Goal: Task Accomplishment & Management: Manage account settings

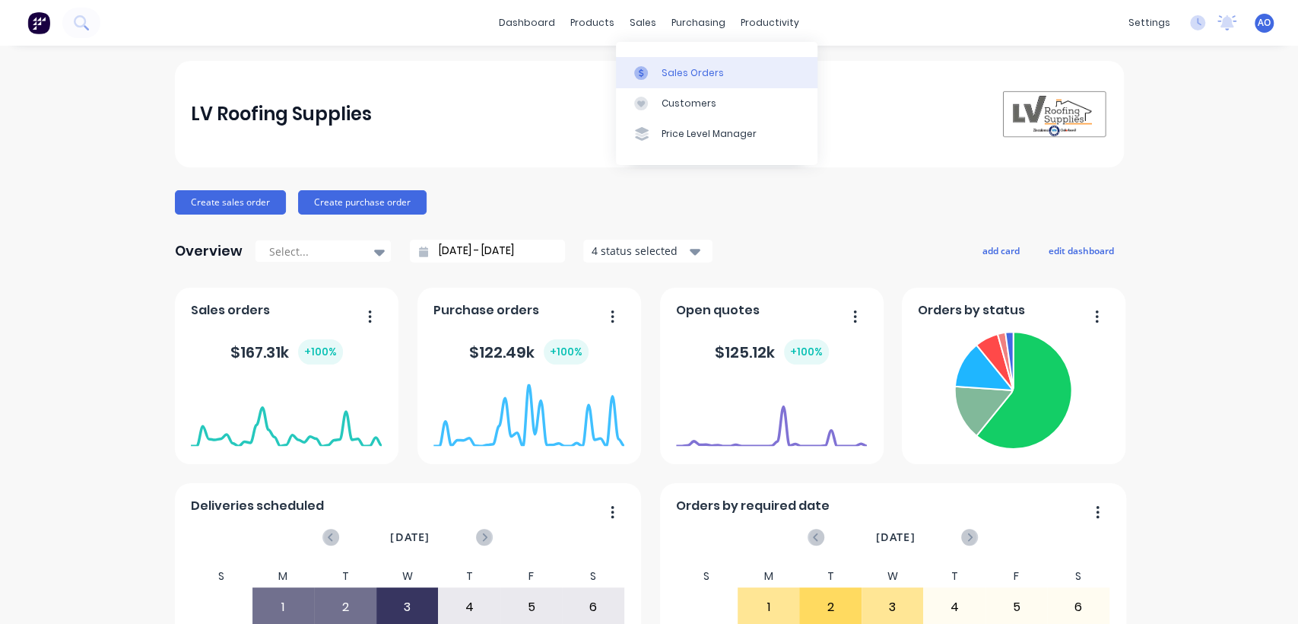
click at [663, 62] on link "Sales Orders" at bounding box center [717, 72] width 202 height 30
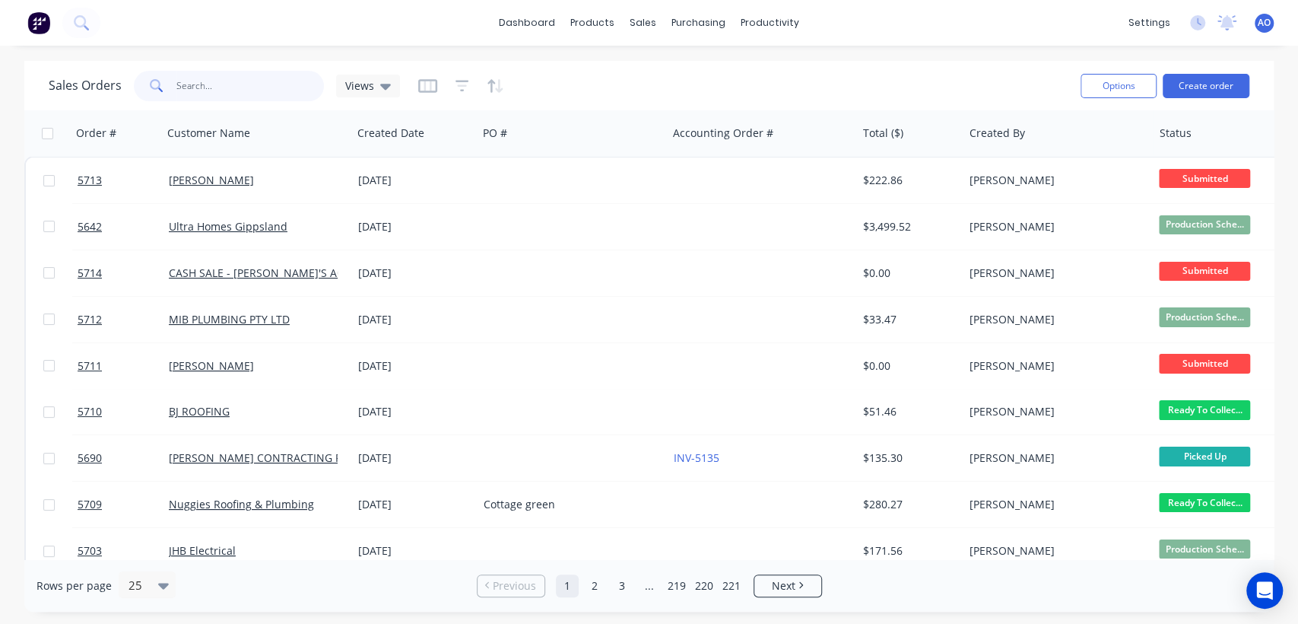
click at [232, 79] on input "text" at bounding box center [250, 86] width 148 height 30
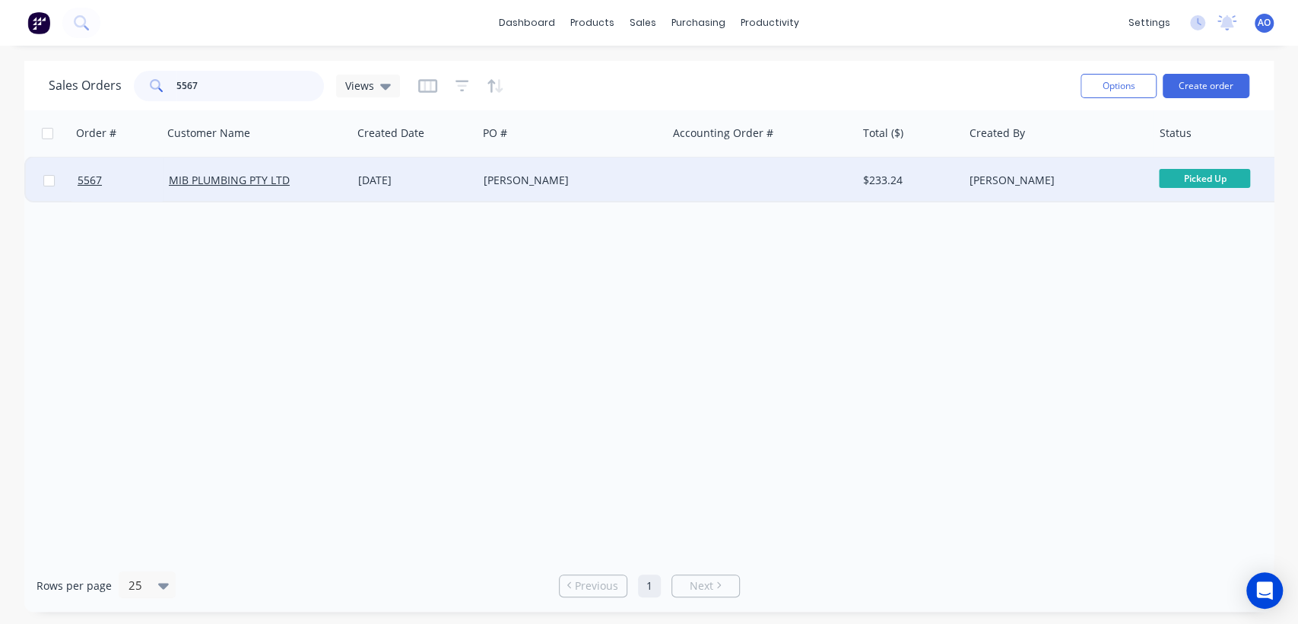
type input "5567"
click at [564, 179] on div "[PERSON_NAME]" at bounding box center [568, 180] width 169 height 15
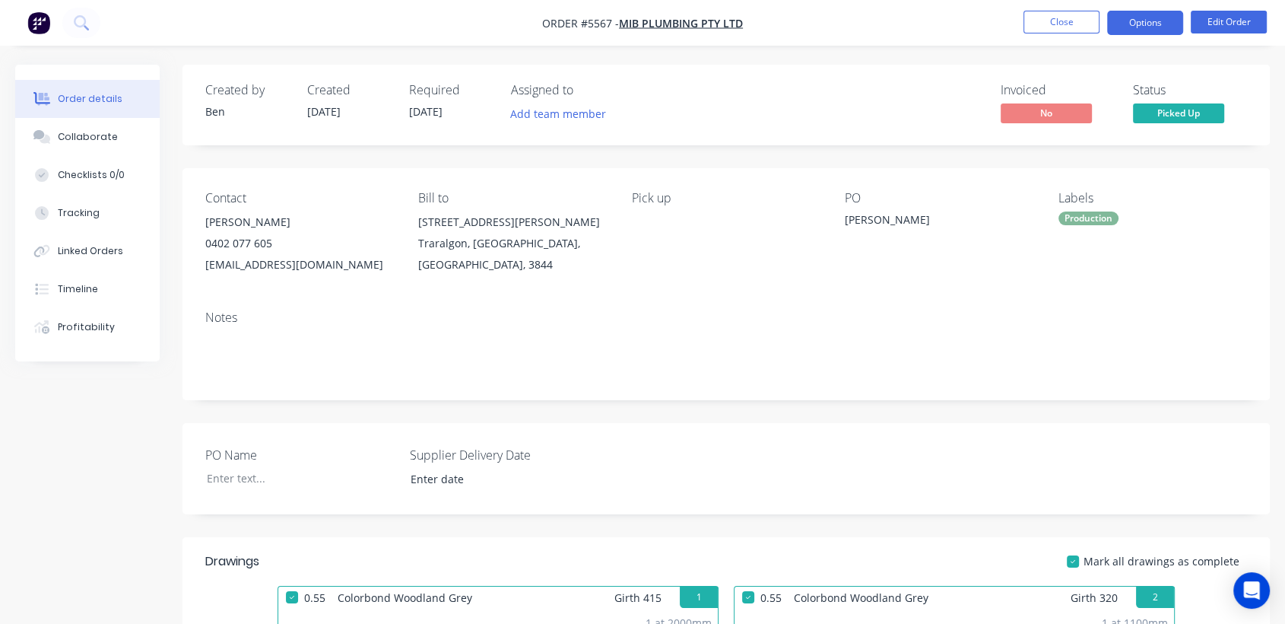
click at [1156, 24] on button "Options" at bounding box center [1145, 23] width 76 height 24
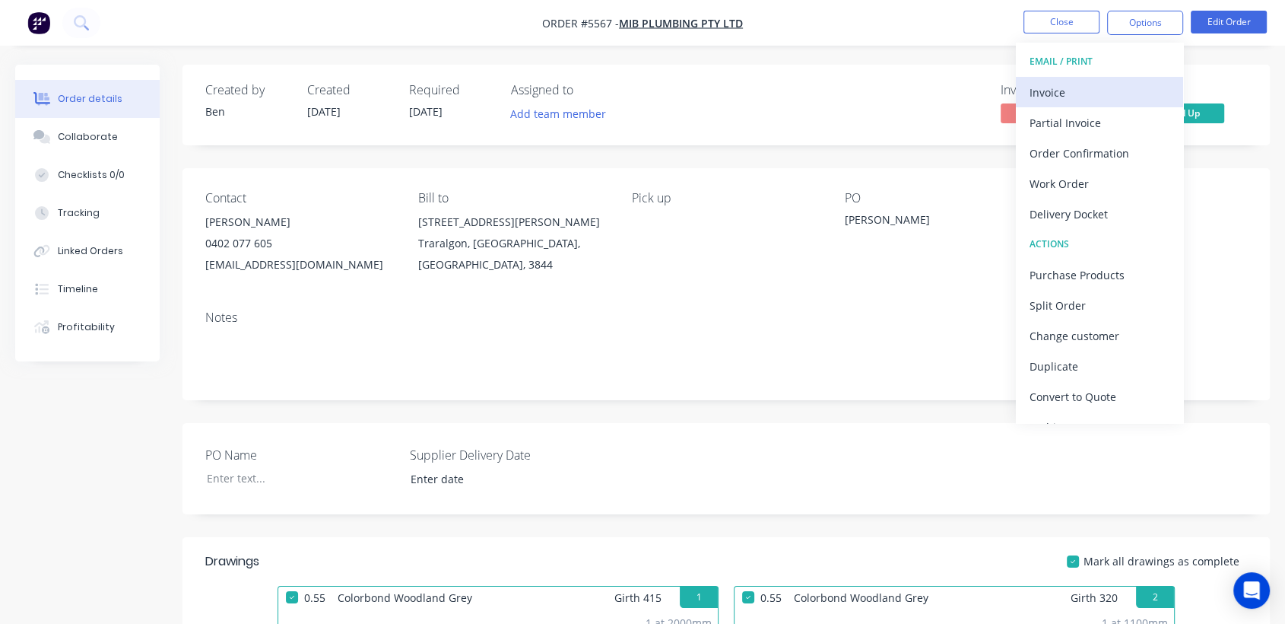
click at [1109, 78] on button "Invoice" at bounding box center [1099, 92] width 167 height 30
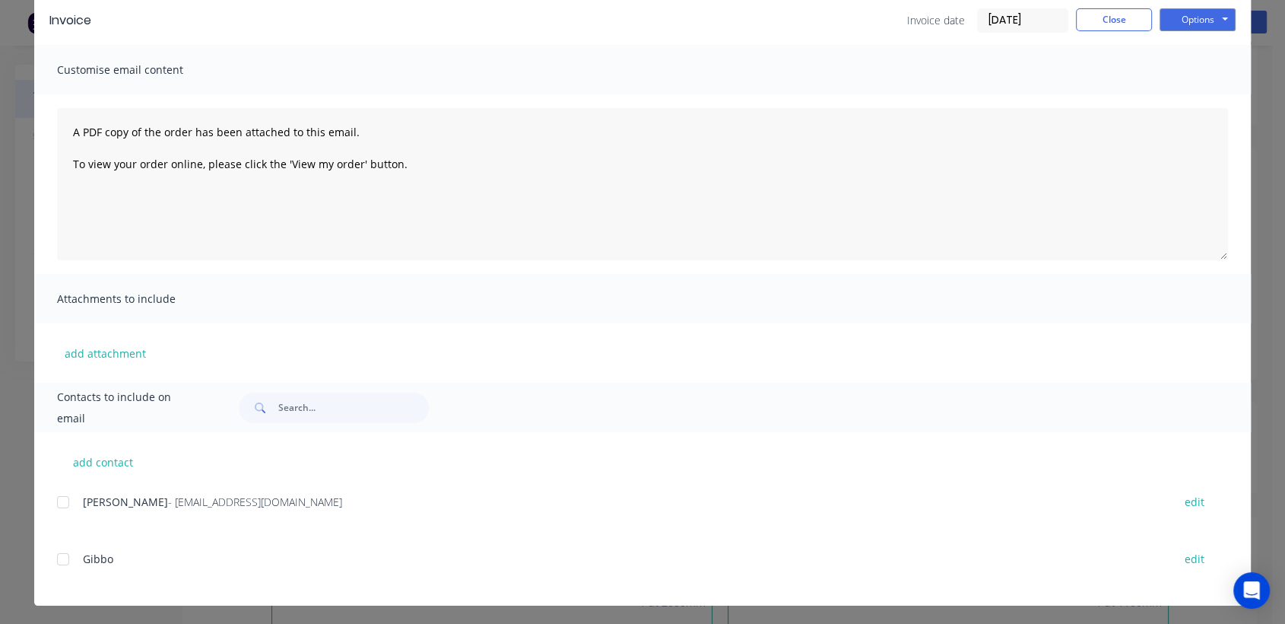
scroll to position [68, 0]
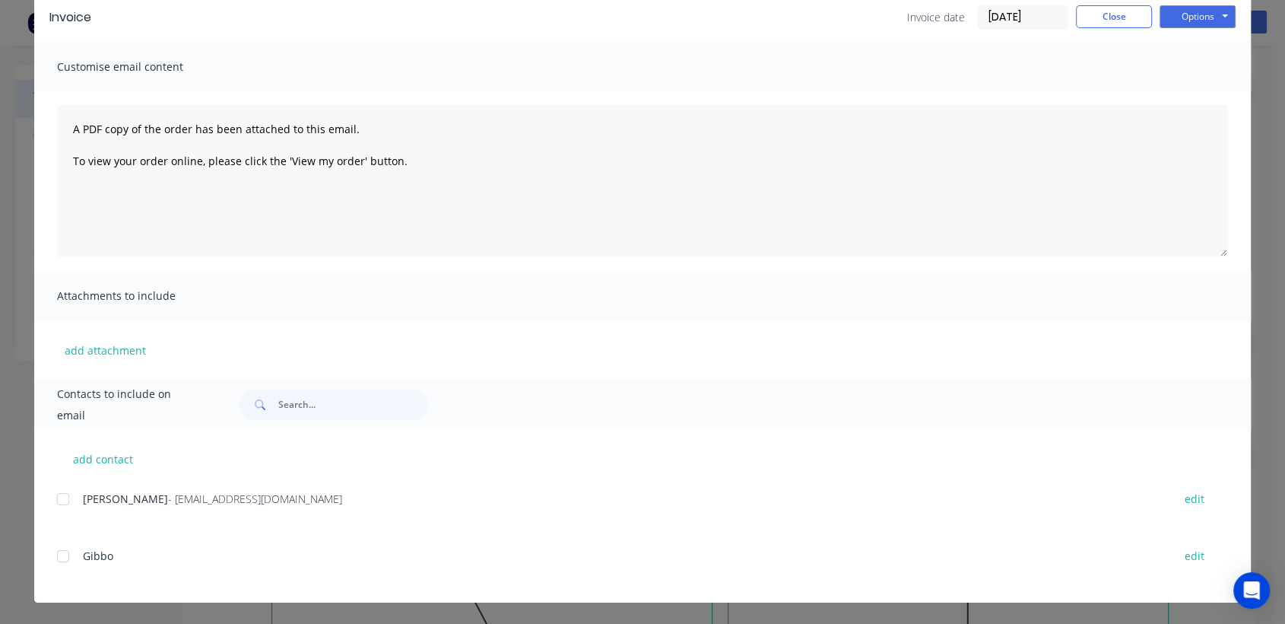
click at [55, 498] on div at bounding box center [63, 499] width 30 height 30
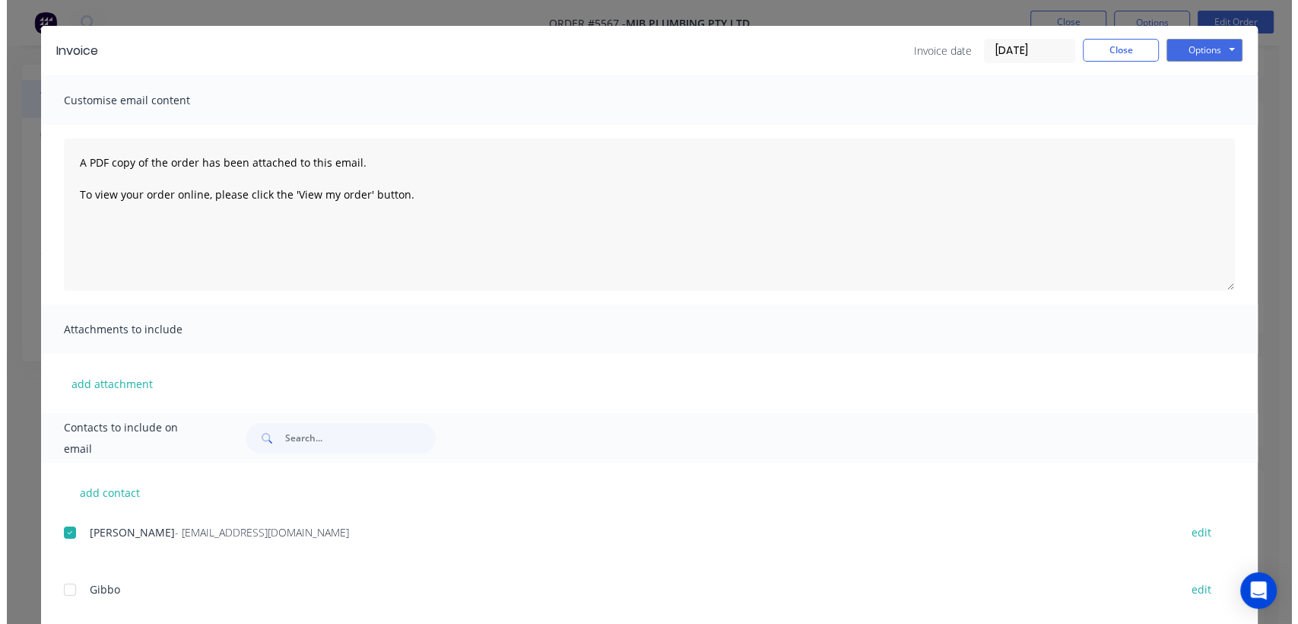
scroll to position [0, 0]
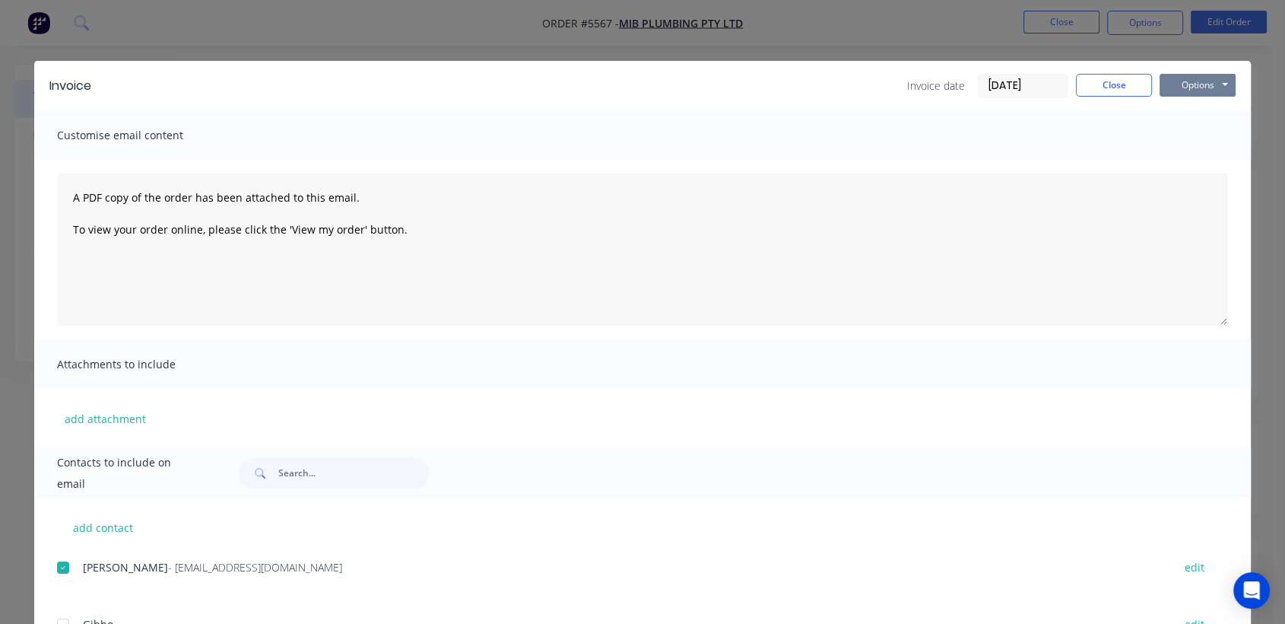
click at [1211, 79] on button "Options" at bounding box center [1198, 85] width 76 height 23
click at [1210, 151] on button "Email" at bounding box center [1208, 162] width 97 height 25
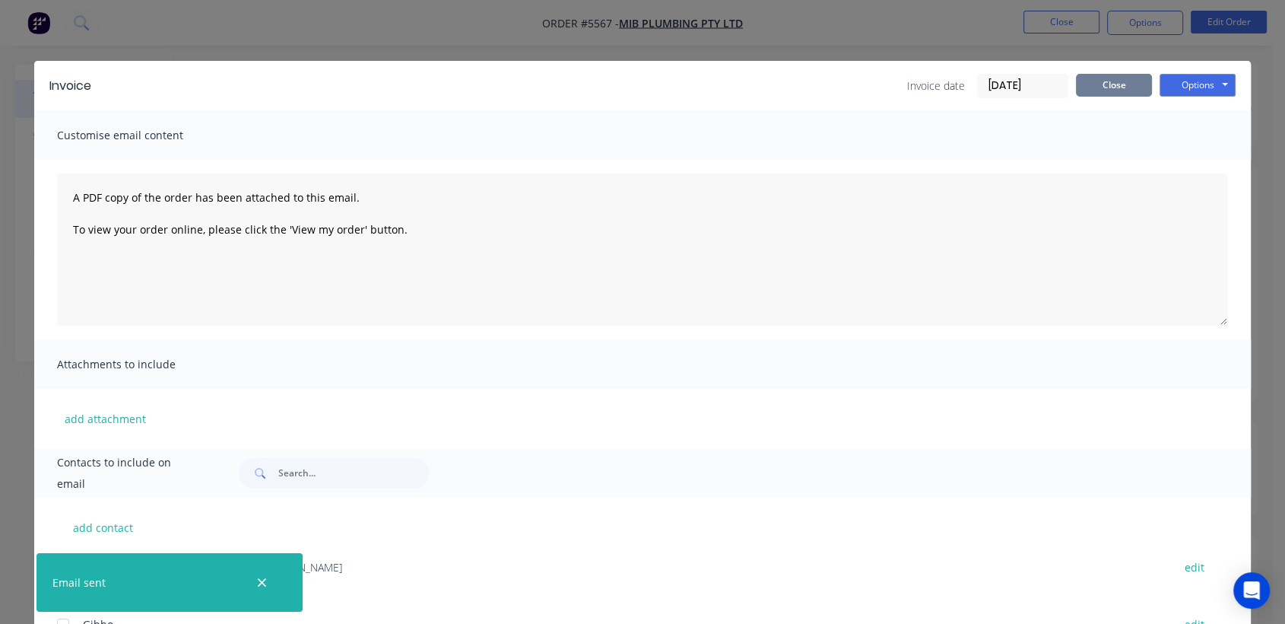
click at [1127, 86] on button "Close" at bounding box center [1114, 85] width 76 height 23
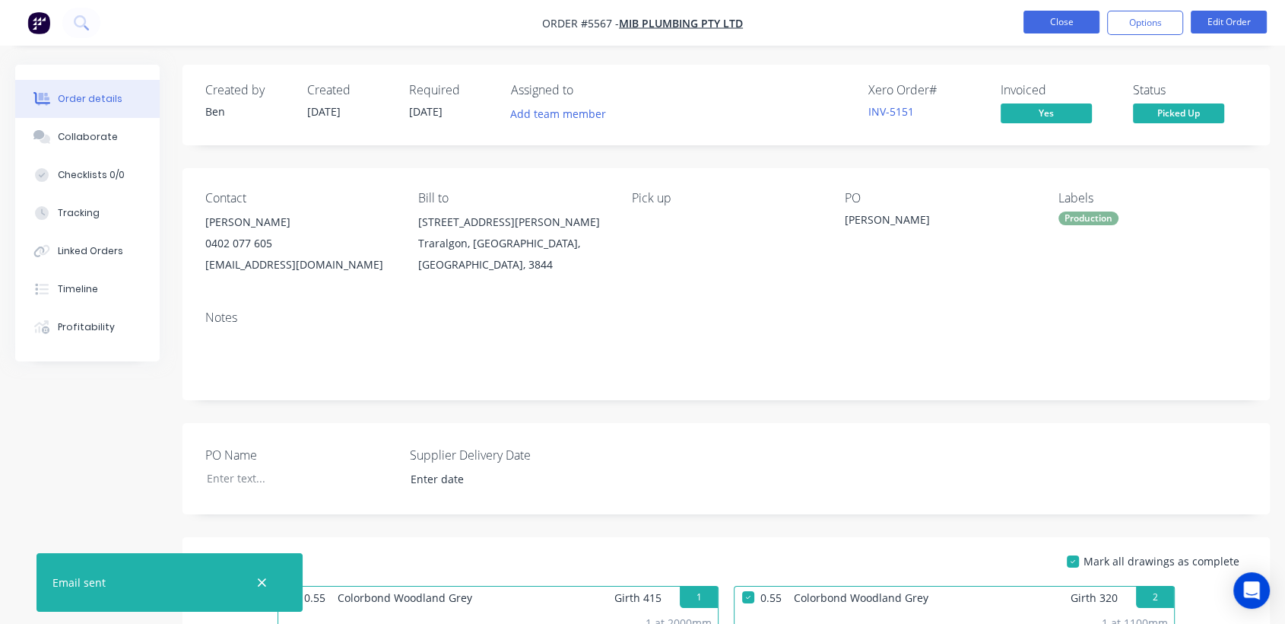
click at [1058, 18] on button "Close" at bounding box center [1062, 22] width 76 height 23
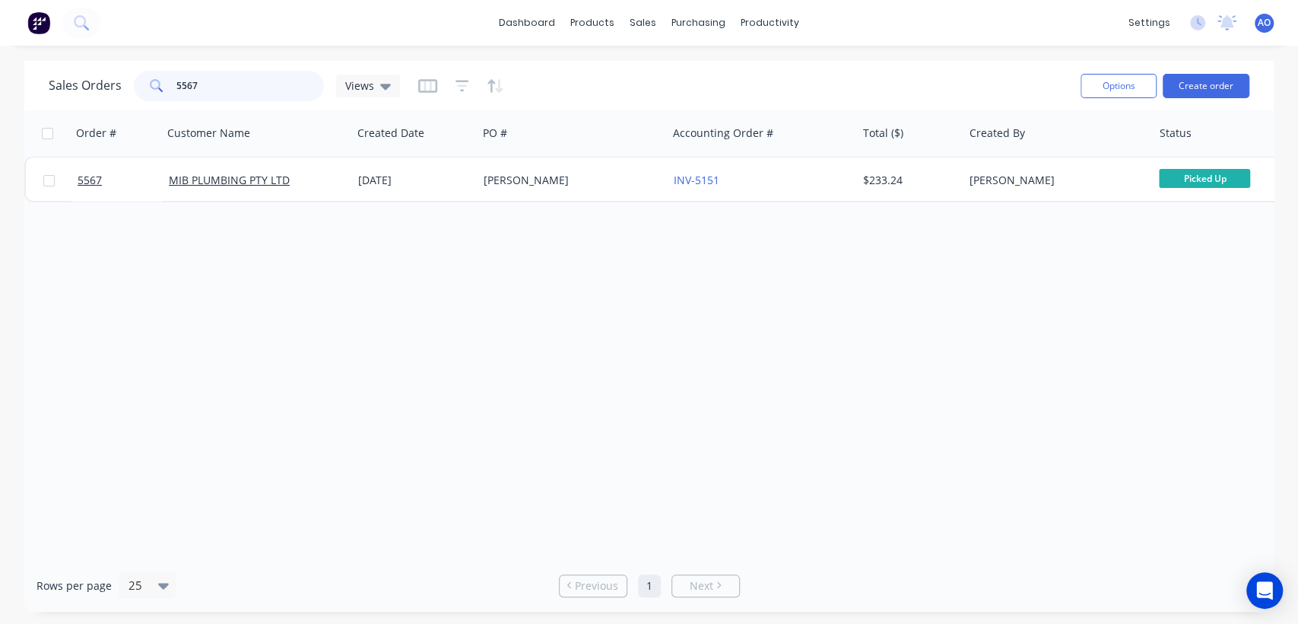
click at [252, 90] on input "5567" at bounding box center [250, 86] width 148 height 30
type input "5650"
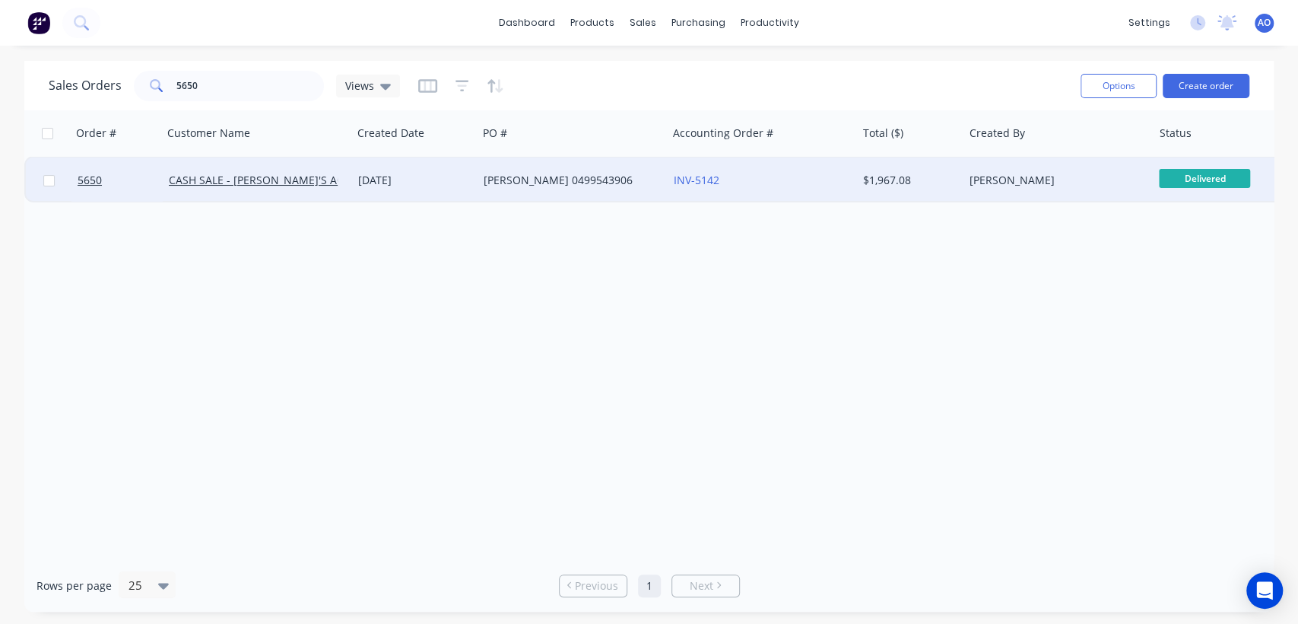
click at [738, 186] on div "INV-5142" at bounding box center [758, 180] width 169 height 15
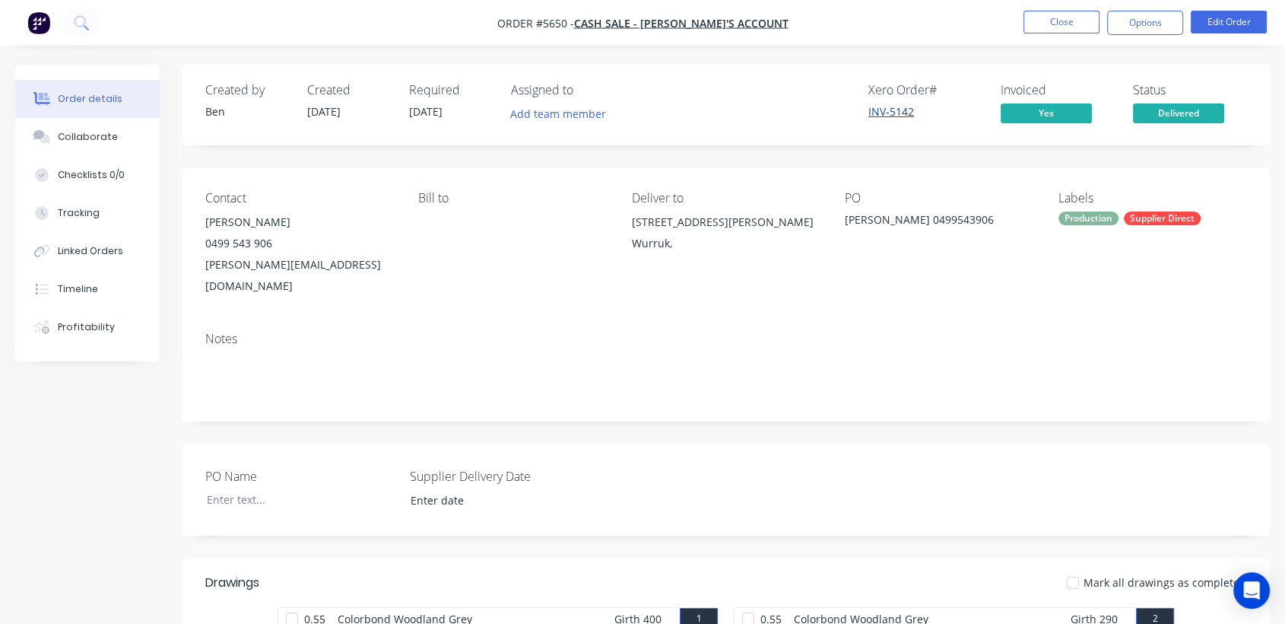
click at [888, 111] on link "INV-5142" at bounding box center [891, 111] width 46 height 14
click at [1046, 29] on button "Close" at bounding box center [1062, 22] width 76 height 23
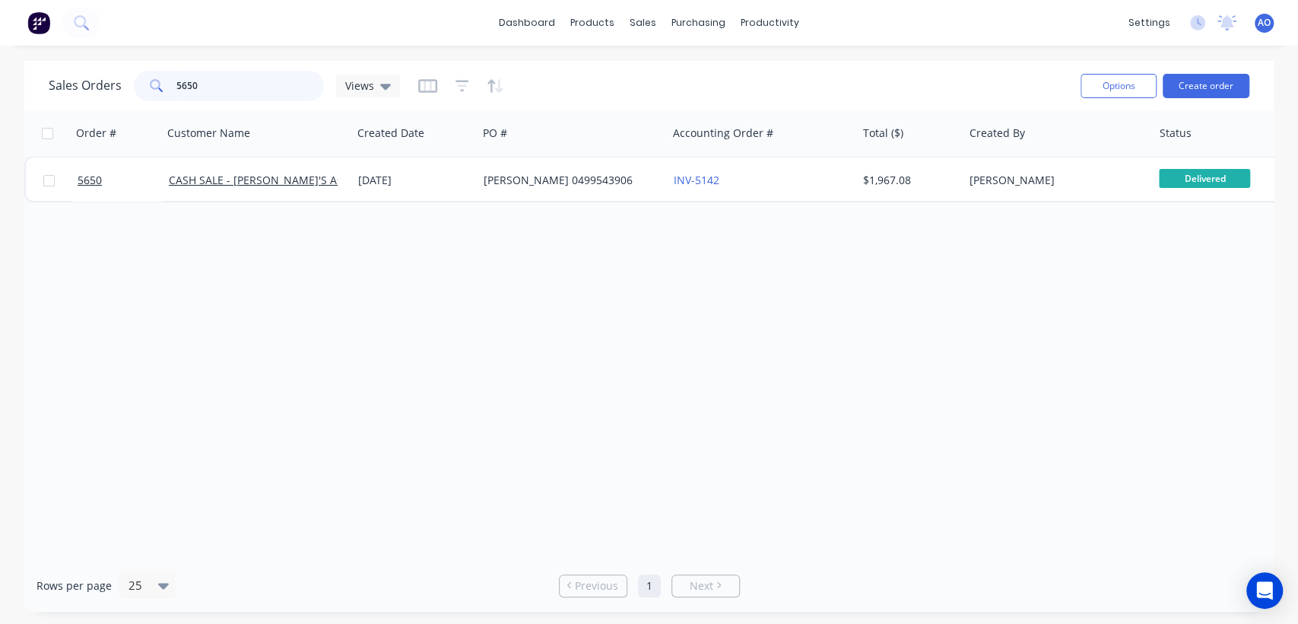
click at [285, 81] on input "5650" at bounding box center [250, 86] width 148 height 30
type input "5695"
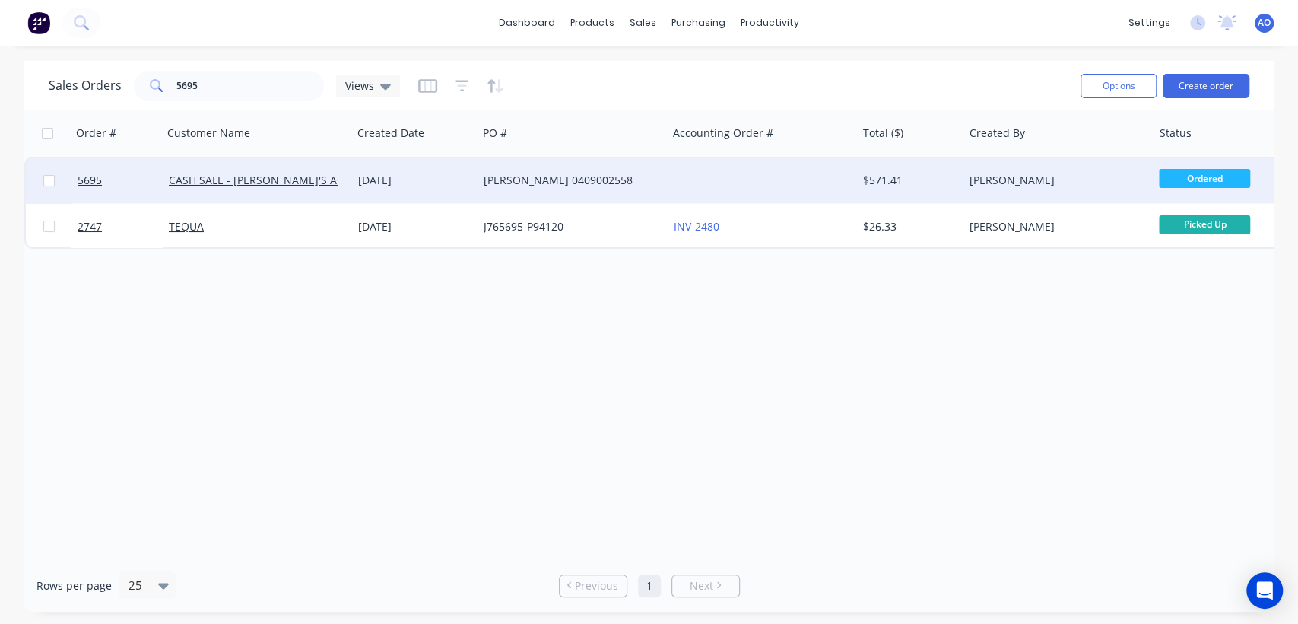
click at [733, 184] on div at bounding box center [762, 180] width 189 height 46
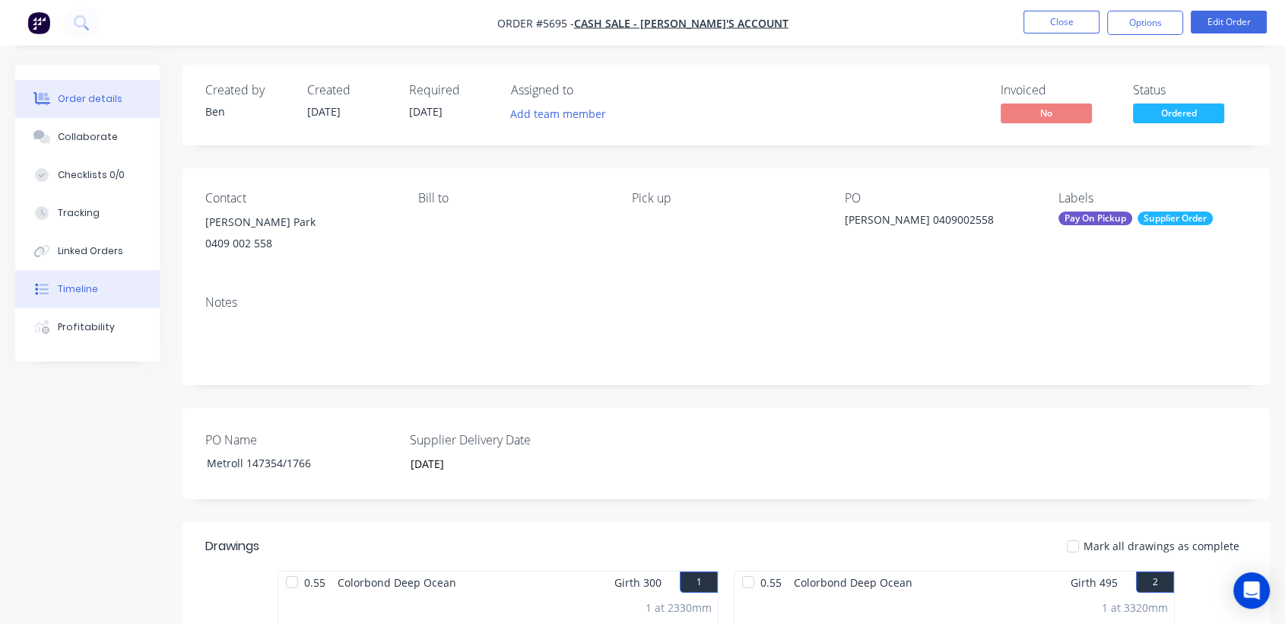
click at [52, 291] on div at bounding box center [41, 289] width 23 height 14
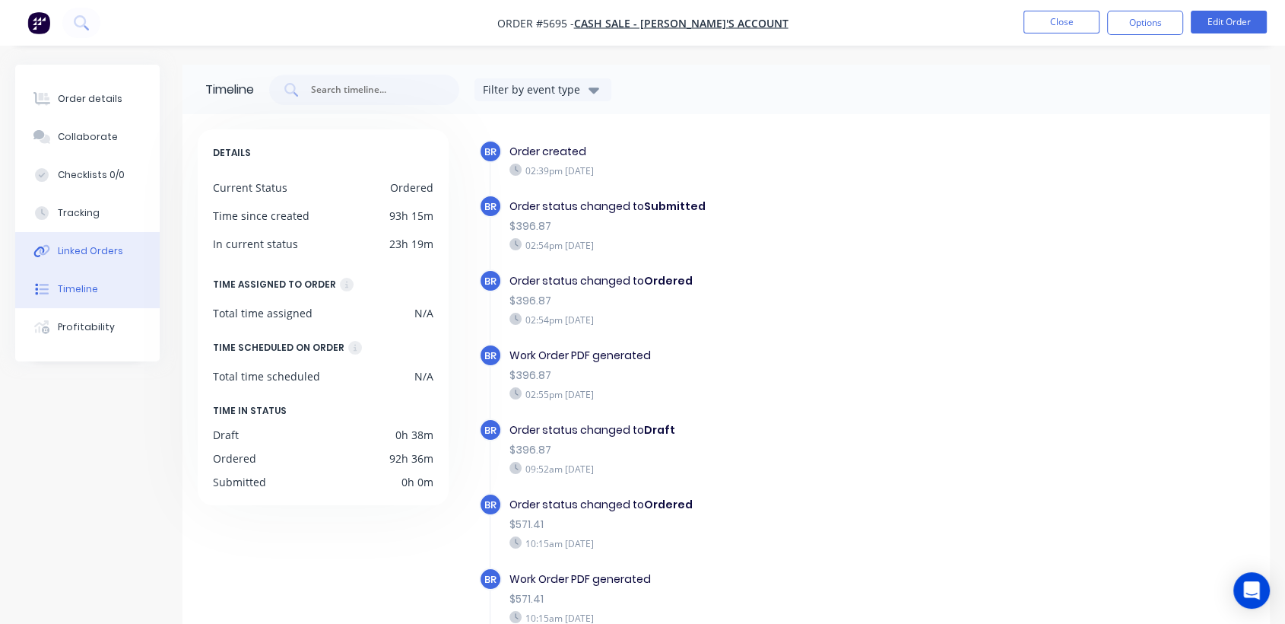
click at [43, 249] on icon at bounding box center [41, 251] width 17 height 14
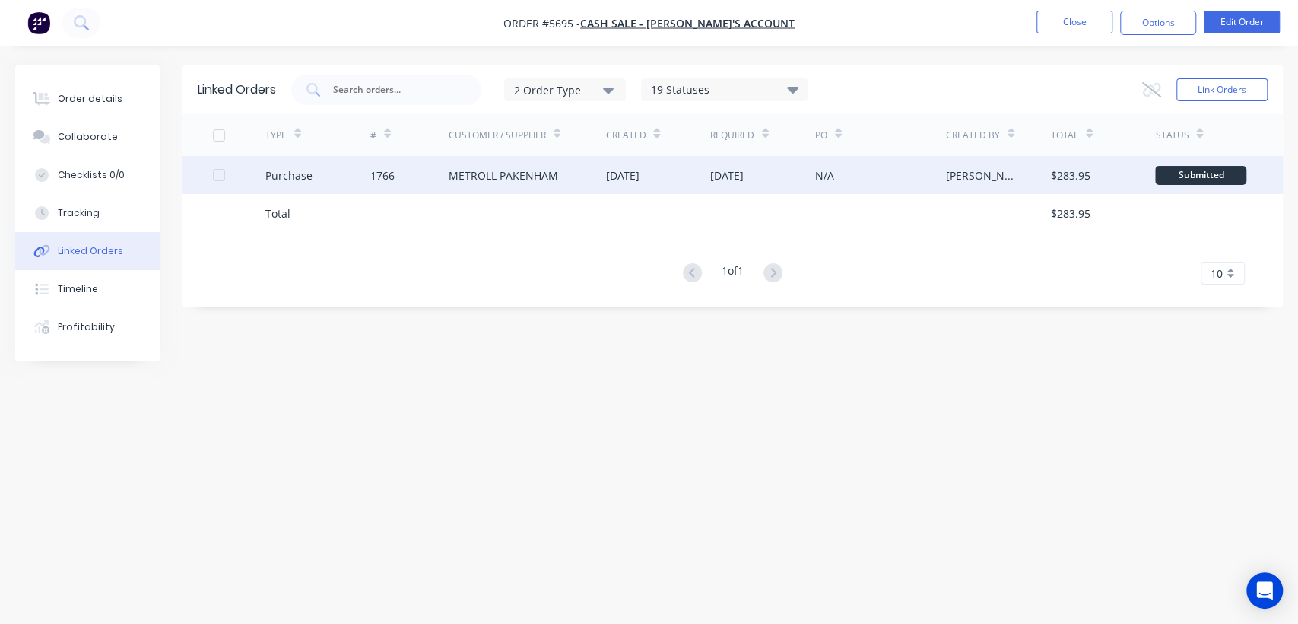
click at [818, 178] on div "N/A" at bounding box center [824, 175] width 19 height 16
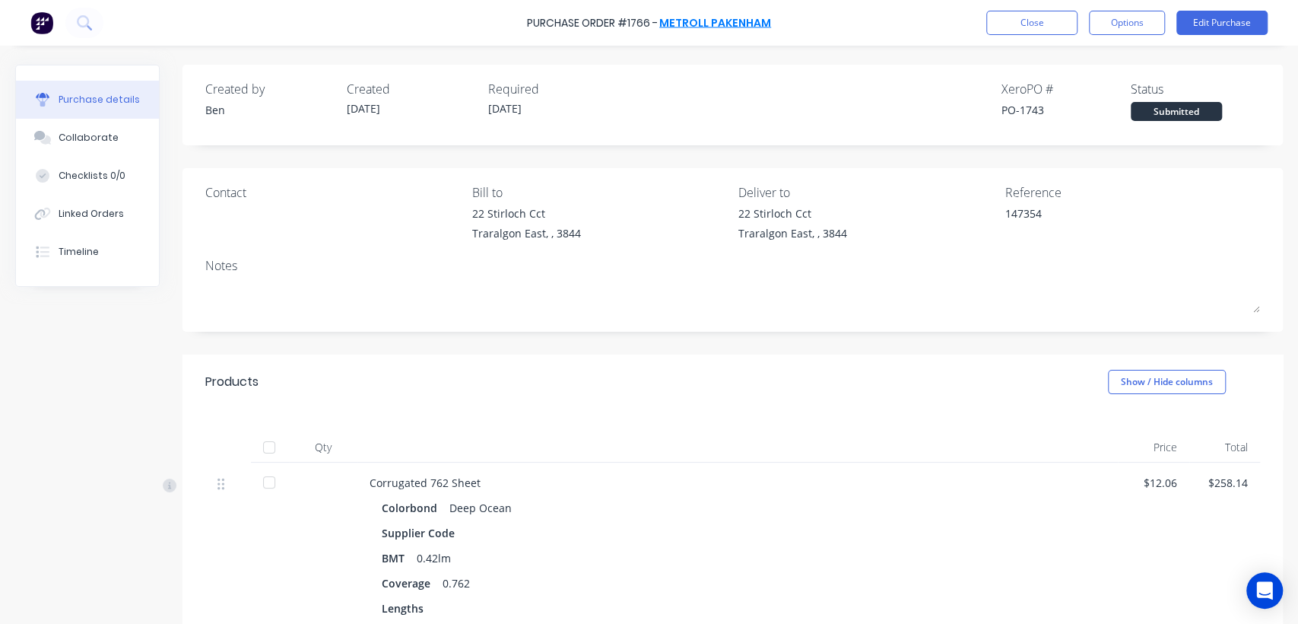
type textarea "x"
click at [94, 217] on div "Linked Orders" at bounding box center [91, 214] width 65 height 14
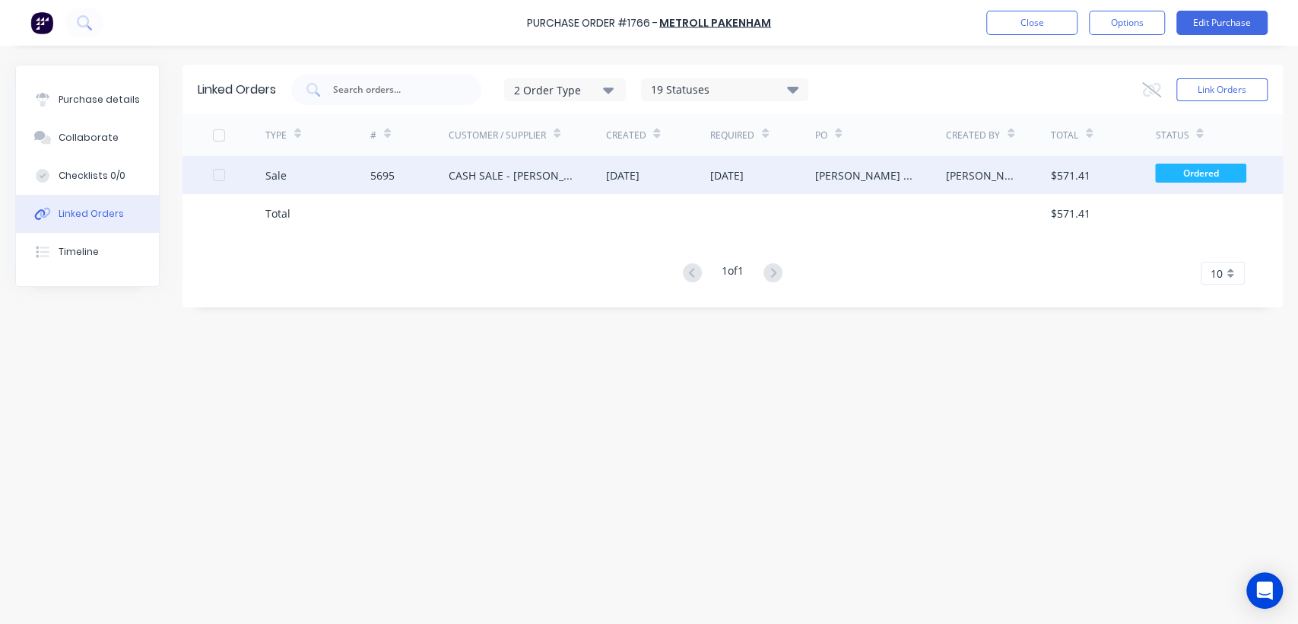
click at [639, 173] on div "[DATE]" at bounding box center [621, 175] width 33 height 16
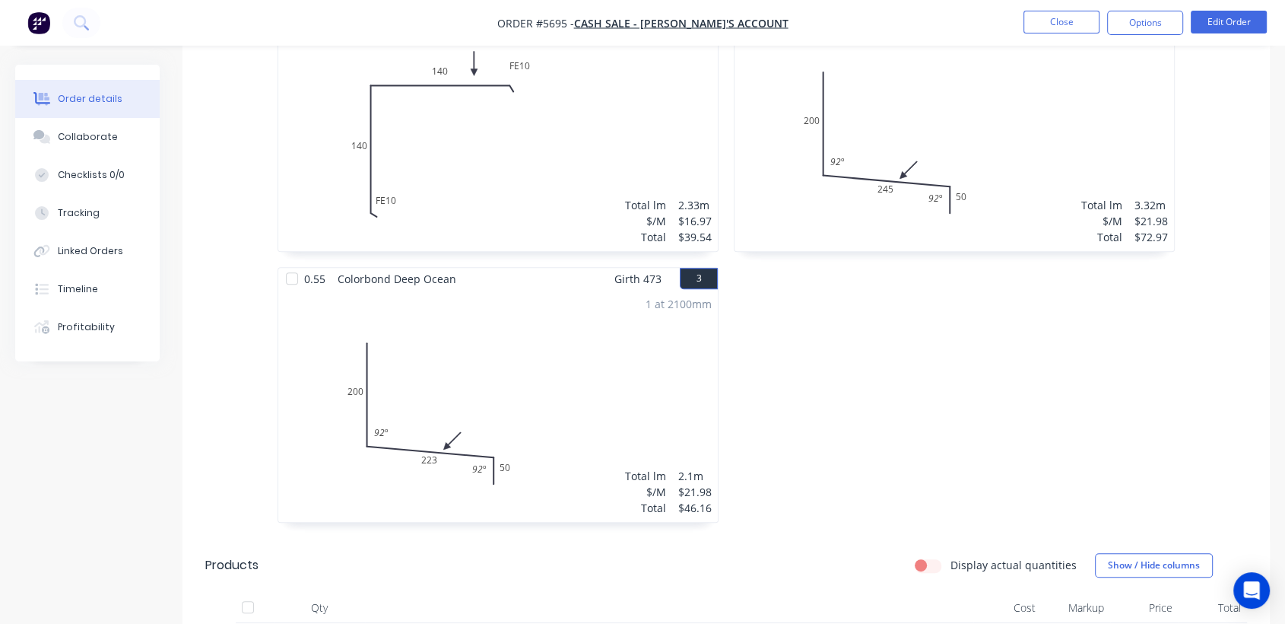
scroll to position [608, 0]
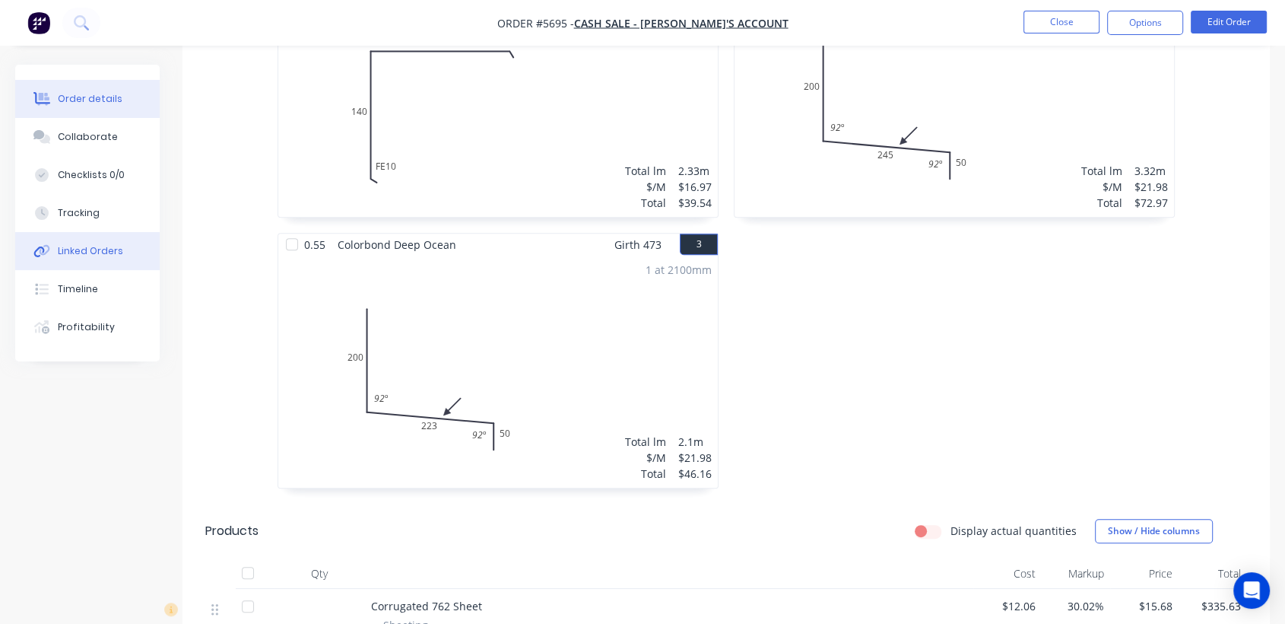
click at [90, 251] on div "Linked Orders" at bounding box center [90, 251] width 65 height 14
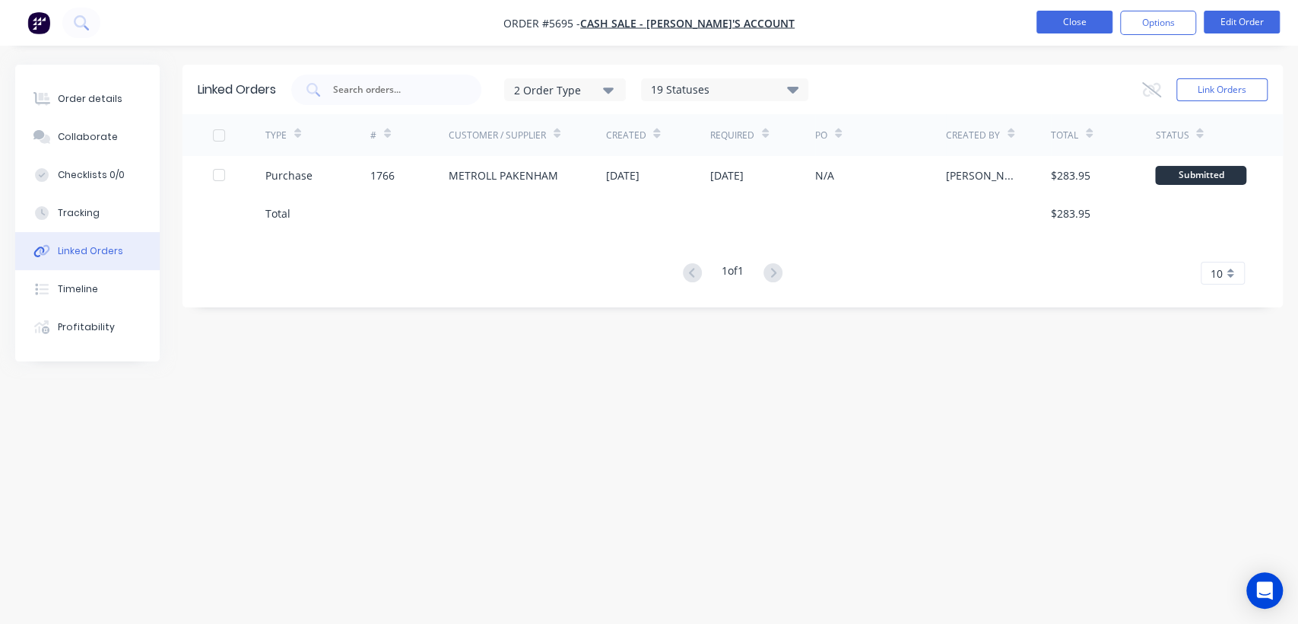
click at [1064, 27] on button "Close" at bounding box center [1075, 22] width 76 height 23
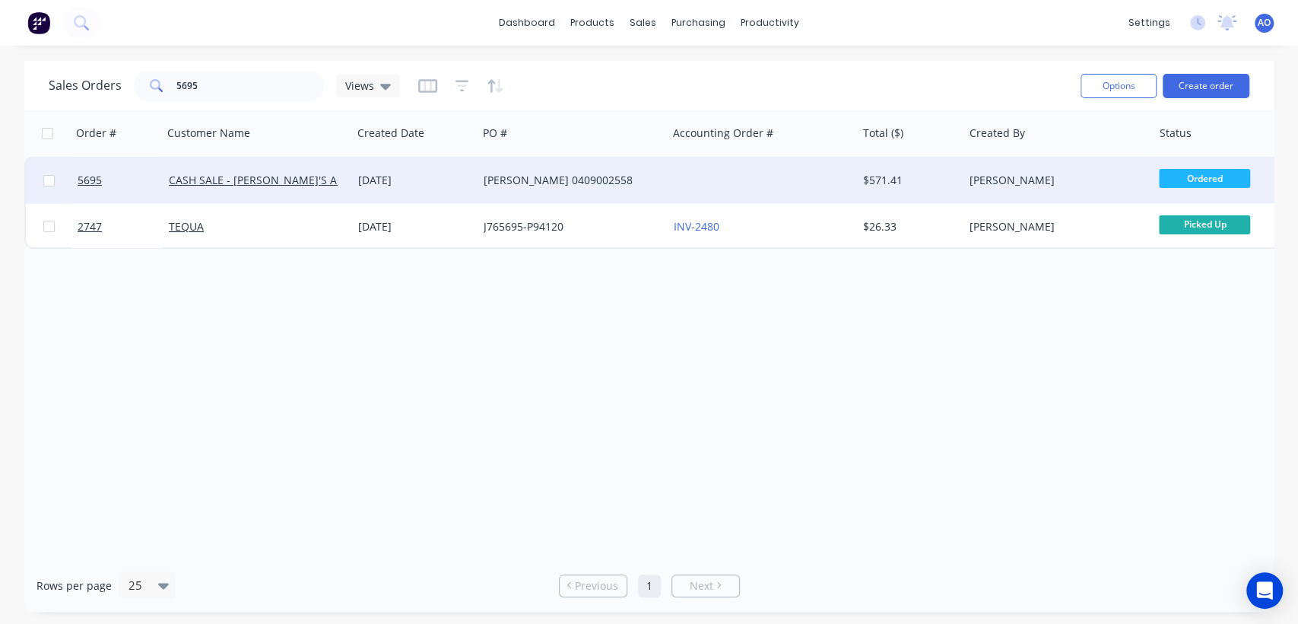
click at [751, 192] on div at bounding box center [762, 180] width 189 height 46
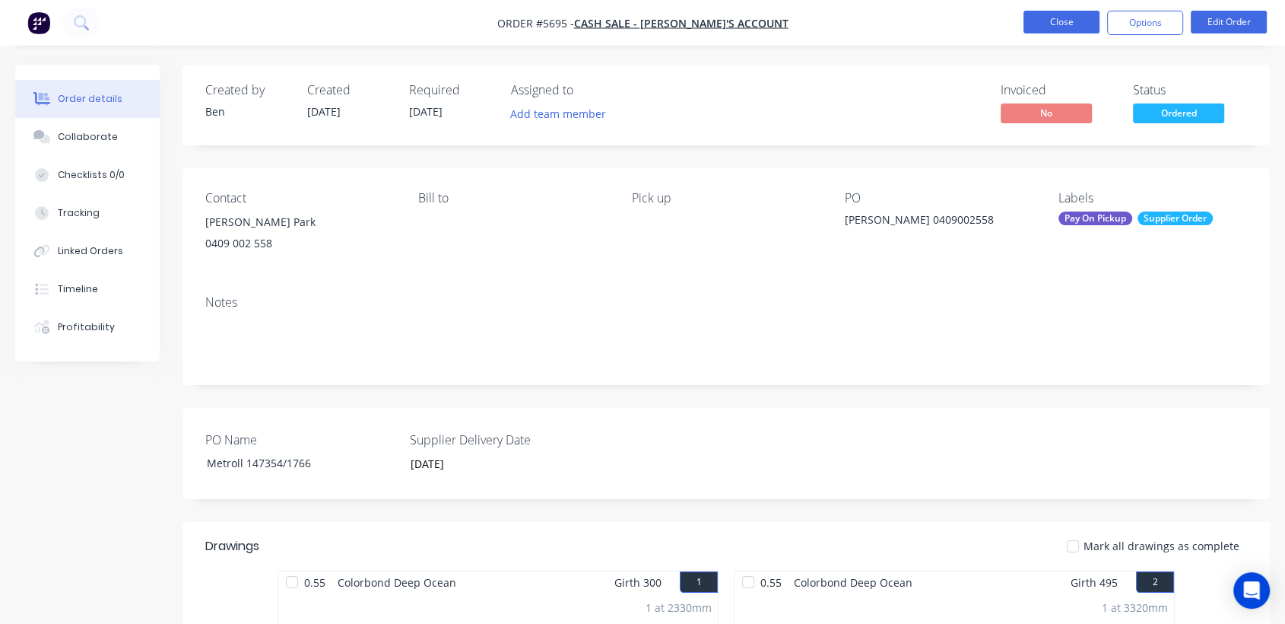
click at [1086, 15] on button "Close" at bounding box center [1062, 22] width 76 height 23
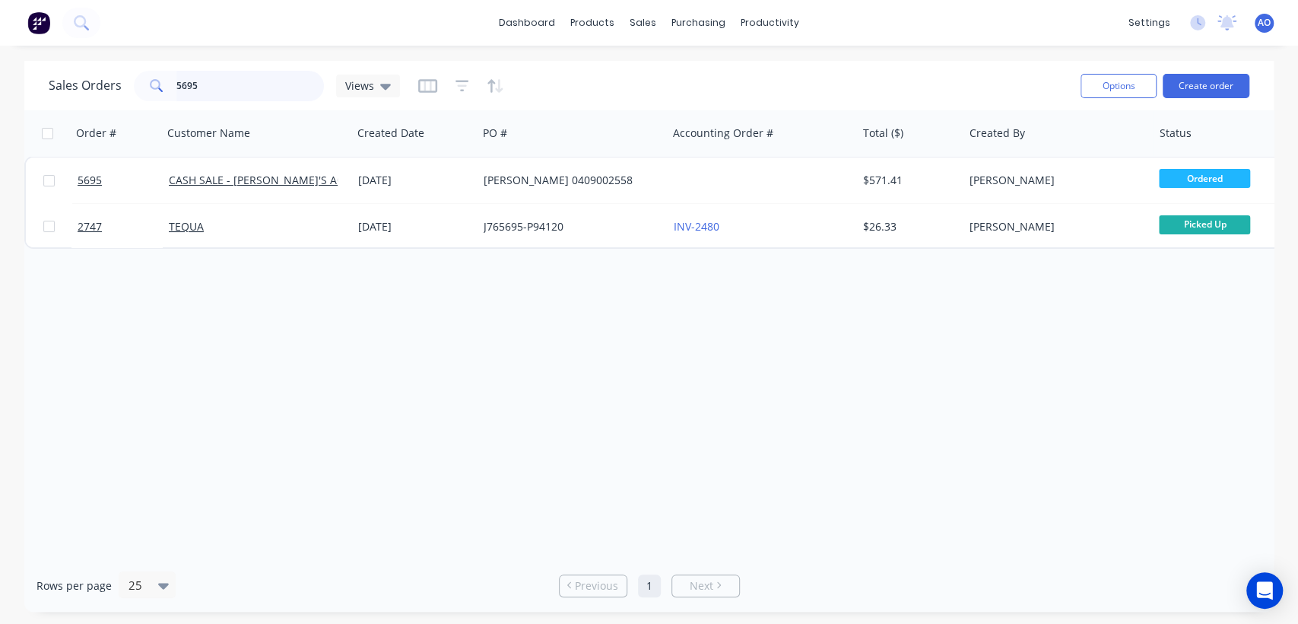
click at [231, 75] on input "5695" at bounding box center [250, 86] width 148 height 30
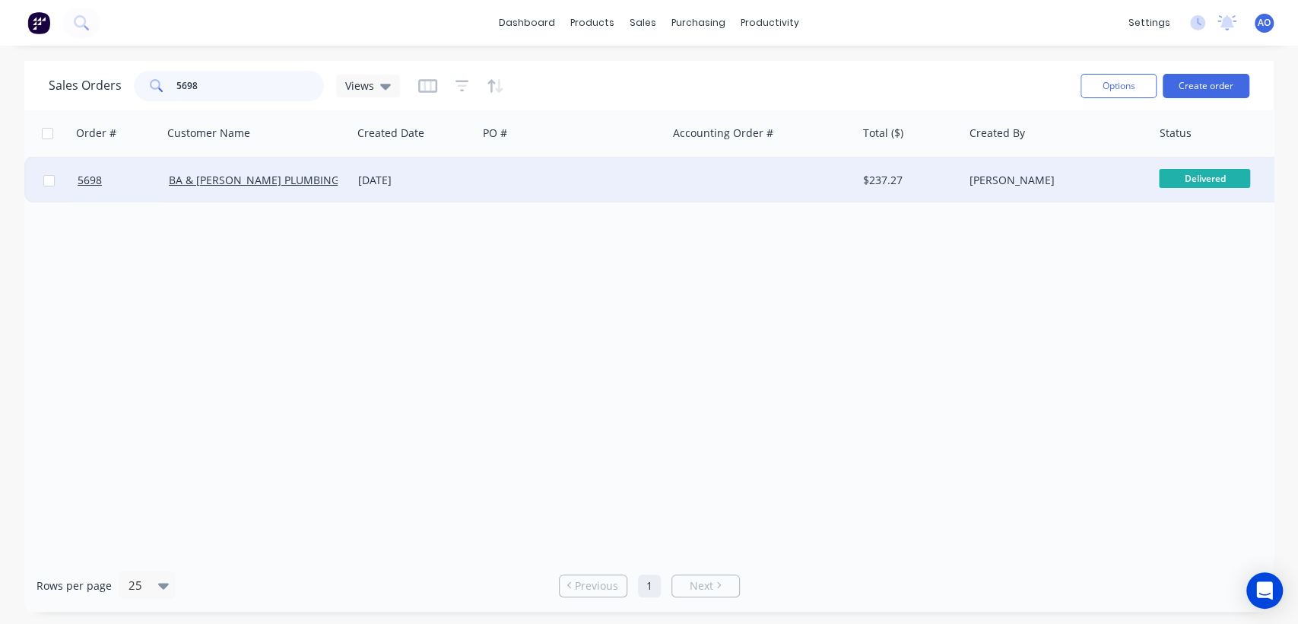
type input "5698"
click at [469, 196] on div "[DATE]" at bounding box center [414, 180] width 125 height 46
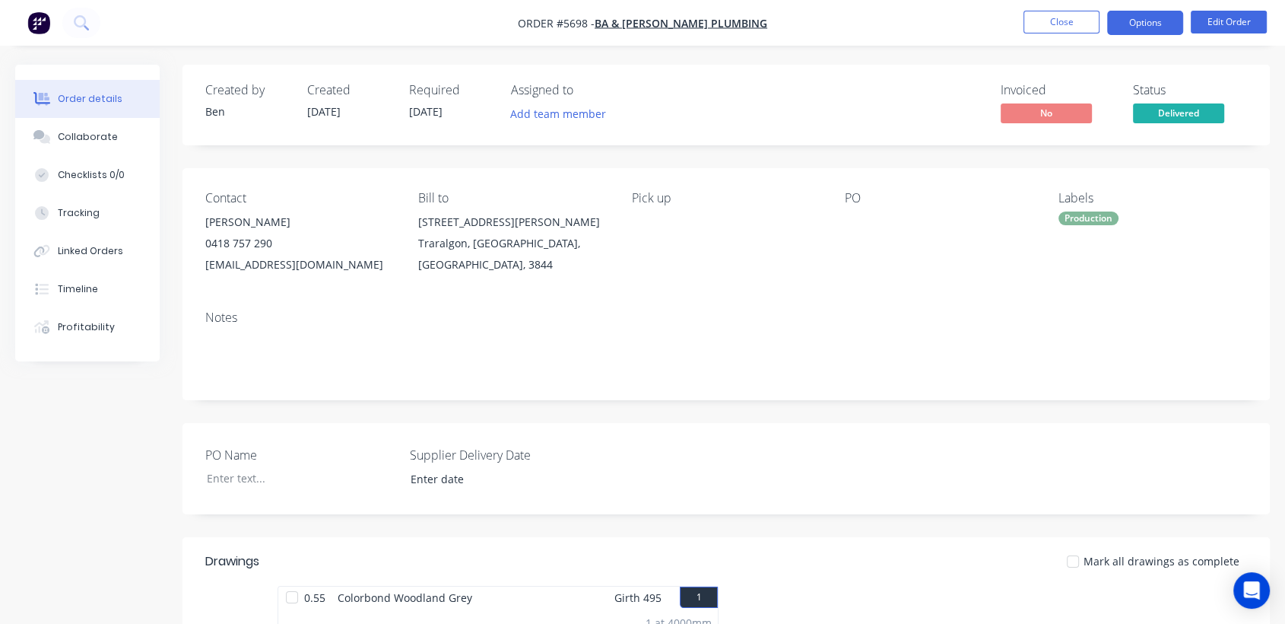
click at [1152, 23] on button "Options" at bounding box center [1145, 23] width 76 height 24
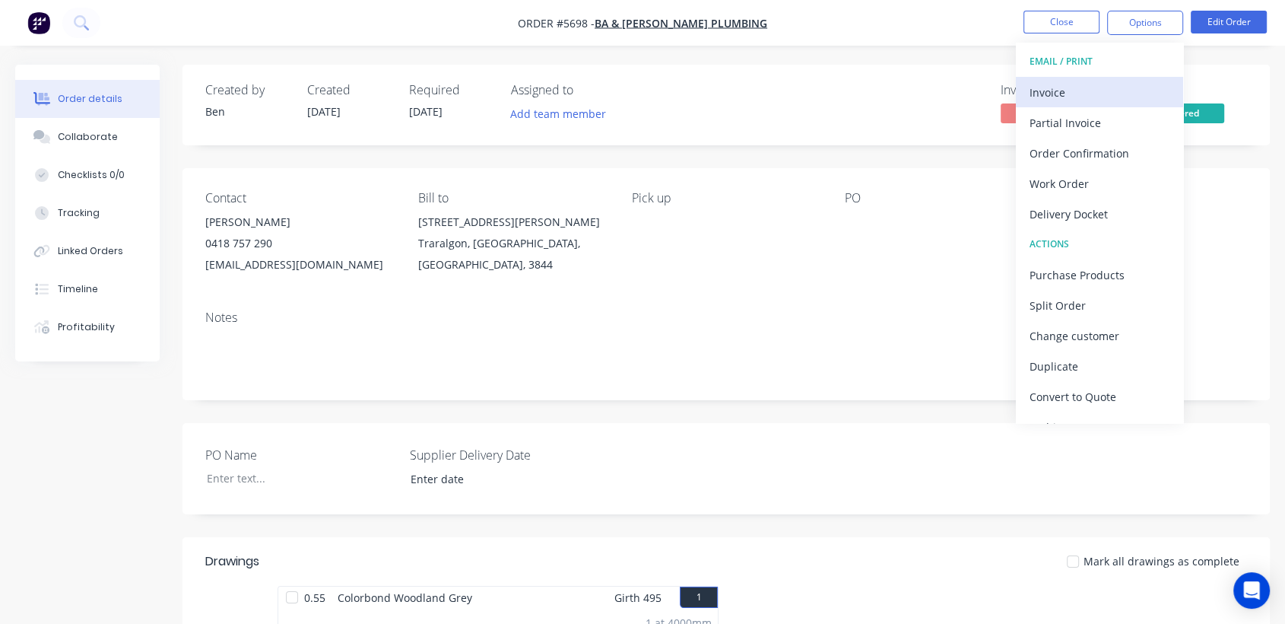
click at [1079, 88] on div "Invoice" at bounding box center [1100, 92] width 140 height 22
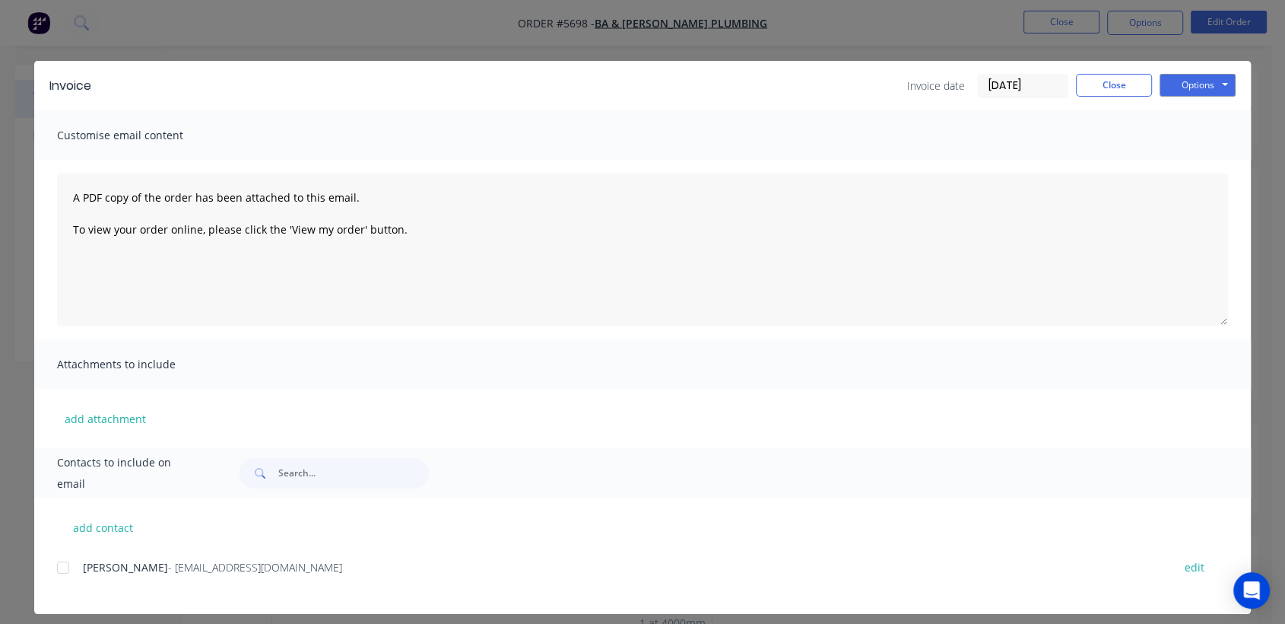
click at [55, 569] on div at bounding box center [63, 567] width 30 height 30
click at [1196, 87] on button "Options" at bounding box center [1198, 85] width 76 height 23
click at [1198, 153] on button "Email" at bounding box center [1208, 162] width 97 height 25
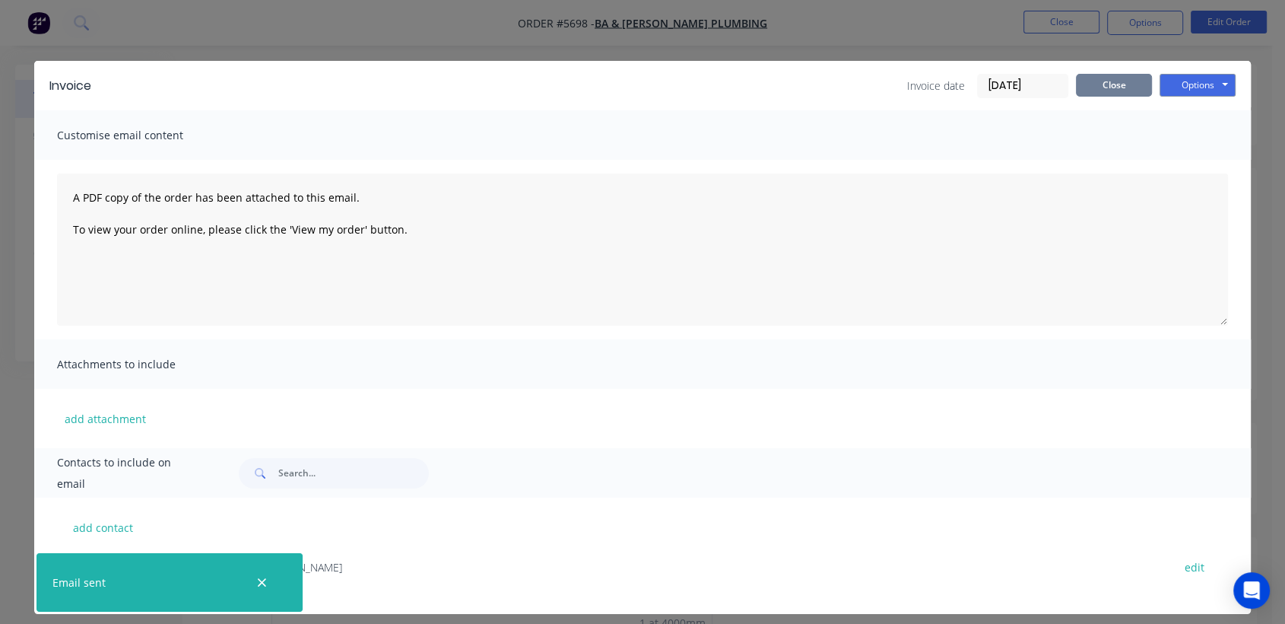
click at [1087, 77] on button "Close" at bounding box center [1114, 85] width 76 height 23
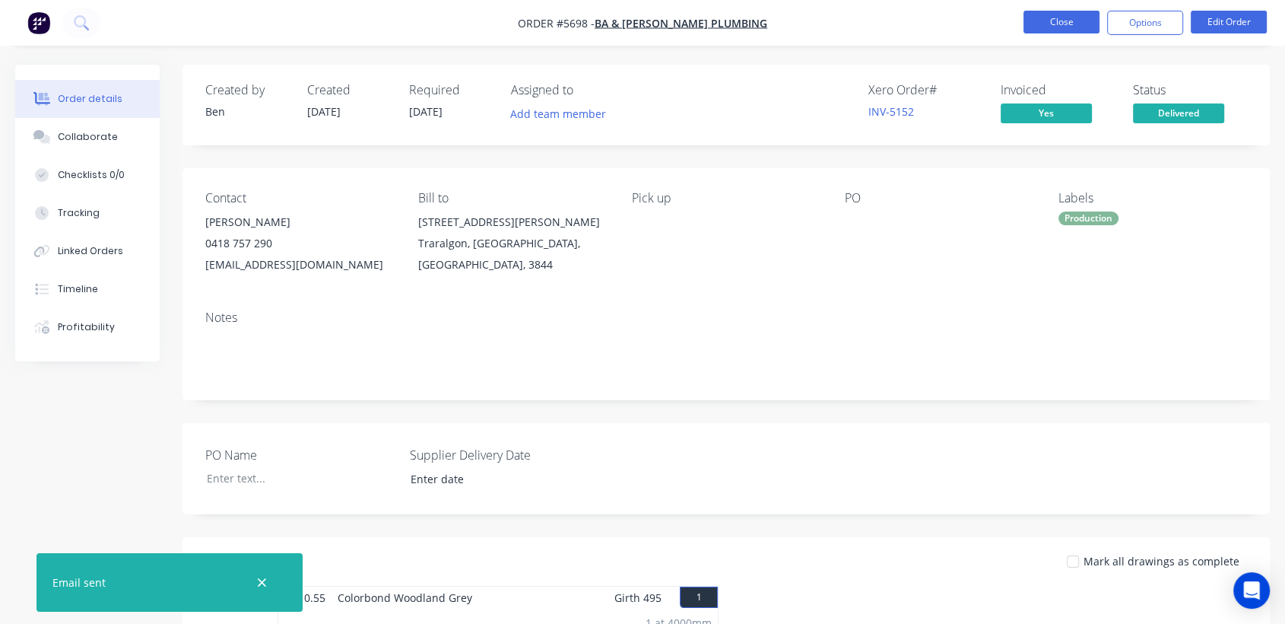
click at [1041, 19] on button "Close" at bounding box center [1062, 22] width 76 height 23
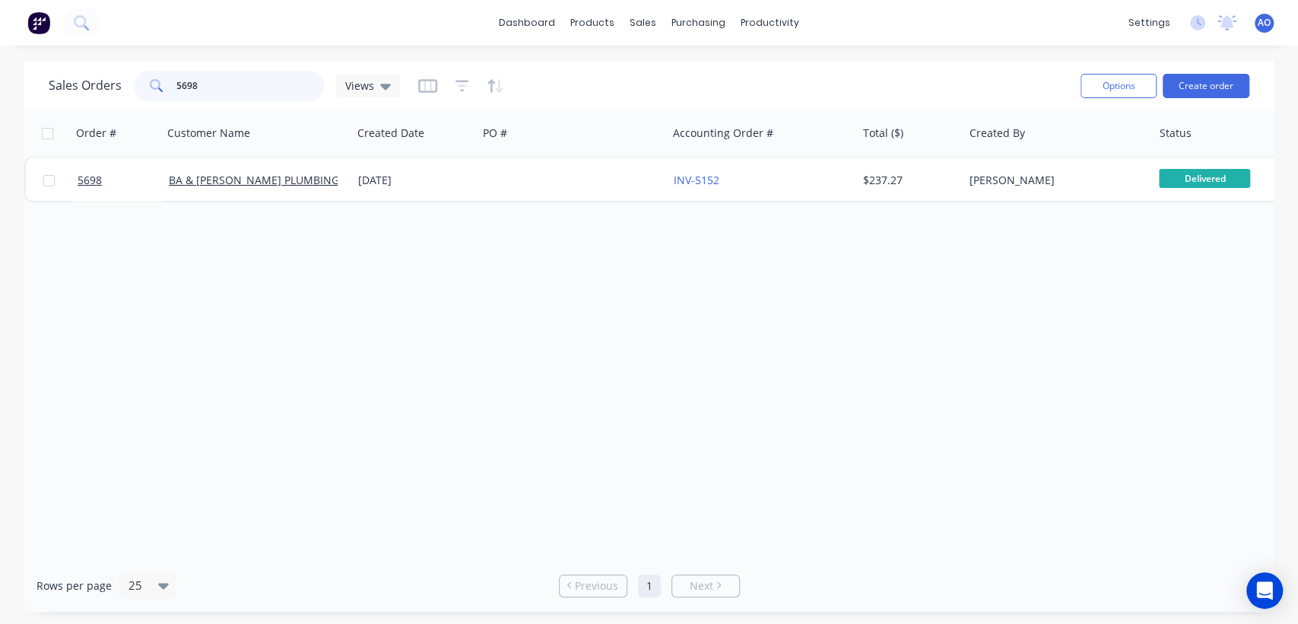
click at [213, 86] on input "5698" at bounding box center [250, 86] width 148 height 30
type input "5700"
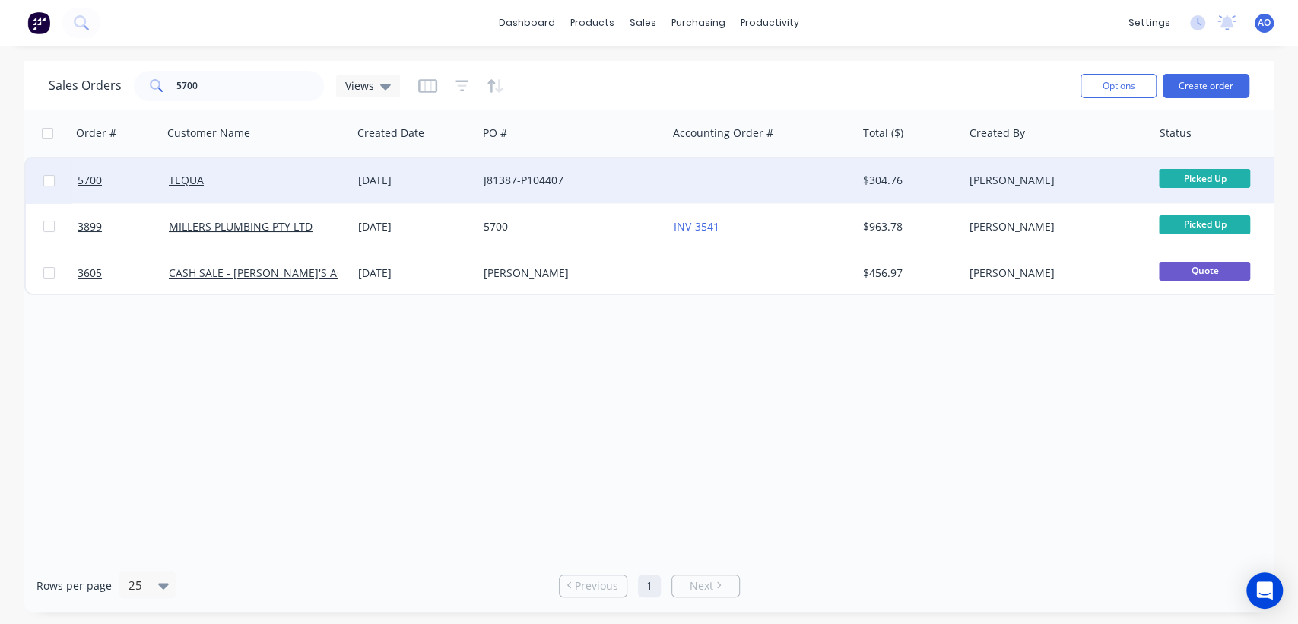
click at [685, 166] on div at bounding box center [762, 180] width 189 height 46
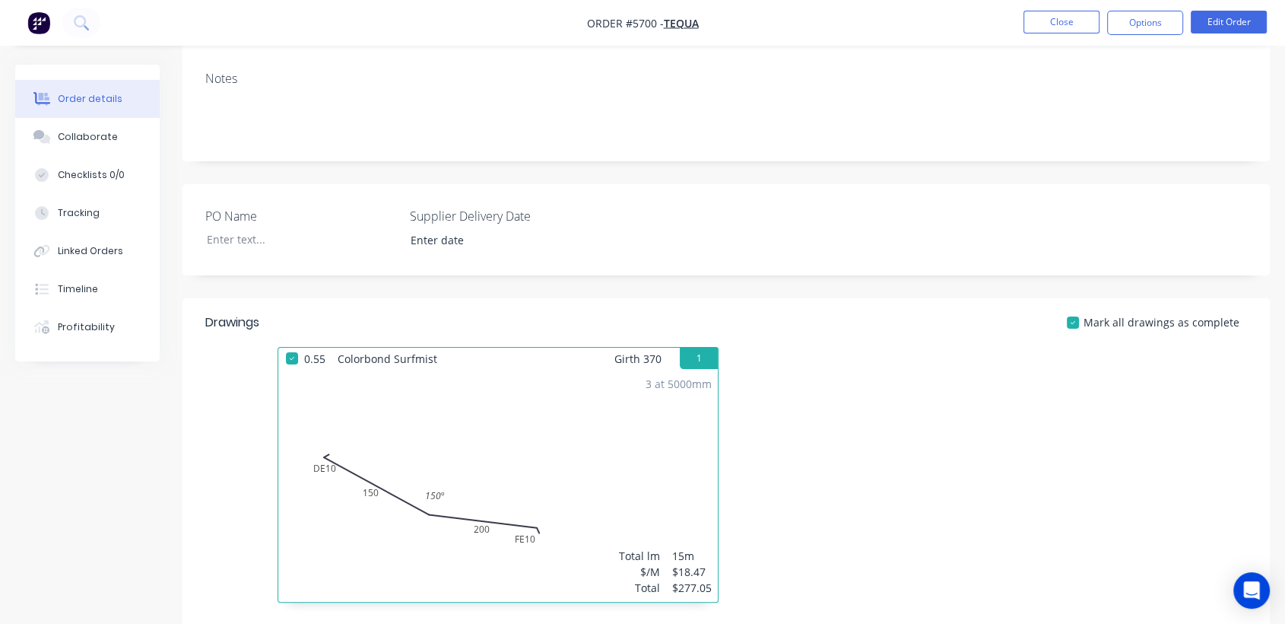
scroll to position [270, 0]
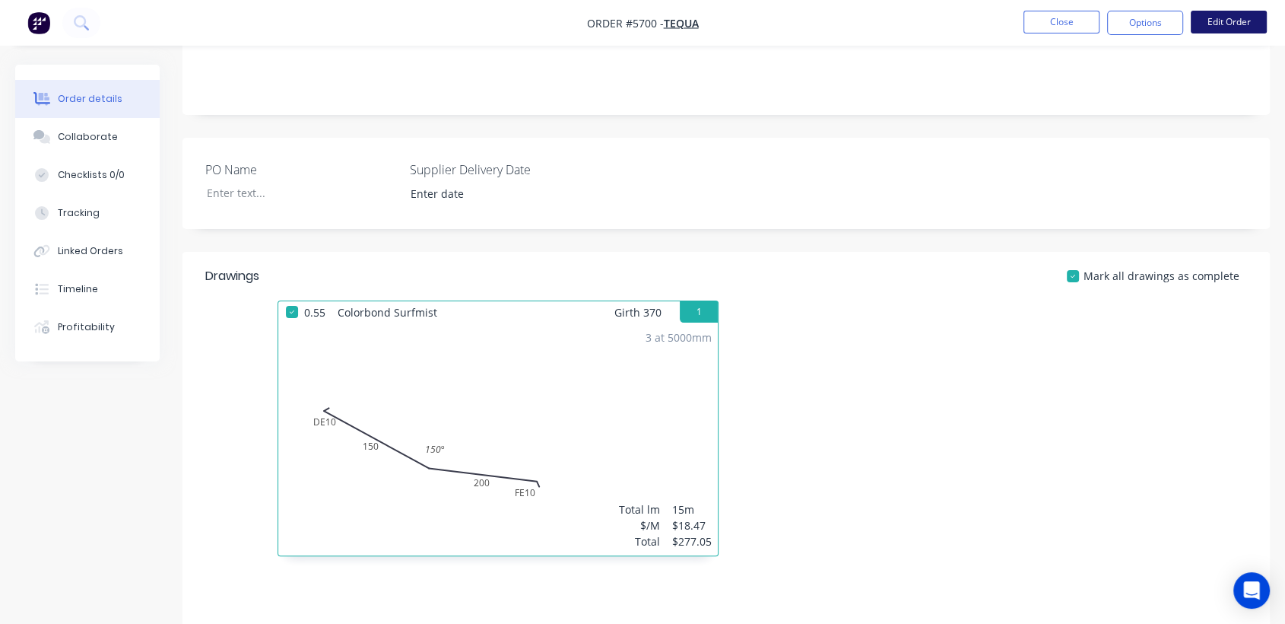
click at [1223, 16] on button "Edit Order" at bounding box center [1229, 22] width 76 height 23
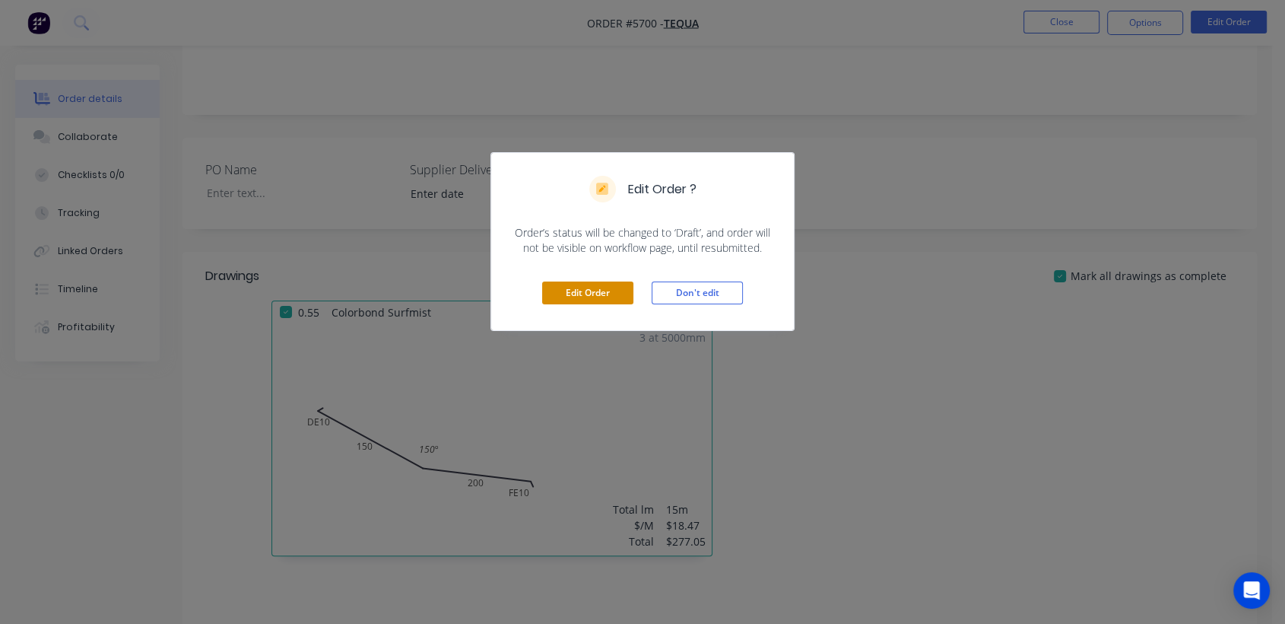
click at [596, 292] on button "Edit Order" at bounding box center [587, 292] width 91 height 23
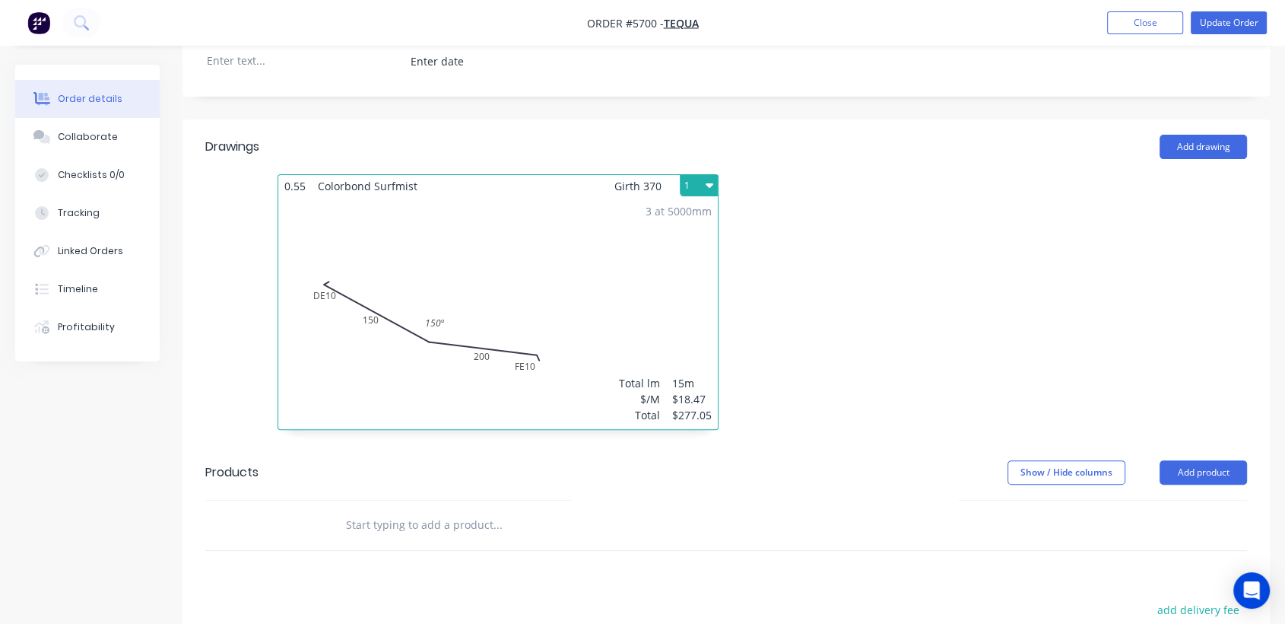
scroll to position [405, 0]
click at [1243, 24] on button "Update Order" at bounding box center [1229, 22] width 76 height 23
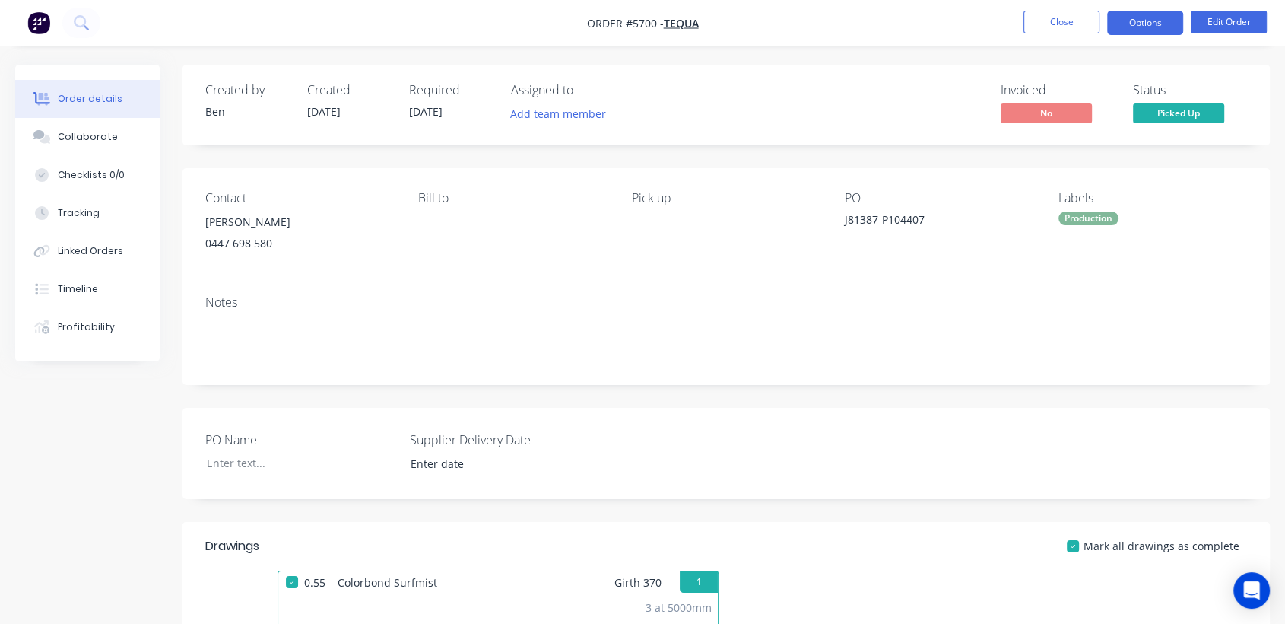
click at [1141, 23] on button "Options" at bounding box center [1145, 23] width 76 height 24
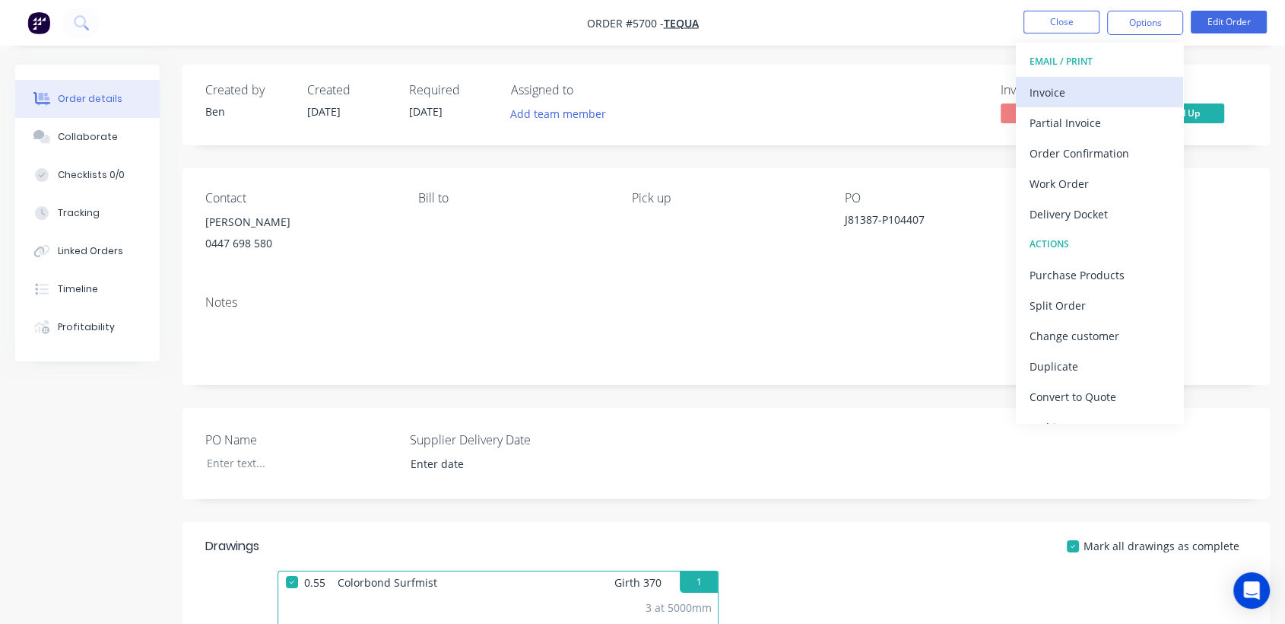
click at [1091, 90] on div "Invoice" at bounding box center [1100, 92] width 140 height 22
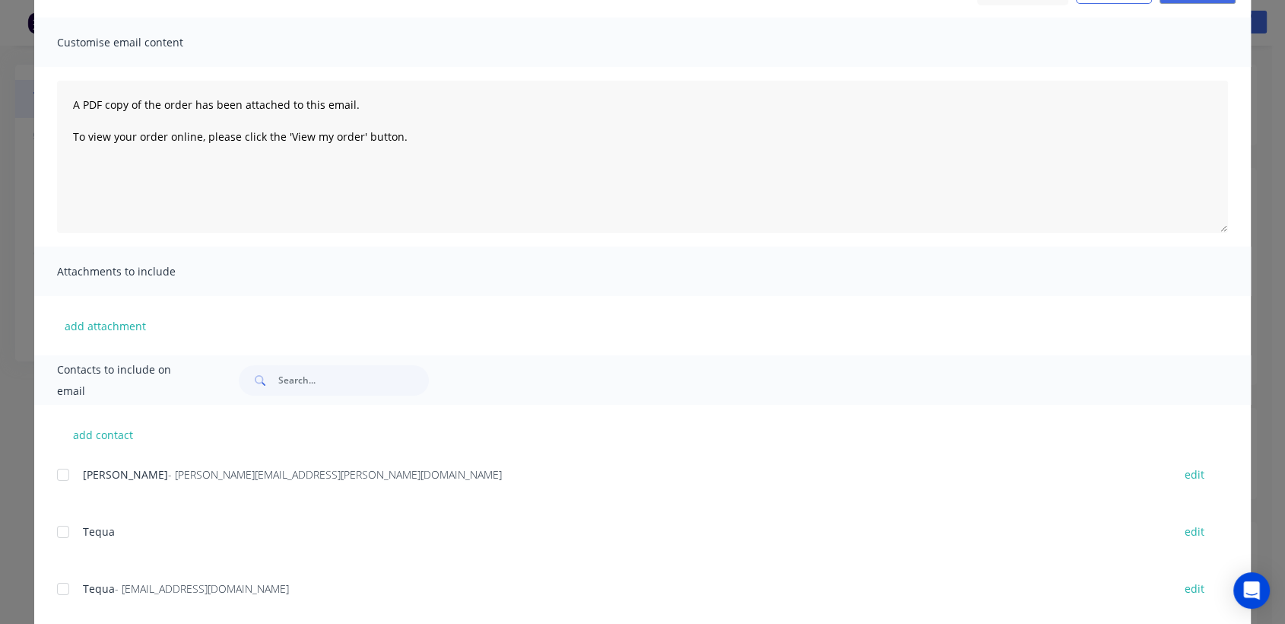
scroll to position [101, 0]
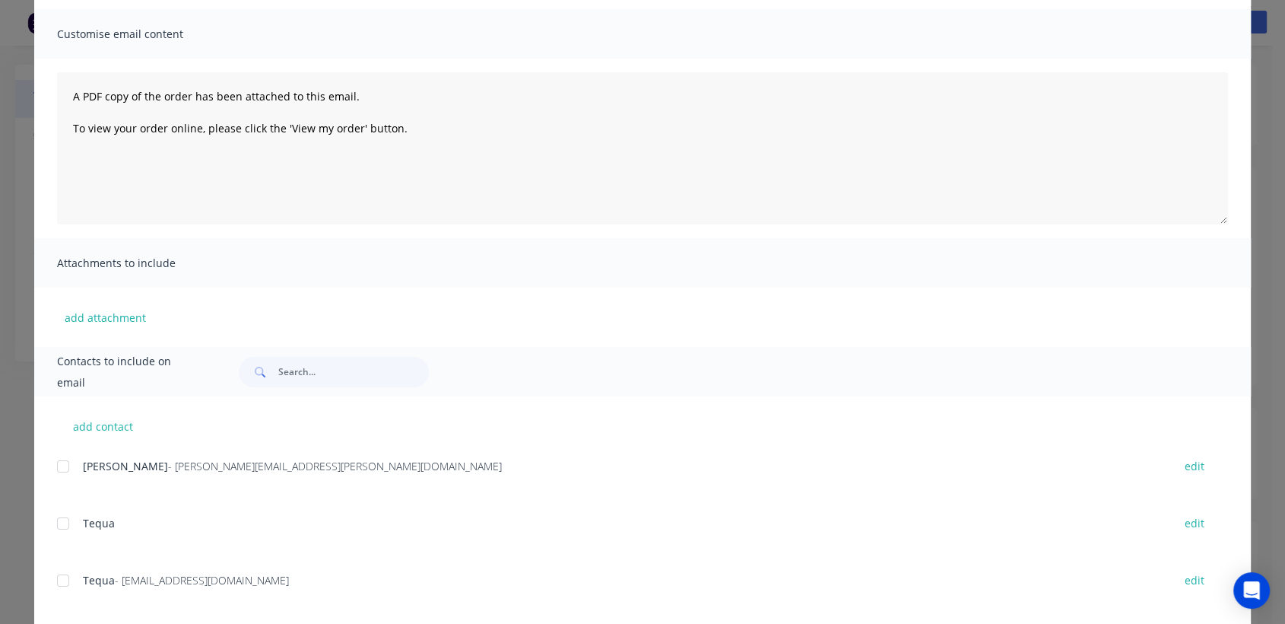
click at [56, 572] on div at bounding box center [63, 580] width 30 height 30
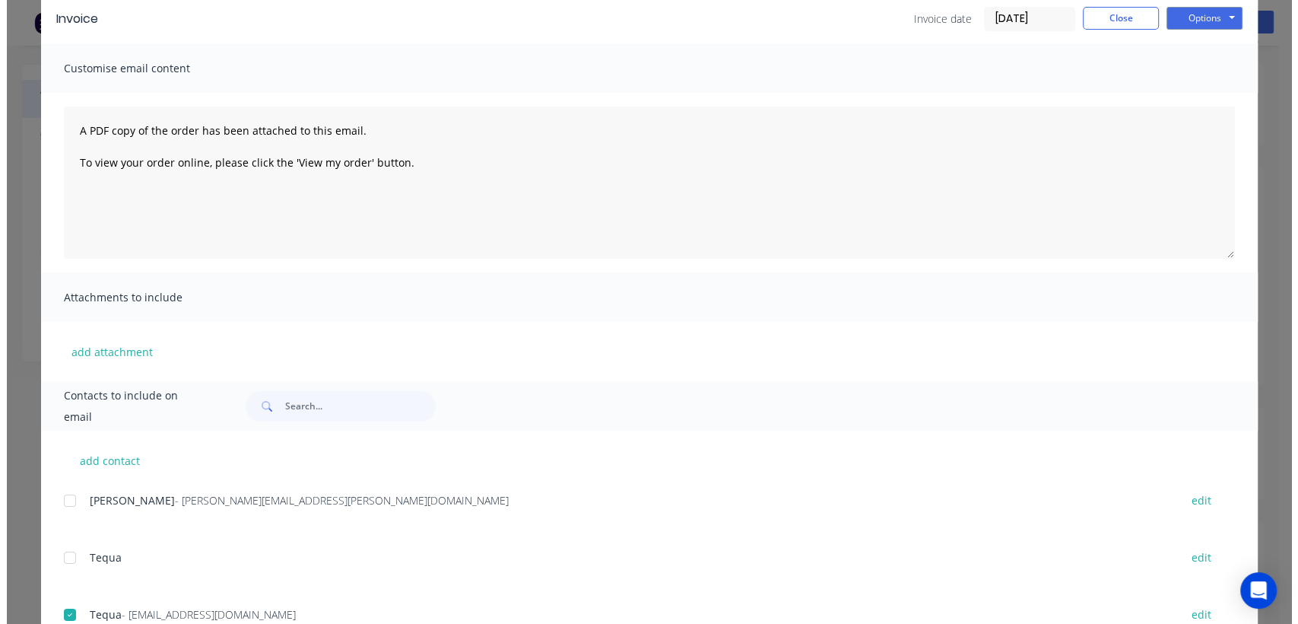
scroll to position [0, 0]
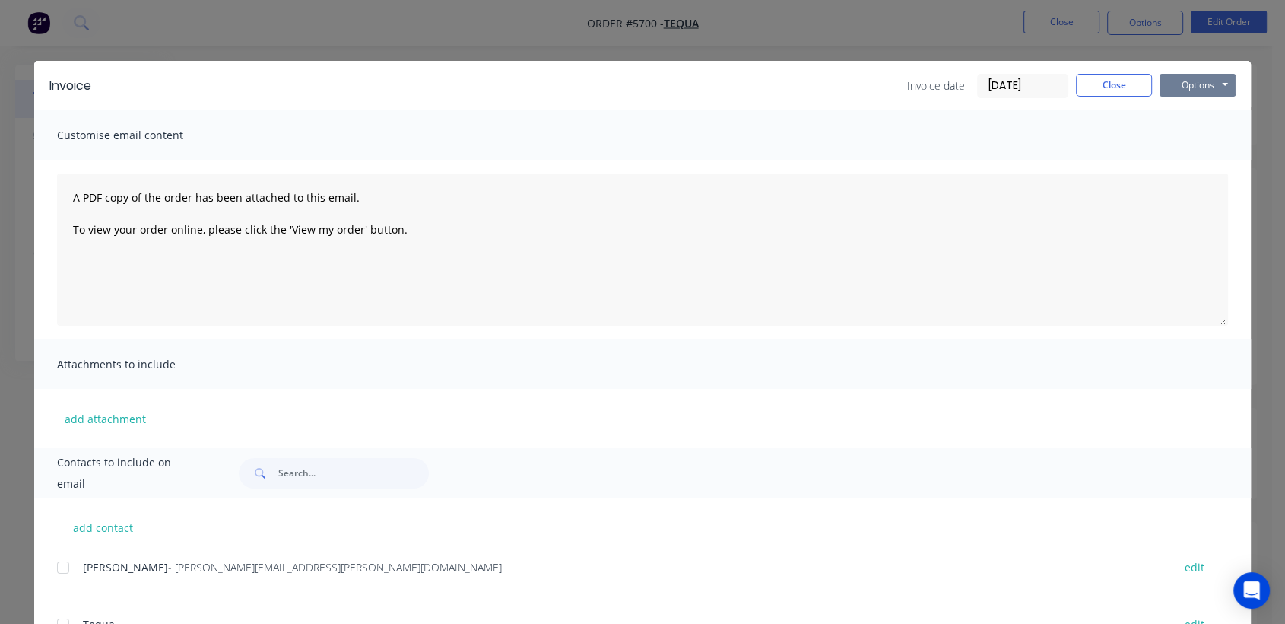
click at [1176, 81] on button "Options" at bounding box center [1198, 85] width 76 height 23
click at [1209, 163] on button "Email" at bounding box center [1208, 162] width 97 height 25
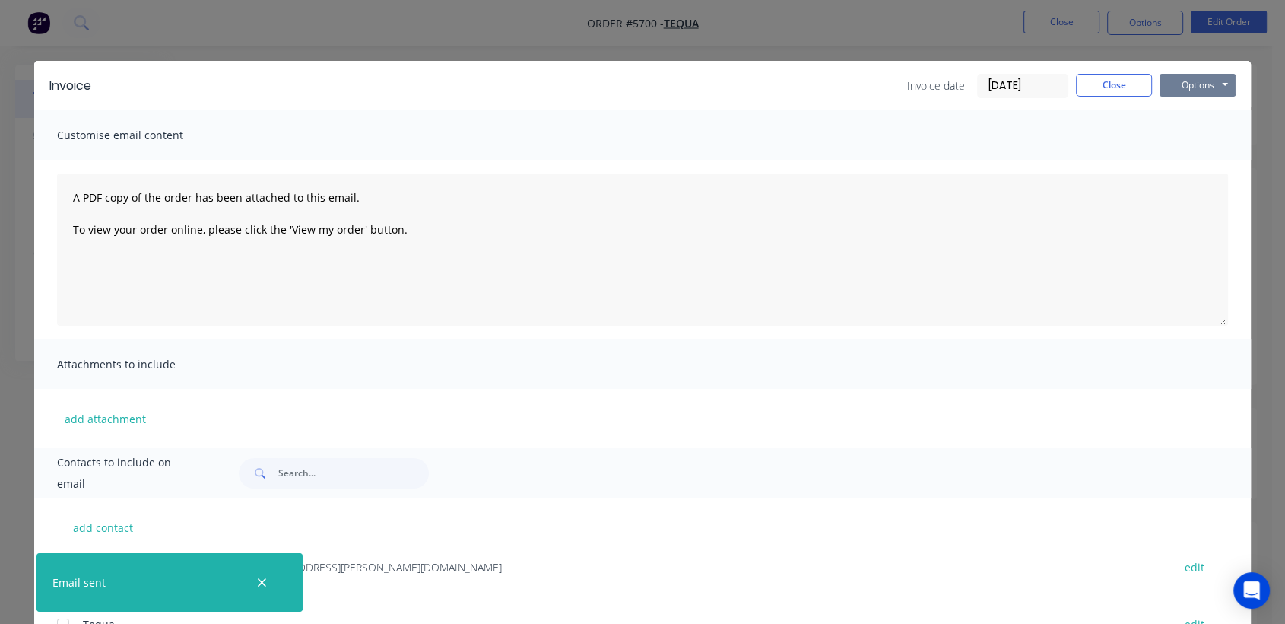
click at [1193, 86] on button "Options" at bounding box center [1198, 85] width 76 height 23
click at [1099, 79] on button "Close" at bounding box center [1114, 85] width 76 height 23
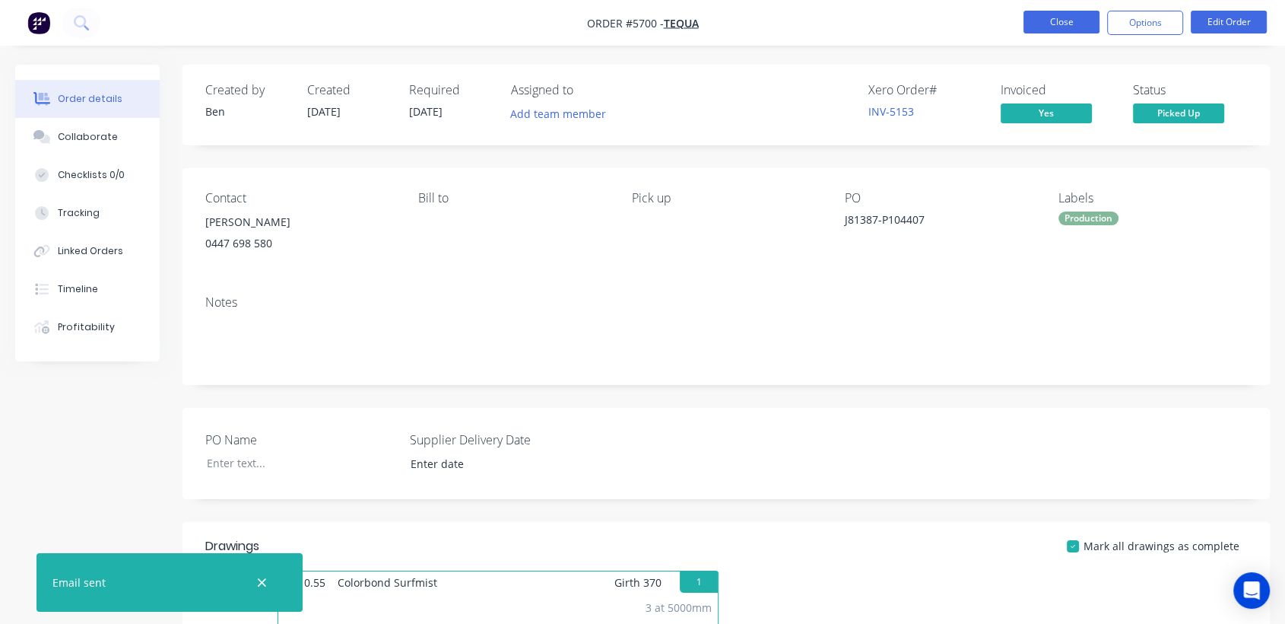
click at [1092, 17] on button "Close" at bounding box center [1062, 22] width 76 height 23
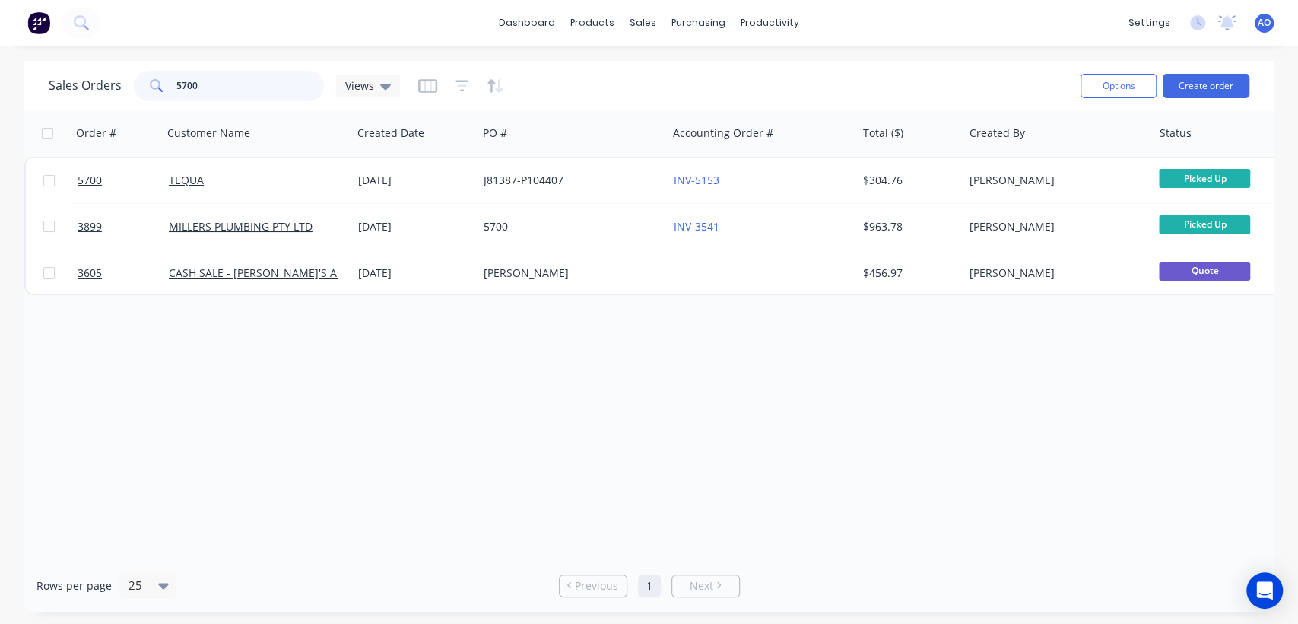
click at [217, 87] on input "5700" at bounding box center [250, 86] width 148 height 30
type input "5696"
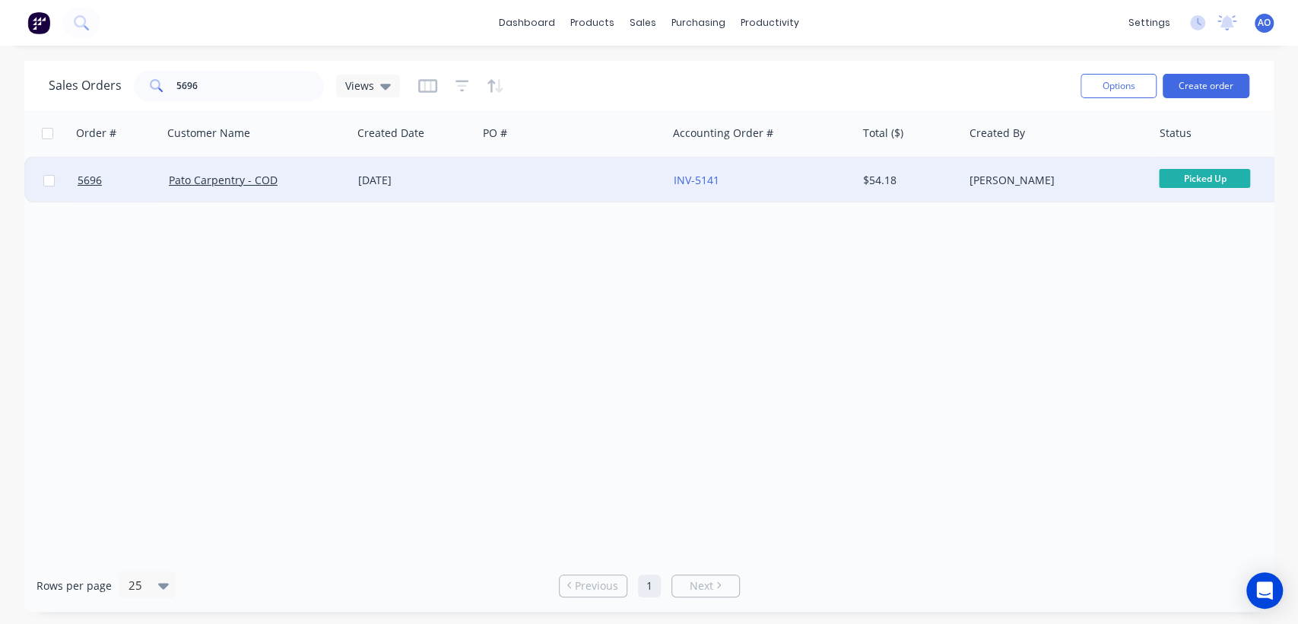
click at [484, 178] on div at bounding box center [572, 180] width 189 height 46
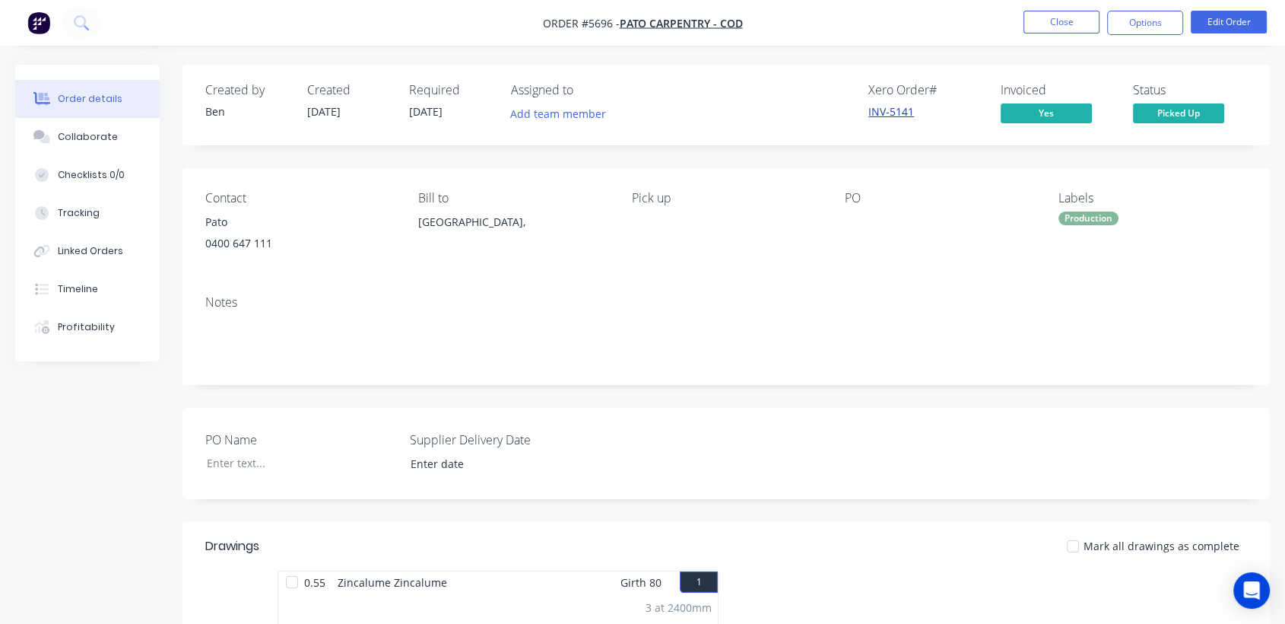
click at [891, 111] on link "INV-5141" at bounding box center [891, 111] width 46 height 14
click at [1041, 21] on button "Close" at bounding box center [1062, 22] width 76 height 23
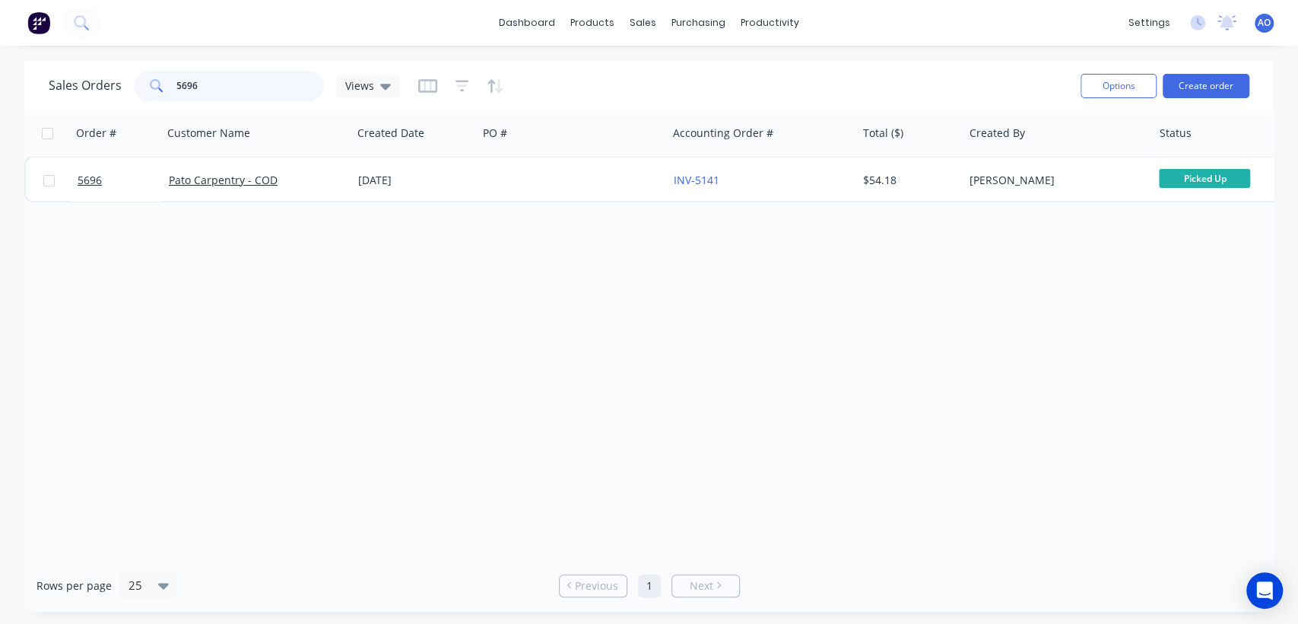
click at [255, 76] on input "5696" at bounding box center [250, 86] width 148 height 30
type input "5"
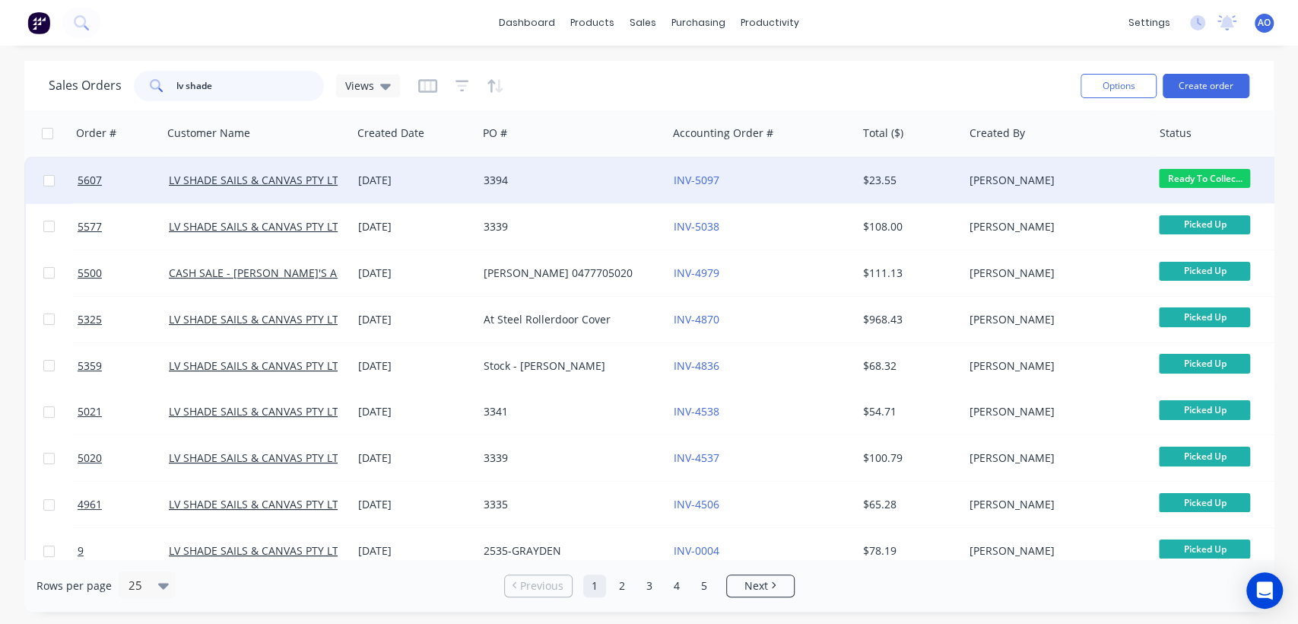
type input "lv shade"
click at [539, 179] on div "3394" at bounding box center [568, 180] width 169 height 15
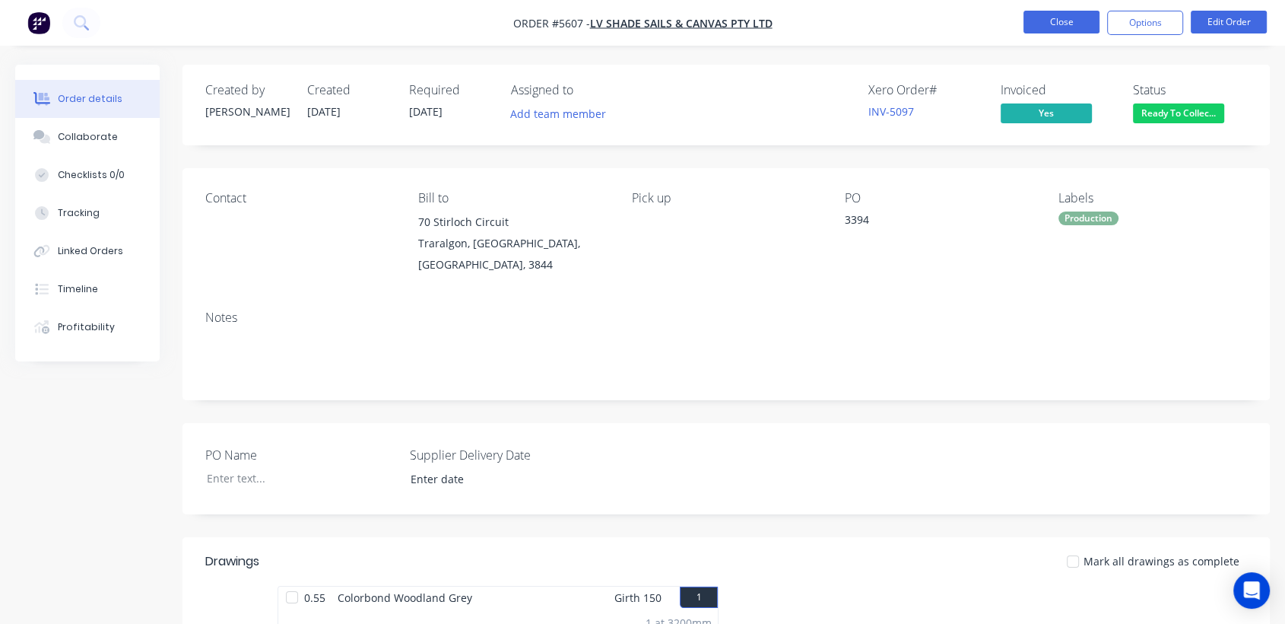
click at [1061, 22] on button "Close" at bounding box center [1062, 22] width 76 height 23
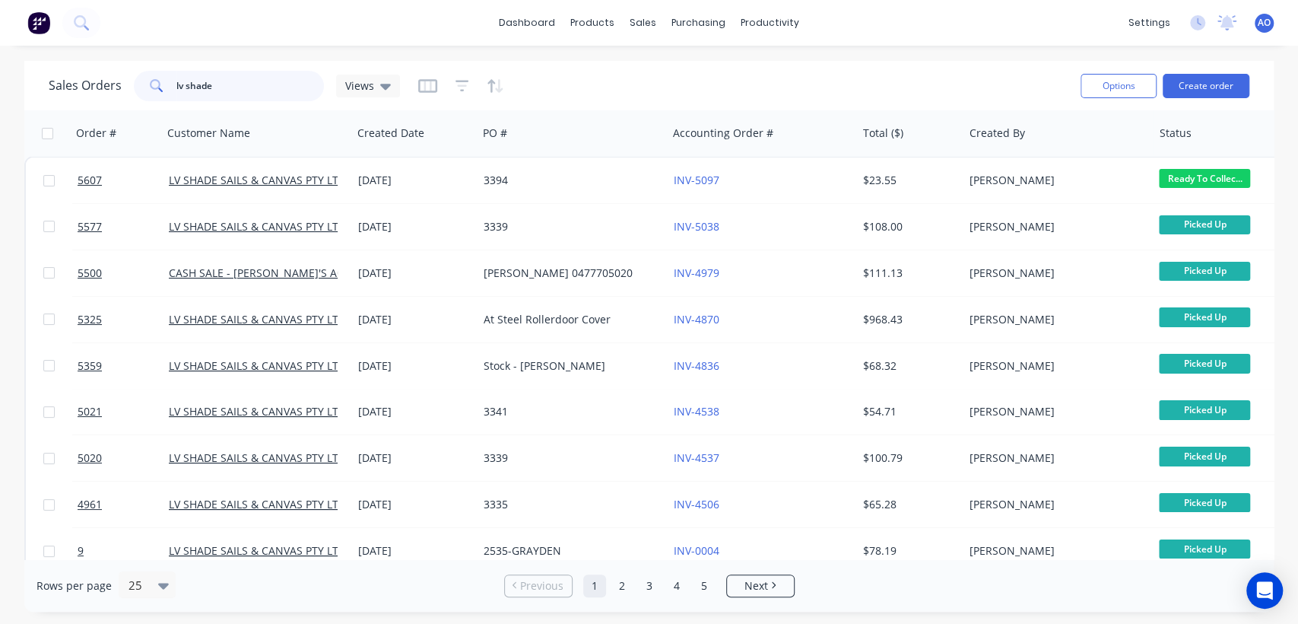
click at [237, 81] on input "lv shade" at bounding box center [250, 86] width 148 height 30
type input "l"
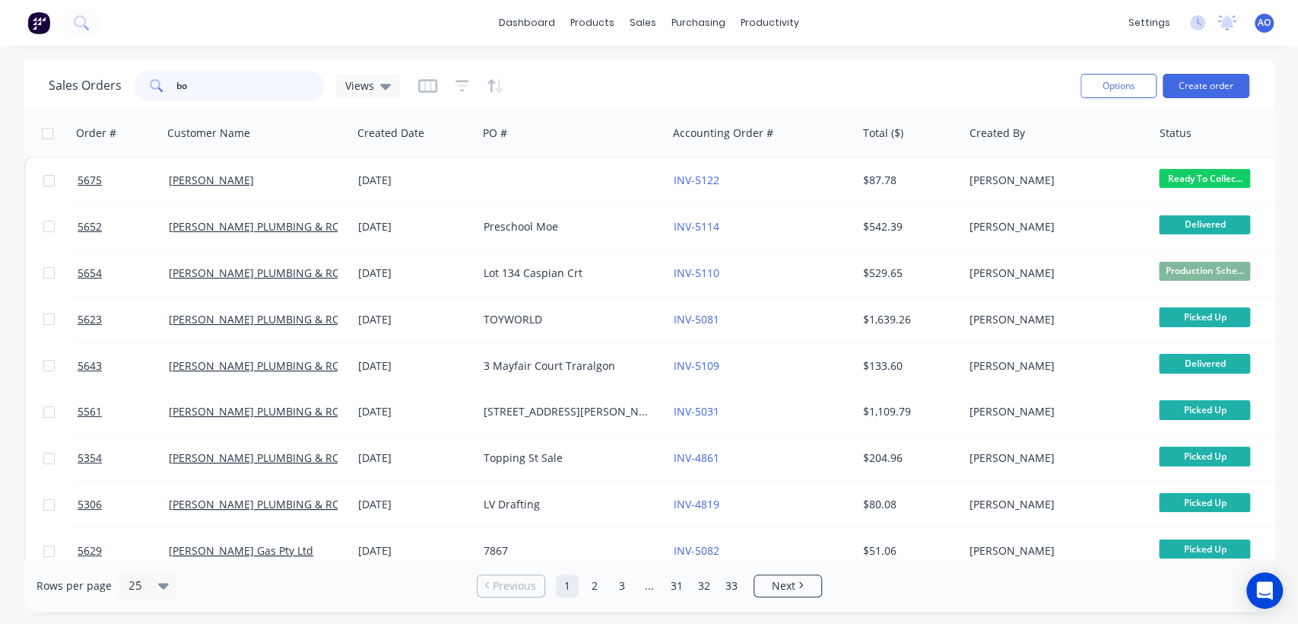
type input "b"
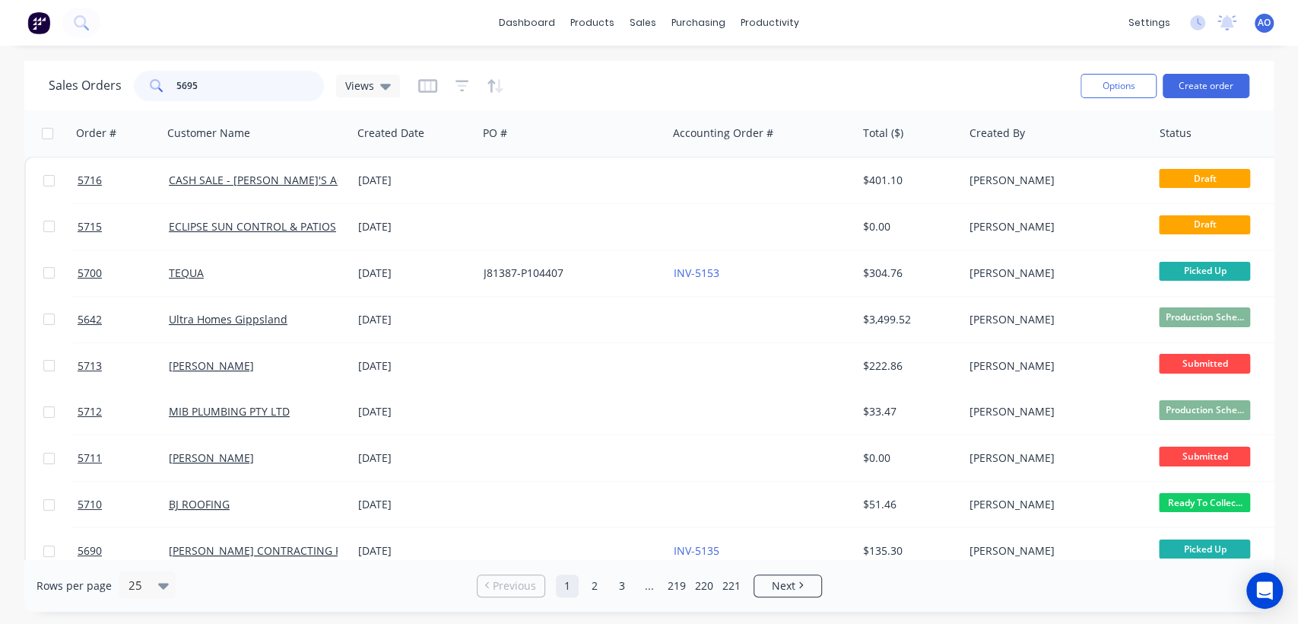
type input "5695"
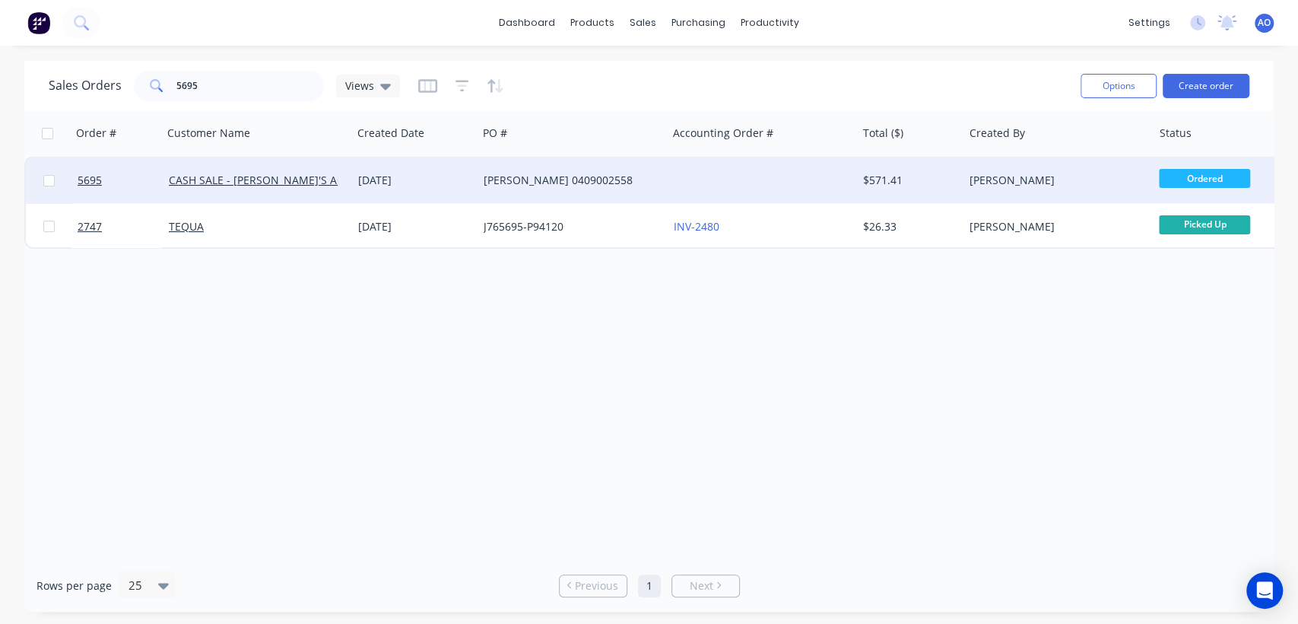
click at [621, 198] on div "[PERSON_NAME] 0409002558" at bounding box center [572, 180] width 189 height 46
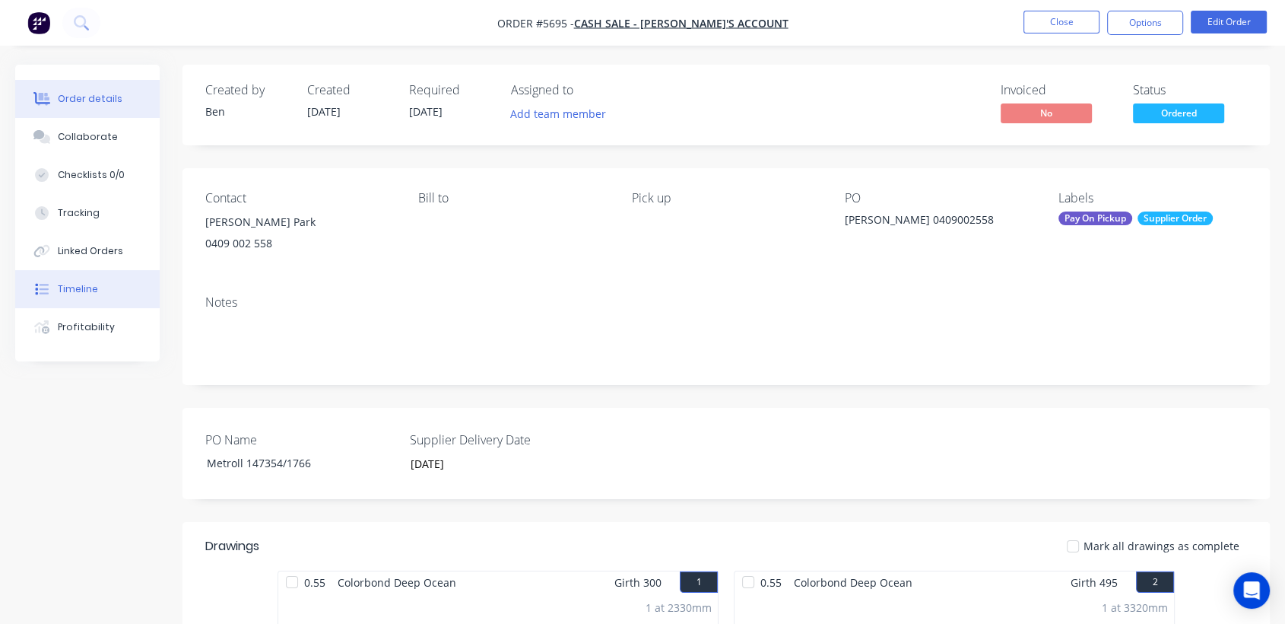
click at [97, 285] on button "Timeline" at bounding box center [87, 289] width 144 height 38
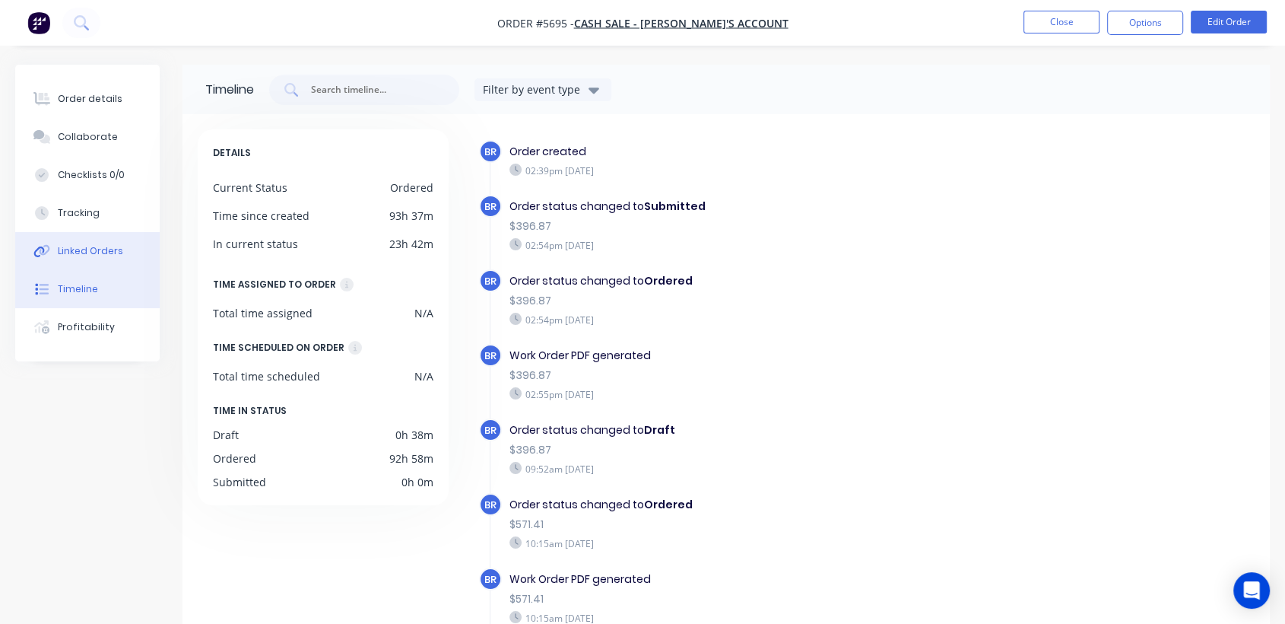
click at [99, 252] on div "Linked Orders" at bounding box center [90, 251] width 65 height 14
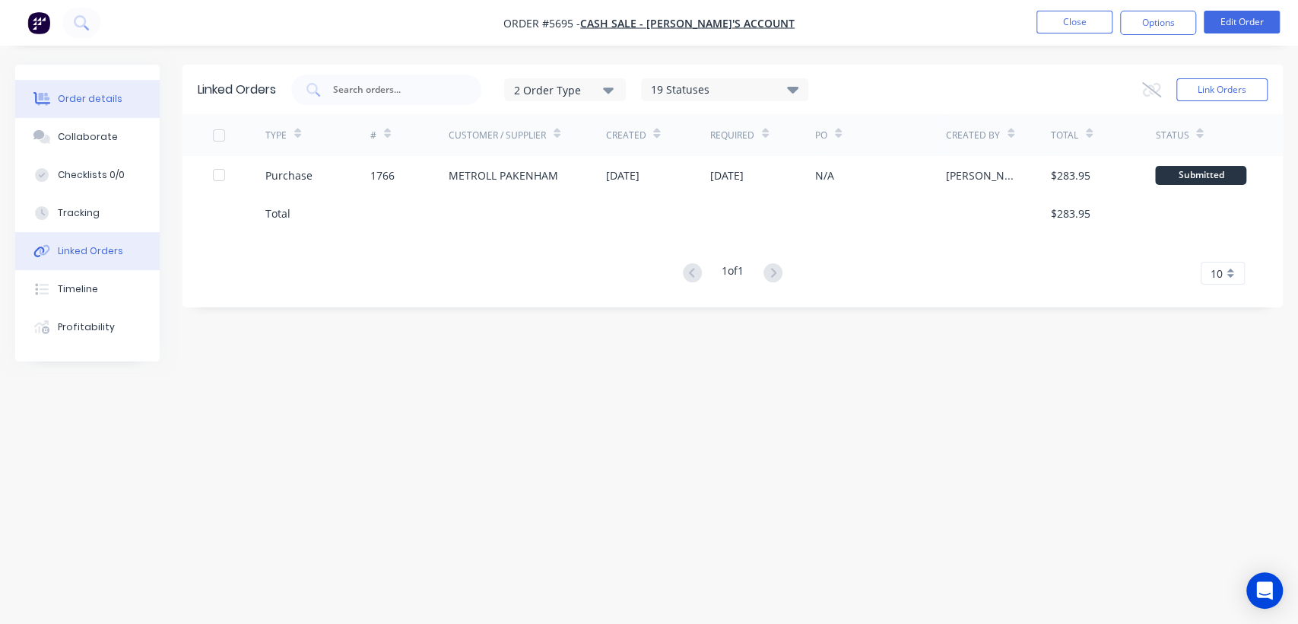
click at [97, 105] on div "Order details" at bounding box center [90, 99] width 65 height 14
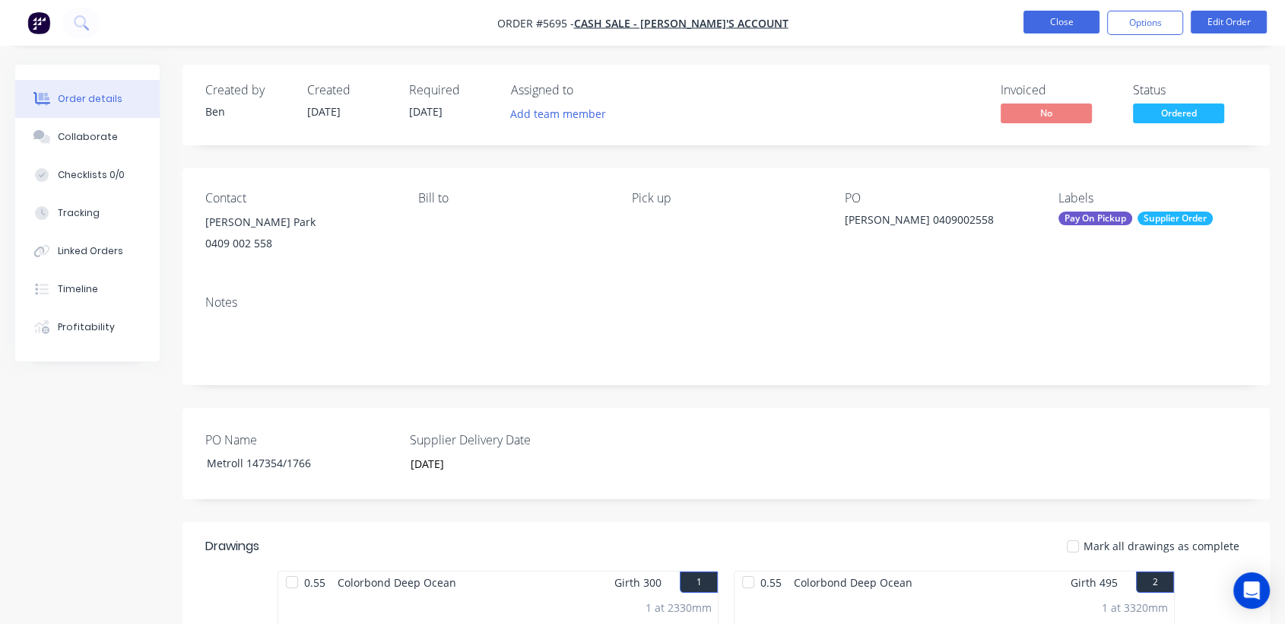
click at [1053, 26] on button "Close" at bounding box center [1062, 22] width 76 height 23
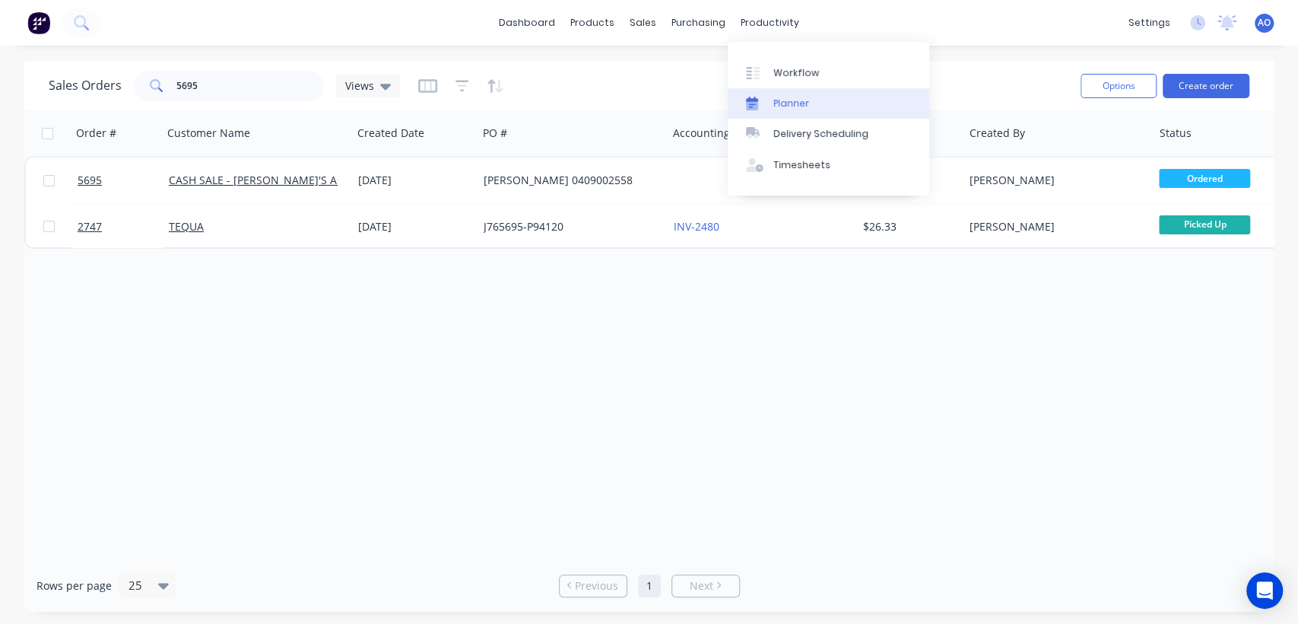
click at [774, 108] on div "Planner" at bounding box center [791, 104] width 36 height 14
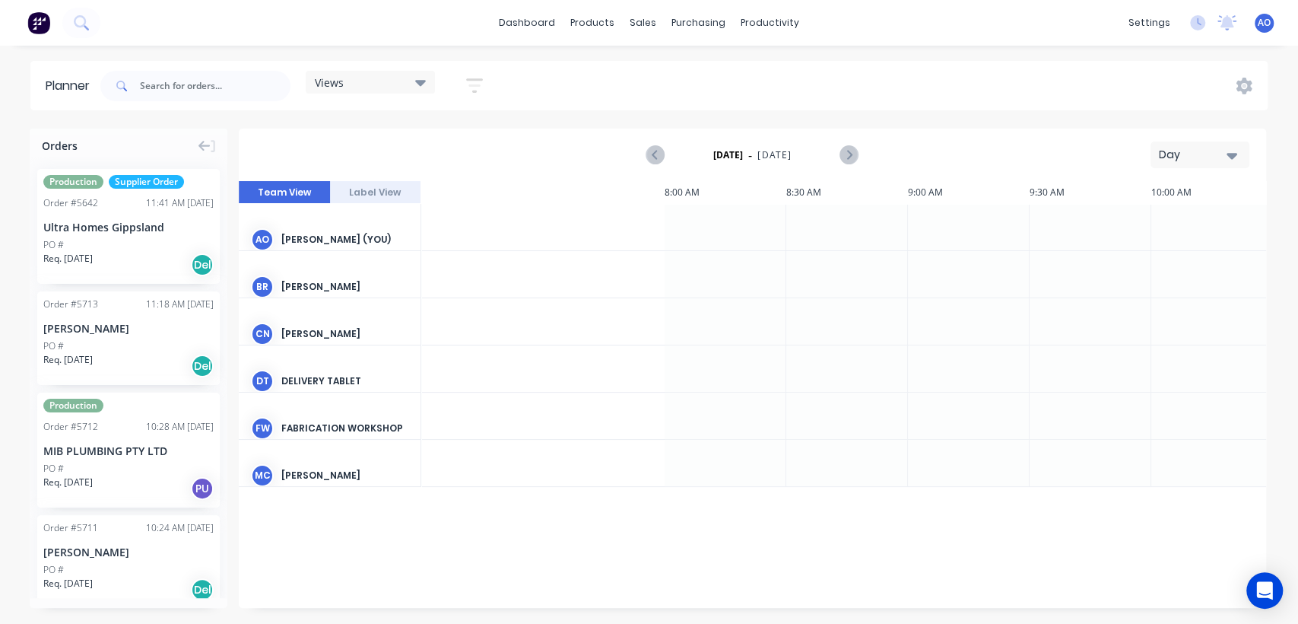
scroll to position [0, 1217]
click at [1229, 150] on icon "button" at bounding box center [1232, 155] width 11 height 17
click at [1157, 252] on div "Month" at bounding box center [1172, 256] width 151 height 30
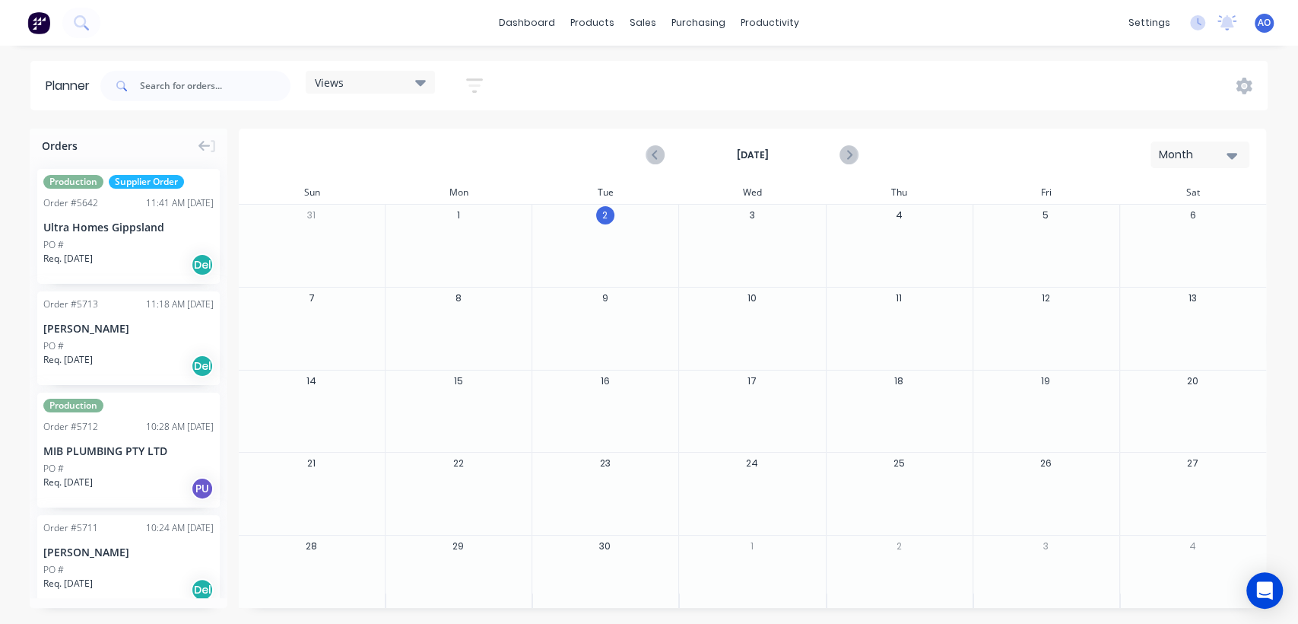
click at [464, 250] on div at bounding box center [458, 254] width 145 height 49
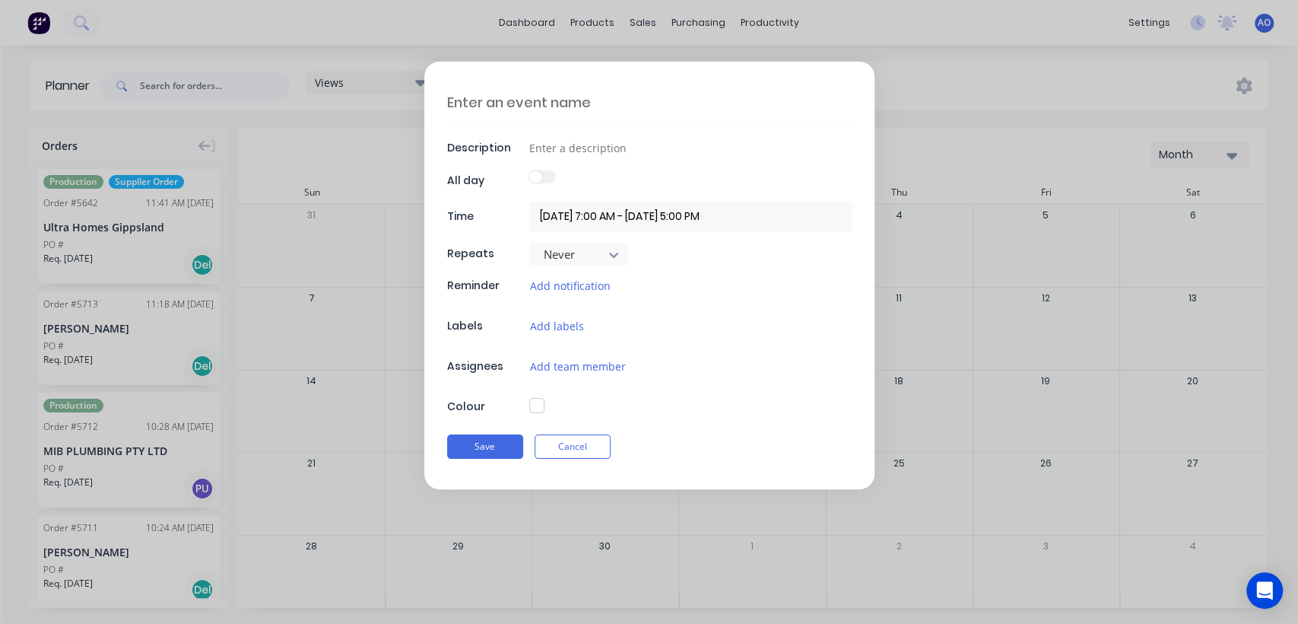
click at [489, 98] on textarea at bounding box center [649, 102] width 405 height 36
type textarea "Q"
type textarea "x"
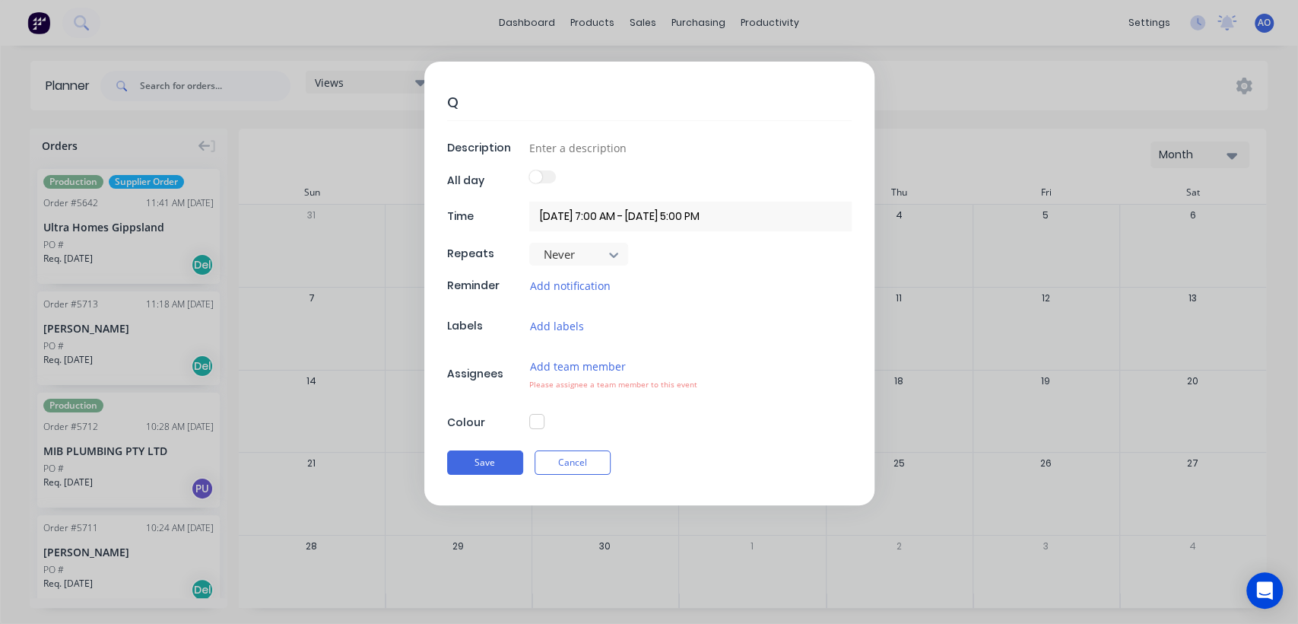
type textarea "Qt"
type textarea "x"
type textarea "Qty"
type textarea "x"
type textarea "Qty:"
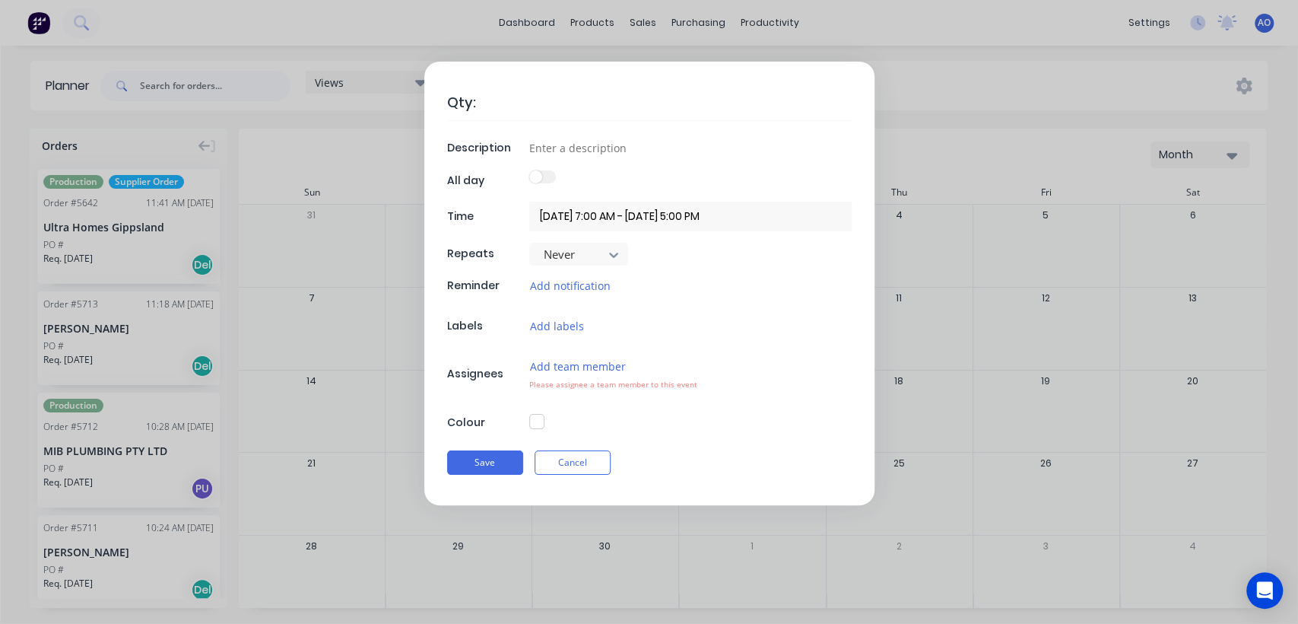
type textarea "x"
type textarea "Qty:"
type textarea "x"
type textarea "Qty: 2"
type textarea "x"
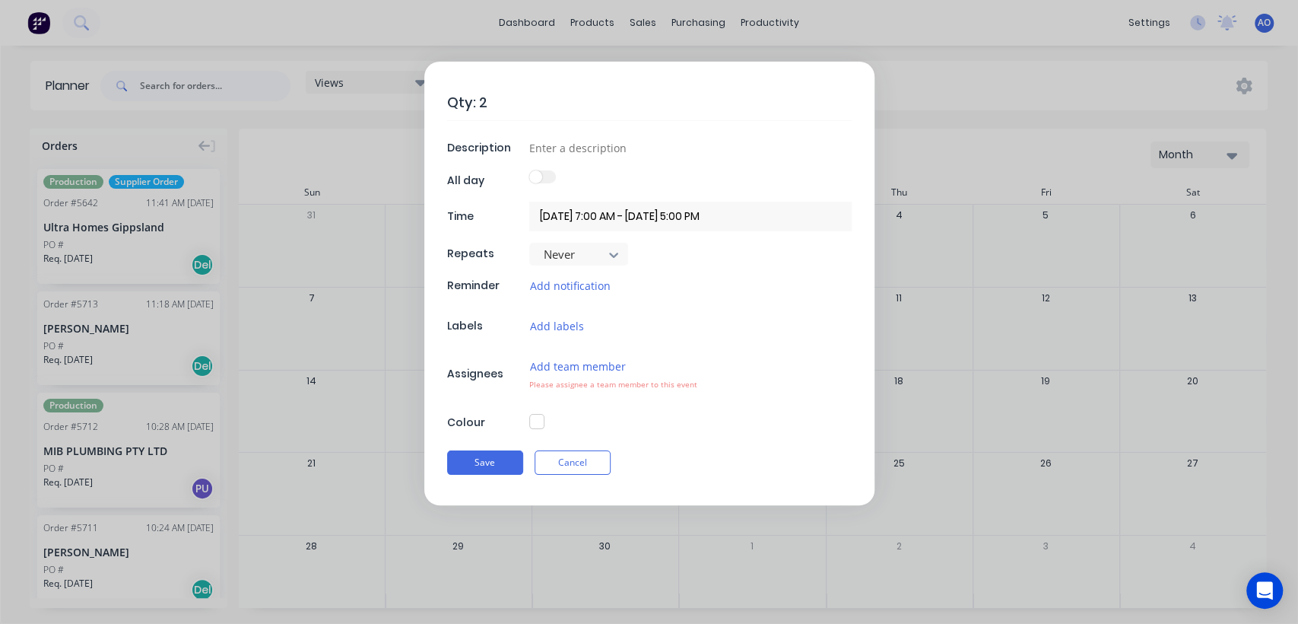
type textarea "Qty: 29"
type textarea "x"
type textarea "Qty: 29"
type textarea "x"
type textarea "Qty: 29 F"
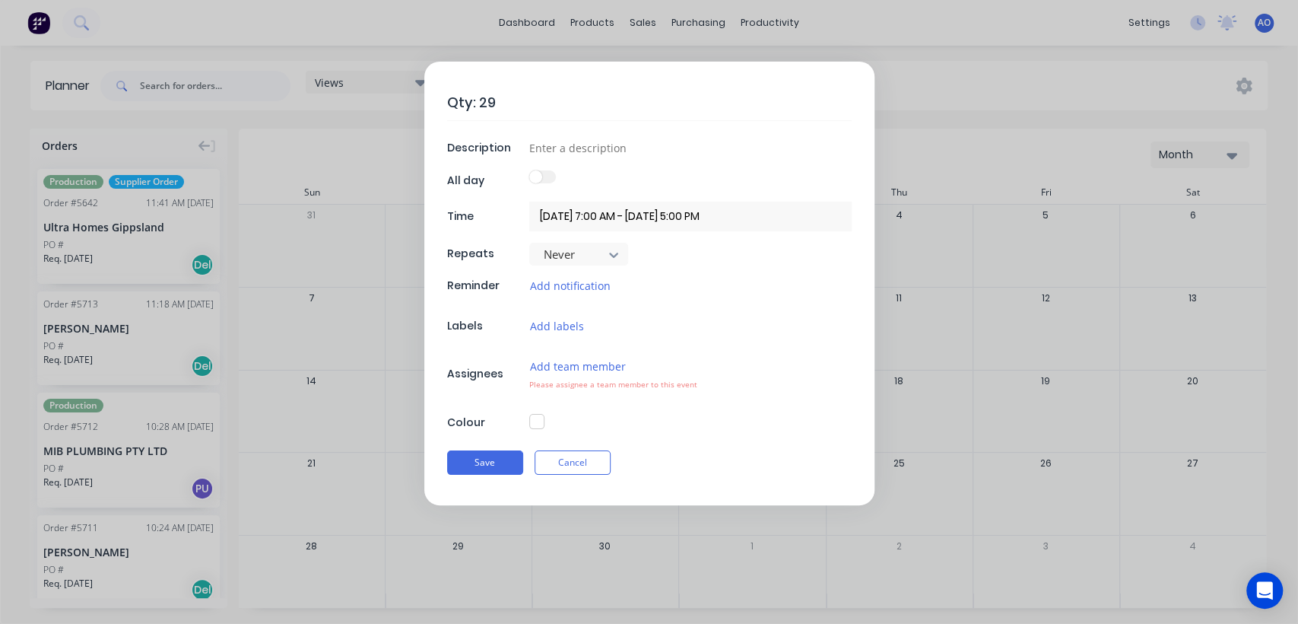
type textarea "x"
type textarea "Qty: 29 Fl"
type textarea "x"
type textarea "Qty: 29 Fla"
type textarea "x"
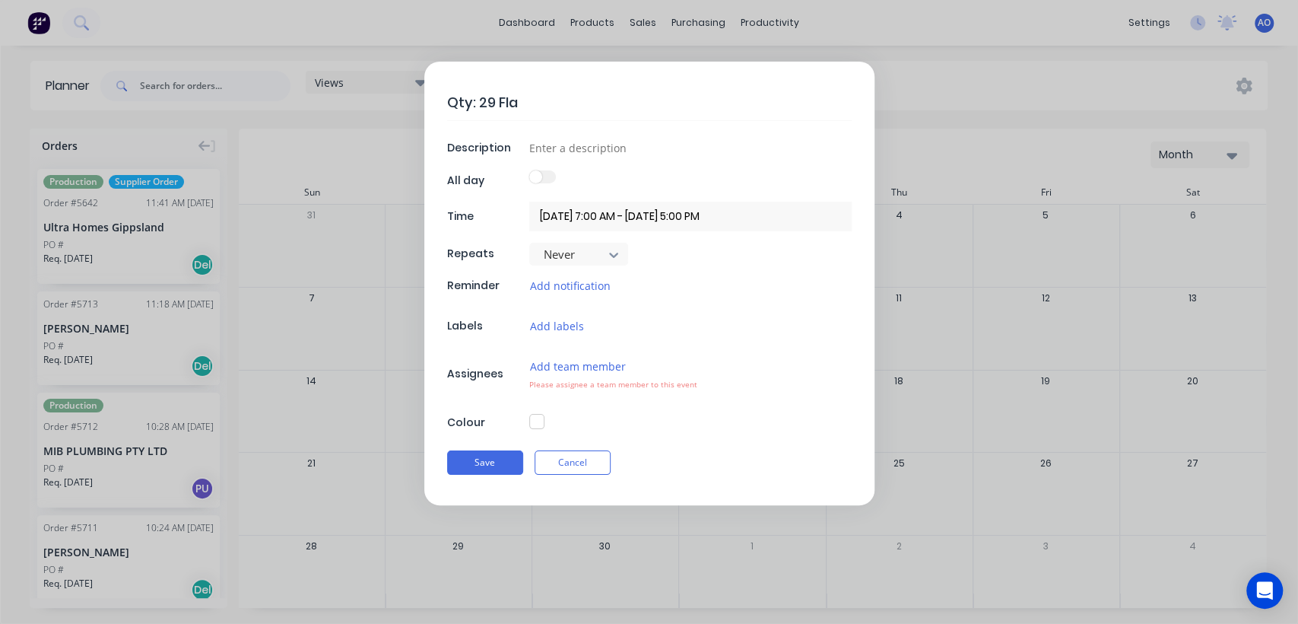
type textarea "Qty: 29 Flas"
type textarea "x"
type textarea "Qty: 29 Flash"
type textarea "x"
type textarea "Qty: 29 Flashi"
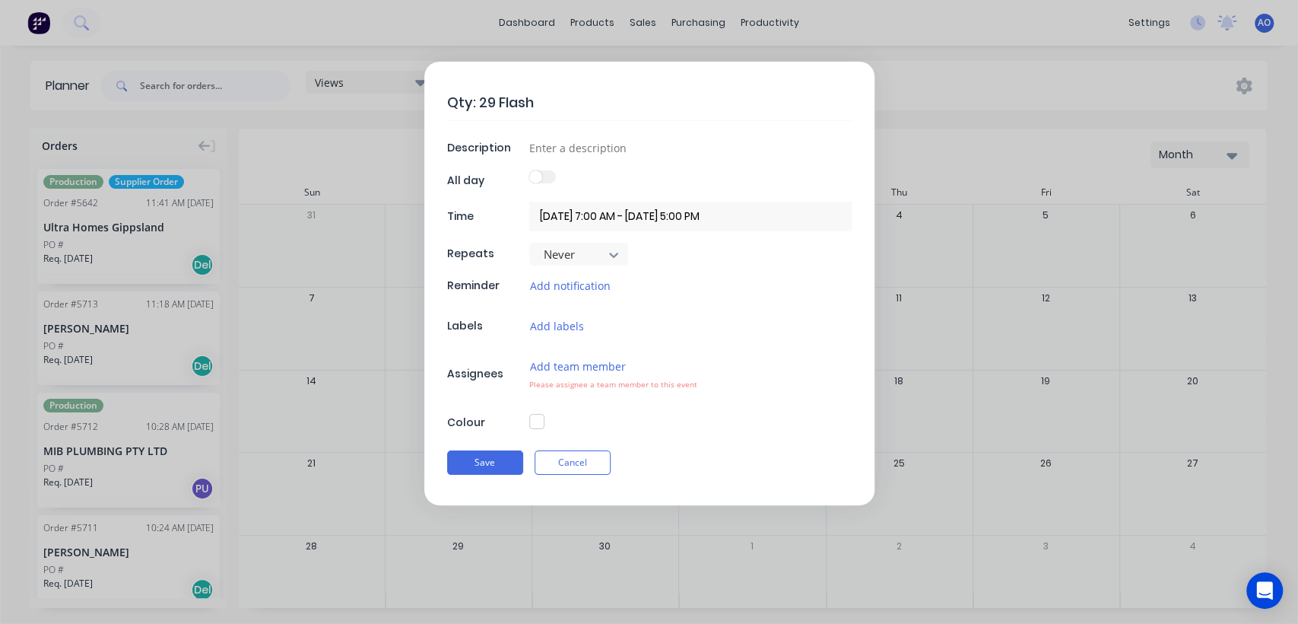
type textarea "x"
type textarea "Qty: 29 Flashin"
type textarea "x"
type textarea "Qty: 29 Flashing"
type textarea "x"
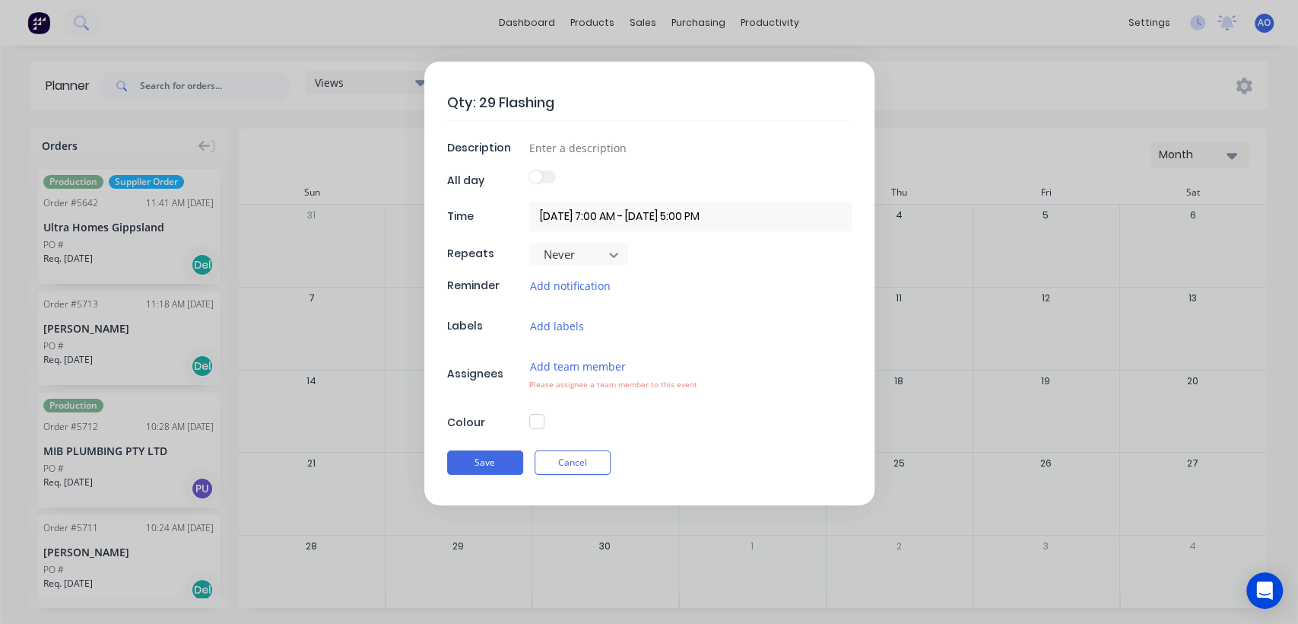
type textarea "Qty: 29 Flashings"
type textarea "x"
type textarea "Qty: 29 Flashings"
type textarea "x"
type input "D"
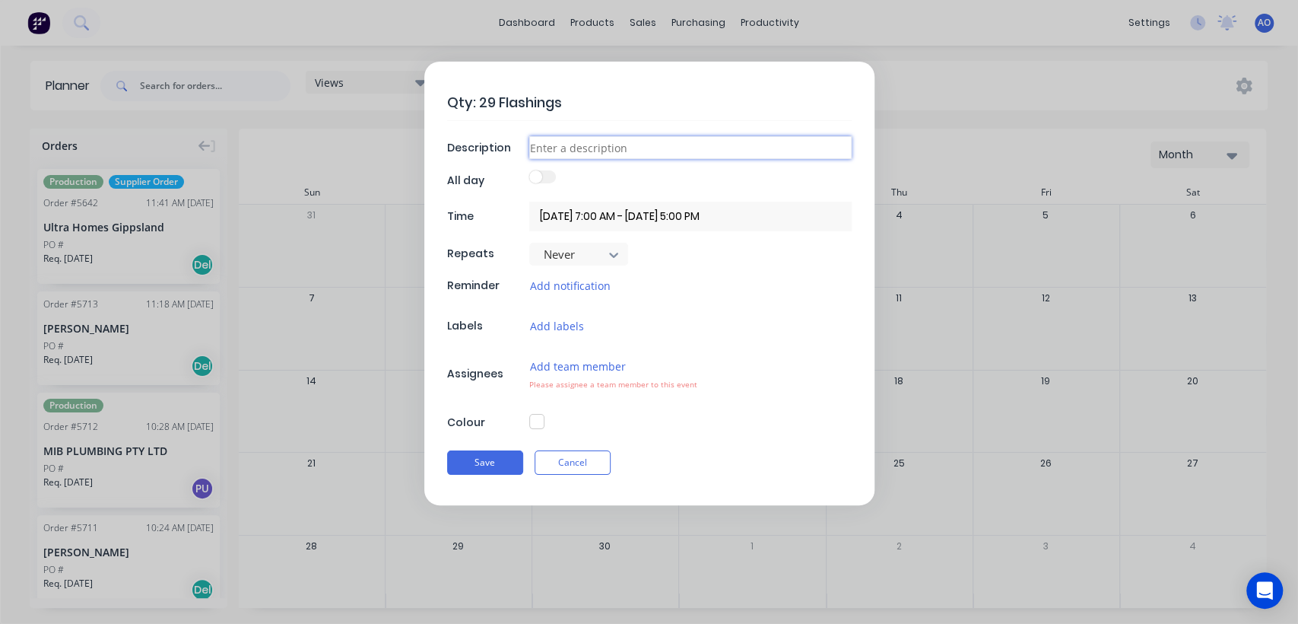
type textarea "x"
type input "Da"
type textarea "x"
type input "Dai"
type textarea "x"
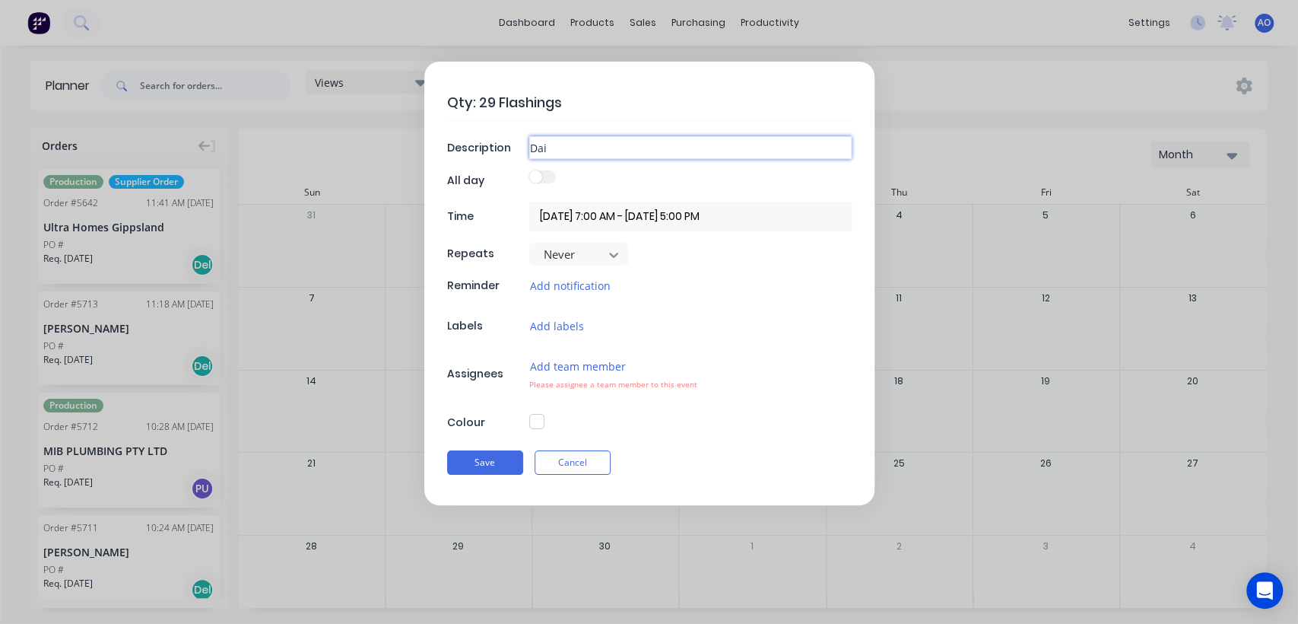
type input "Dail"
type textarea "x"
type input "Daily"
type textarea "x"
type input "Daily"
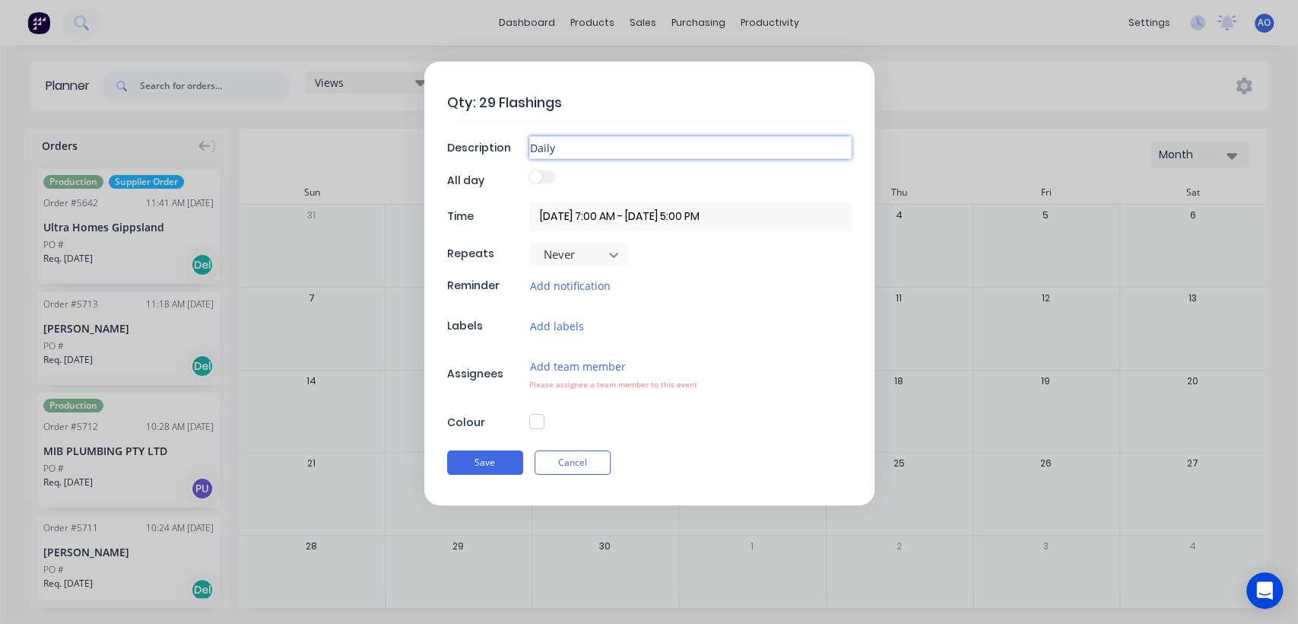
type textarea "x"
type input "Daily F"
type textarea "x"
type input "Daily Fl"
type textarea "x"
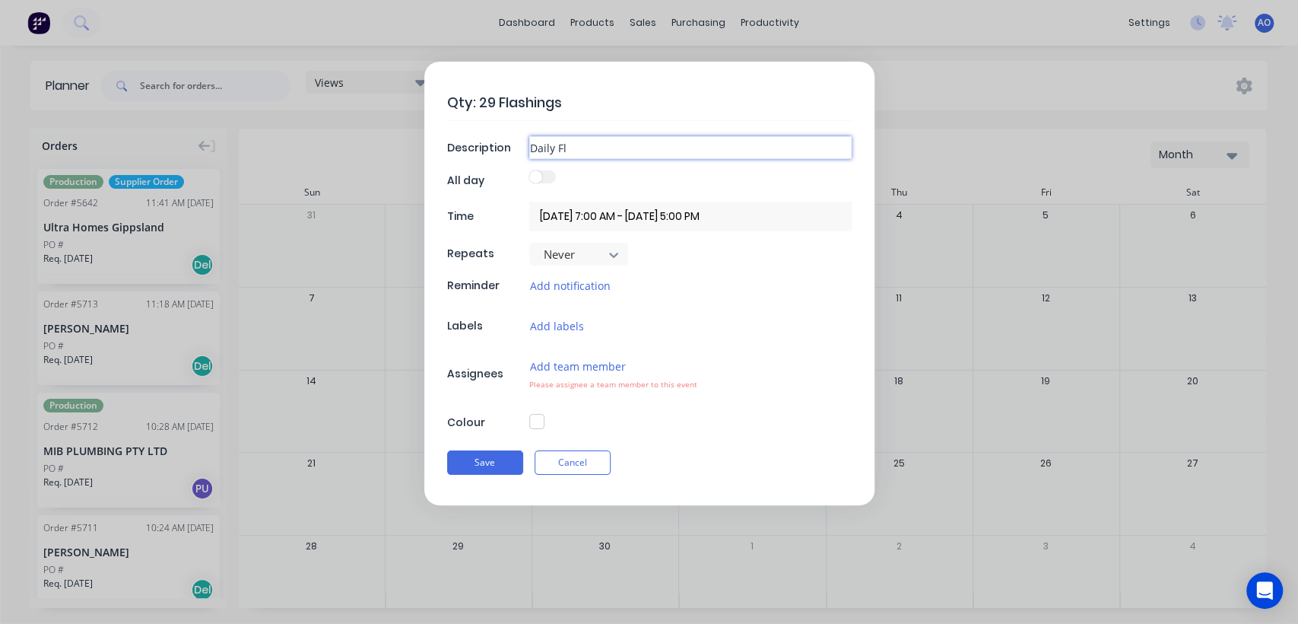
type input "Daily Fla"
type textarea "x"
type input "Daily Flas"
type textarea "x"
type input "Daily Flash"
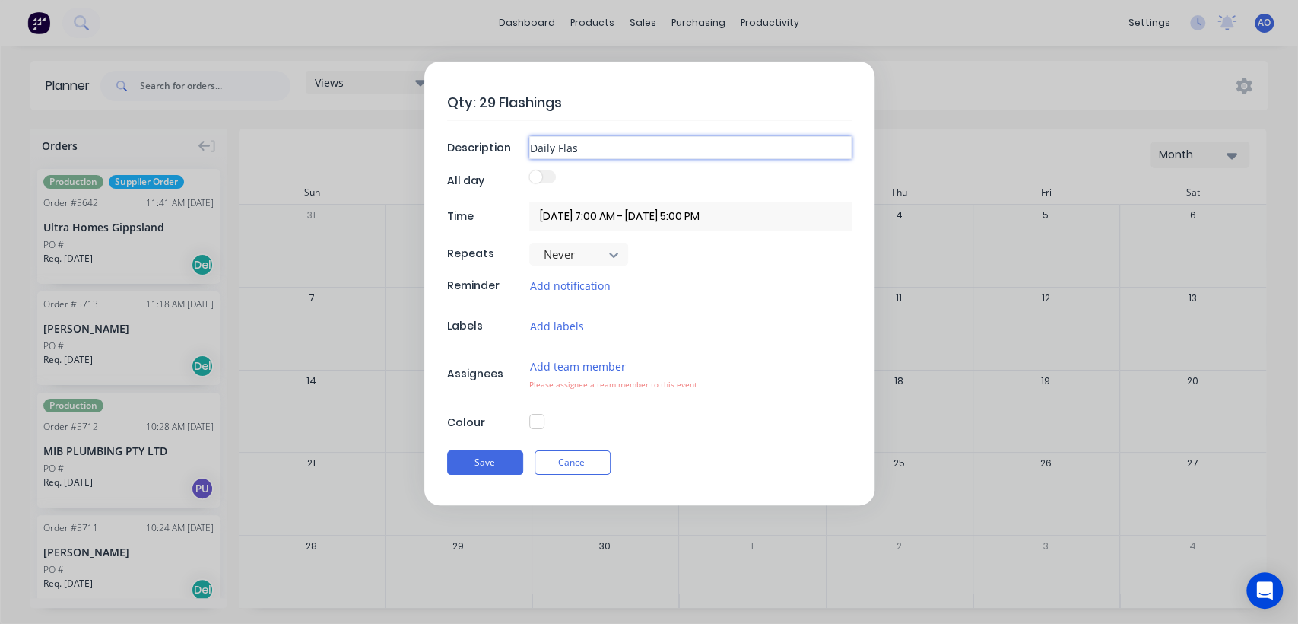
type textarea "x"
type input "Daily Flashi"
type textarea "x"
type input "Daily Flashin"
type textarea "x"
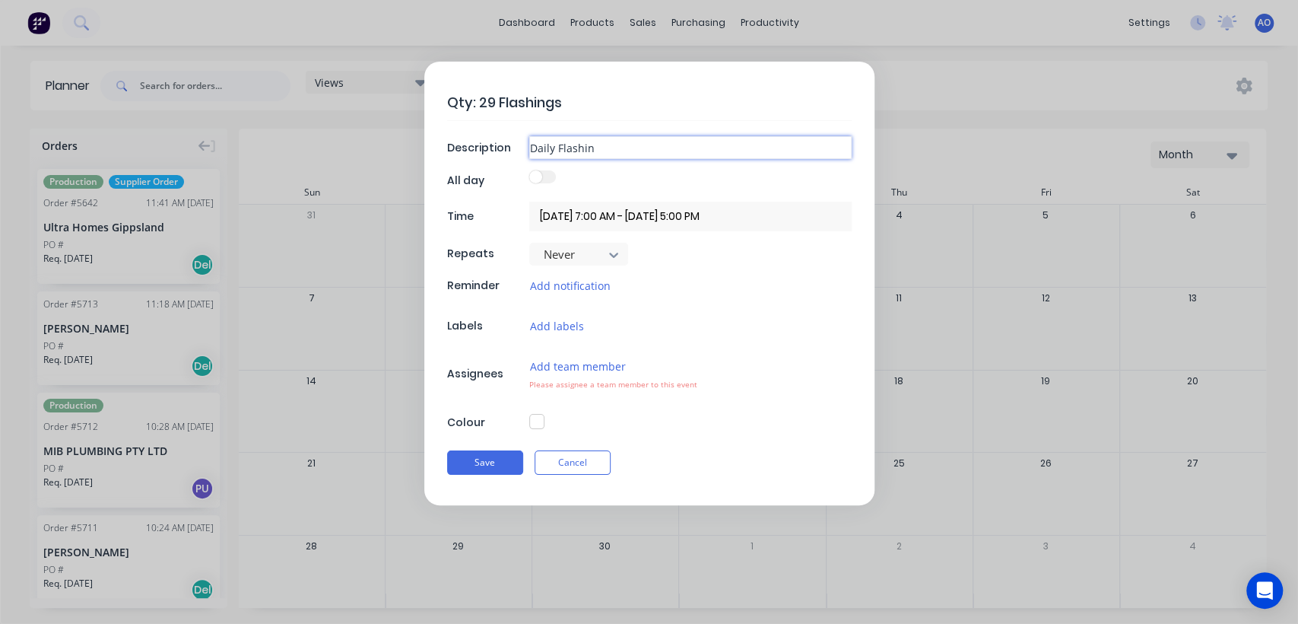
type input "Daily Flashing"
type textarea "x"
type input "Daily Flashing"
type textarea "x"
type input "Daily Flashing C"
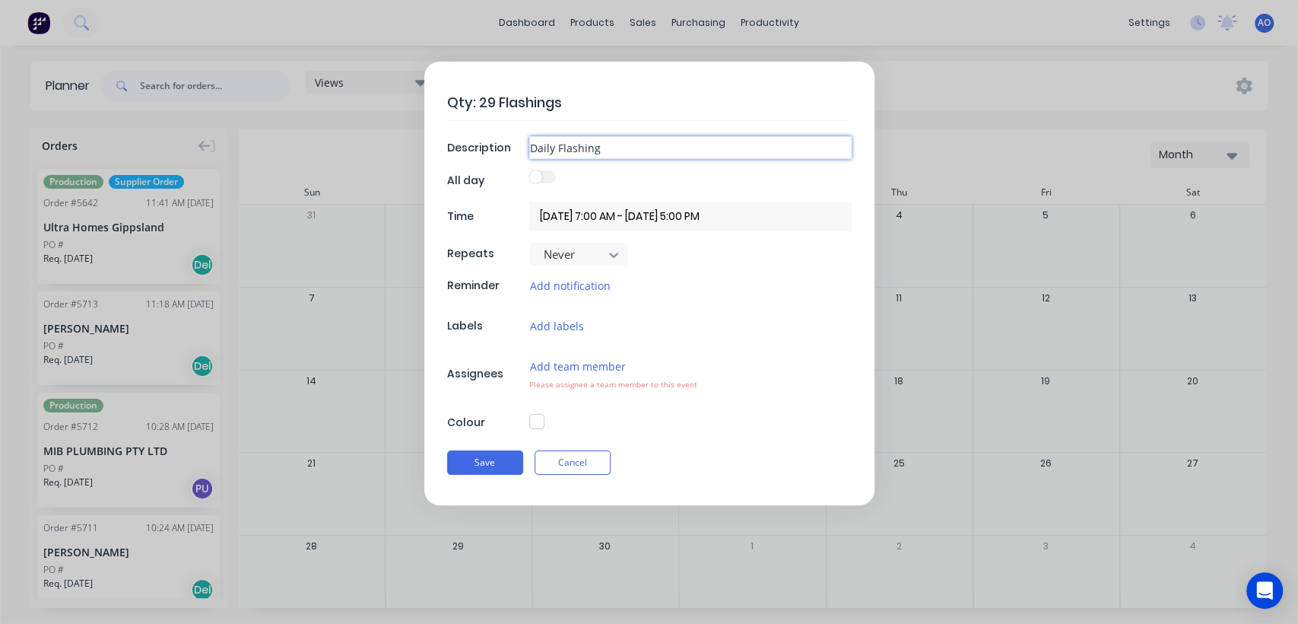
type textarea "x"
type input "Daily Flashing Co"
type textarea "x"
type input "Daily Flashing Cou"
type textarea "x"
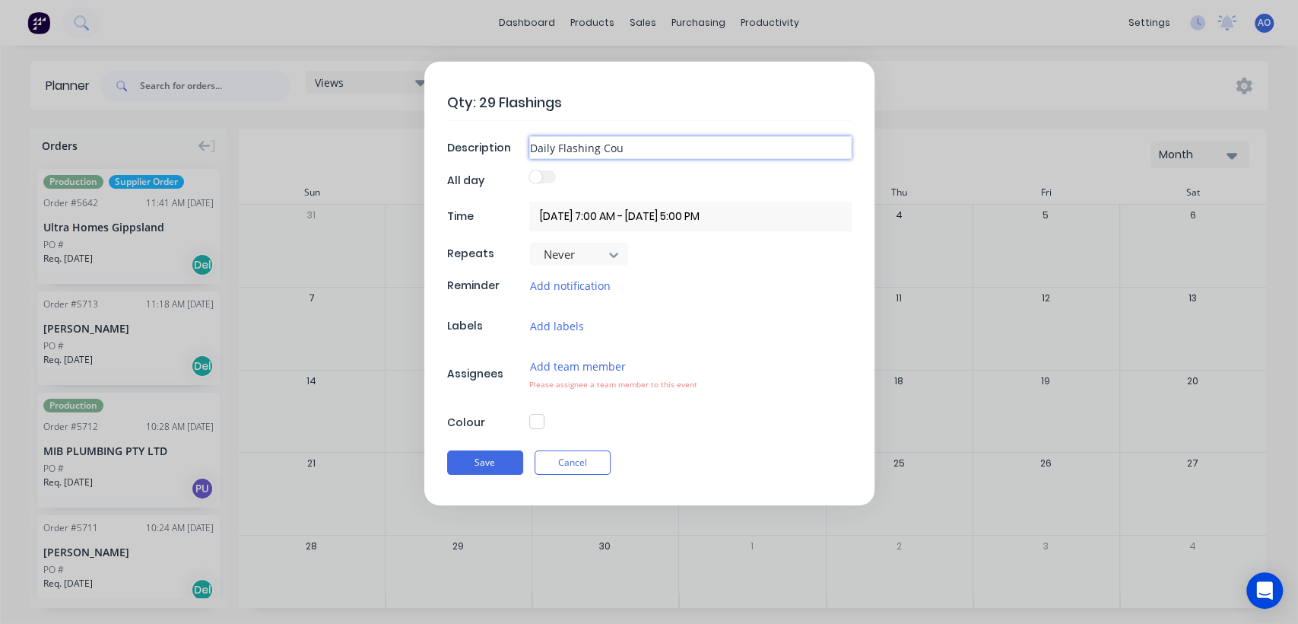
type input "Daily Flashing Coum"
type textarea "x"
type input "Daily Flashing Coumt"
type textarea "x"
type input "Daily Flashing Coum"
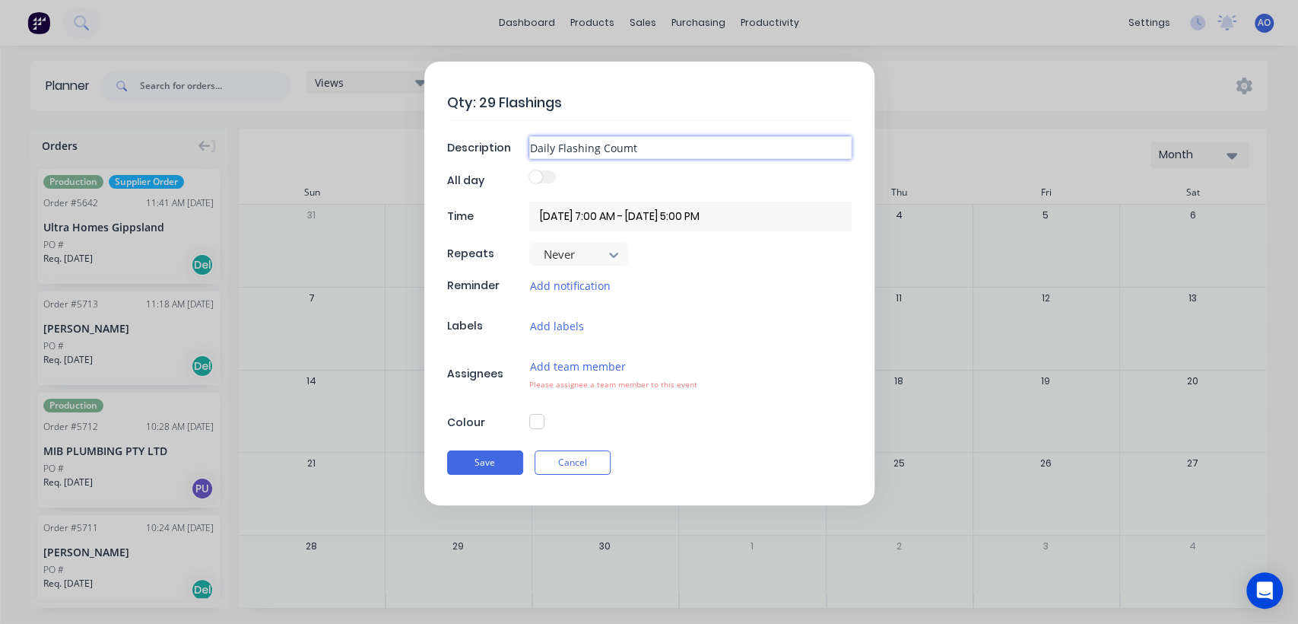
type textarea "x"
type input "Daily Flashing Cou"
type textarea "x"
type input "Daily Flashing Coun"
type textarea "x"
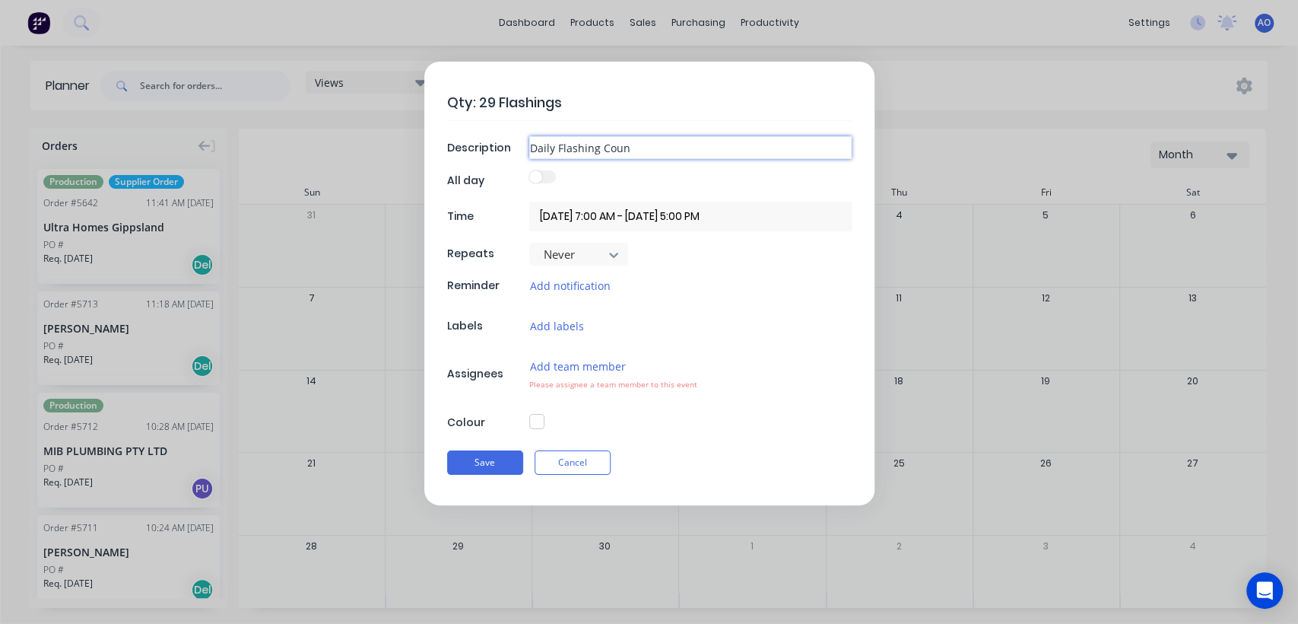
type input "Daily Flashing Count"
type textarea "x"
type input "Daily Flashing Count"
click at [614, 369] on button "Add team member" at bounding box center [577, 365] width 97 height 17
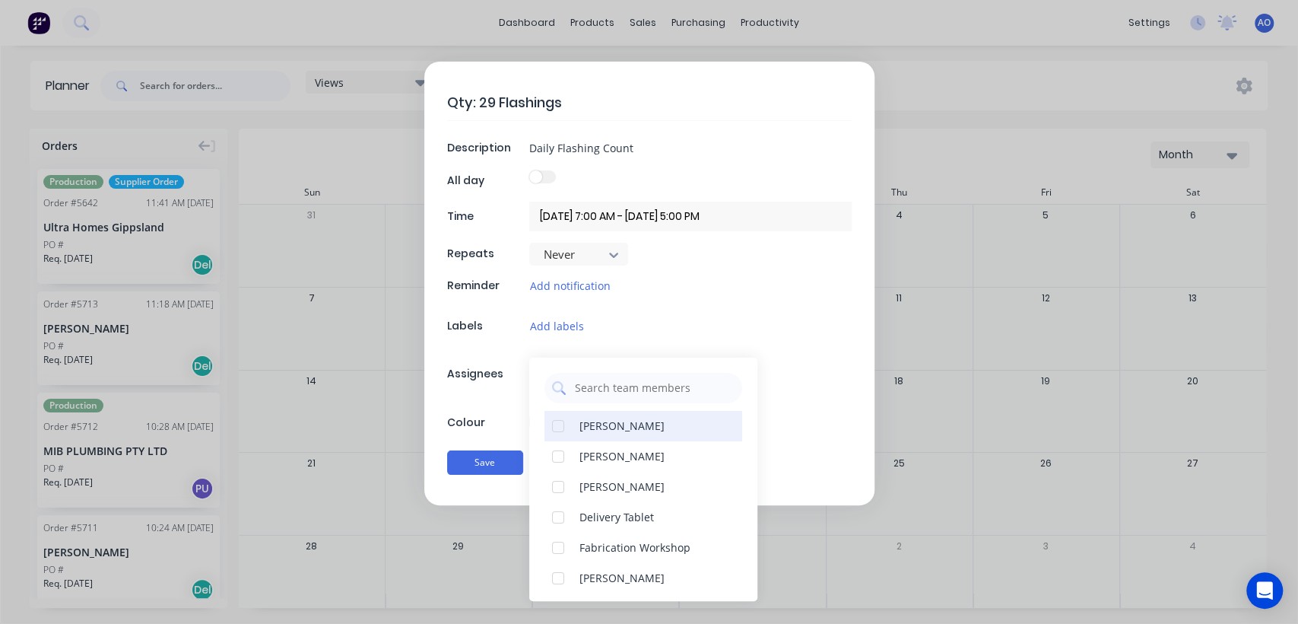
click at [597, 422] on div "[PERSON_NAME]" at bounding box center [621, 425] width 85 height 16
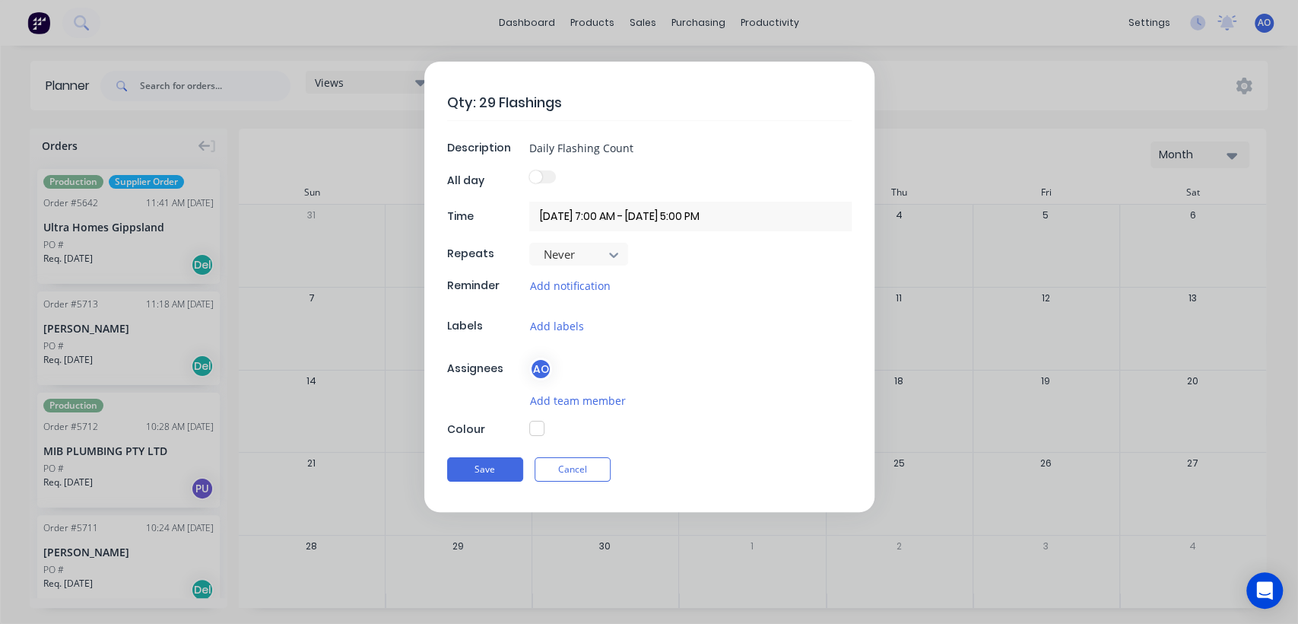
click at [506, 422] on div "Colour" at bounding box center [486, 429] width 78 height 16
click at [535, 426] on button "button" at bounding box center [536, 428] width 15 height 15
type textarea "x"
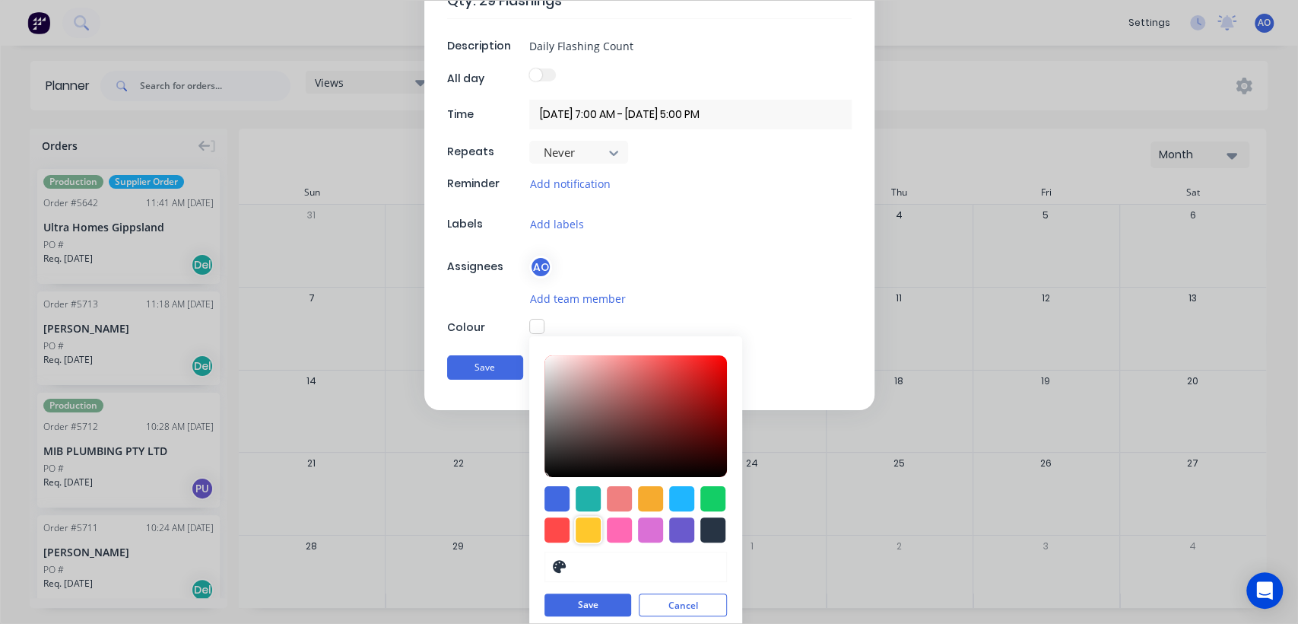
scroll to position [110, 0]
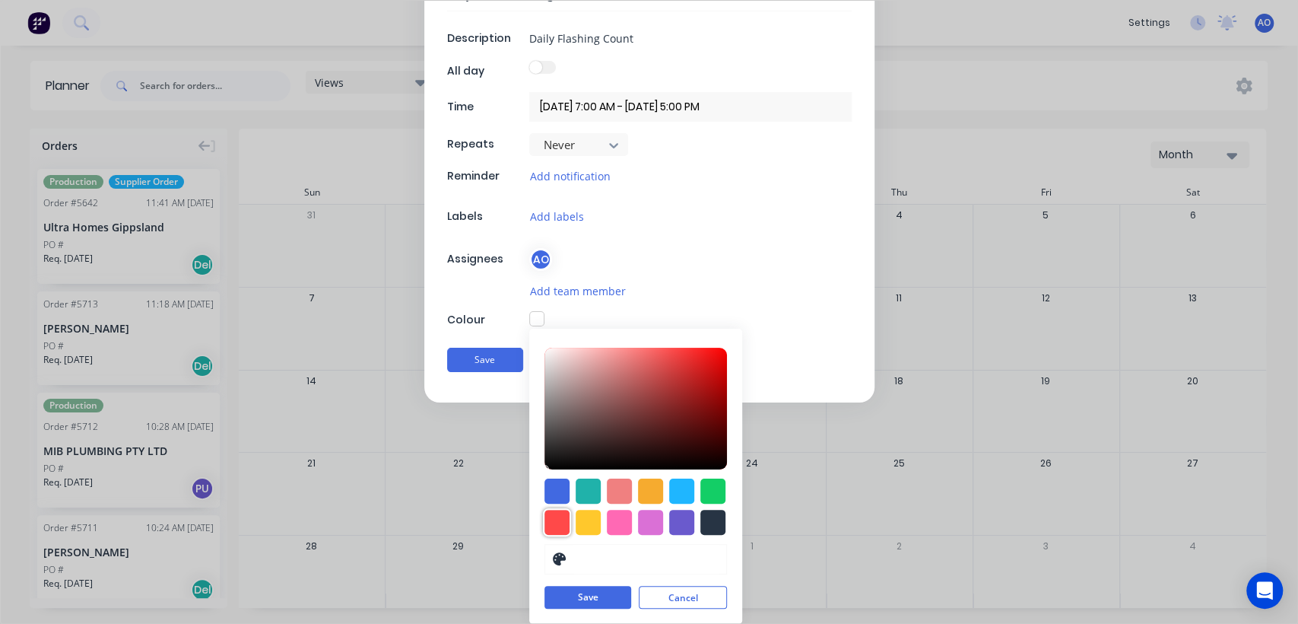
click at [548, 520] on div at bounding box center [556, 522] width 25 height 25
type input "#FF4949"
click at [579, 598] on button "Save" at bounding box center [587, 597] width 87 height 23
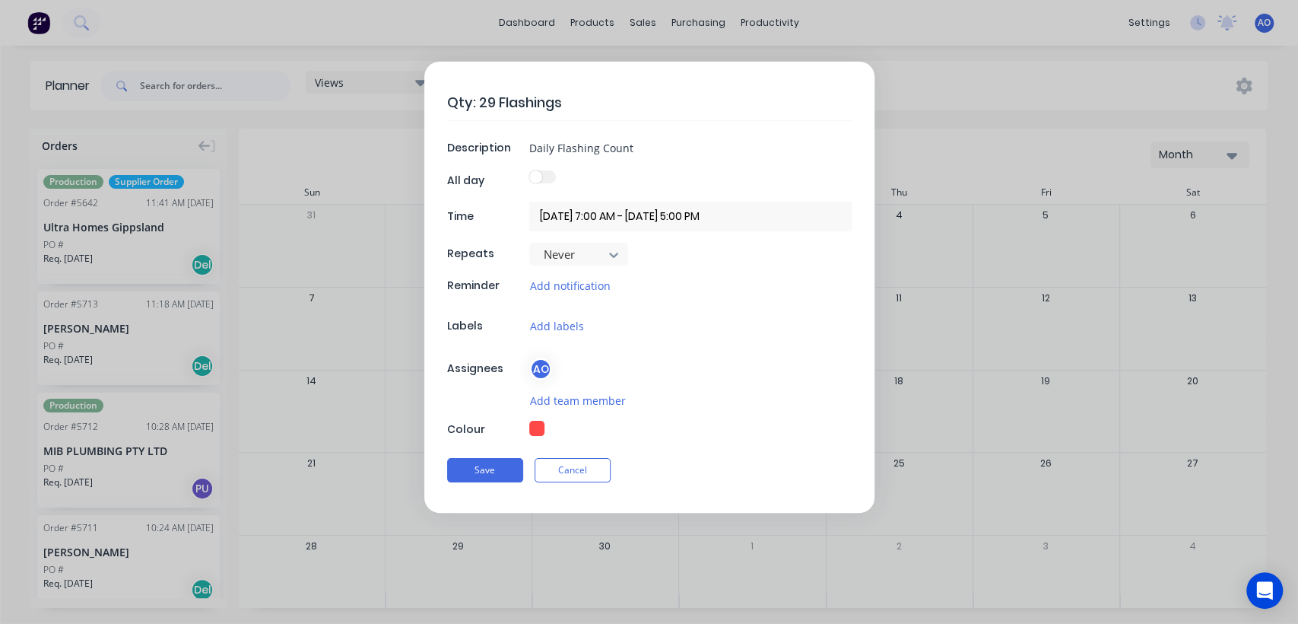
scroll to position [0, 0]
click at [481, 468] on button "Save" at bounding box center [485, 470] width 76 height 24
type textarea "x"
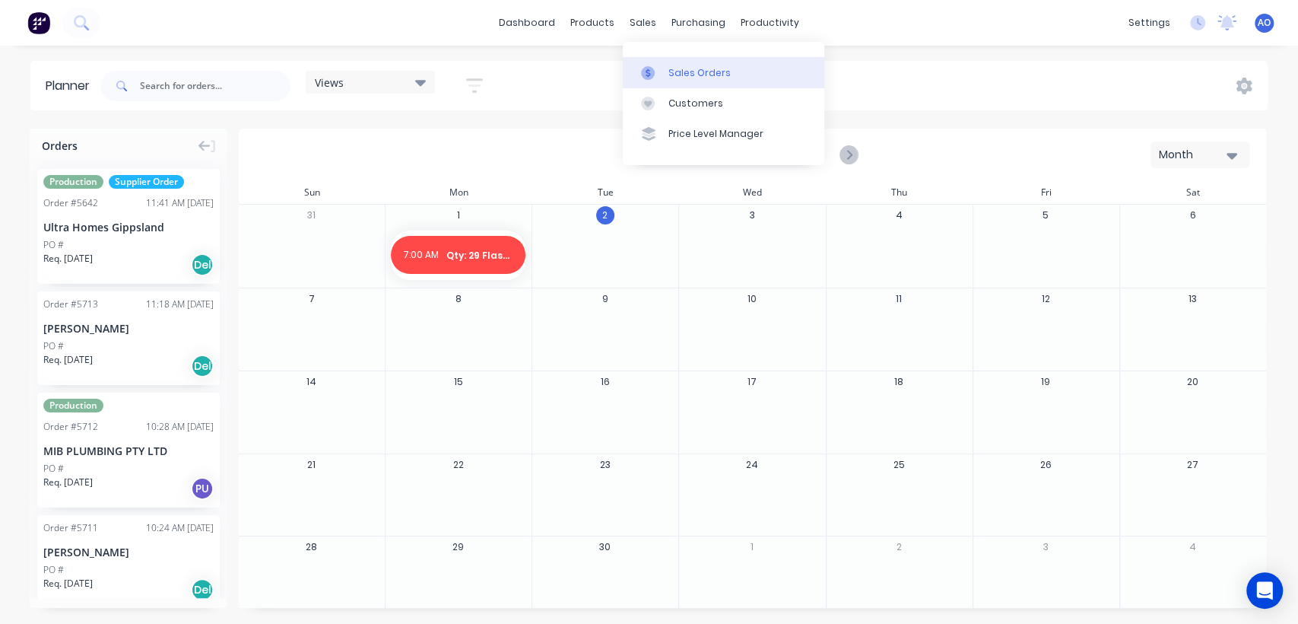
click at [670, 81] on link "Sales Orders" at bounding box center [724, 72] width 202 height 30
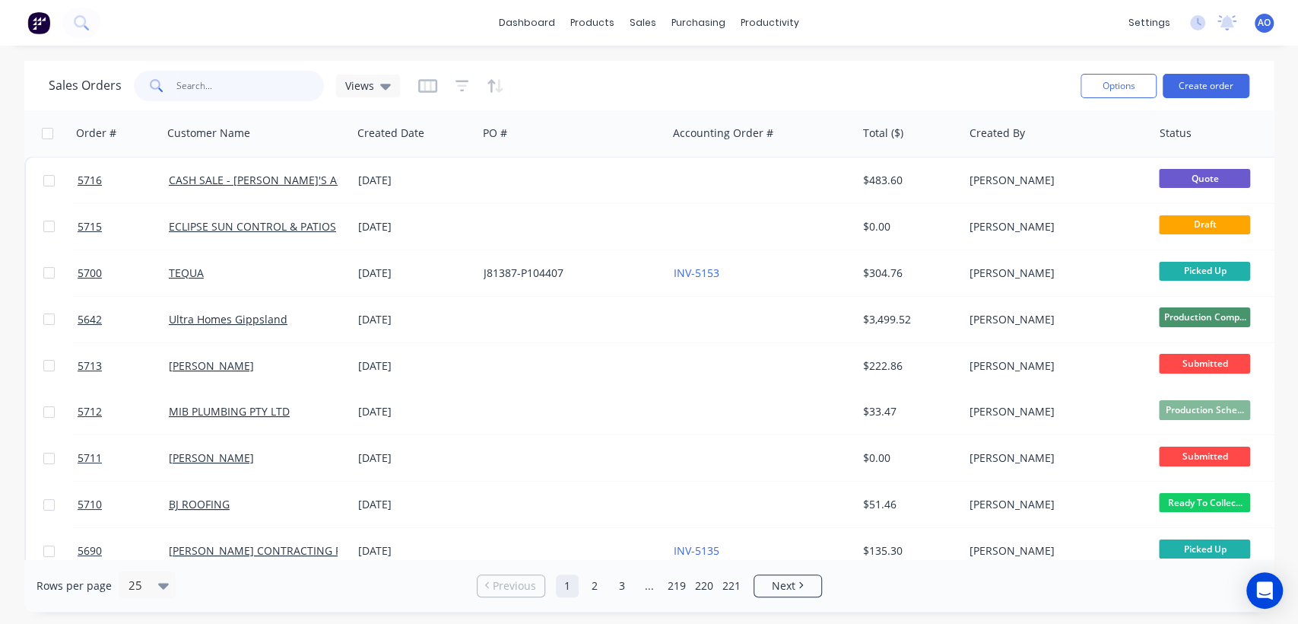
click at [235, 80] on input "text" at bounding box center [250, 86] width 148 height 30
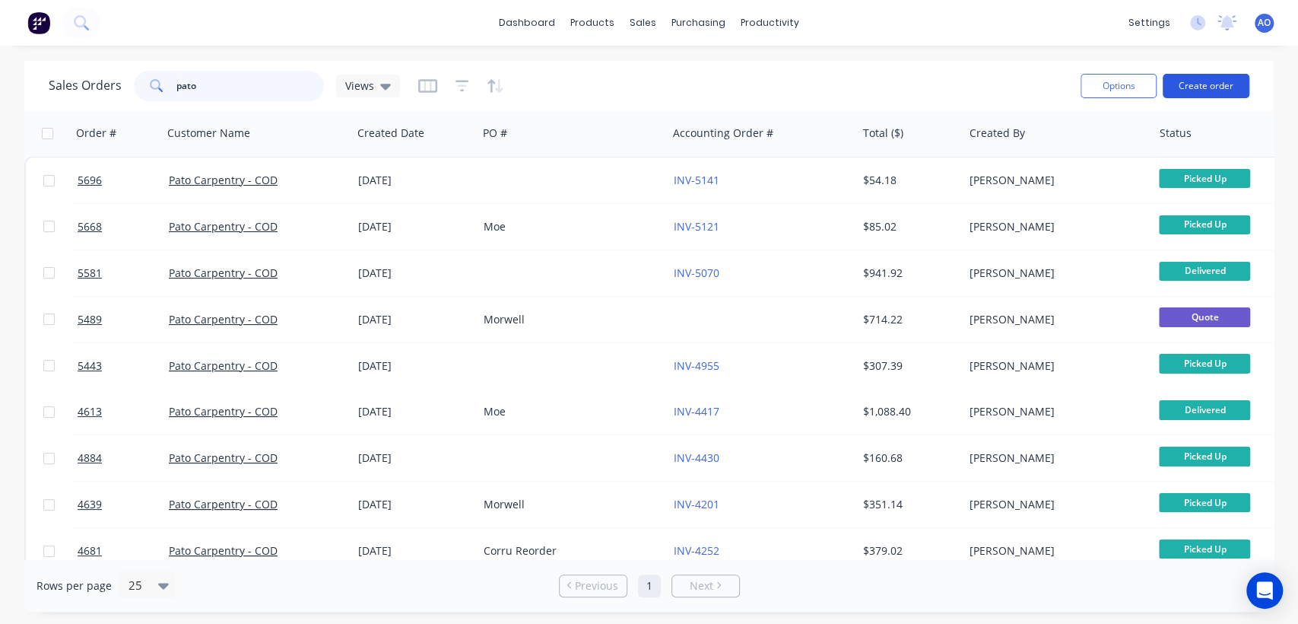
type input "pato"
click at [1198, 83] on button "Create order" at bounding box center [1206, 86] width 87 height 24
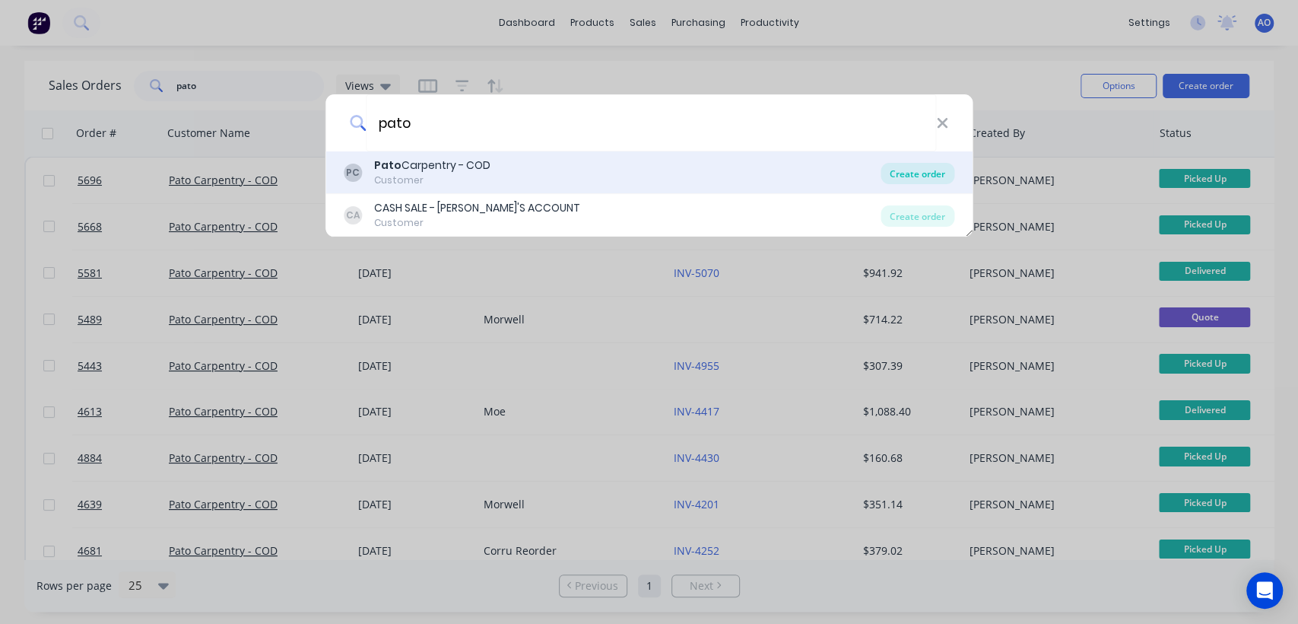
type input "pato"
click at [919, 167] on div "Create order" at bounding box center [918, 173] width 74 height 21
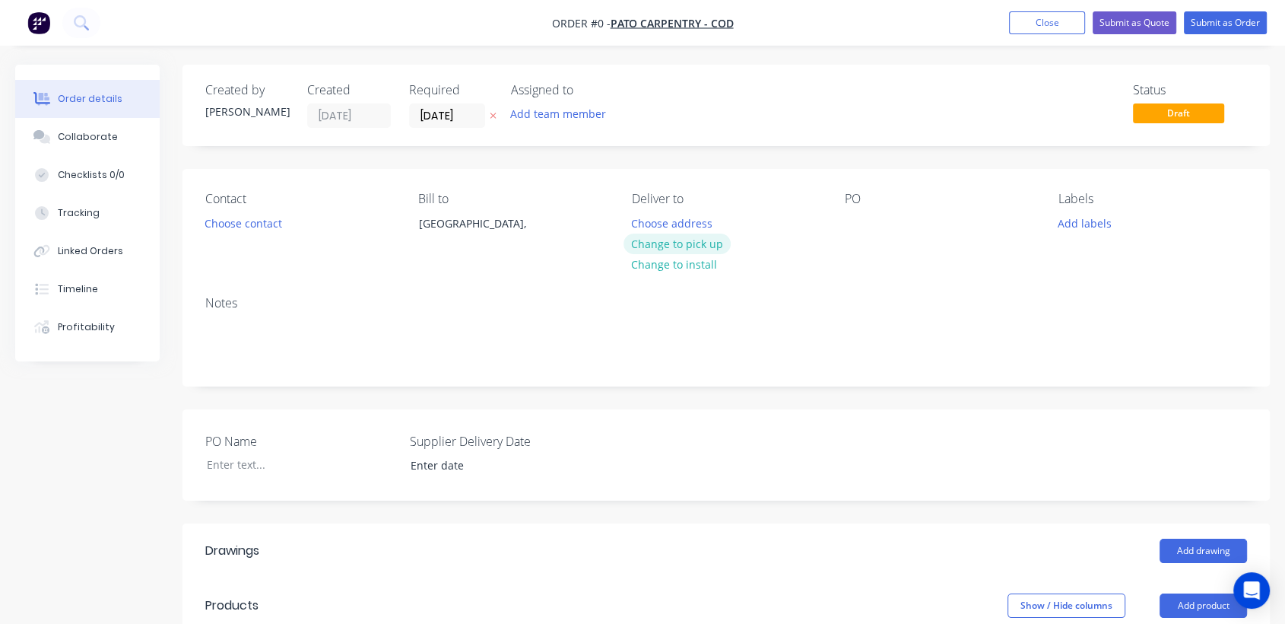
click at [694, 246] on button "Change to pick up" at bounding box center [678, 243] width 108 height 21
click at [259, 217] on button "Choose contact" at bounding box center [244, 222] width 94 height 21
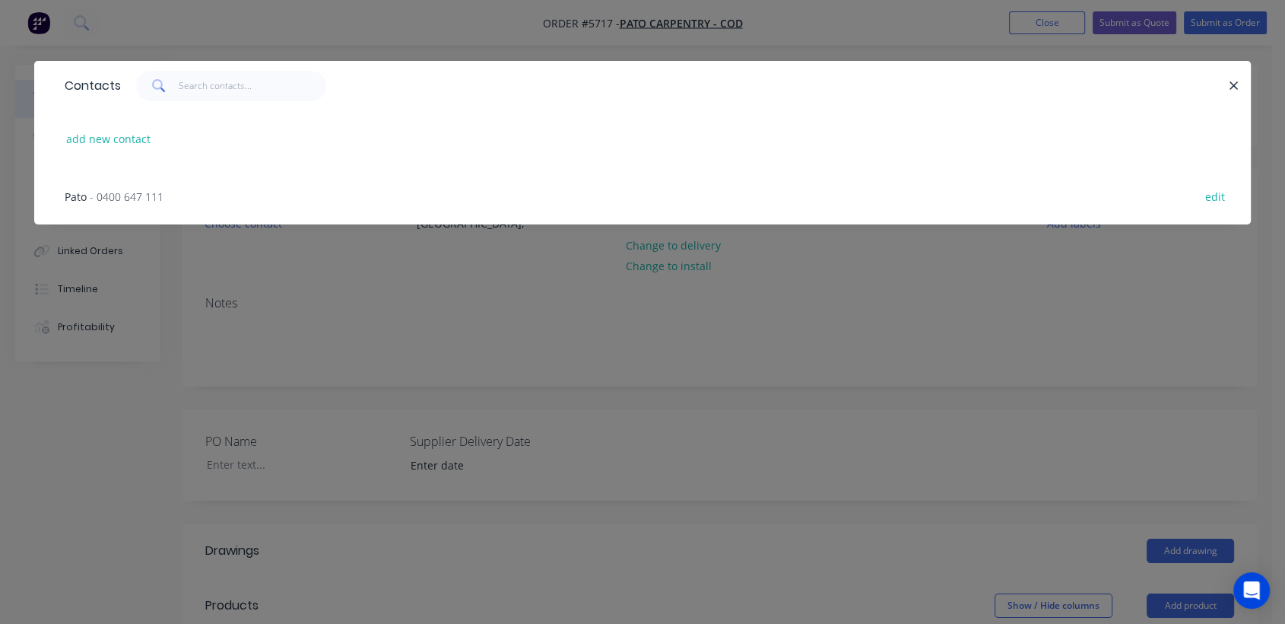
click at [146, 193] on span "- 0400 647 111" at bounding box center [127, 196] width 74 height 14
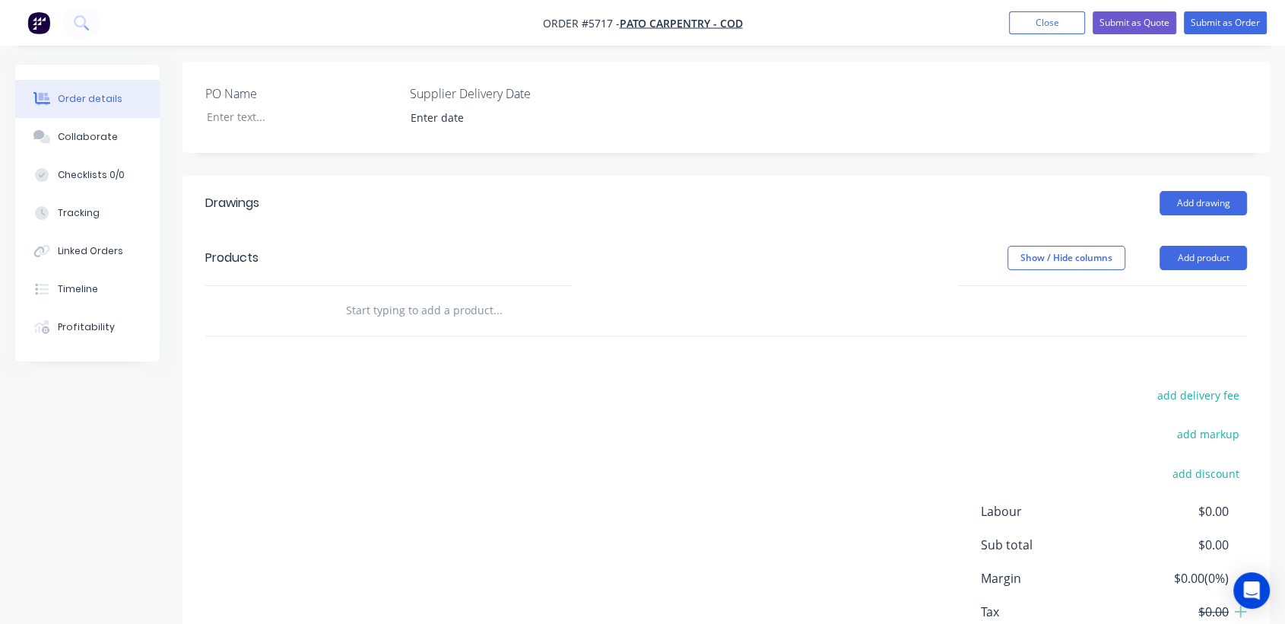
scroll to position [353, 0]
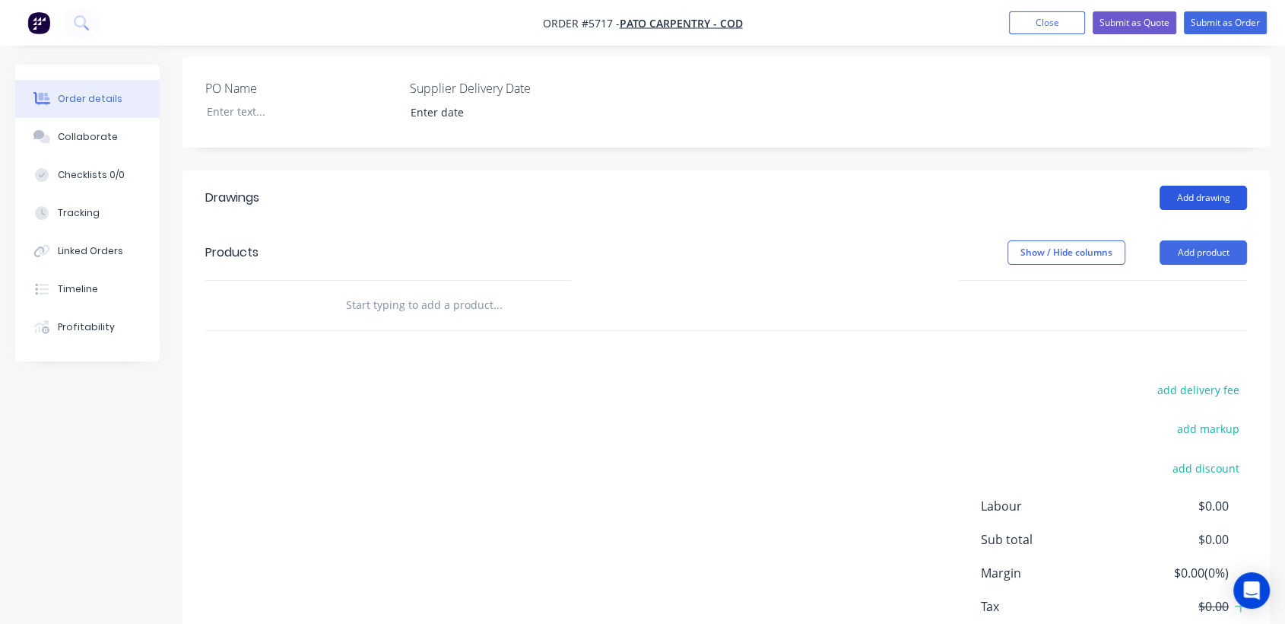
click at [1195, 193] on button "Add drawing" at bounding box center [1203, 198] width 87 height 24
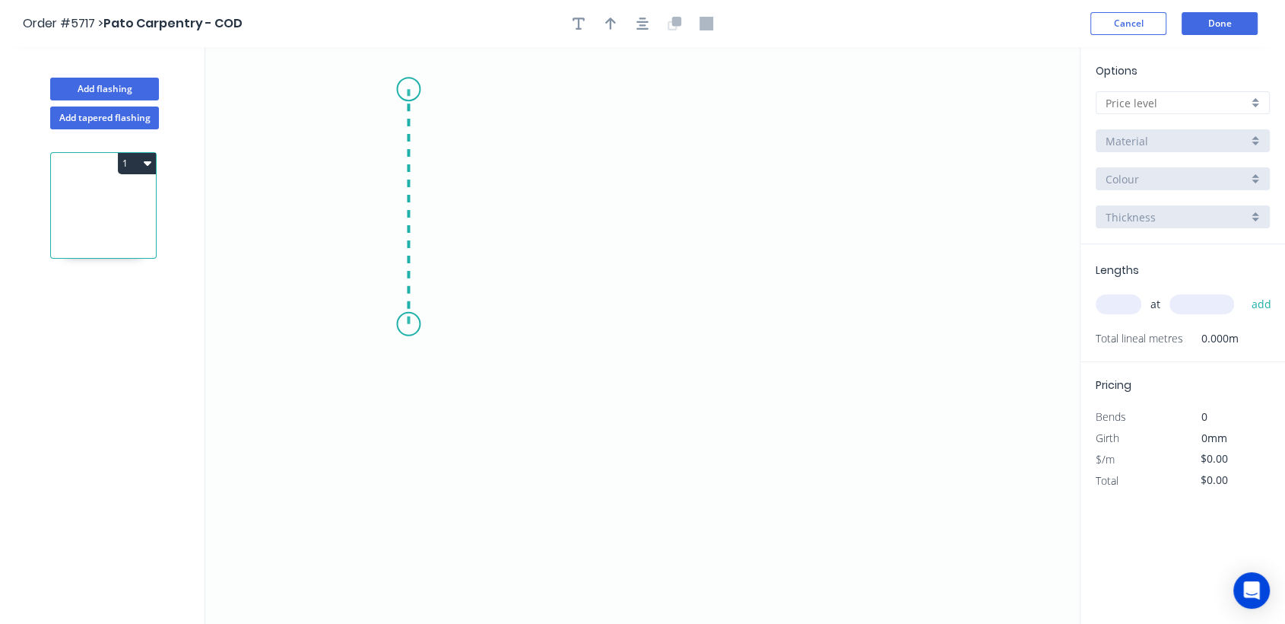
drag, startPoint x: 408, startPoint y: 324, endPoint x: 419, endPoint y: 89, distance: 235.2
click at [419, 89] on icon "0" at bounding box center [642, 335] width 875 height 576
drag, startPoint x: 419, startPoint y: 89, endPoint x: 452, endPoint y: 90, distance: 33.5
click at [452, 90] on icon "0 ?" at bounding box center [642, 335] width 875 height 576
drag, startPoint x: 452, startPoint y: 90, endPoint x: 452, endPoint y: 141, distance: 51.7
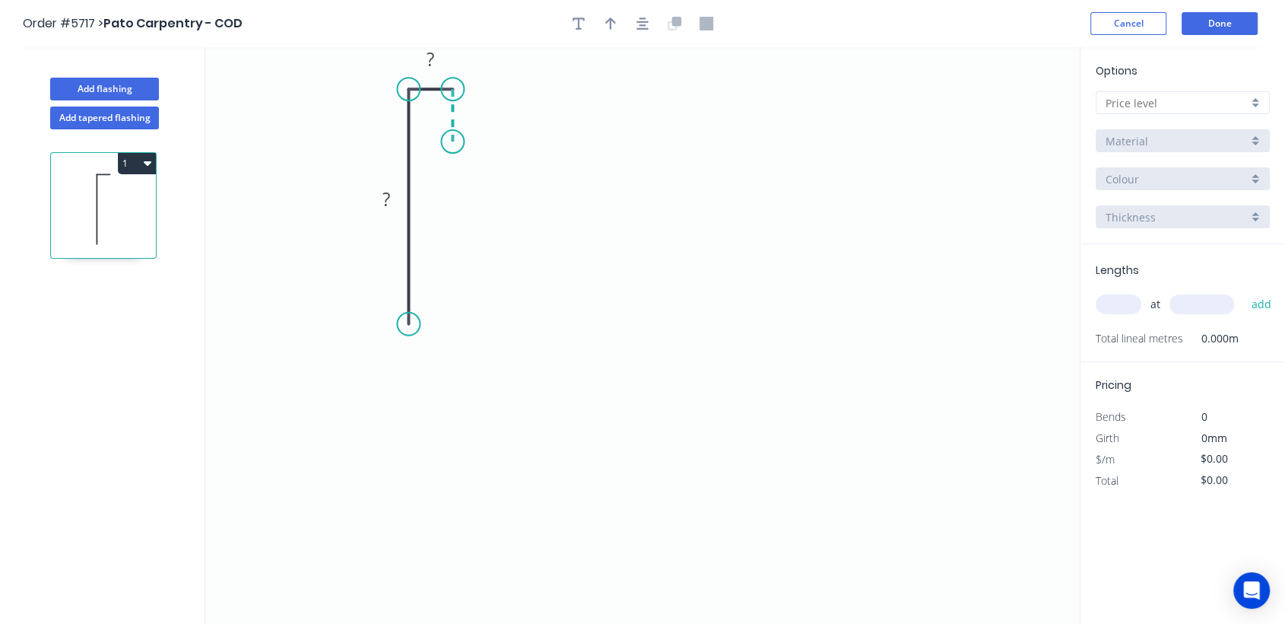
click at [452, 141] on icon "0 ? ?" at bounding box center [642, 335] width 875 height 576
click at [484, 190] on div "Crush & Fold" at bounding box center [528, 192] width 153 height 31
click at [484, 181] on div "Flip bend" at bounding box center [528, 190] width 153 height 31
click at [462, 368] on div "Crush & Fold" at bounding box center [487, 375] width 153 height 31
click at [383, 195] on tspan "?" at bounding box center [386, 198] width 8 height 25
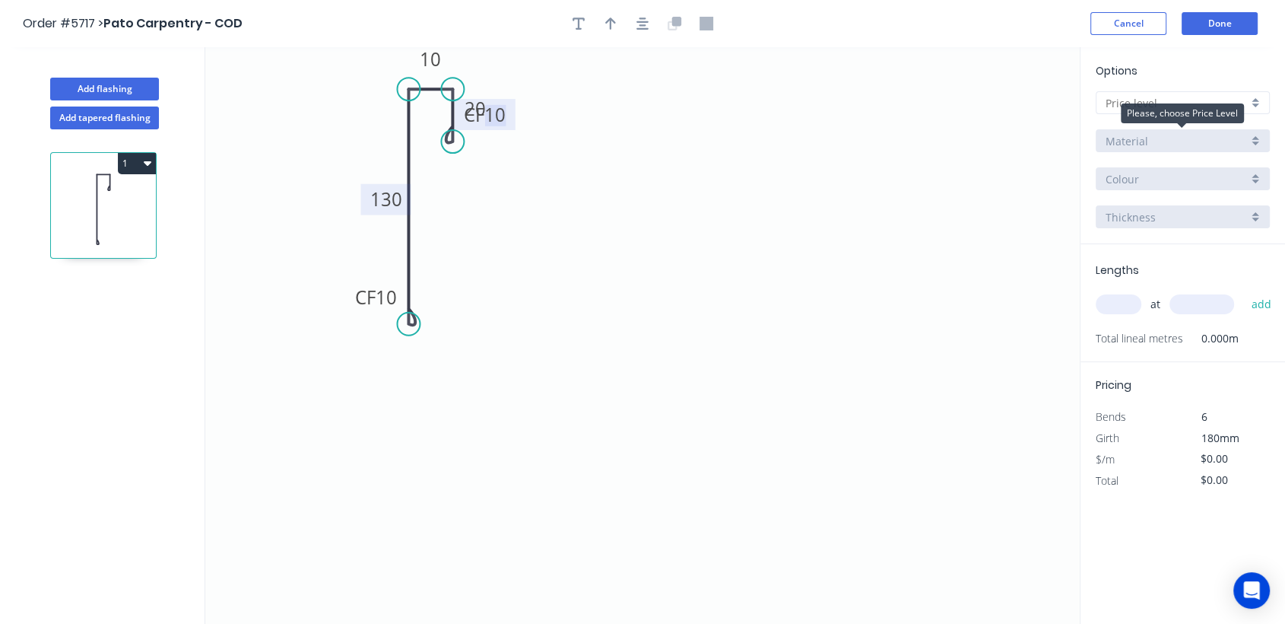
click at [1256, 135] on div "Material" at bounding box center [1183, 140] width 174 height 23
click at [1257, 100] on div at bounding box center [1183, 102] width 174 height 23
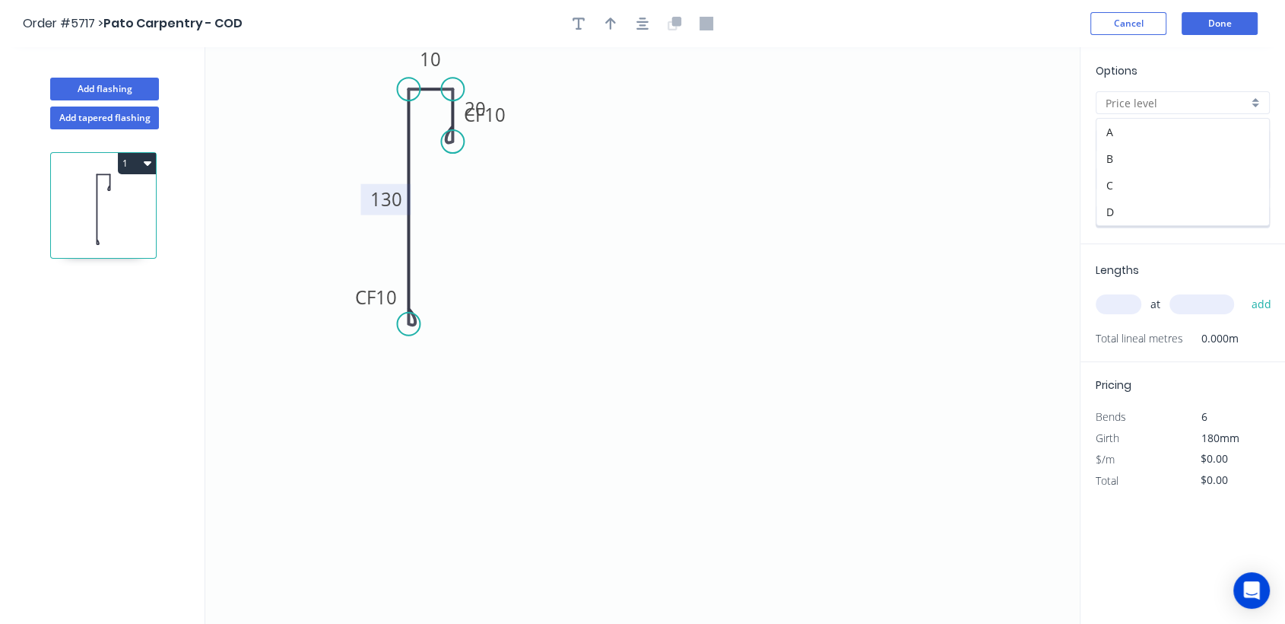
click at [1257, 100] on div at bounding box center [1183, 102] width 174 height 23
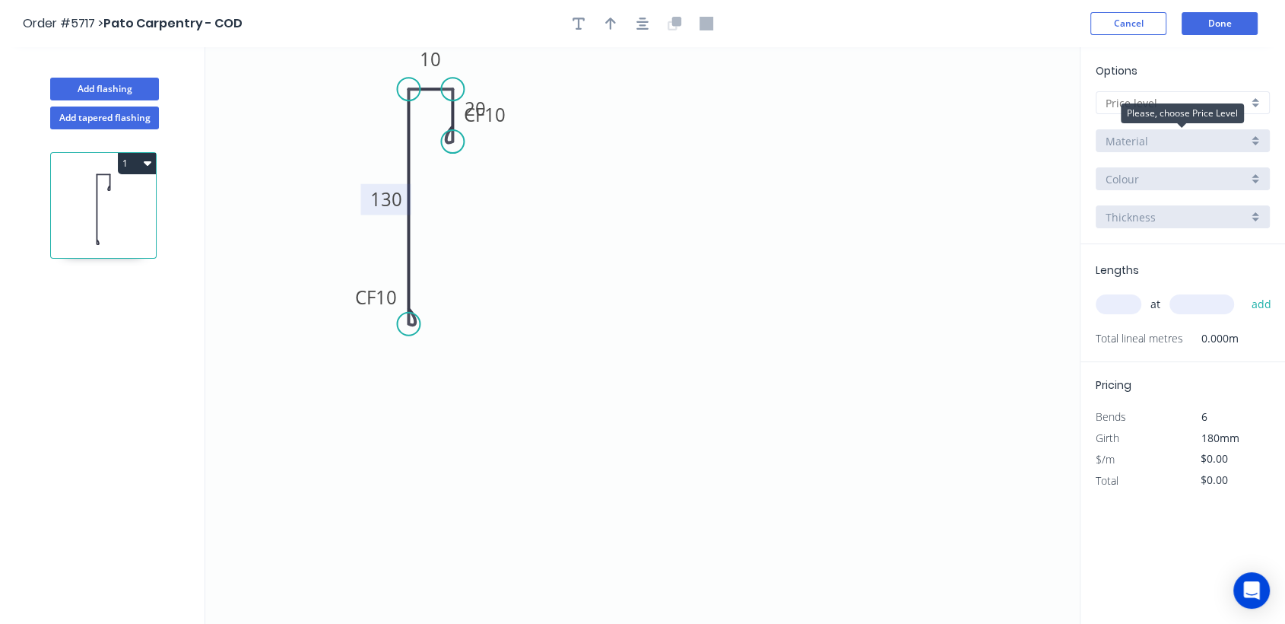
click at [1255, 141] on div "Material" at bounding box center [1183, 140] width 174 height 23
click at [1255, 98] on div at bounding box center [1183, 102] width 174 height 23
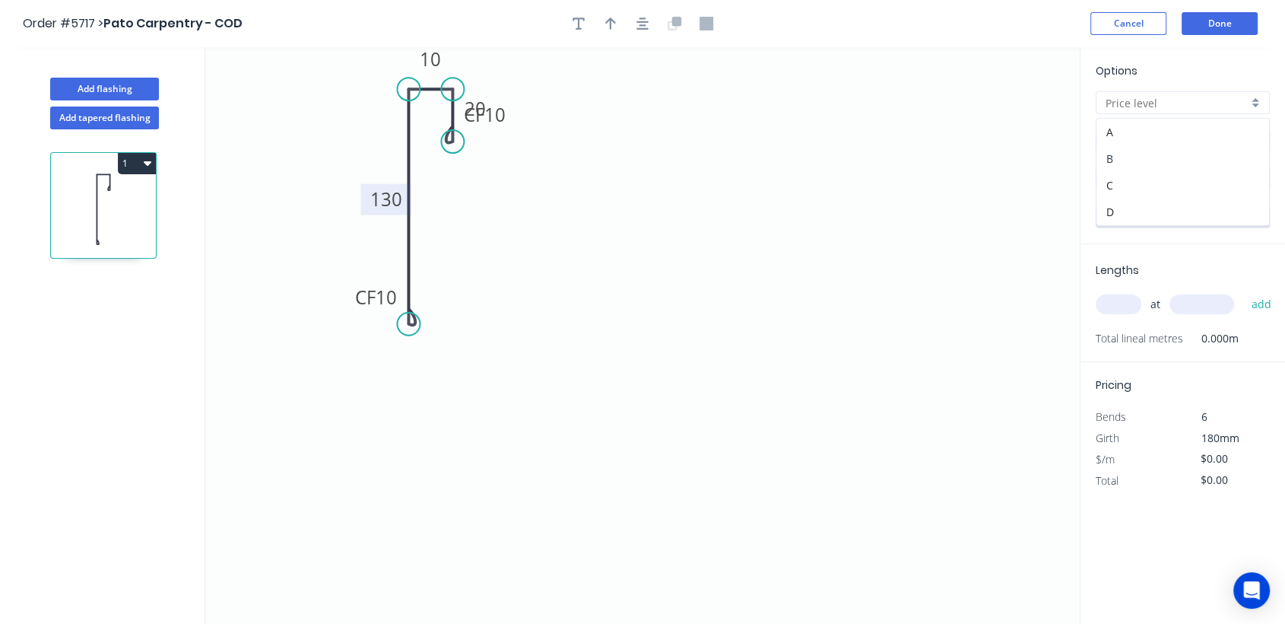
click at [1117, 162] on div "B" at bounding box center [1183, 158] width 173 height 27
type input "B"
type input "$17.74"
click at [1254, 105] on div "B" at bounding box center [1183, 102] width 174 height 23
click at [1141, 183] on div "C" at bounding box center [1183, 185] width 173 height 27
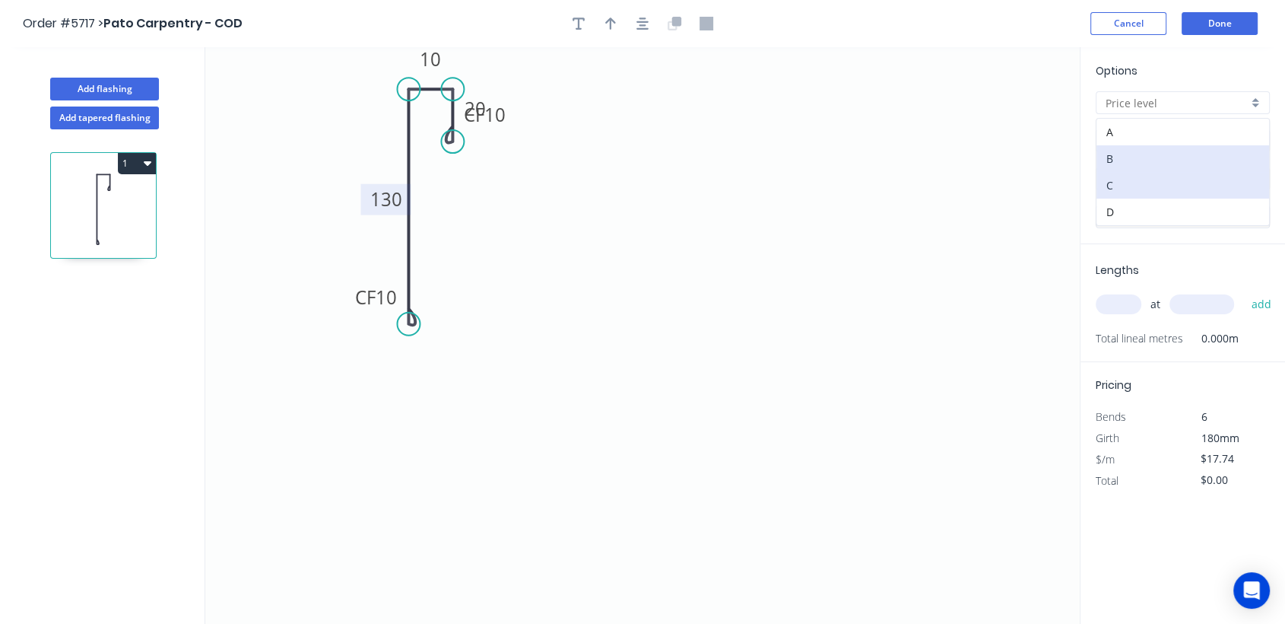
type input "C"
type input "$12.60"
click at [1253, 100] on div "C" at bounding box center [1183, 102] width 174 height 23
click at [1176, 156] on div "B" at bounding box center [1183, 158] width 173 height 27
type input "B"
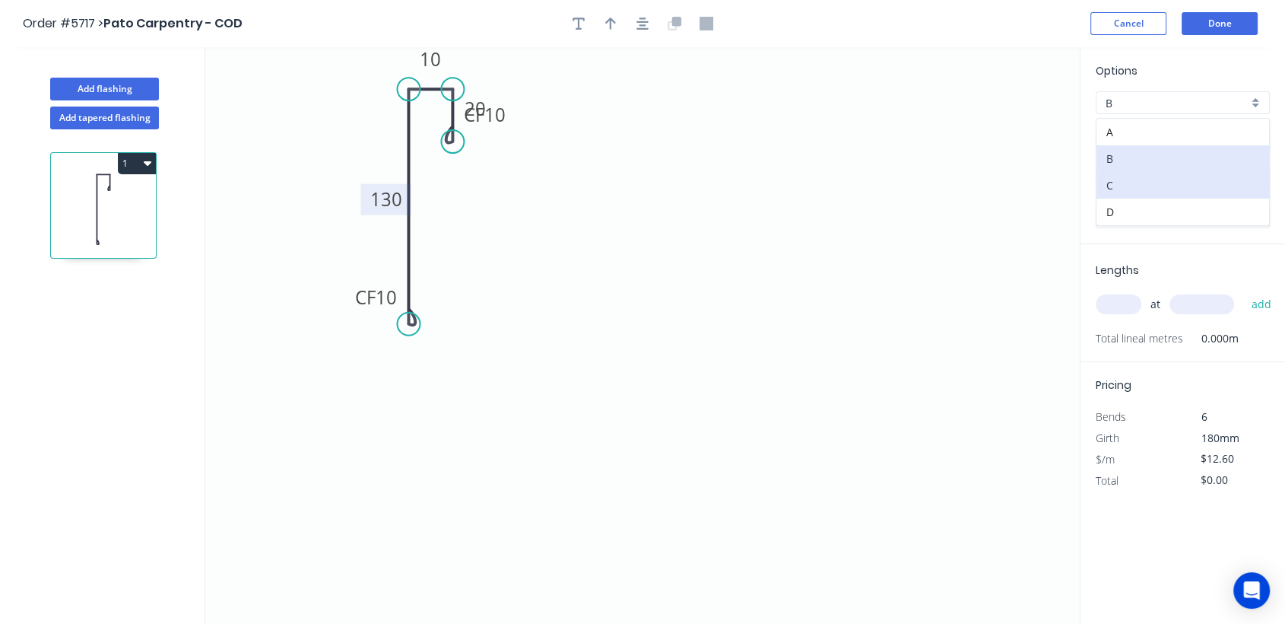
type input "$17.74"
click at [1251, 141] on div "Colorbond" at bounding box center [1183, 140] width 174 height 23
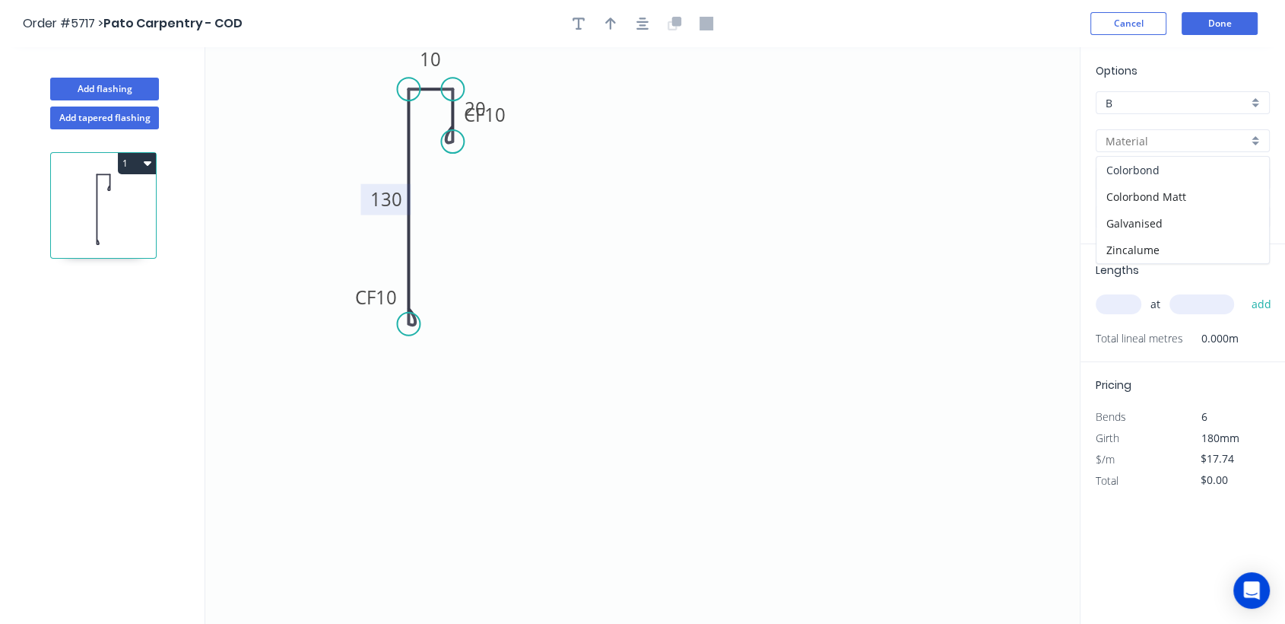
click at [1174, 166] on div "Colorbond" at bounding box center [1183, 170] width 173 height 27
type input "Colorbond"
click at [1255, 177] on div "Basalt" at bounding box center [1183, 178] width 174 height 23
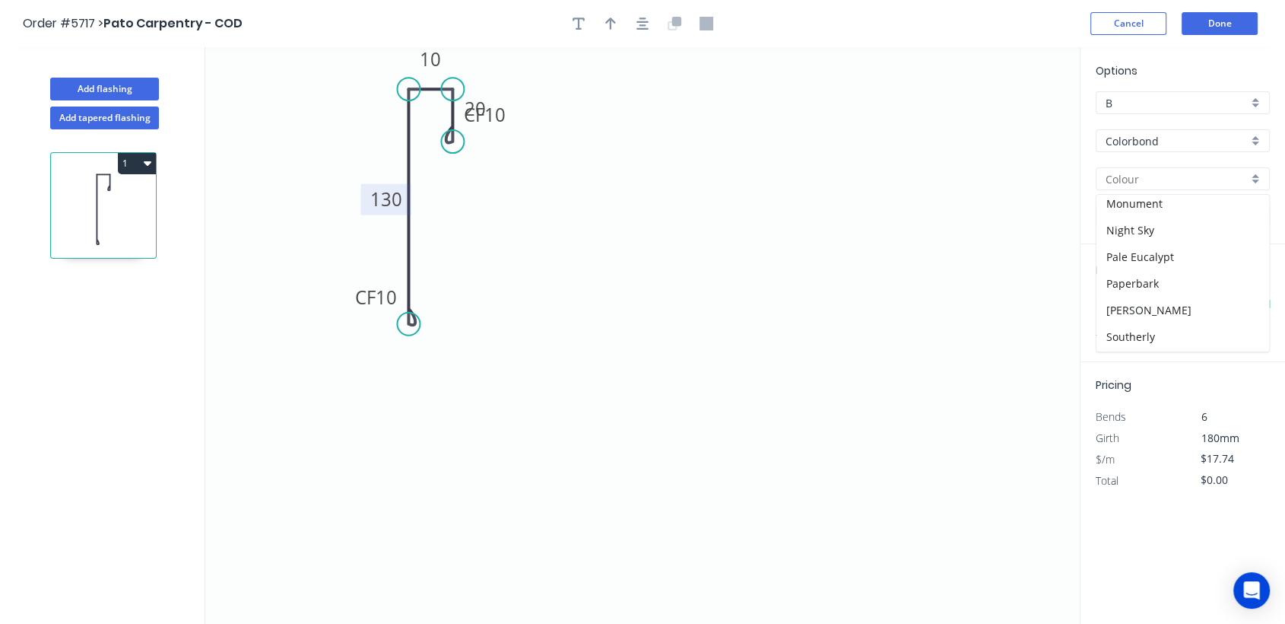
scroll to position [338, 0]
click at [1151, 207] on div "Night Sky" at bounding box center [1183, 216] width 173 height 27
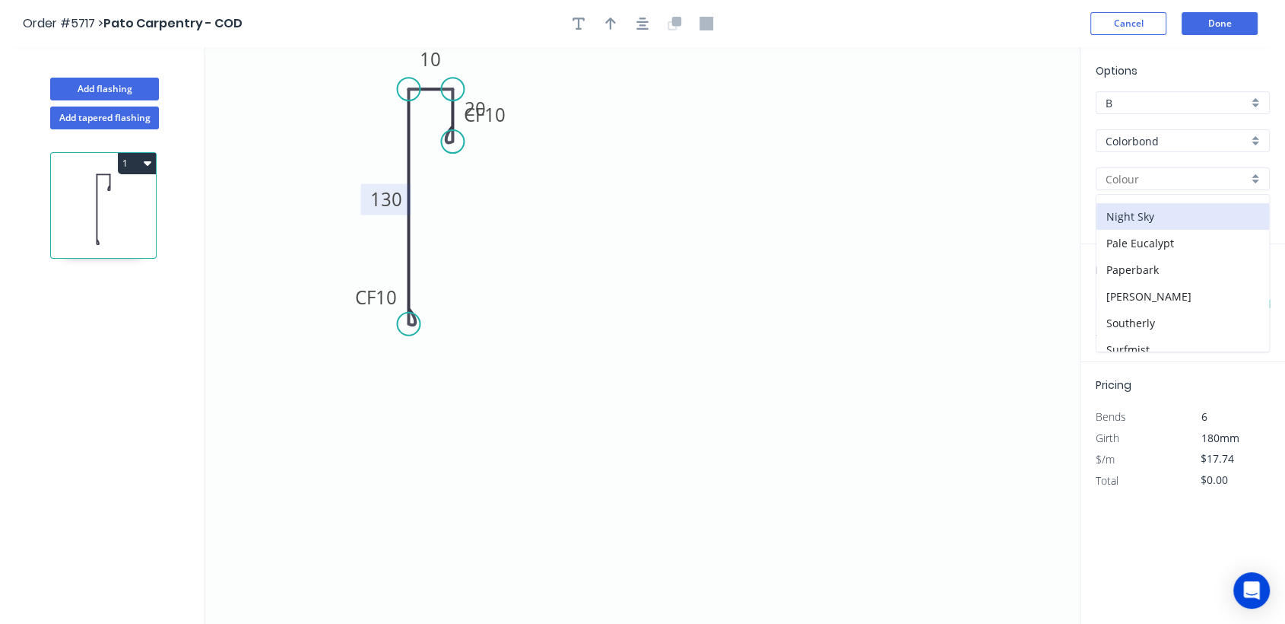
type input "Night Sky"
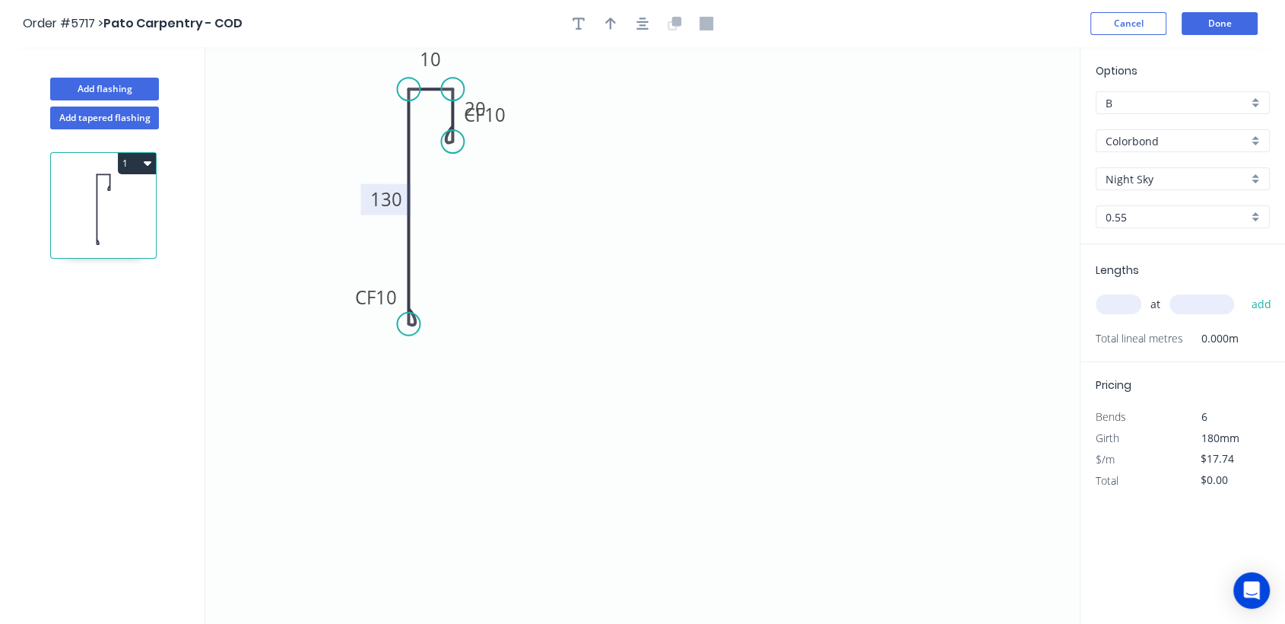
click at [1118, 303] on input "text" at bounding box center [1119, 304] width 46 height 20
type input "1"
type input "2400"
click at [1243, 291] on button "add" at bounding box center [1261, 304] width 36 height 26
type input "$42.58"
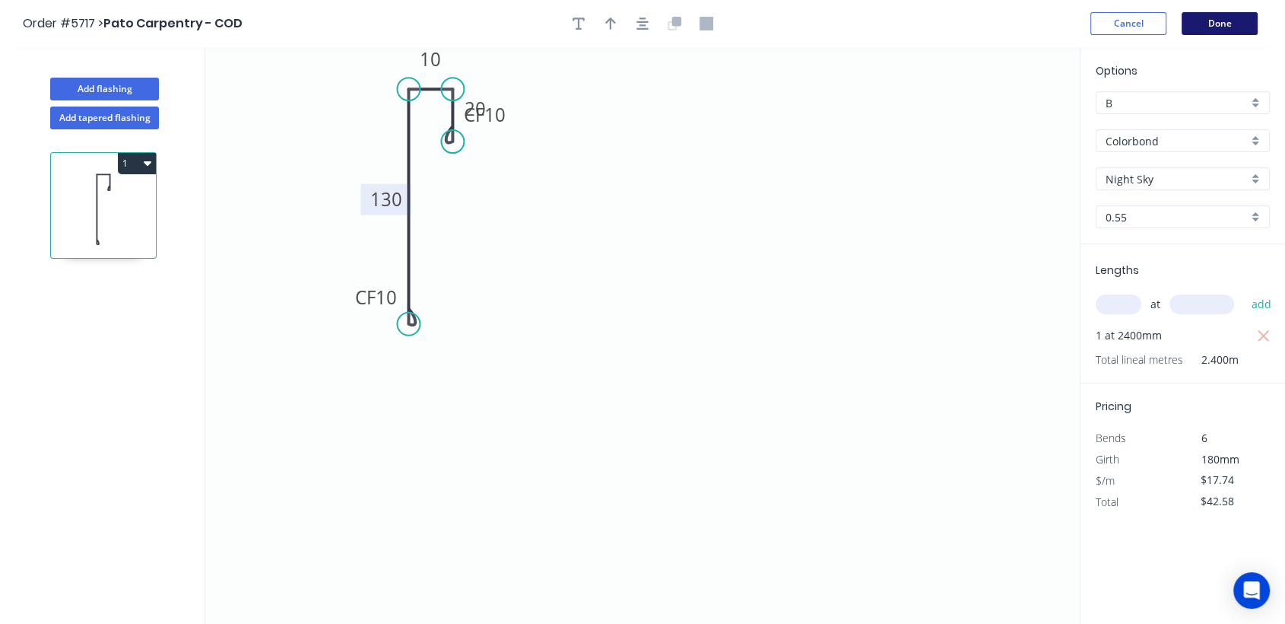
click at [1227, 23] on button "Done" at bounding box center [1220, 23] width 76 height 23
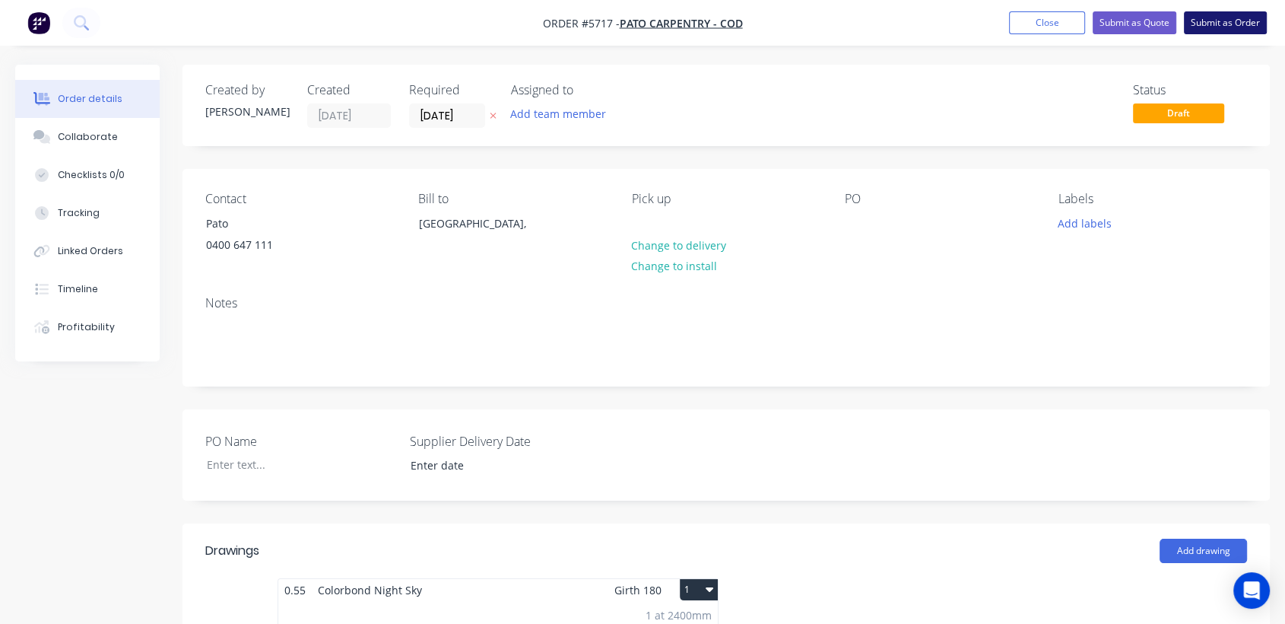
click at [1253, 22] on button "Submit as Order" at bounding box center [1225, 22] width 83 height 23
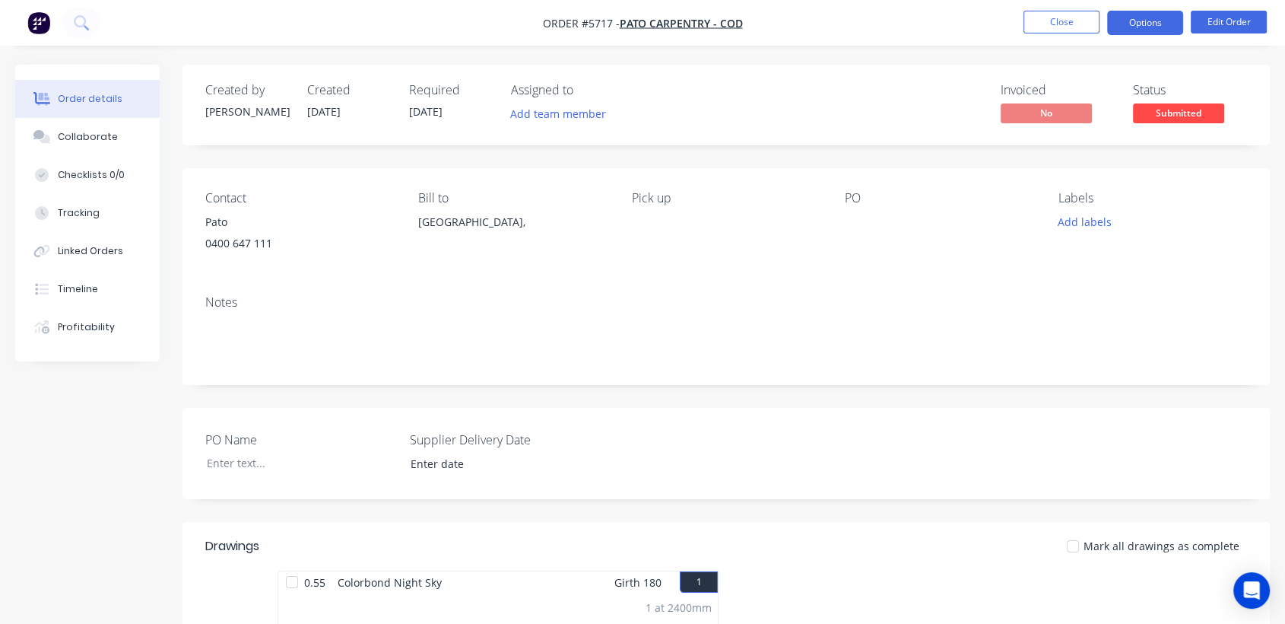
click at [1131, 26] on button "Options" at bounding box center [1145, 23] width 76 height 24
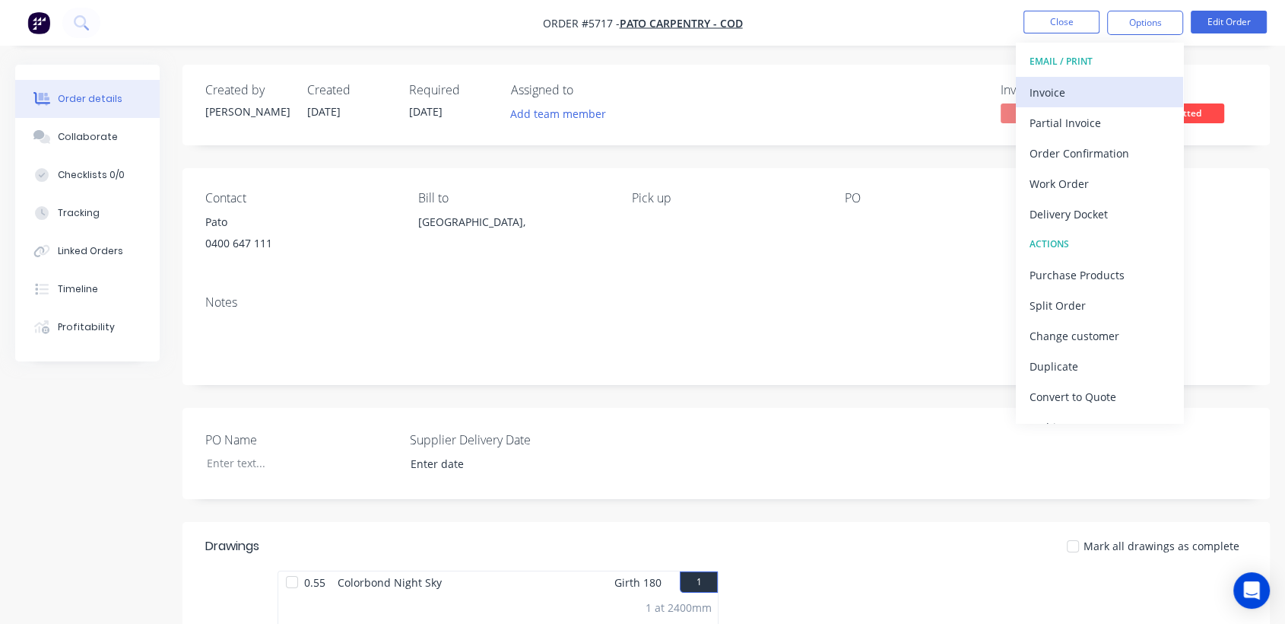
click at [1073, 90] on div "Invoice" at bounding box center [1100, 92] width 140 height 22
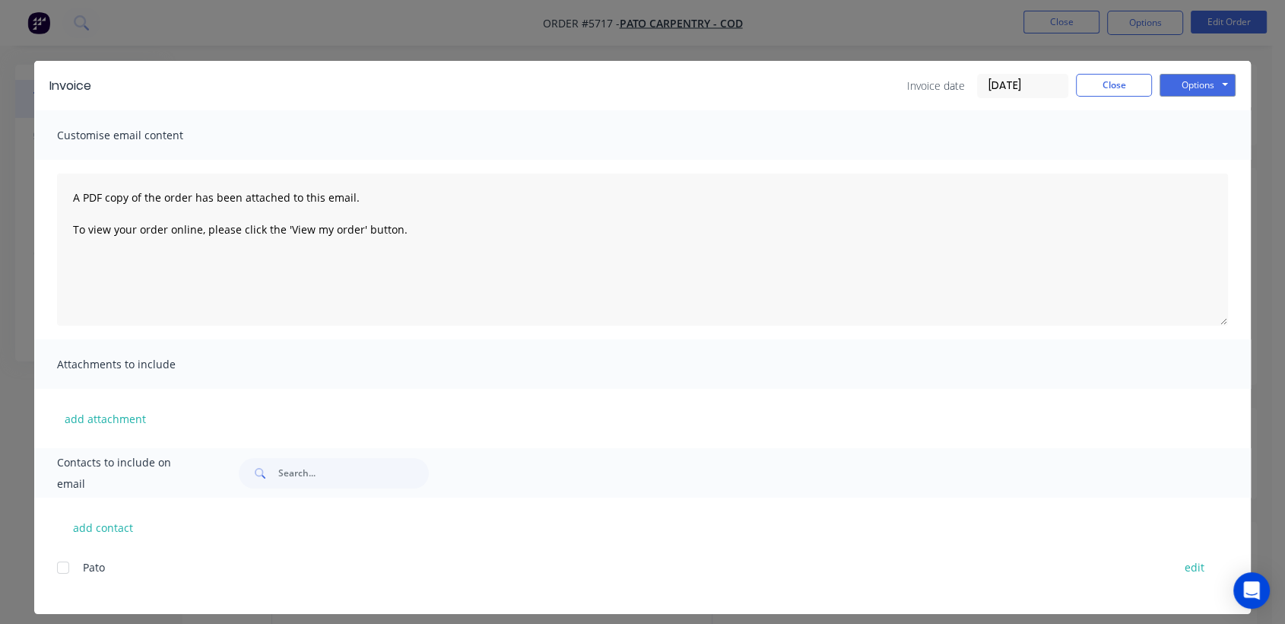
click at [61, 569] on div at bounding box center [63, 567] width 30 height 30
click at [1211, 81] on button "Options" at bounding box center [1198, 85] width 76 height 23
click at [1200, 141] on button "Print" at bounding box center [1208, 137] width 97 height 25
click at [1116, 76] on button "Close" at bounding box center [1114, 85] width 76 height 23
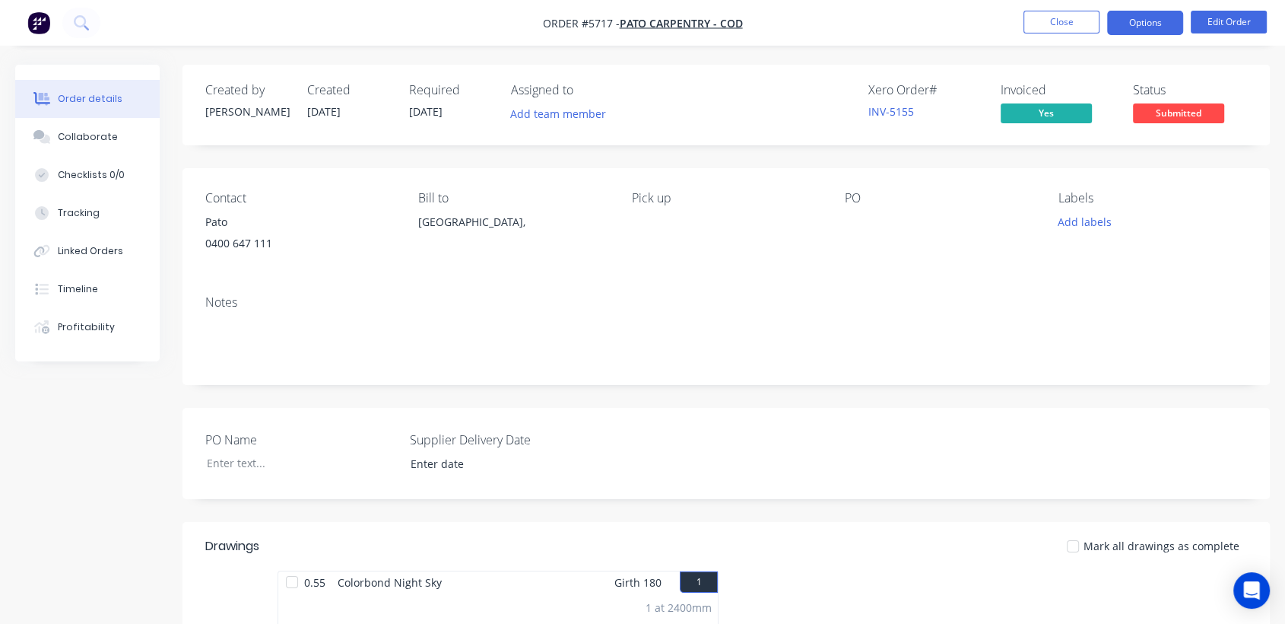
click at [1122, 11] on button "Options" at bounding box center [1145, 23] width 76 height 24
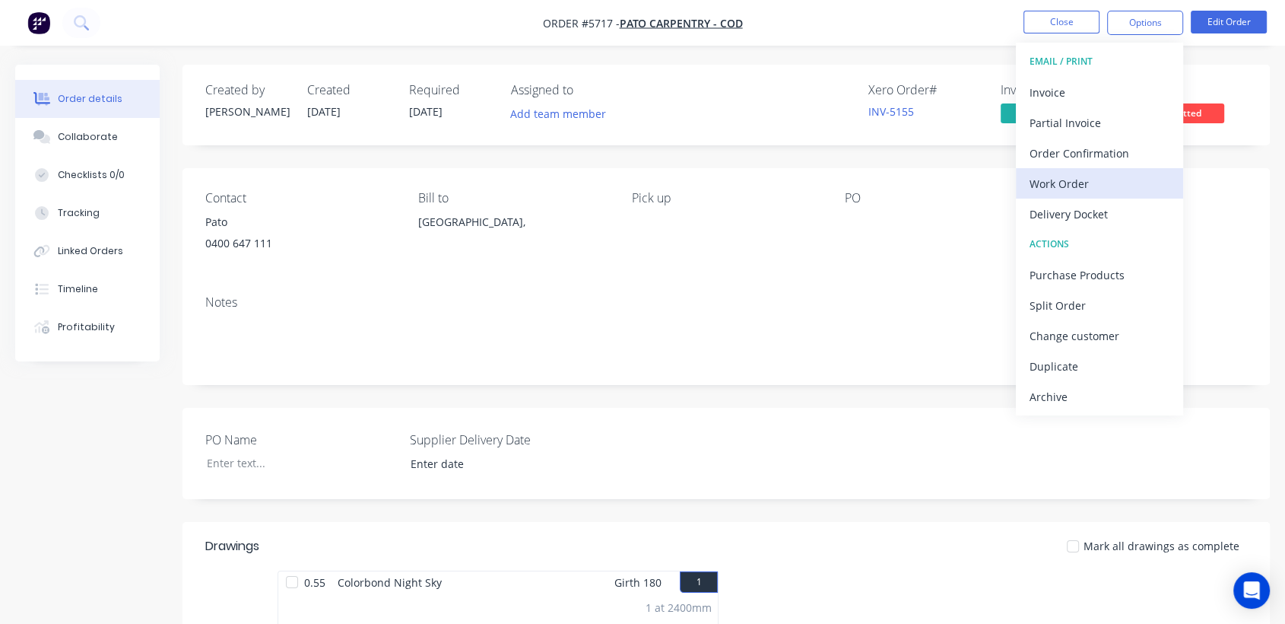
click at [1056, 175] on div "Work Order" at bounding box center [1100, 184] width 140 height 22
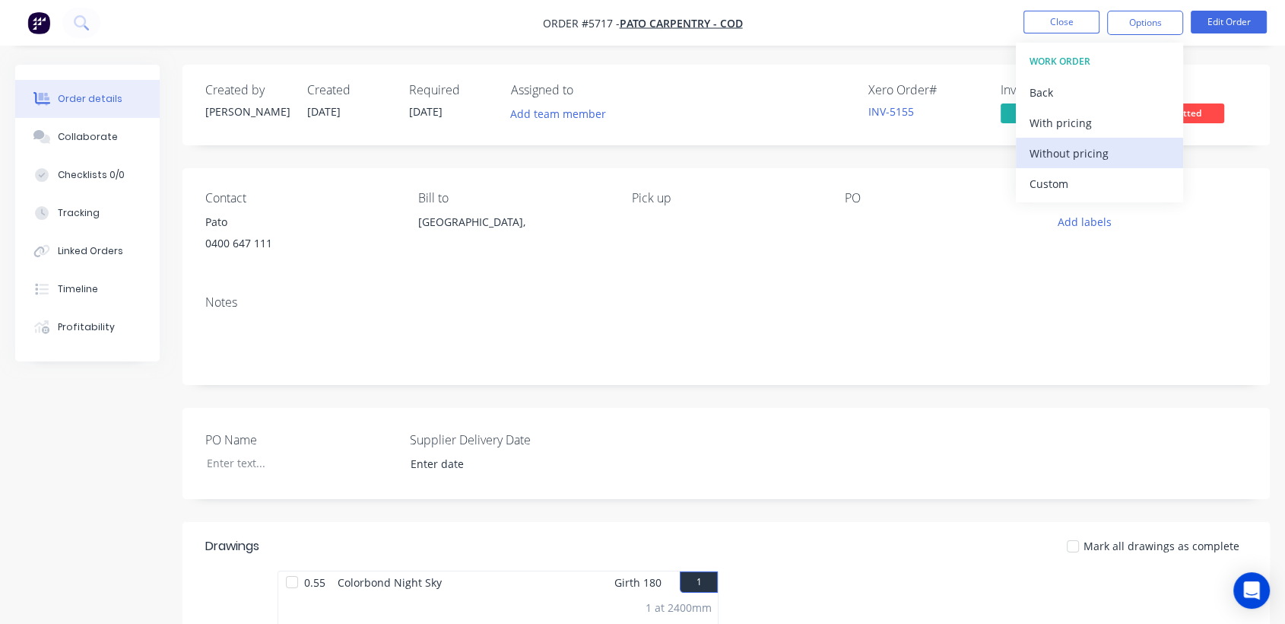
click at [1069, 142] on div "Without pricing" at bounding box center [1100, 153] width 140 height 22
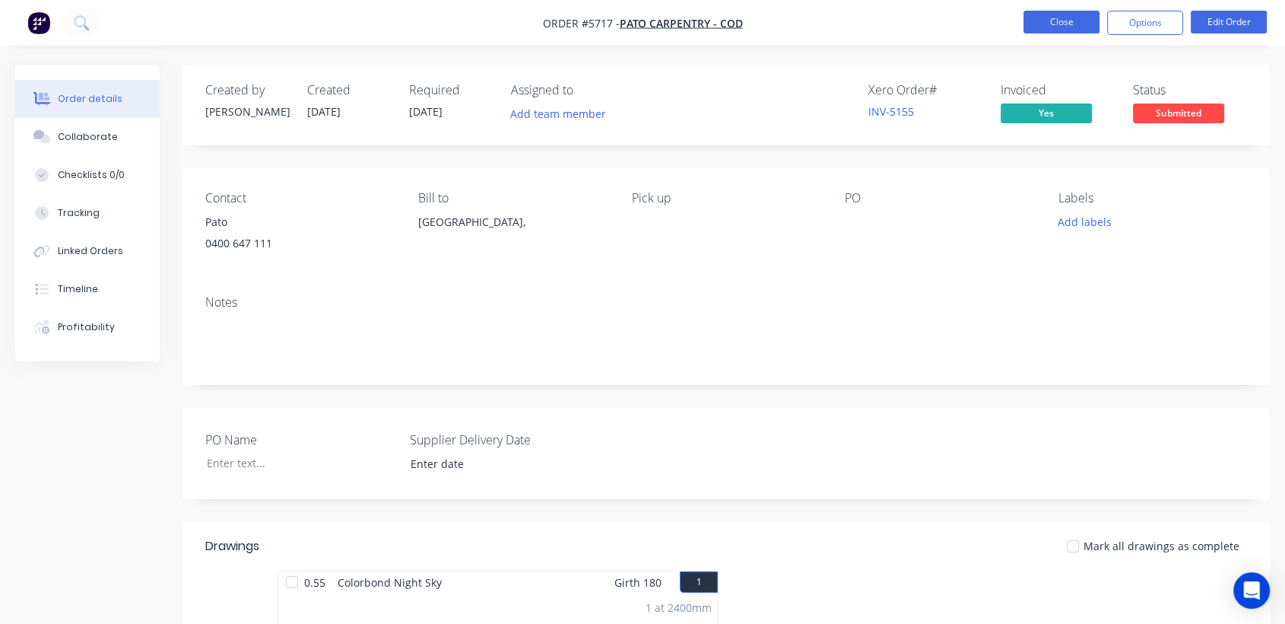
click at [1037, 14] on button "Close" at bounding box center [1062, 22] width 76 height 23
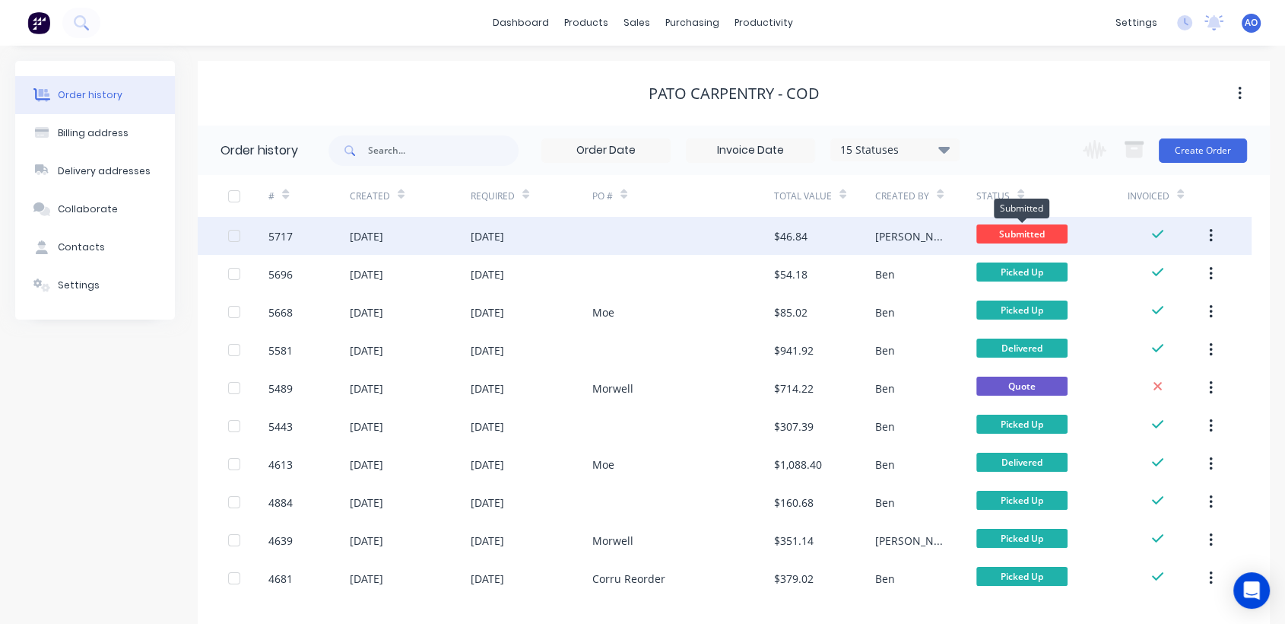
click at [1058, 230] on span "Submitted" at bounding box center [1021, 233] width 91 height 19
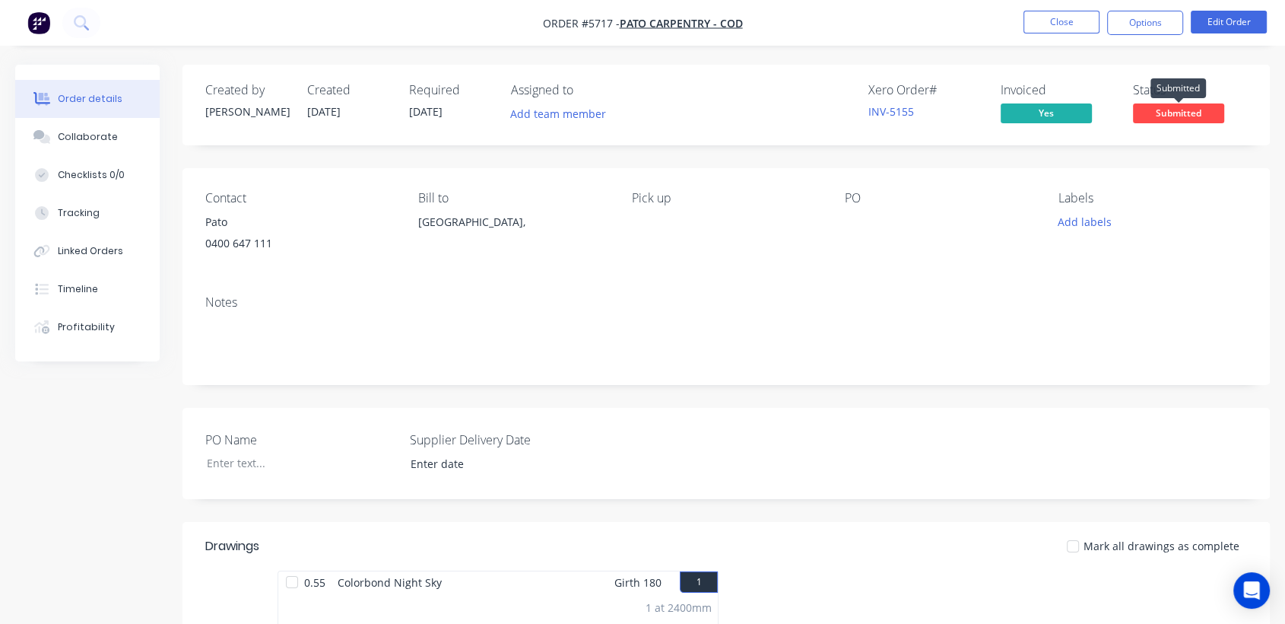
click at [1205, 108] on span "Submitted" at bounding box center [1178, 112] width 91 height 19
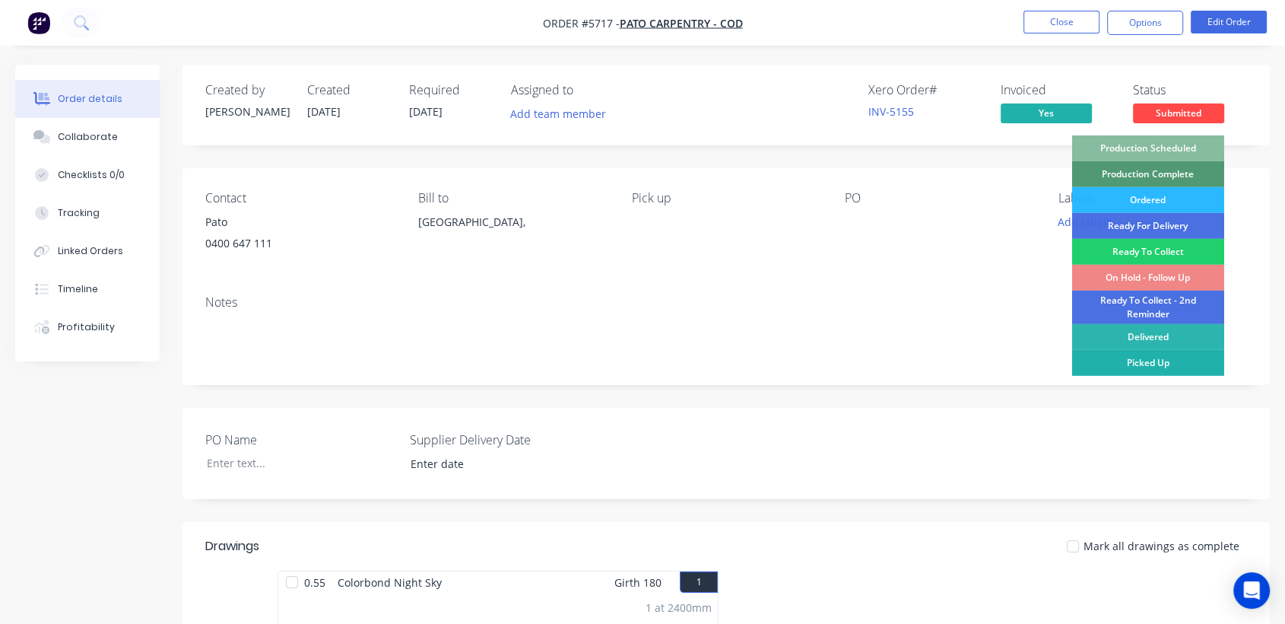
click at [1156, 367] on div "Picked Up" at bounding box center [1148, 363] width 152 height 26
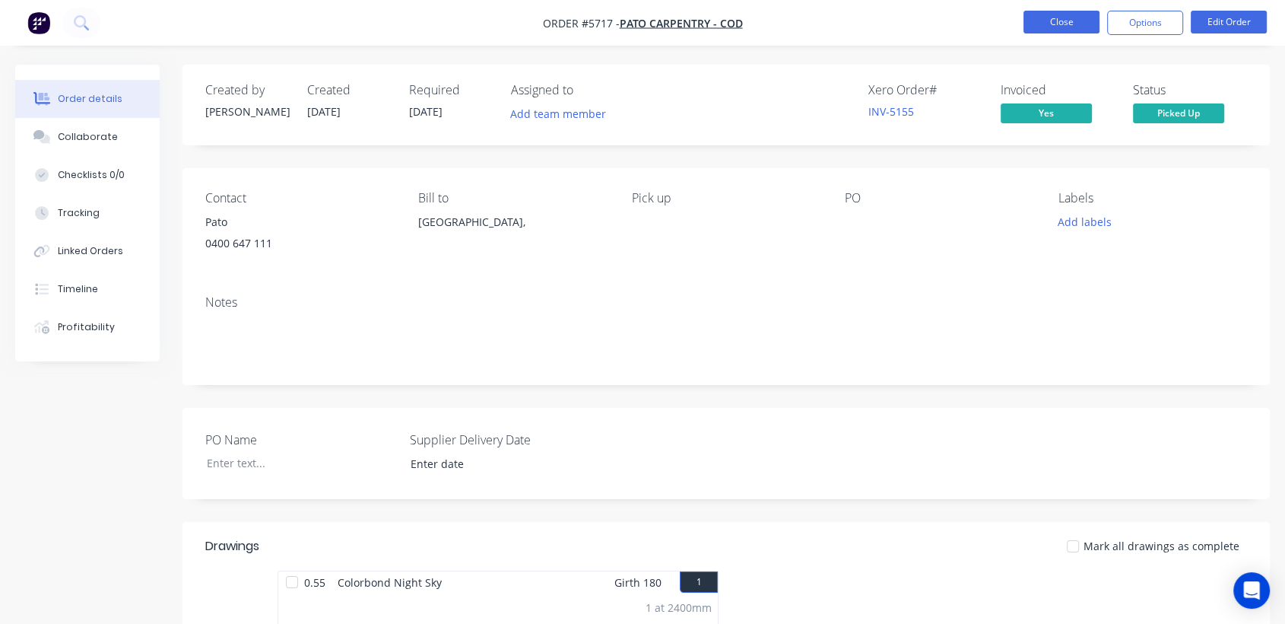
click at [1052, 32] on button "Close" at bounding box center [1062, 22] width 76 height 23
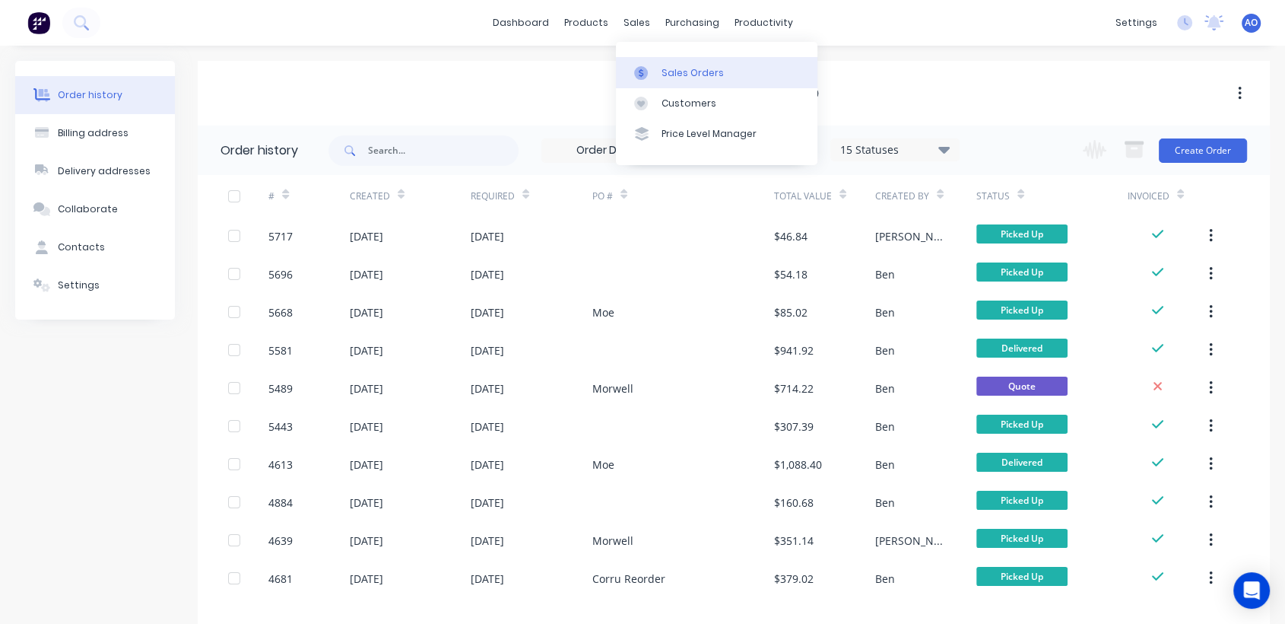
click at [663, 68] on div "Sales Orders" at bounding box center [693, 73] width 62 height 14
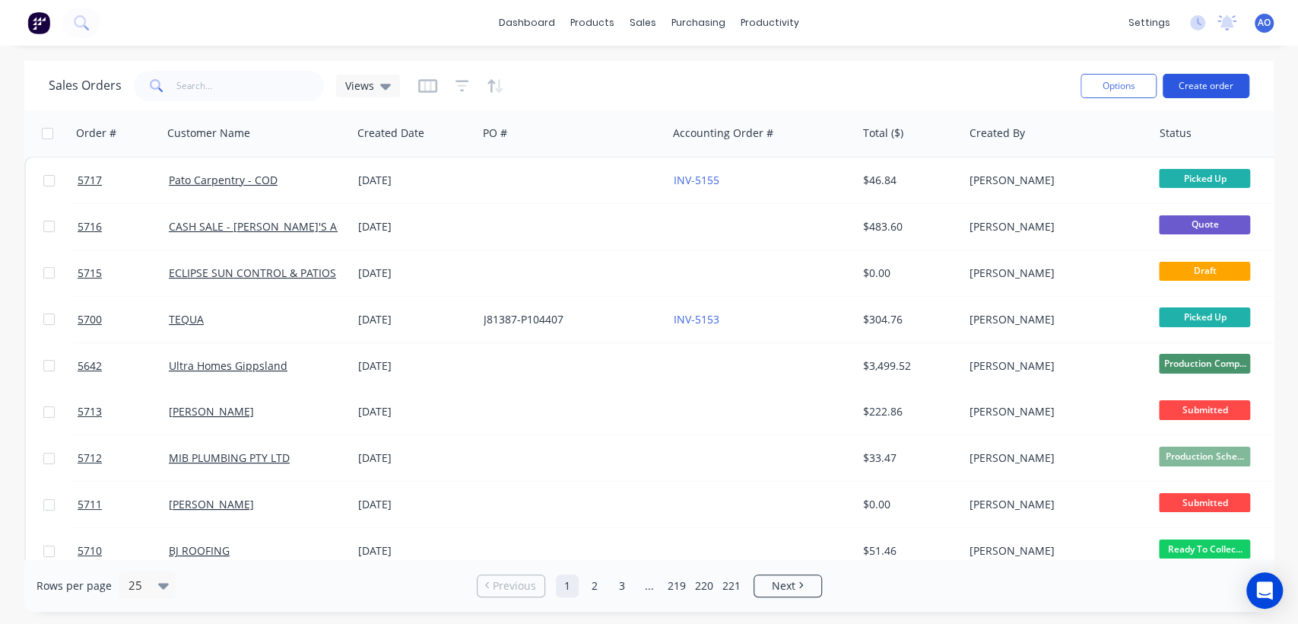
click at [1198, 76] on button "Create order" at bounding box center [1206, 86] width 87 height 24
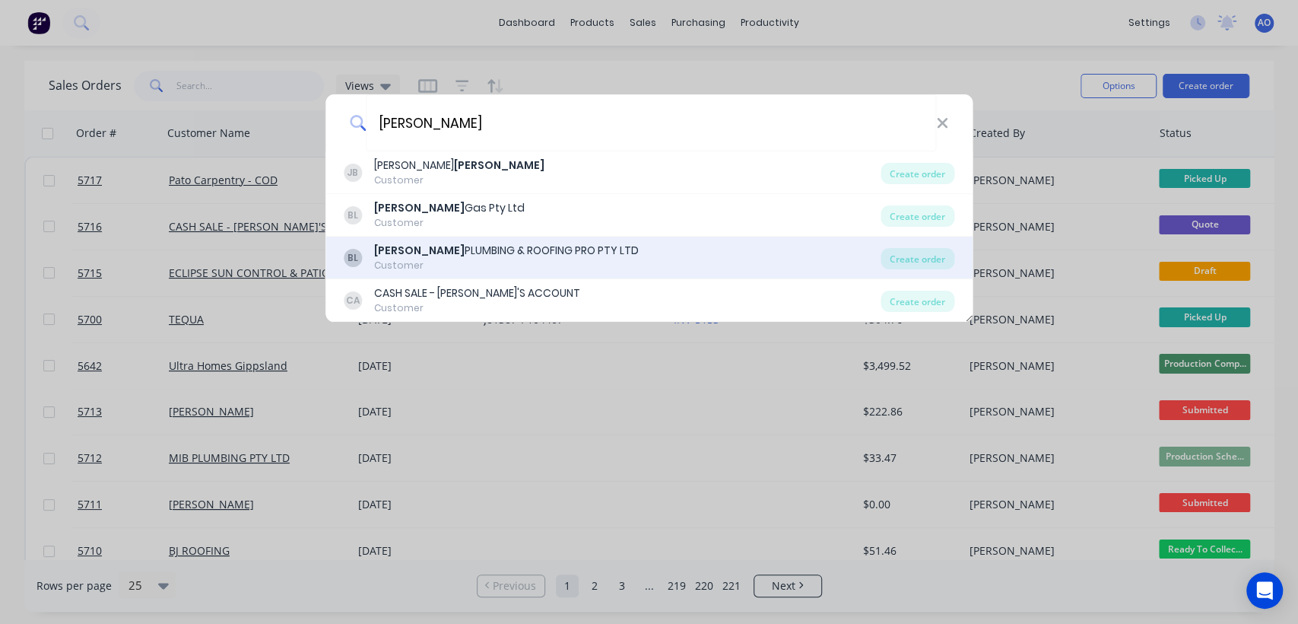
type input "[PERSON_NAME]"
click at [538, 259] on div "Customer" at bounding box center [506, 266] width 265 height 14
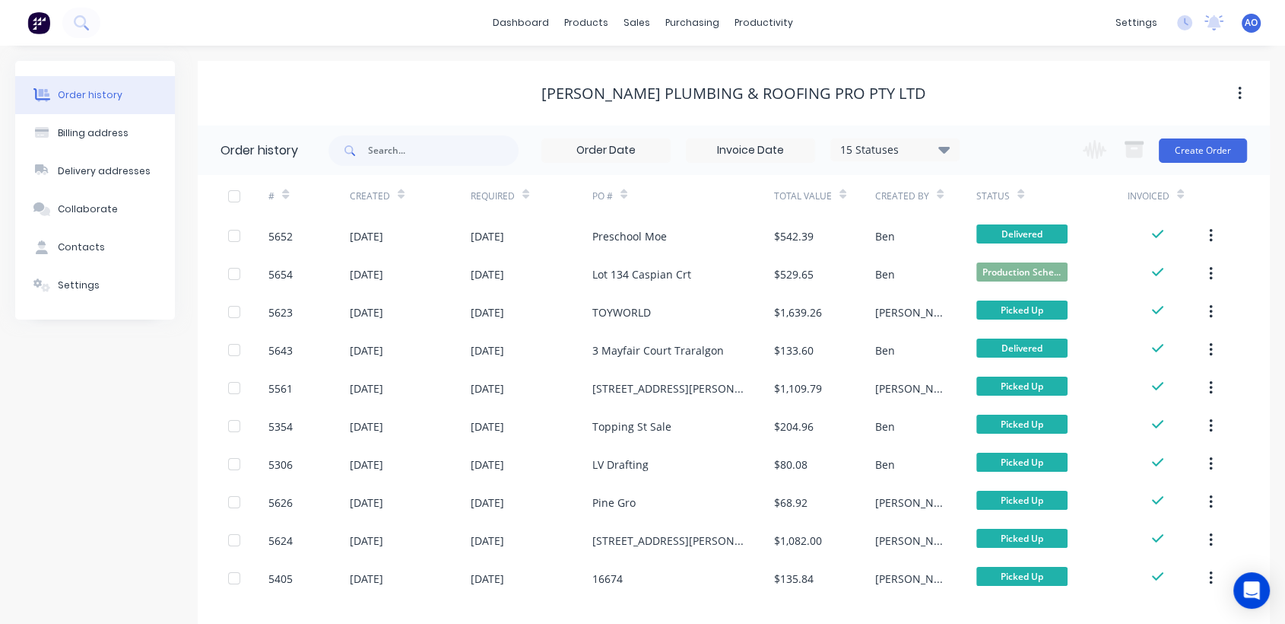
click at [538, 259] on div "[DATE]" at bounding box center [532, 274] width 122 height 38
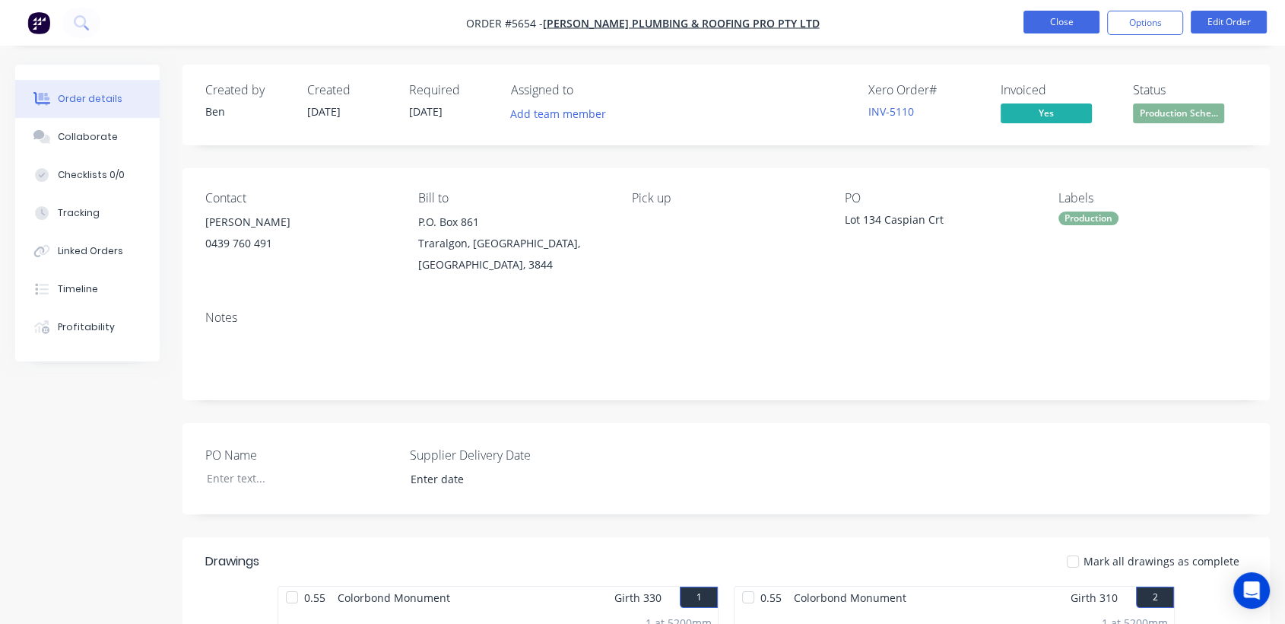
click at [1071, 18] on button "Close" at bounding box center [1062, 22] width 76 height 23
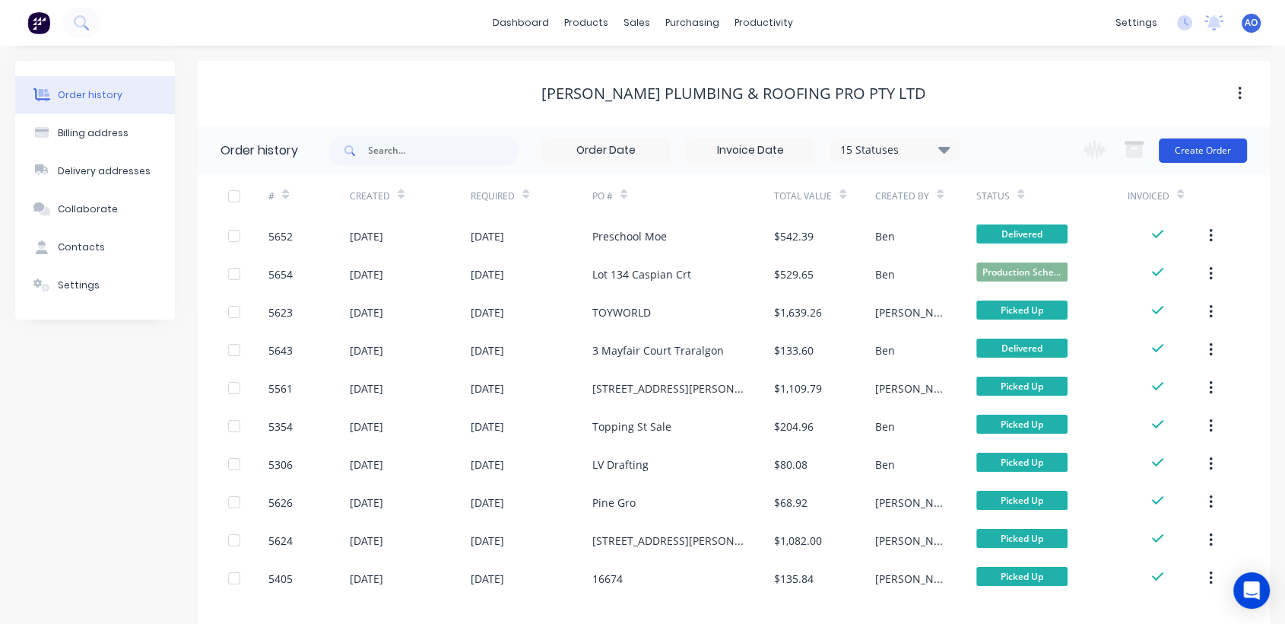
click at [1202, 148] on button "Create Order" at bounding box center [1203, 150] width 88 height 24
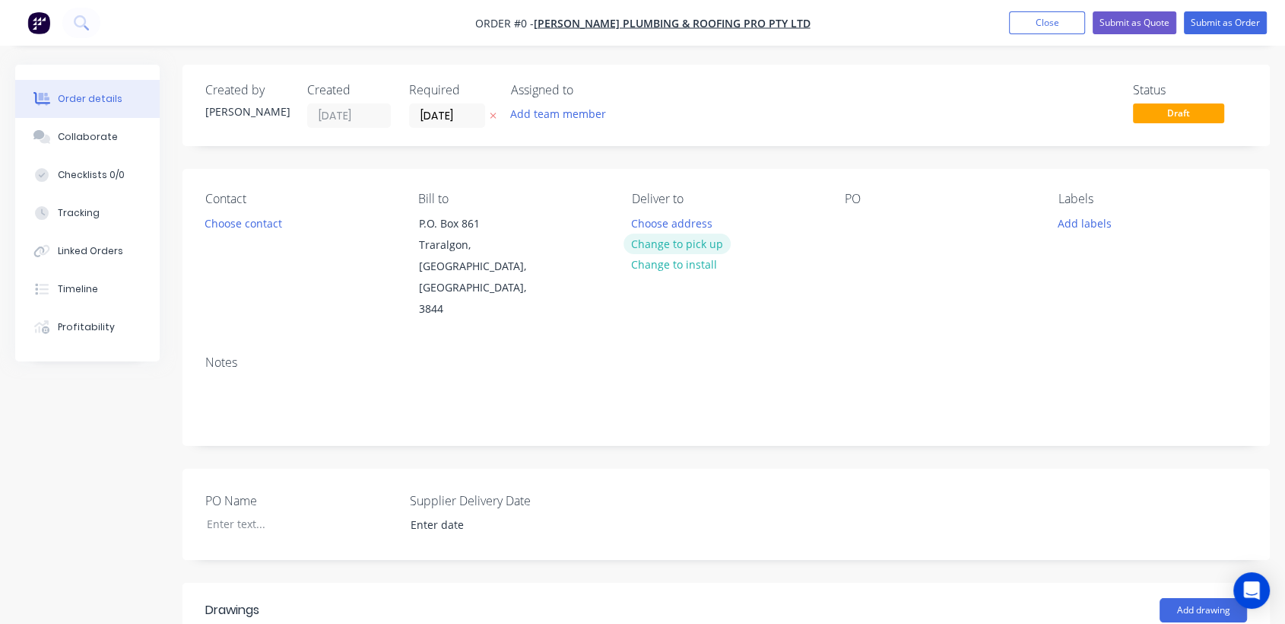
click at [687, 248] on button "Change to pick up" at bounding box center [678, 243] width 108 height 21
click at [851, 238] on div "PO" at bounding box center [939, 256] width 189 height 129
click at [856, 226] on div at bounding box center [857, 223] width 24 height 22
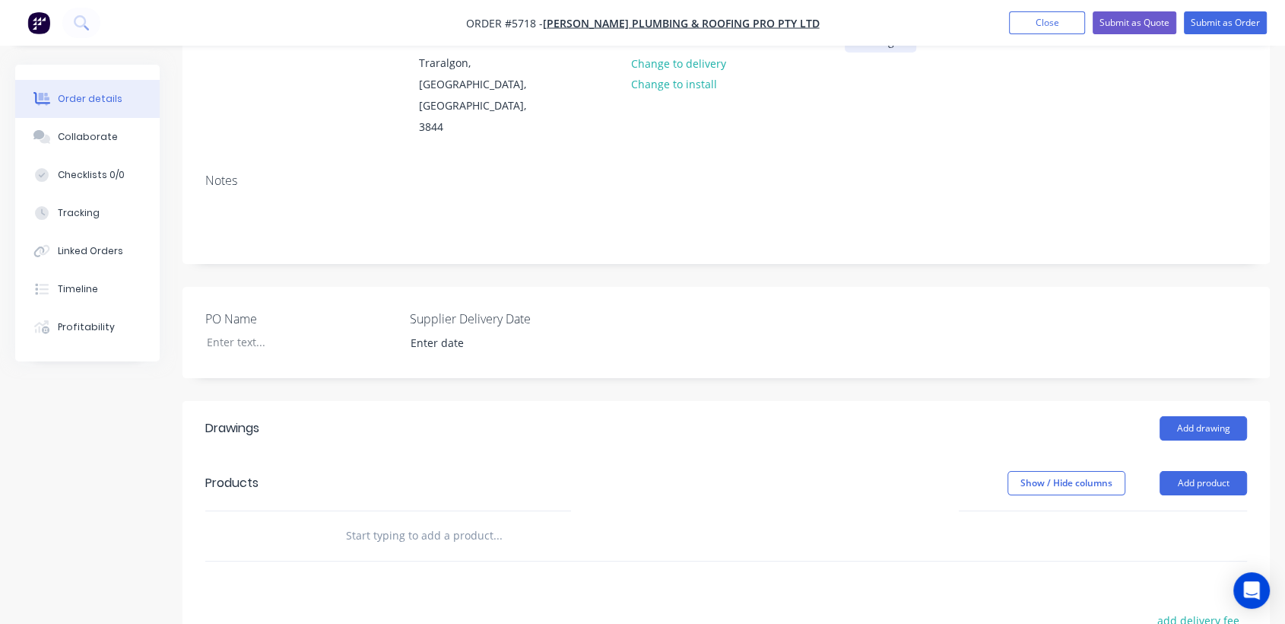
scroll to position [180, 0]
click at [1205, 417] on button "Add drawing" at bounding box center [1203, 429] width 87 height 24
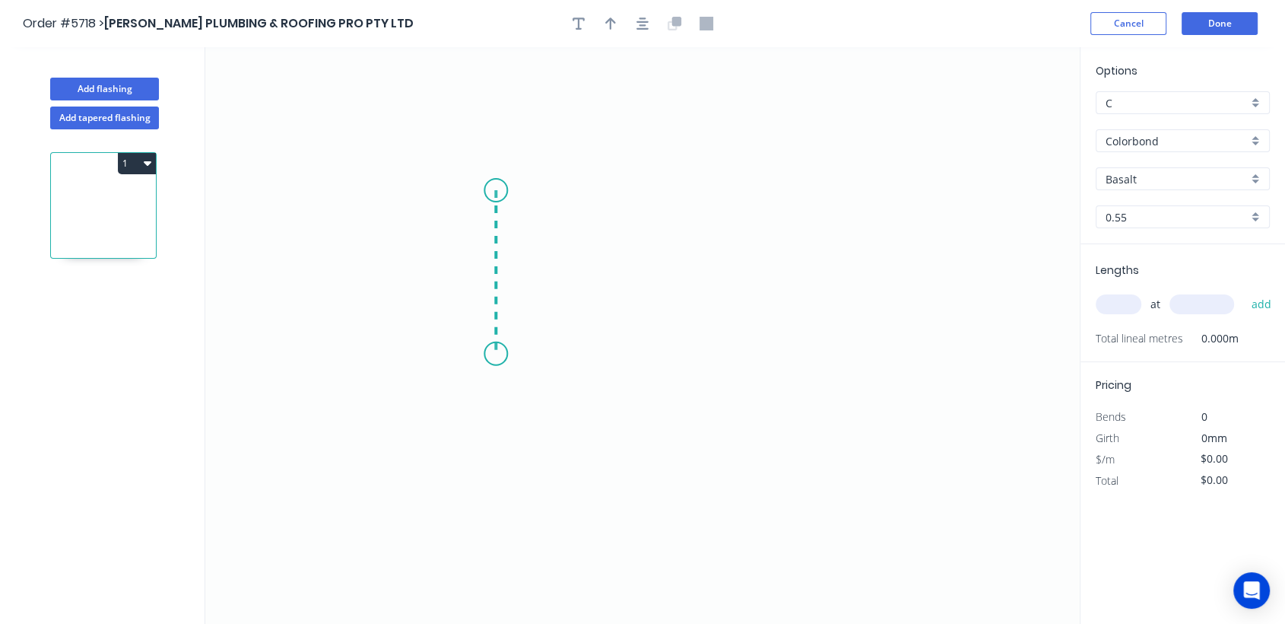
drag, startPoint x: 496, startPoint y: 190, endPoint x: 498, endPoint y: 353, distance: 162.8
click at [498, 353] on icon "0" at bounding box center [642, 335] width 875 height 576
drag, startPoint x: 498, startPoint y: 353, endPoint x: 688, endPoint y: 383, distance: 192.4
click at [688, 383] on icon "0 ?" at bounding box center [642, 335] width 875 height 576
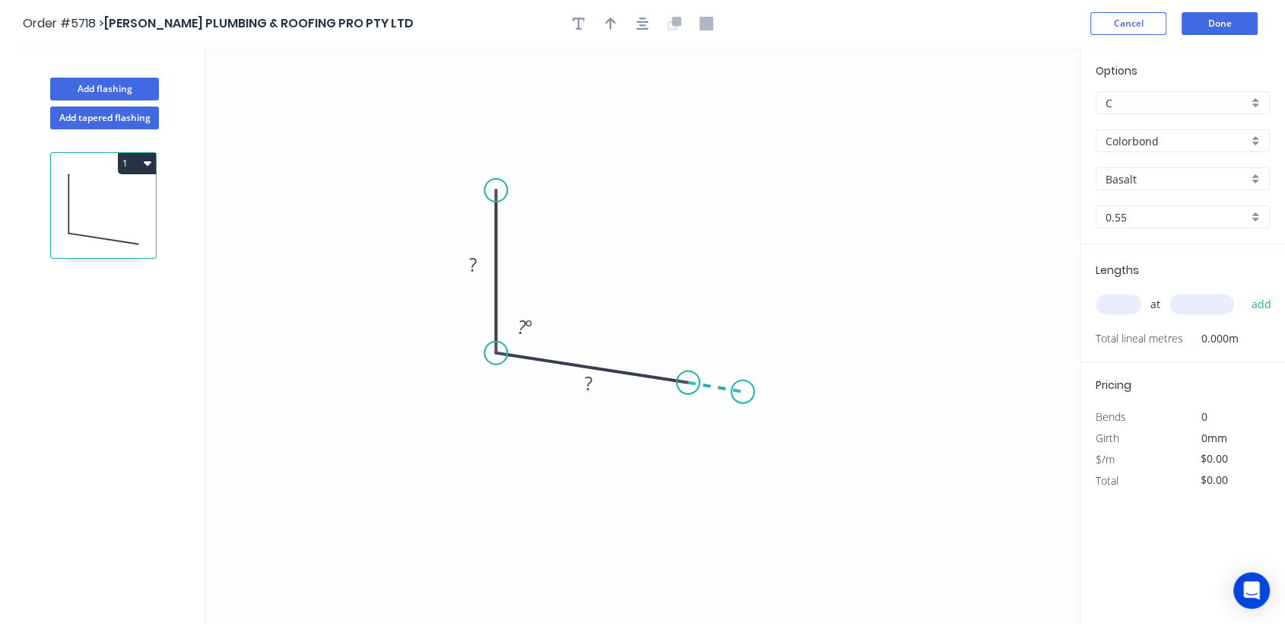
drag, startPoint x: 688, startPoint y: 383, endPoint x: 743, endPoint y: 392, distance: 55.5
click at [743, 392] on icon "0 ? ? ? º" at bounding box center [642, 335] width 875 height 576
click at [732, 395] on circle at bounding box center [743, 391] width 23 height 23
drag, startPoint x: 725, startPoint y: 391, endPoint x: 681, endPoint y: 389, distance: 44.2
click at [722, 417] on div "Delete point" at bounding box center [757, 408] width 153 height 31
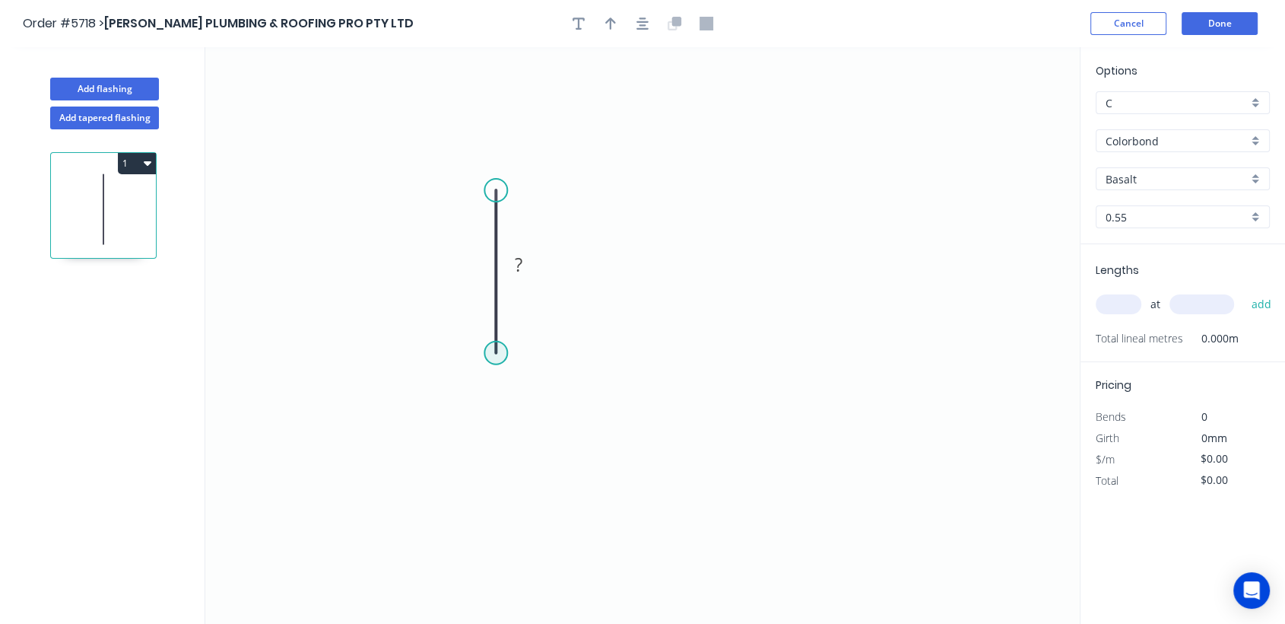
click at [500, 352] on circle at bounding box center [495, 352] width 23 height 23
drag, startPoint x: 500, startPoint y: 352, endPoint x: 770, endPoint y: 414, distance: 276.2
click at [770, 414] on icon "0 ?" at bounding box center [642, 335] width 875 height 576
drag, startPoint x: 770, startPoint y: 414, endPoint x: 789, endPoint y: 437, distance: 30.3
click at [789, 437] on icon "0 ? ? ? º" at bounding box center [642, 335] width 875 height 576
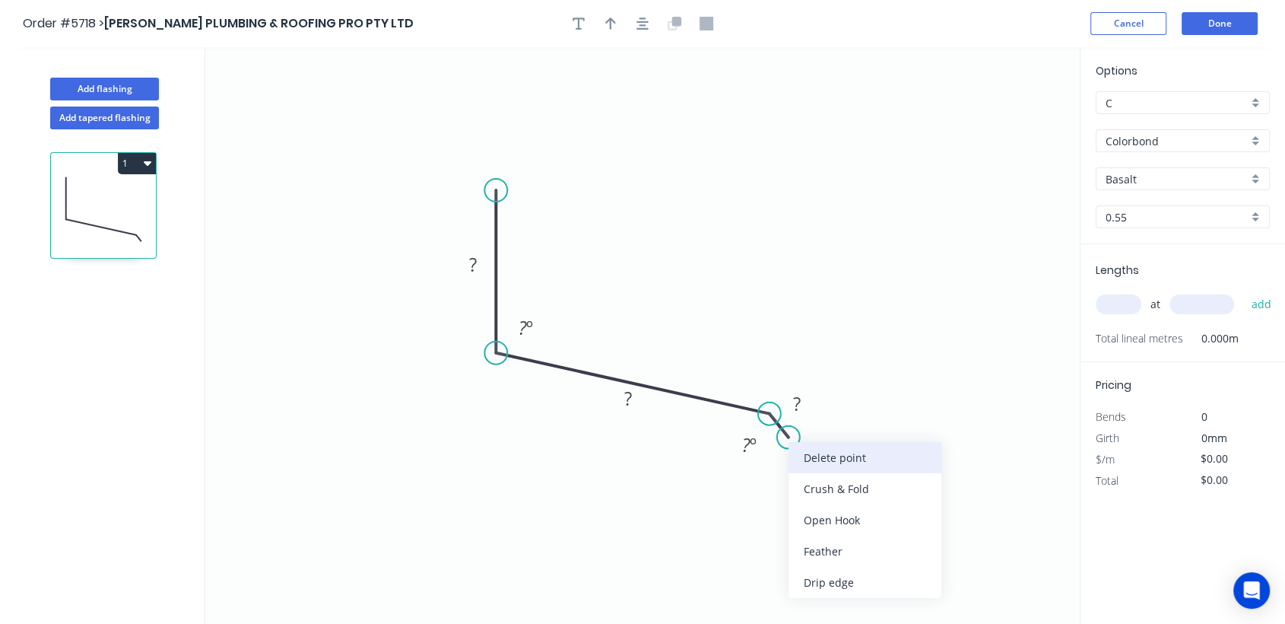
click at [830, 459] on div "Delete point" at bounding box center [865, 457] width 153 height 31
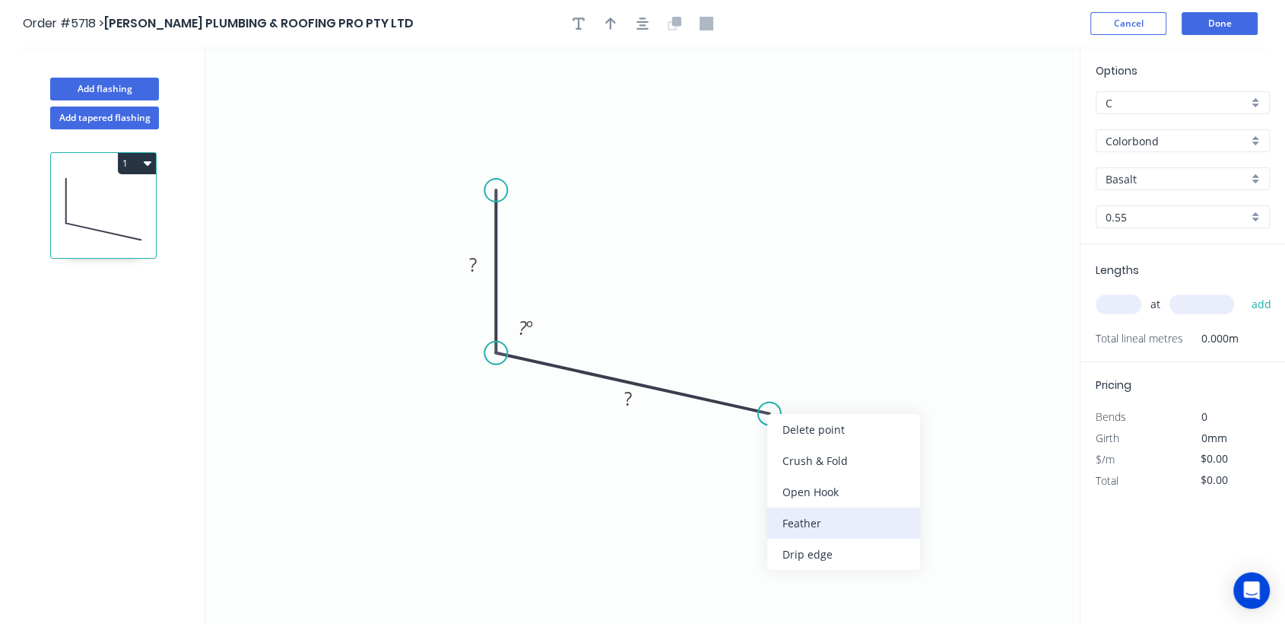
click at [787, 520] on div "Feather" at bounding box center [843, 522] width 153 height 31
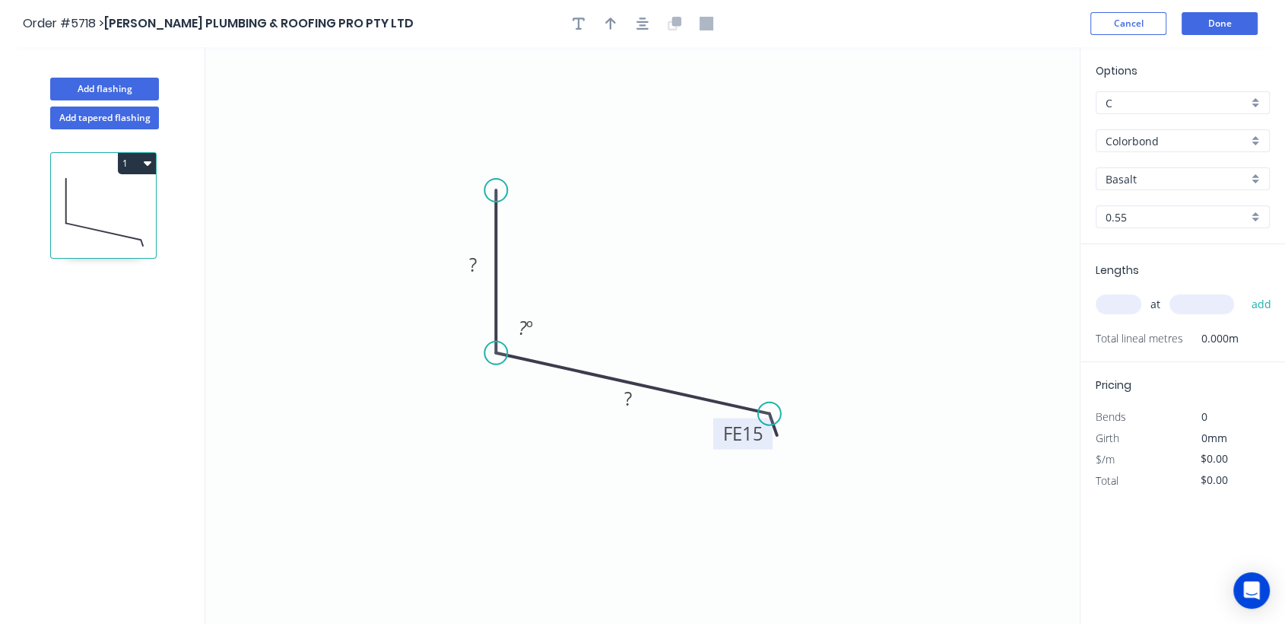
click at [760, 435] on tspan "15" at bounding box center [751, 433] width 21 height 25
type input "$12.98"
click at [1252, 178] on div "Basalt" at bounding box center [1183, 178] width 174 height 23
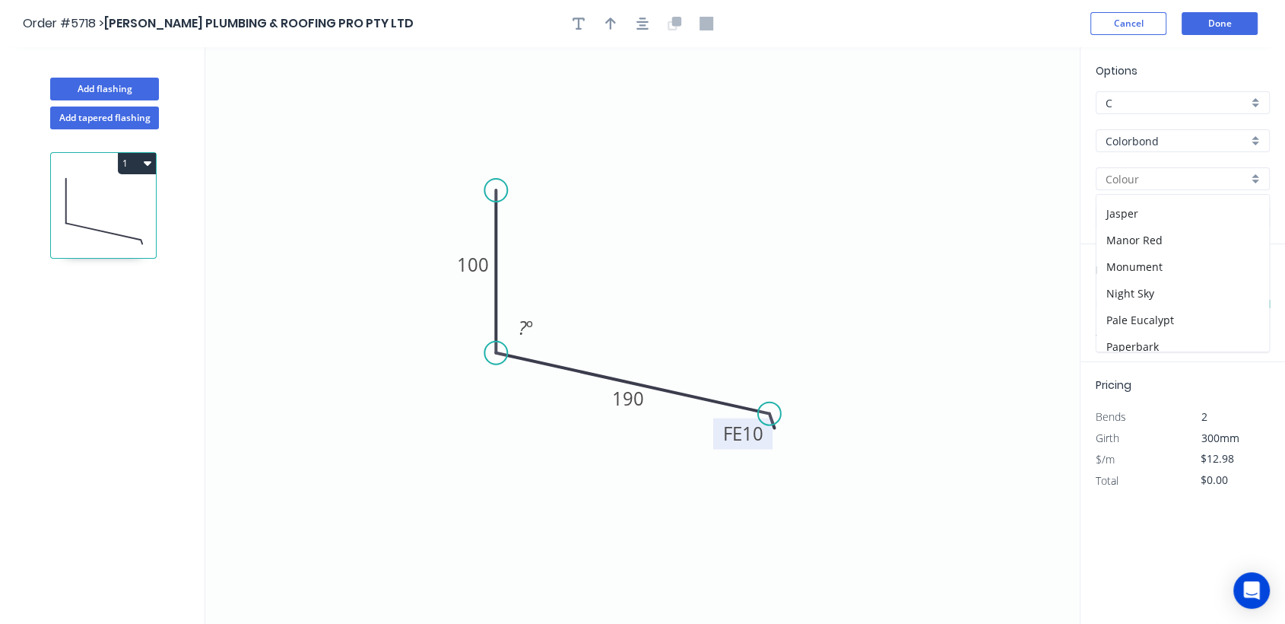
scroll to position [316, 0]
click at [1139, 204] on div "Monument" at bounding box center [1183, 211] width 173 height 27
type input "Monument"
click at [1115, 300] on input "text" at bounding box center [1119, 304] width 46 height 20
type input "1"
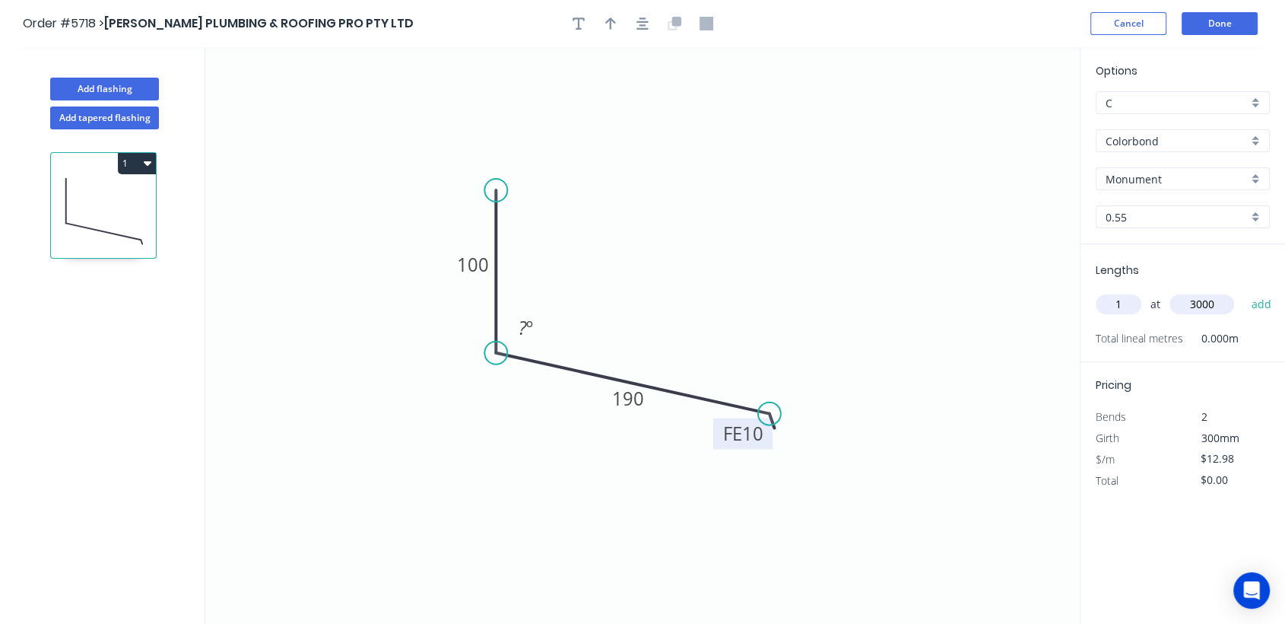
type input "3000"
click at [1243, 291] on button "add" at bounding box center [1261, 304] width 36 height 26
type input "$38.94"
click at [1242, 22] on button "Done" at bounding box center [1220, 23] width 76 height 23
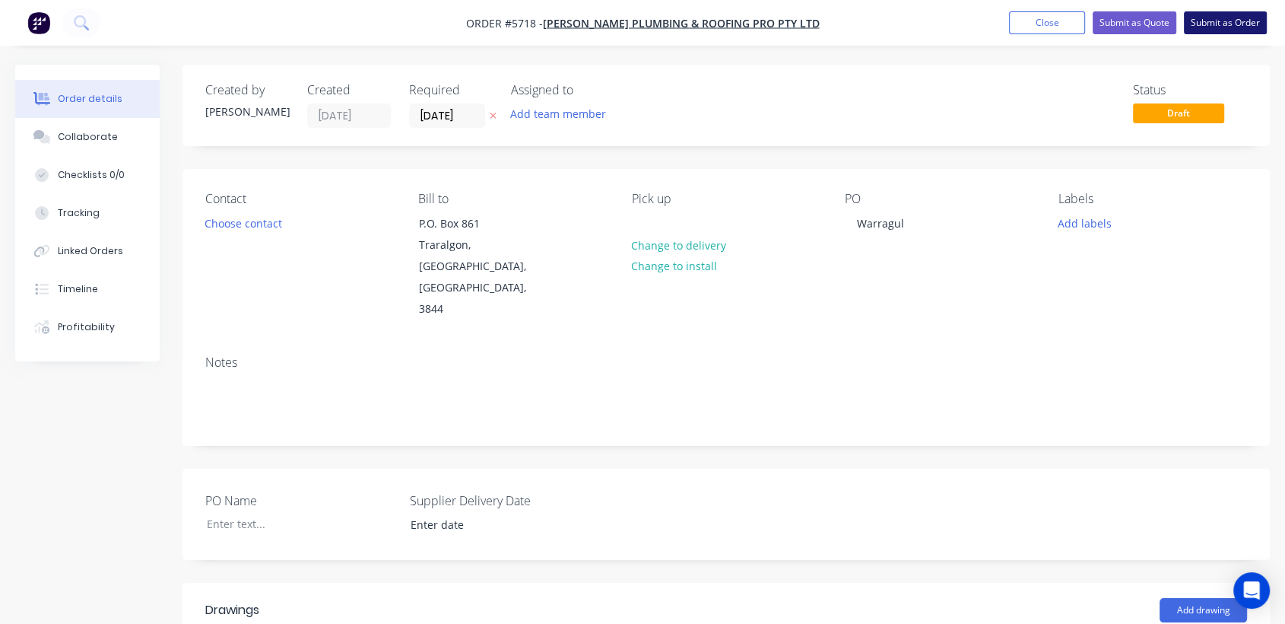
click at [1227, 14] on button "Submit as Order" at bounding box center [1225, 22] width 83 height 23
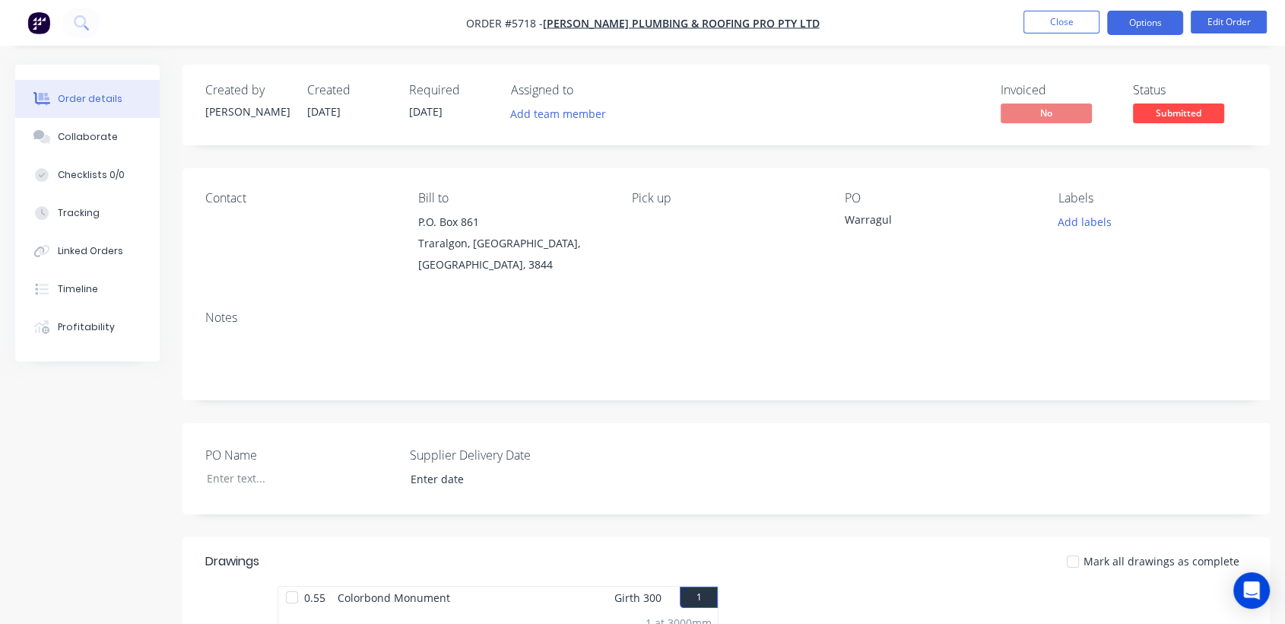
click at [1154, 21] on button "Options" at bounding box center [1145, 23] width 76 height 24
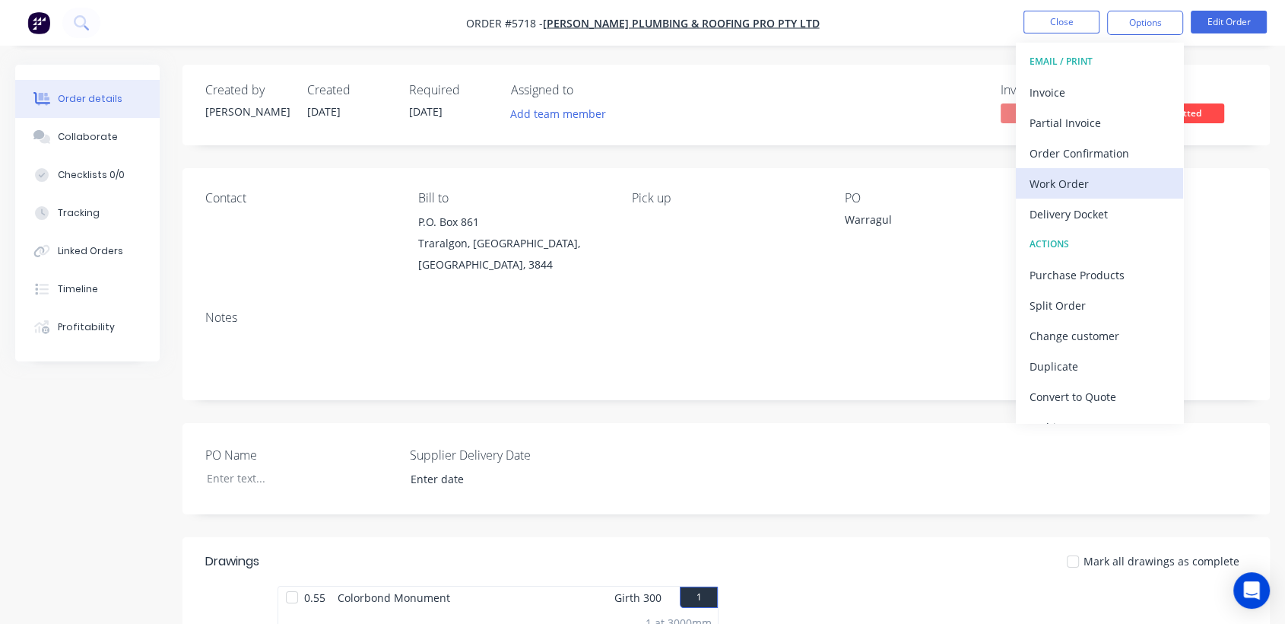
click at [1087, 181] on div "Work Order" at bounding box center [1100, 184] width 140 height 22
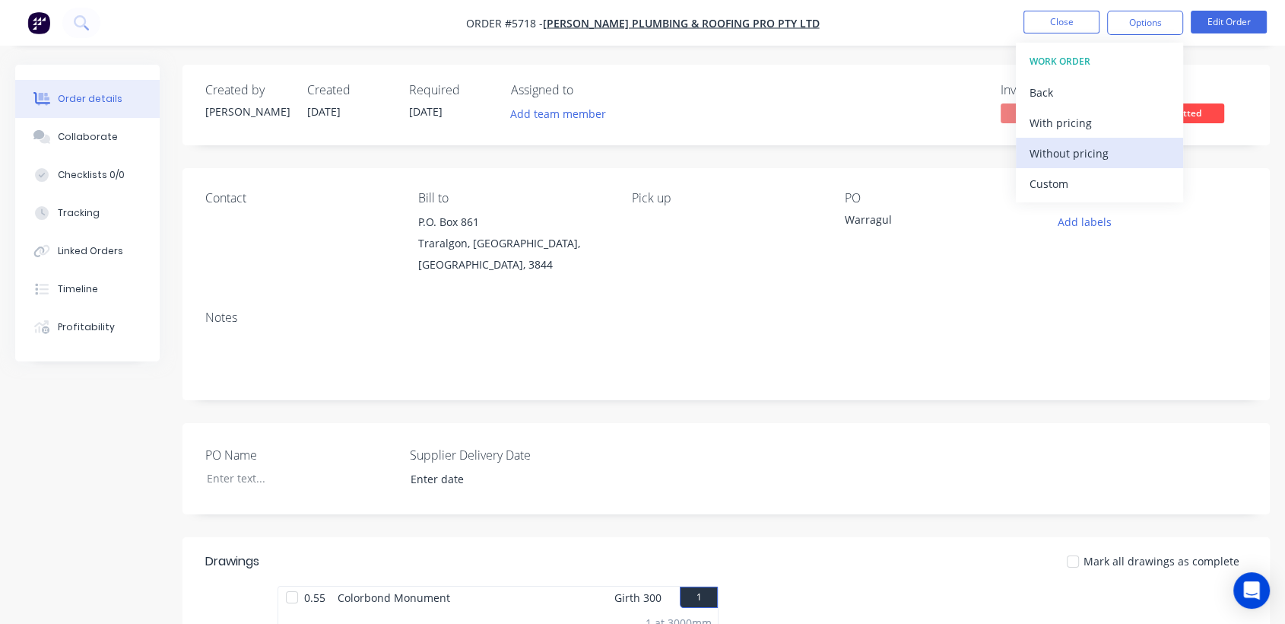
click at [1080, 157] on div "Without pricing" at bounding box center [1100, 153] width 140 height 22
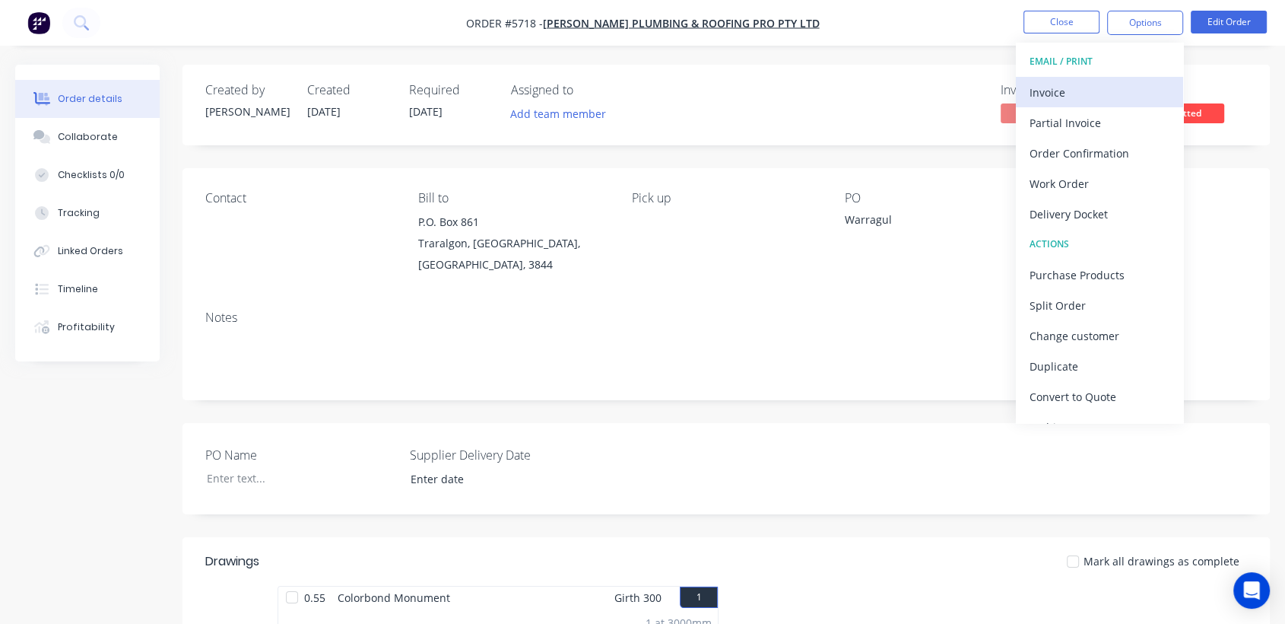
click at [1083, 93] on div "Invoice" at bounding box center [1100, 92] width 140 height 22
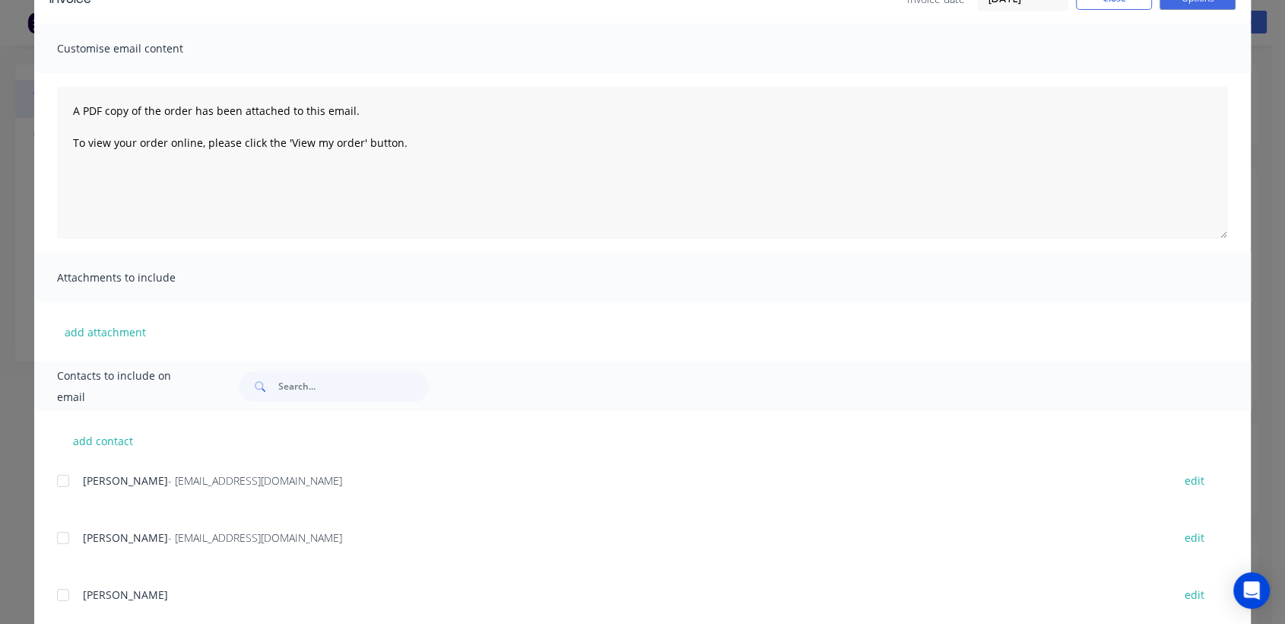
scroll to position [101, 0]
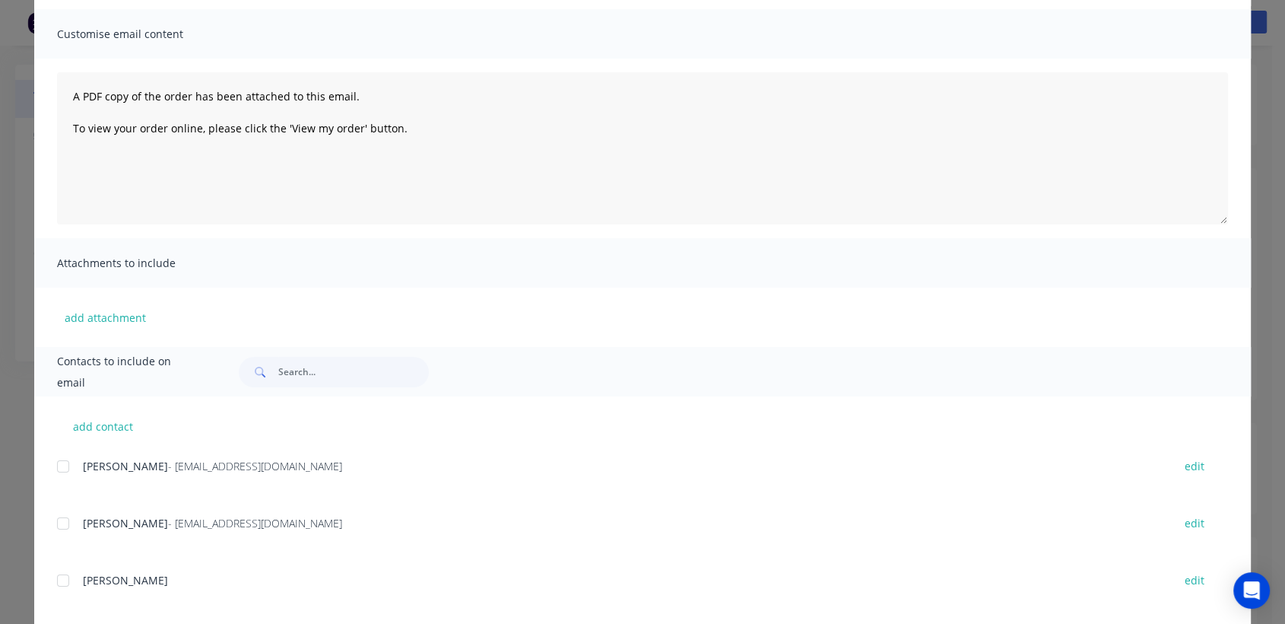
click at [61, 523] on div at bounding box center [63, 523] width 30 height 30
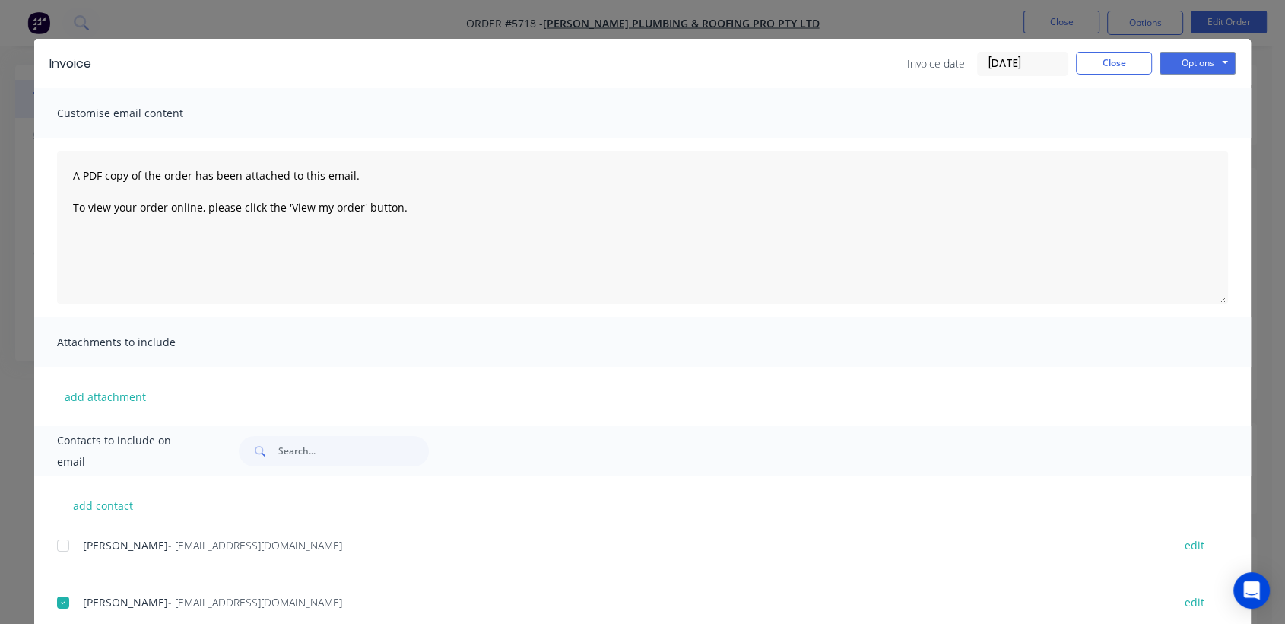
scroll to position [0, 0]
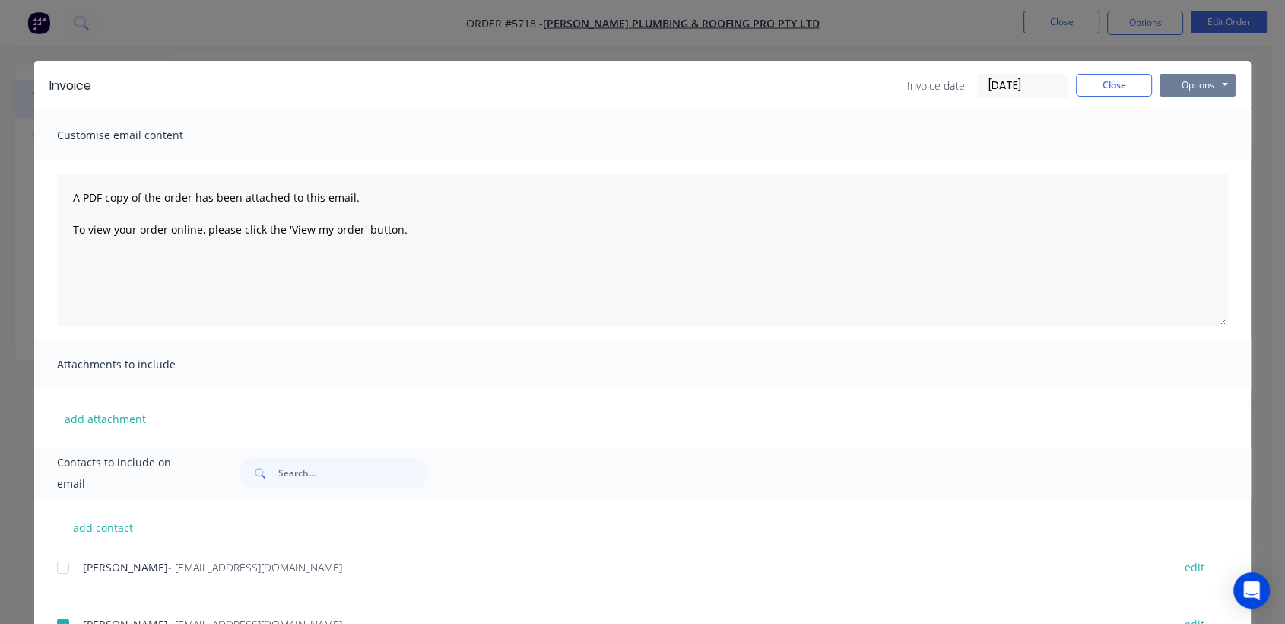
click at [1204, 82] on button "Options" at bounding box center [1198, 85] width 76 height 23
click at [1195, 166] on button "Email" at bounding box center [1208, 162] width 97 height 25
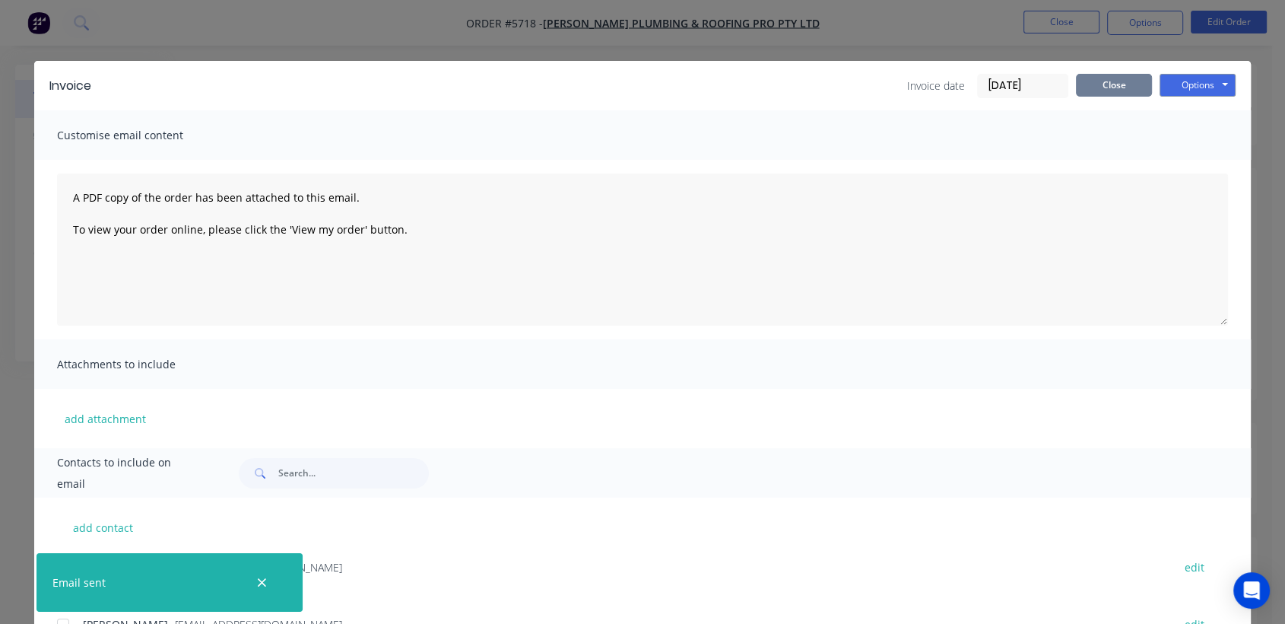
click at [1113, 75] on button "Close" at bounding box center [1114, 85] width 76 height 23
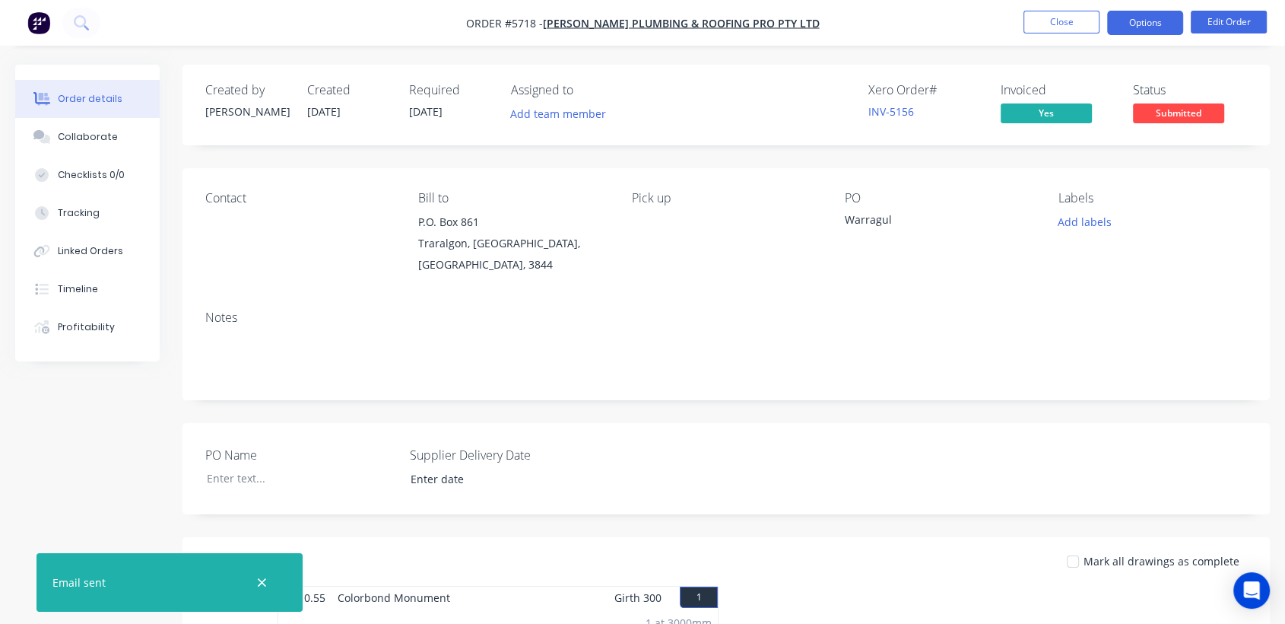
click at [1154, 21] on button "Options" at bounding box center [1145, 23] width 76 height 24
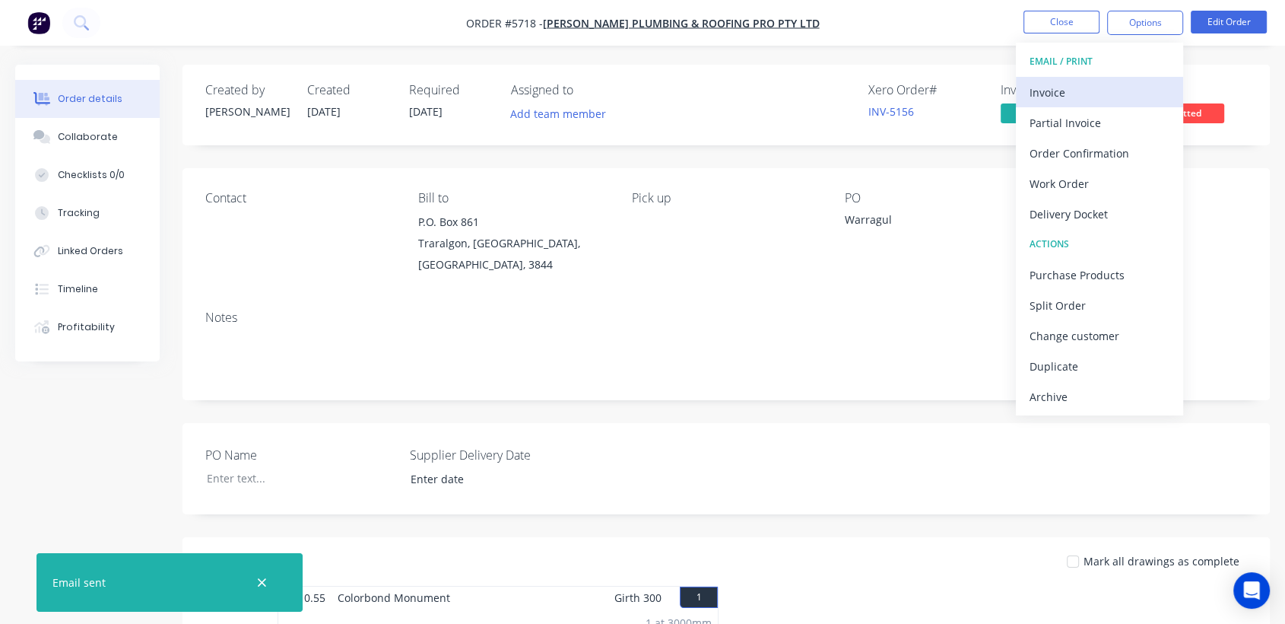
click at [1054, 89] on div "Invoice" at bounding box center [1100, 92] width 140 height 22
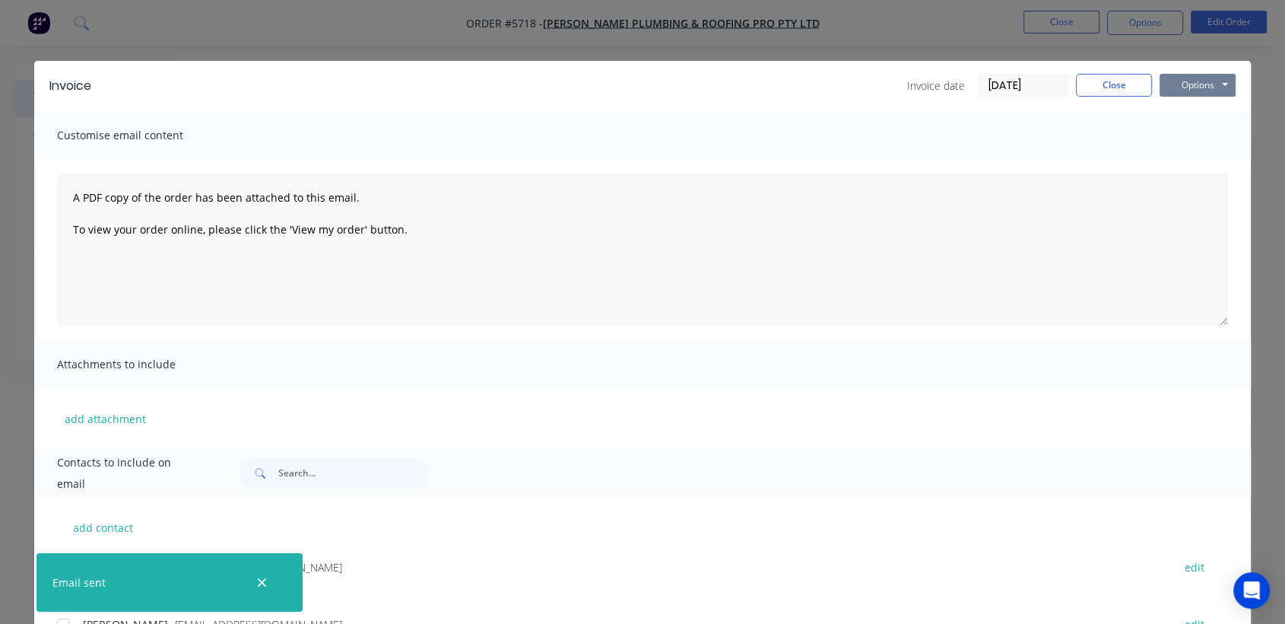
click at [1181, 81] on button "Options" at bounding box center [1198, 85] width 76 height 23
click at [1180, 140] on button "Print" at bounding box center [1208, 137] width 97 height 25
click at [1093, 84] on button "Close" at bounding box center [1114, 85] width 76 height 23
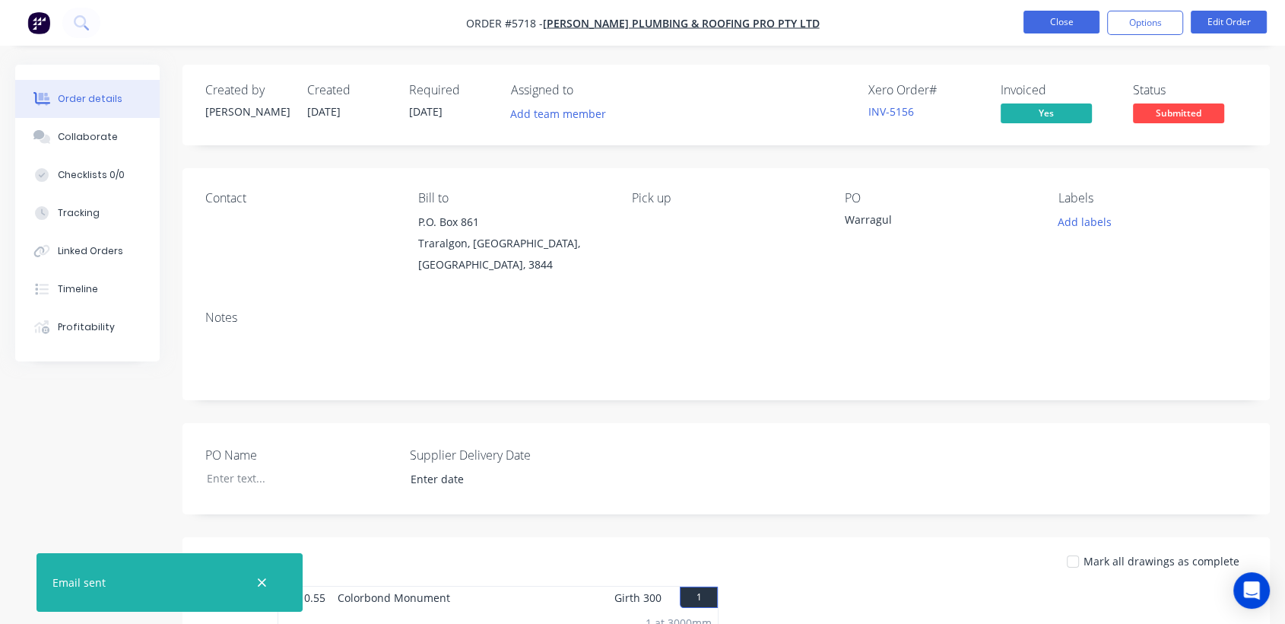
click at [1056, 25] on button "Close" at bounding box center [1062, 22] width 76 height 23
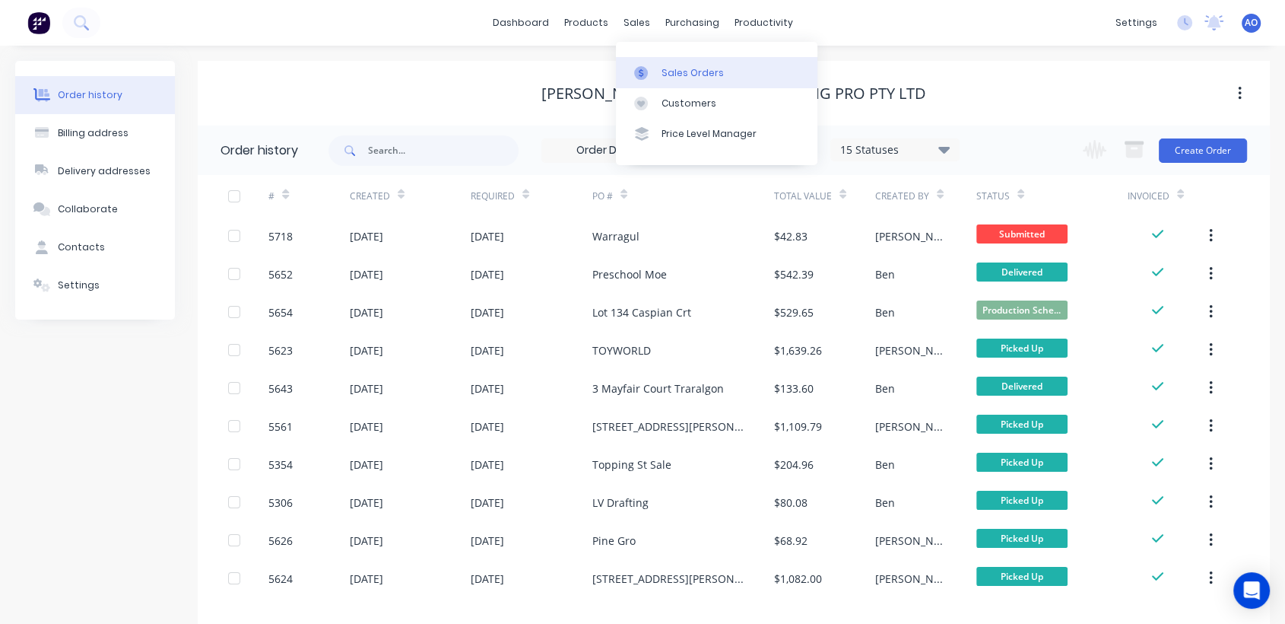
click at [657, 76] on link "Sales Orders" at bounding box center [717, 72] width 202 height 30
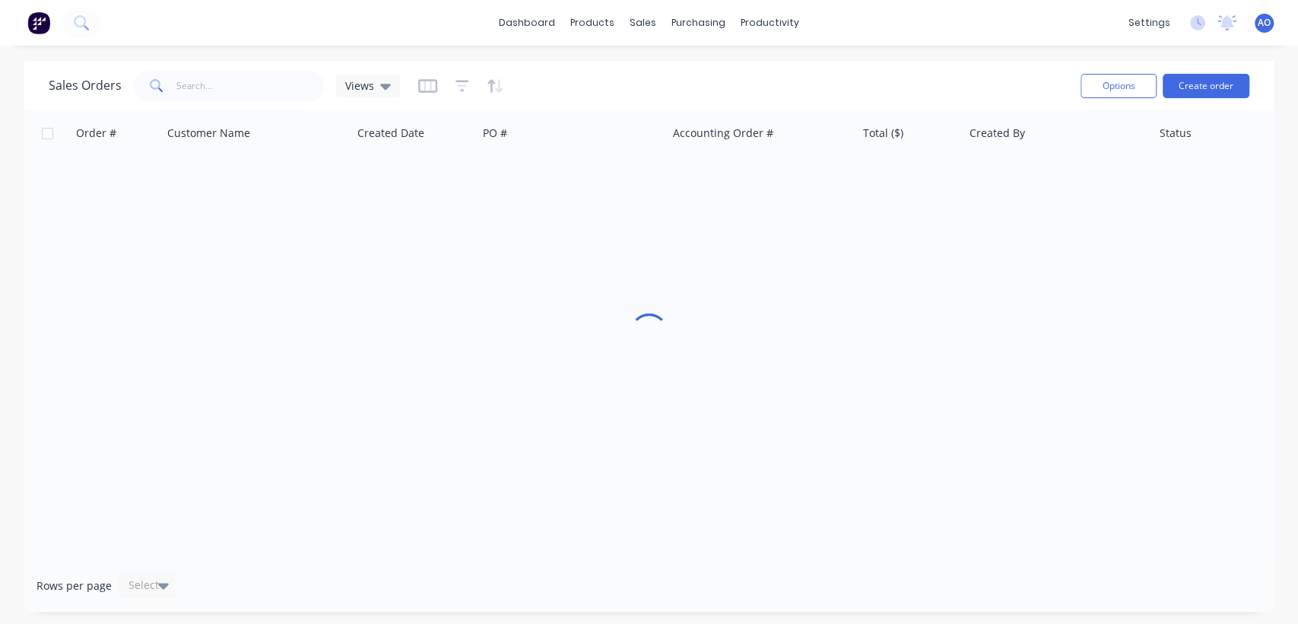
click at [1202, 78] on button "Create order" at bounding box center [1206, 86] width 87 height 24
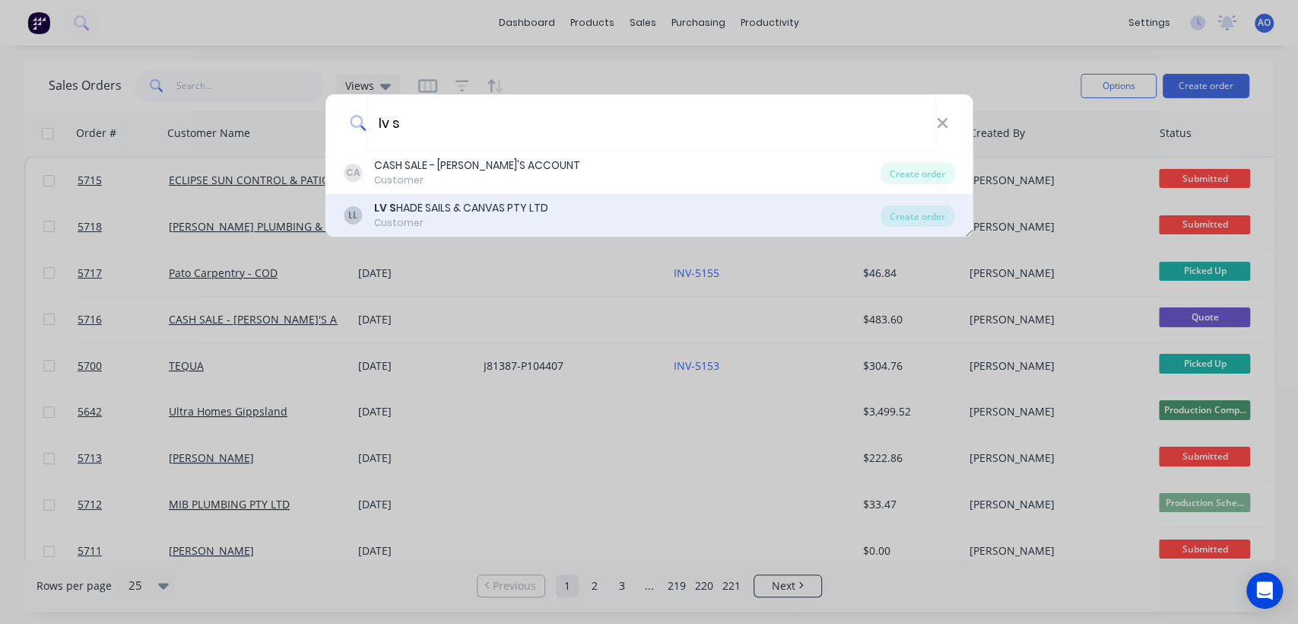
type input "lv s"
click at [702, 212] on div "LL [PERSON_NAME] SAILS & CANVAS PTY LTD Customer" at bounding box center [613, 215] width 538 height 30
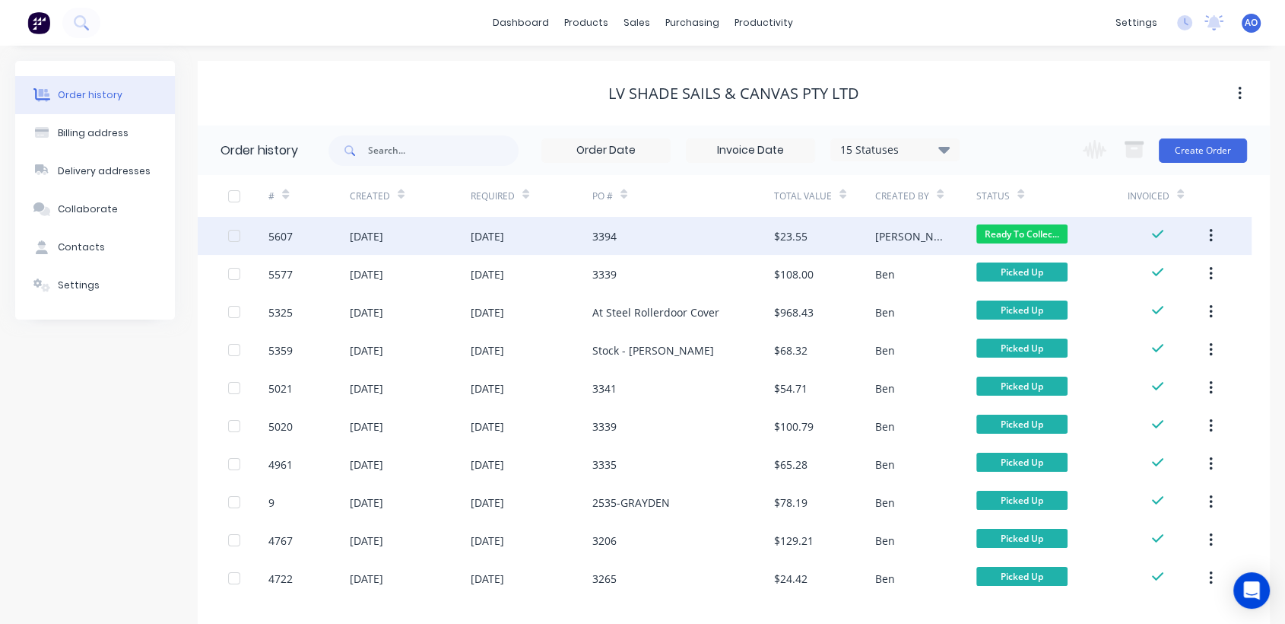
click at [683, 226] on div "3394" at bounding box center [683, 236] width 182 height 38
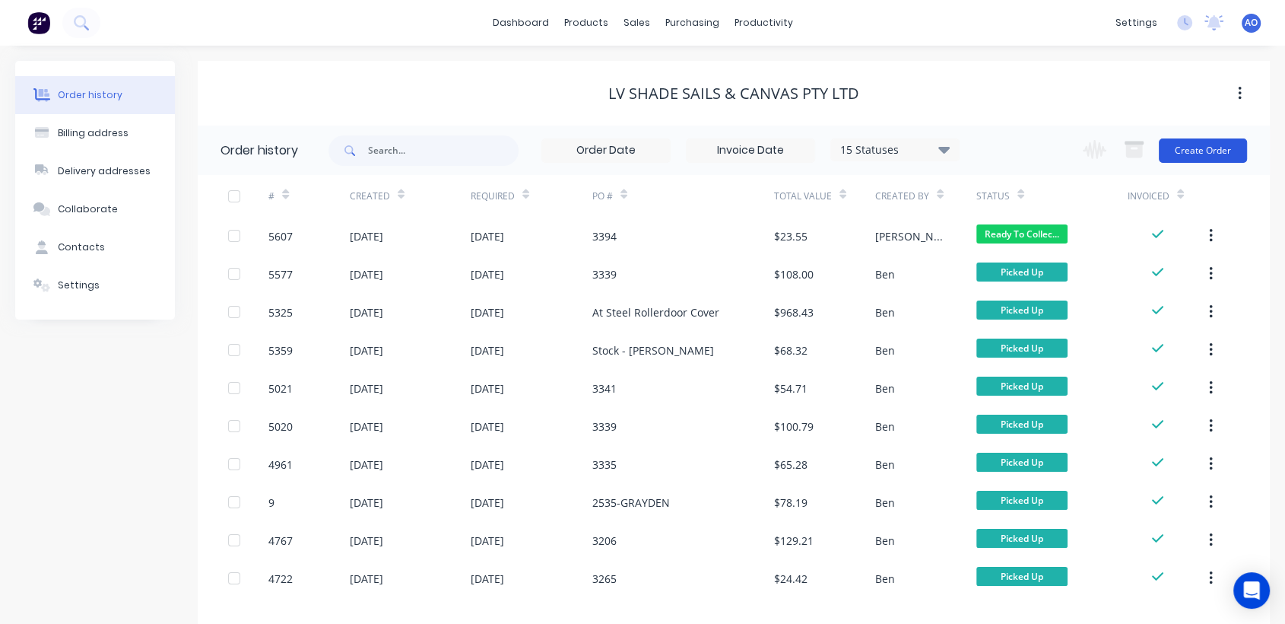
click at [1216, 148] on button "Create Order" at bounding box center [1203, 150] width 88 height 24
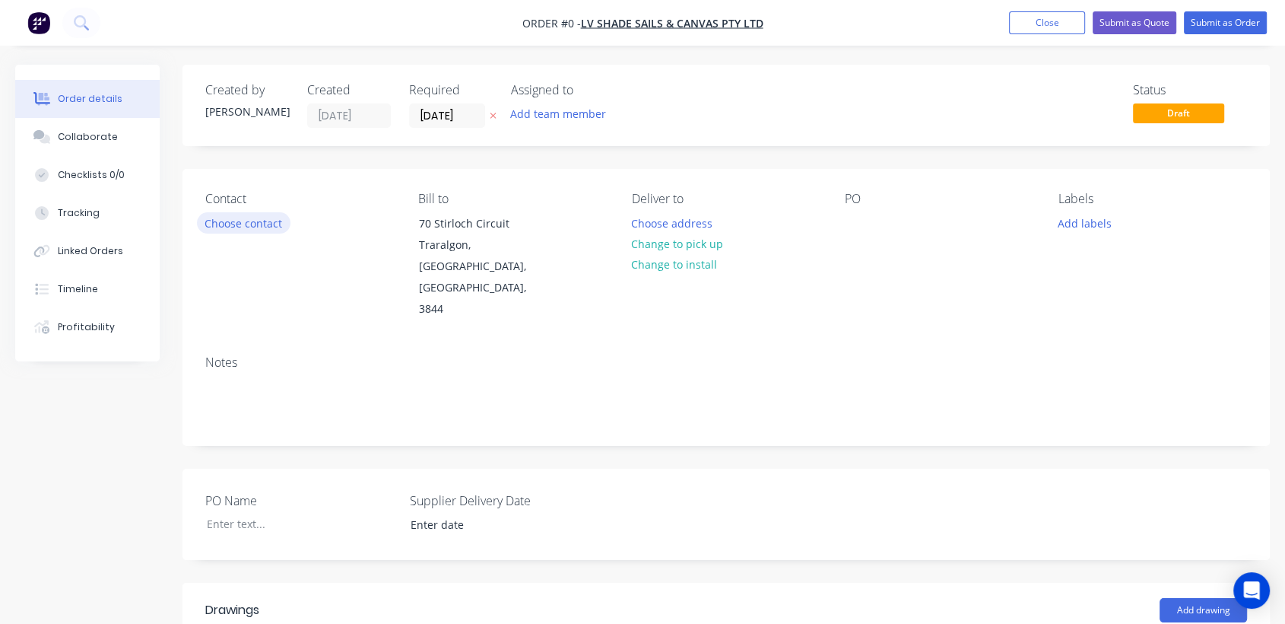
click at [260, 227] on button "Choose contact" at bounding box center [244, 222] width 94 height 21
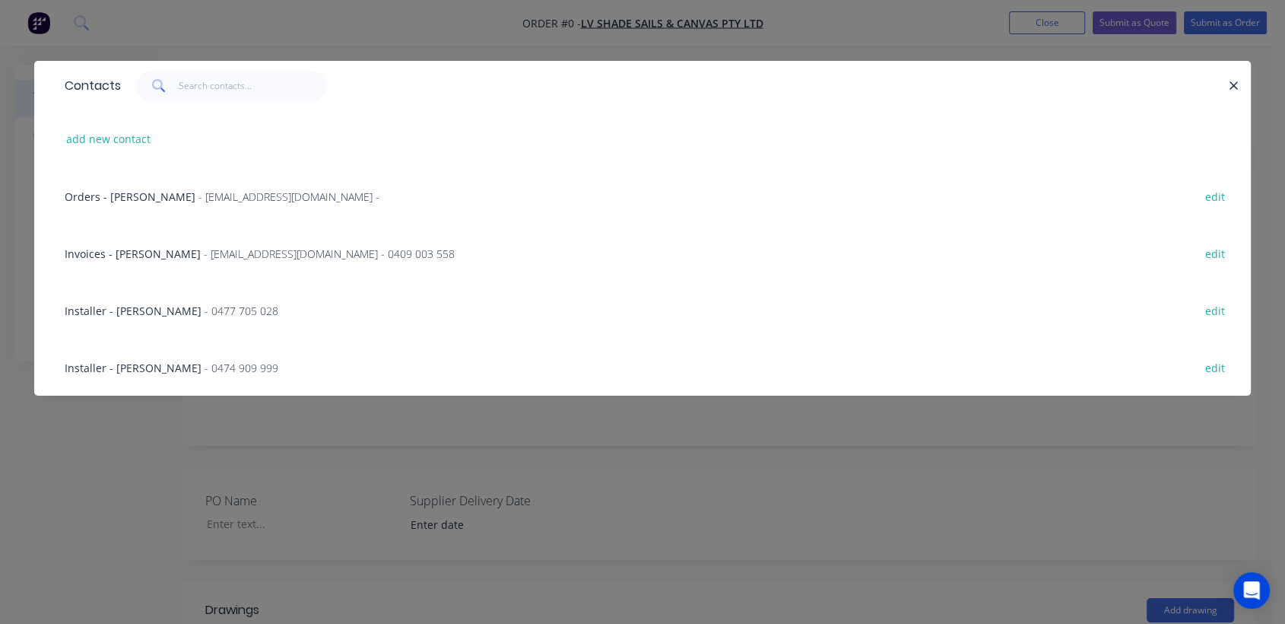
click at [145, 255] on span "Invoices - Matt Joske" at bounding box center [133, 253] width 136 height 14
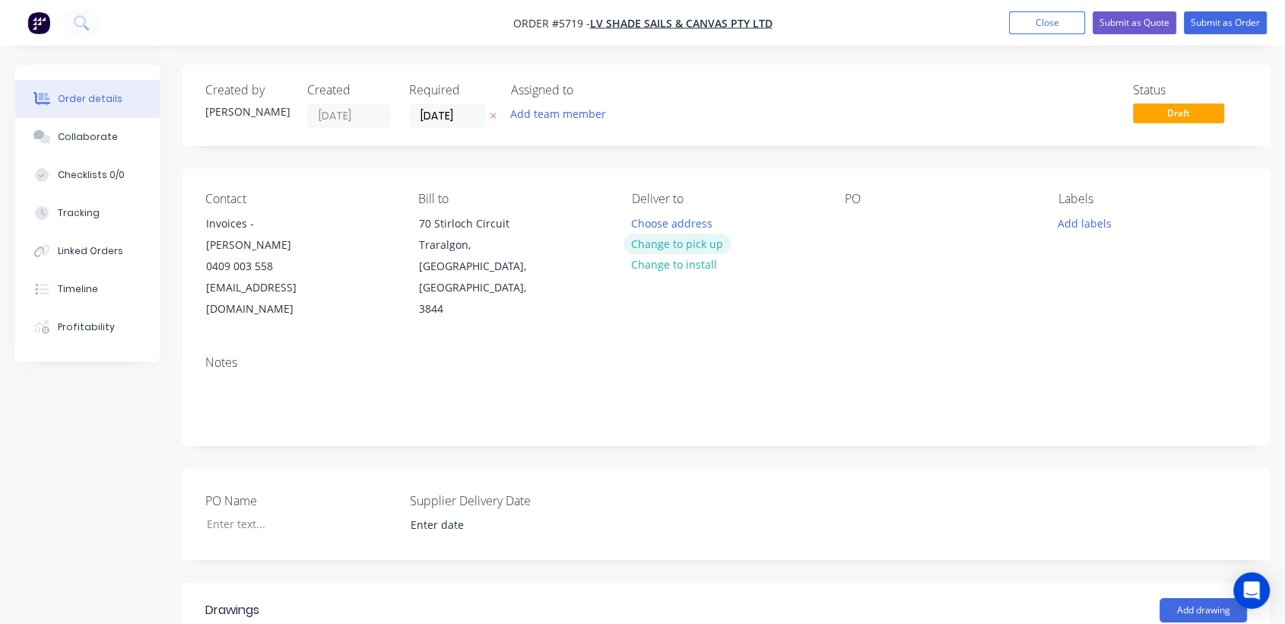
click at [659, 250] on button "Change to pick up" at bounding box center [678, 243] width 108 height 21
click at [865, 227] on div at bounding box center [857, 223] width 24 height 22
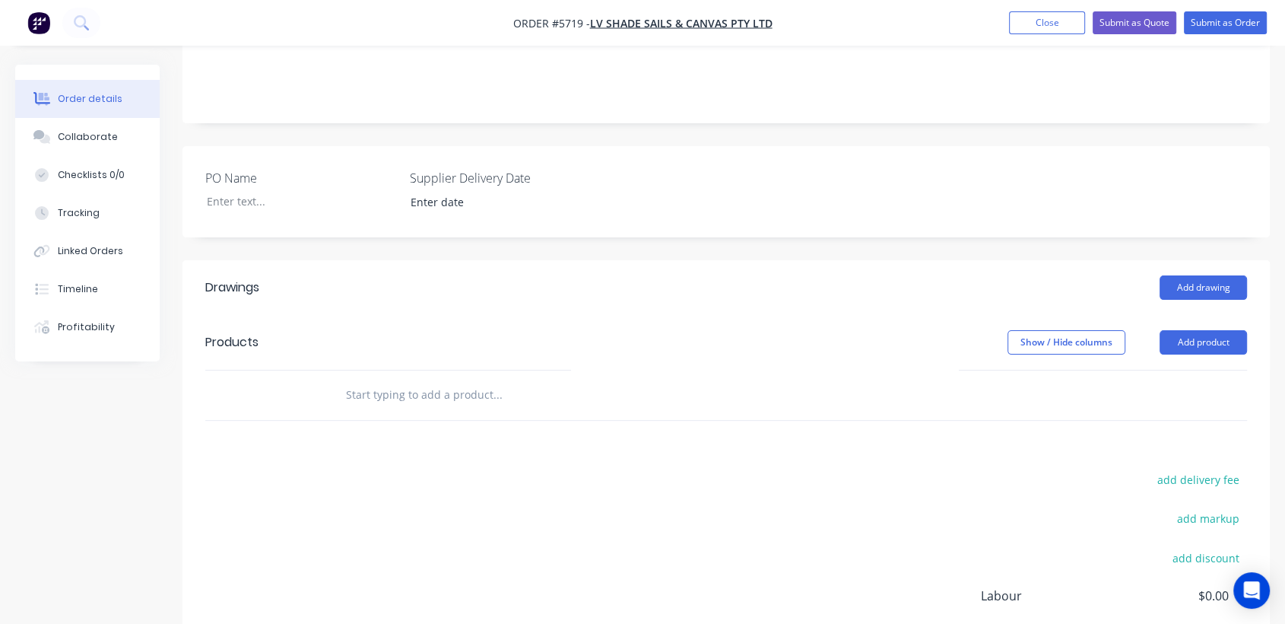
scroll to position [322, 0]
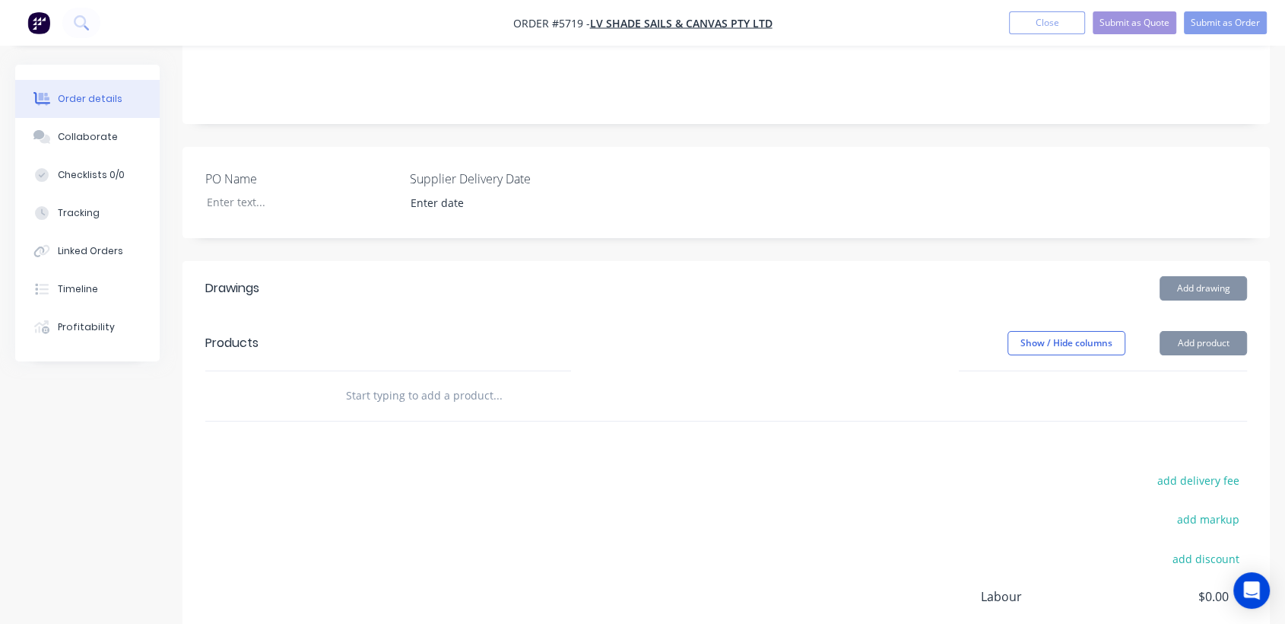
click at [351, 380] on input "text" at bounding box center [497, 395] width 304 height 30
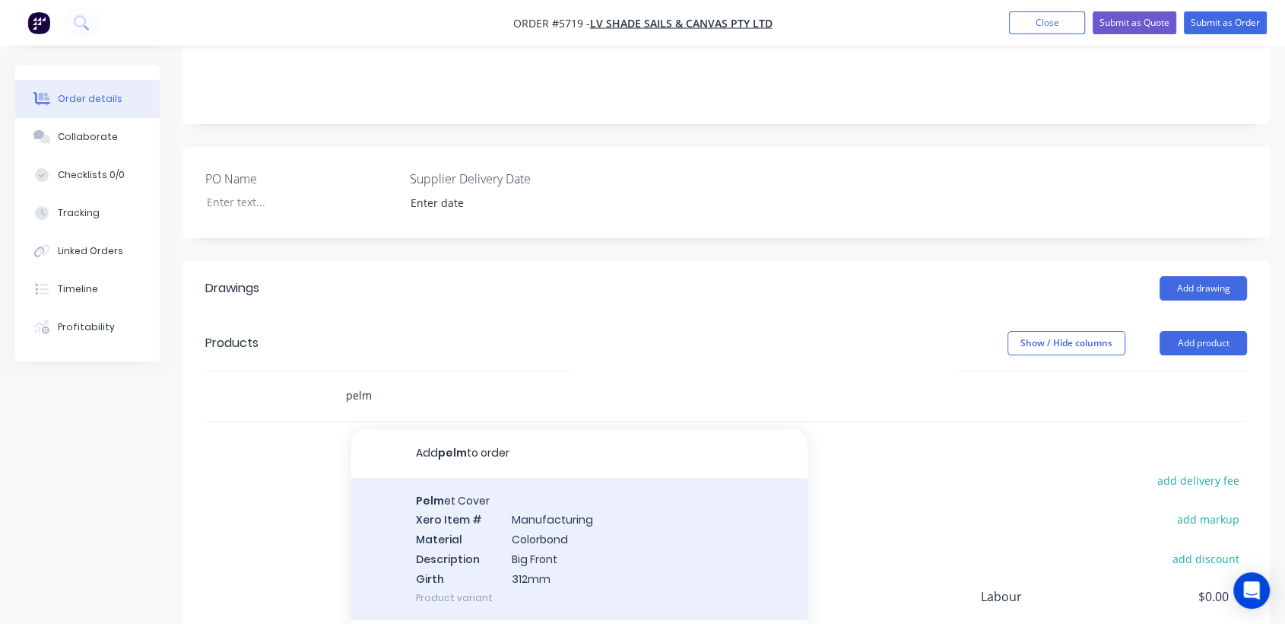
type input "pelm"
click at [614, 479] on div "Pelm et Cover Xero Item # Manufacturing Material Colorbond Description Big Fron…" at bounding box center [579, 549] width 456 height 142
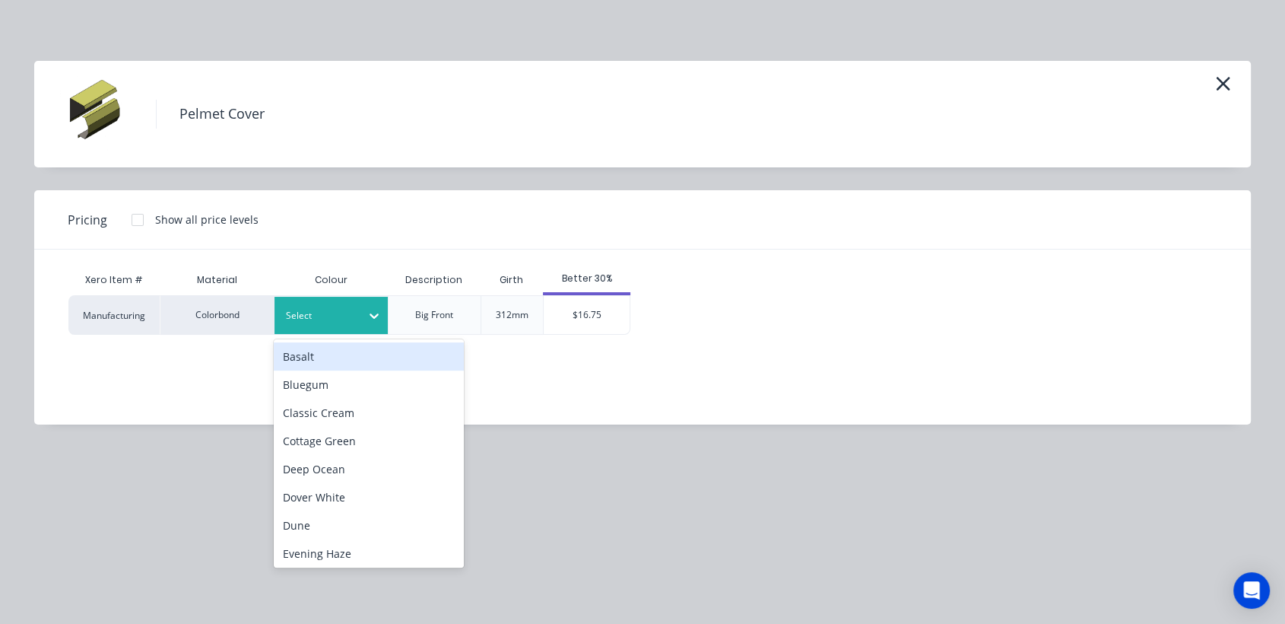
click at [373, 322] on icon at bounding box center [374, 315] width 15 height 15
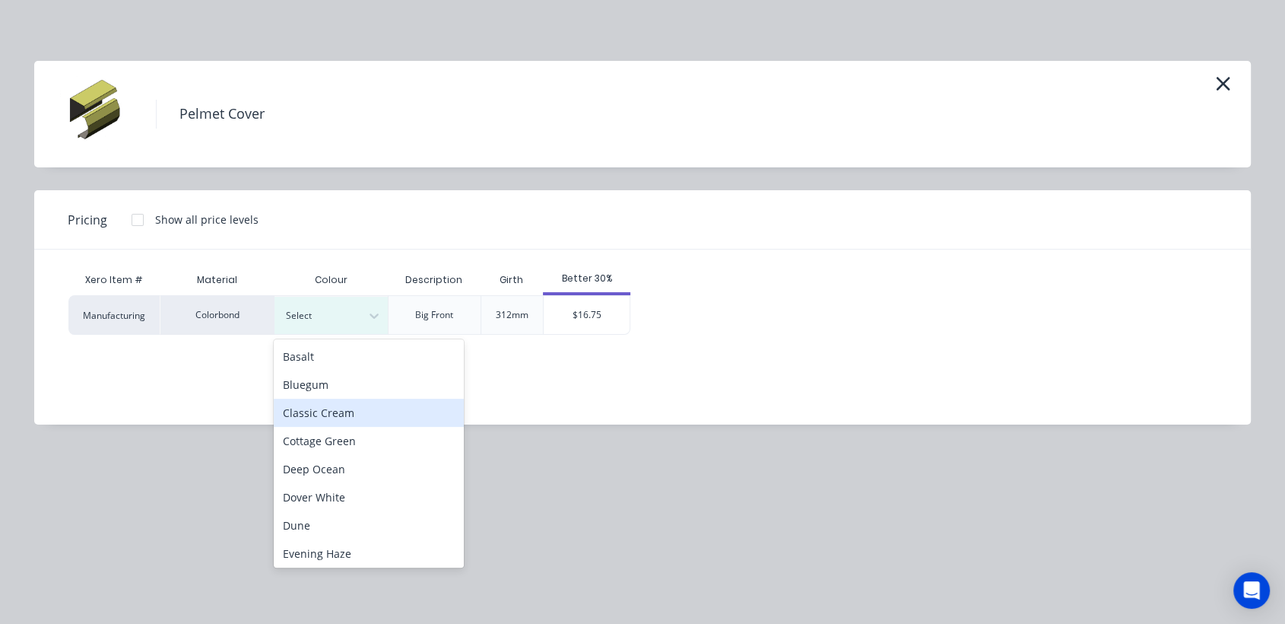
click at [359, 405] on div "Classic Cream" at bounding box center [369, 412] width 190 height 28
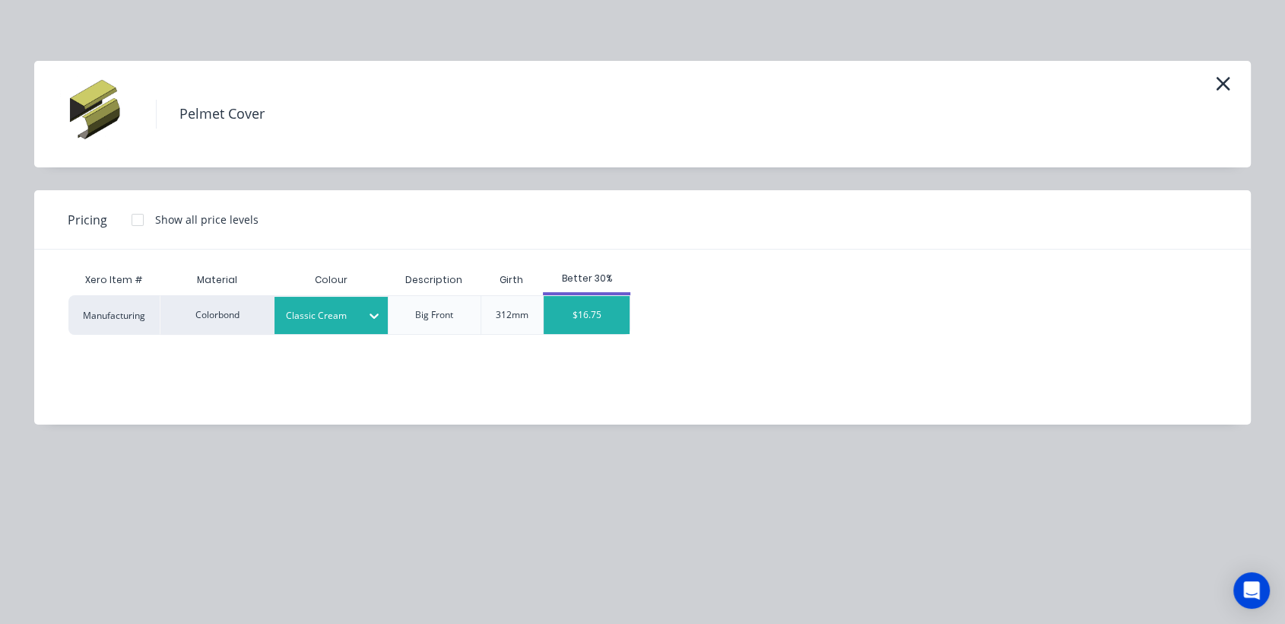
click at [603, 327] on div "$16.75" at bounding box center [587, 315] width 86 height 38
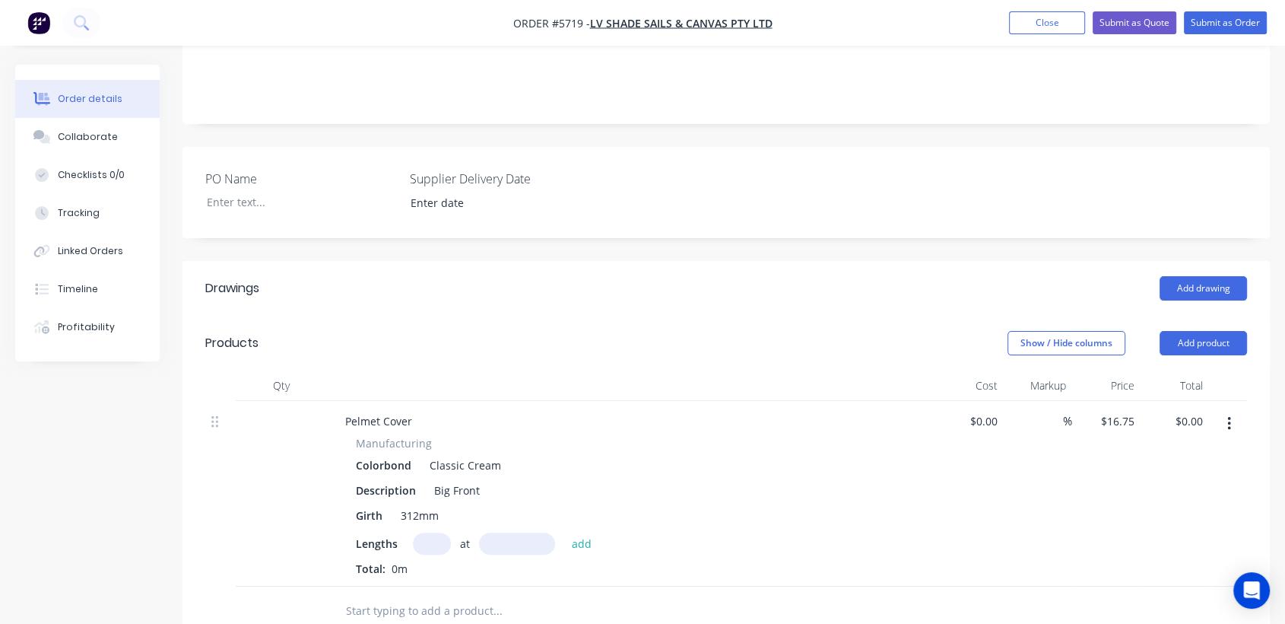
click at [414, 532] on input "text" at bounding box center [432, 543] width 38 height 22
type input "1"
type input "3200"
click at [564, 532] on button "add" at bounding box center [582, 542] width 36 height 21
type input "$53.60"
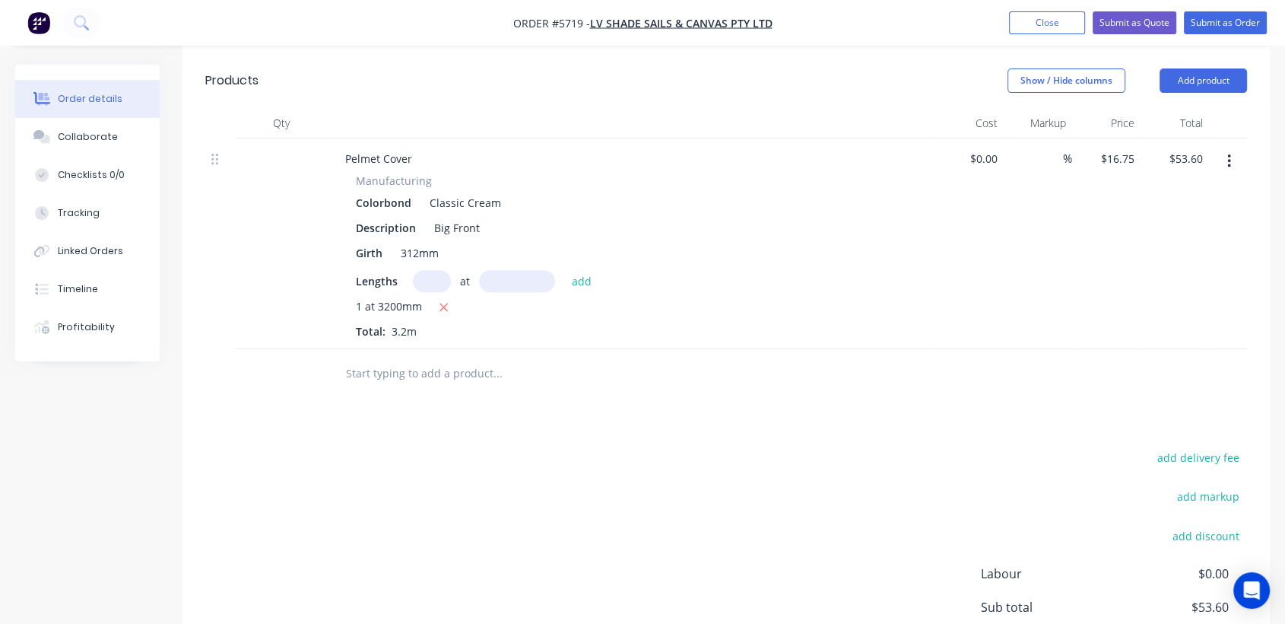
scroll to position [592, 0]
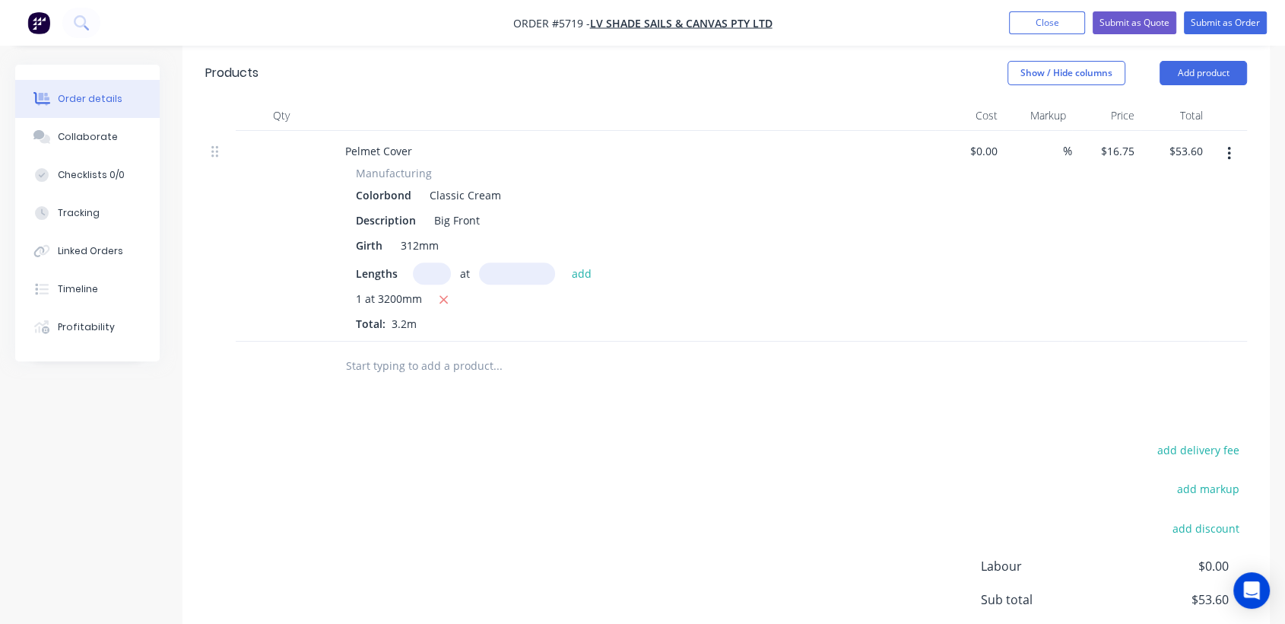
click at [451, 351] on input "text" at bounding box center [497, 366] width 304 height 30
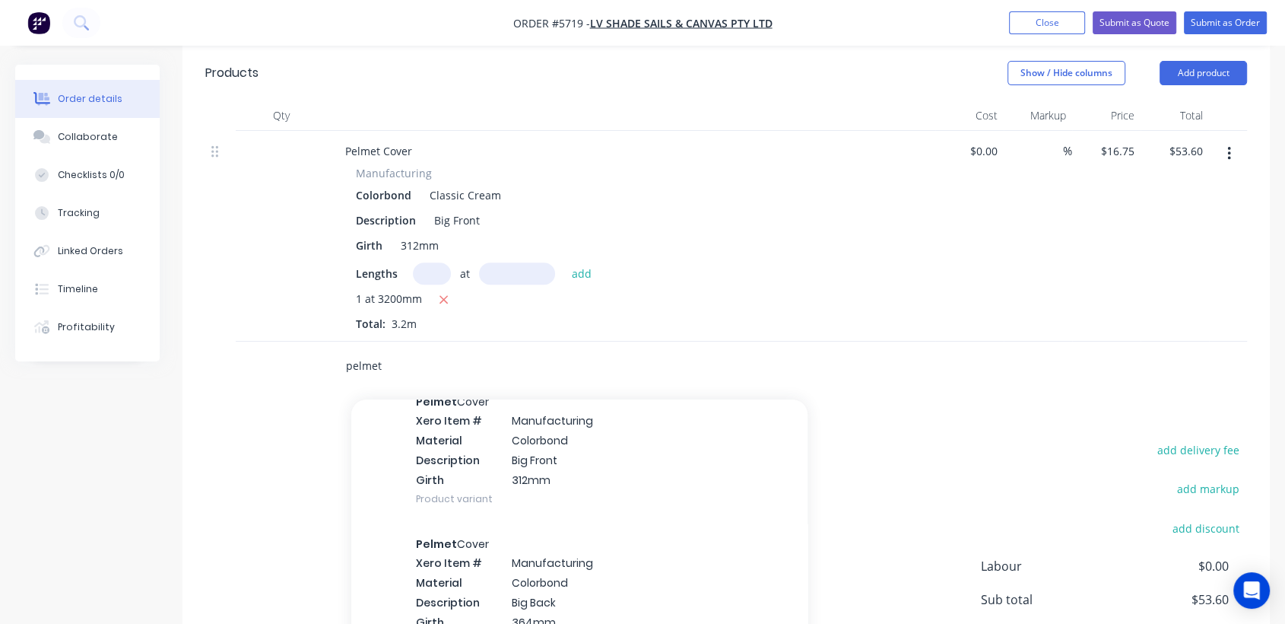
scroll to position [119, 0]
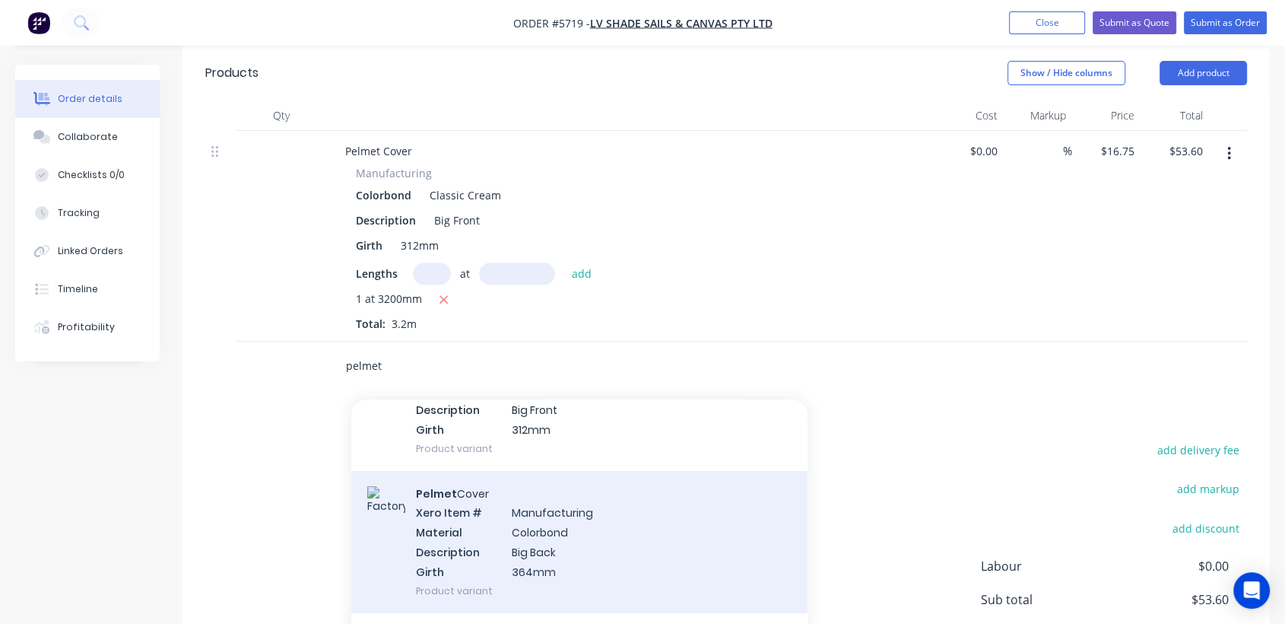
type input "pelmet"
click at [516, 496] on div "Pelmet Cover Xero Item # Manufacturing Material Colorbond Description Big Back …" at bounding box center [579, 542] width 456 height 142
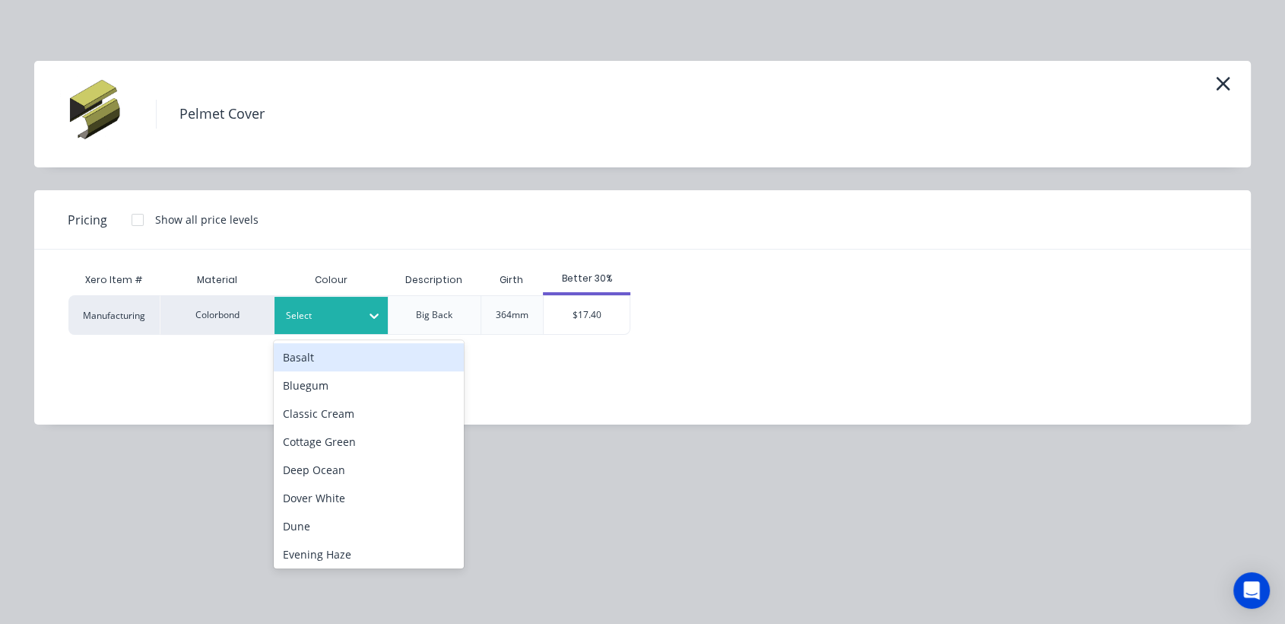
click at [378, 310] on icon at bounding box center [374, 315] width 15 height 15
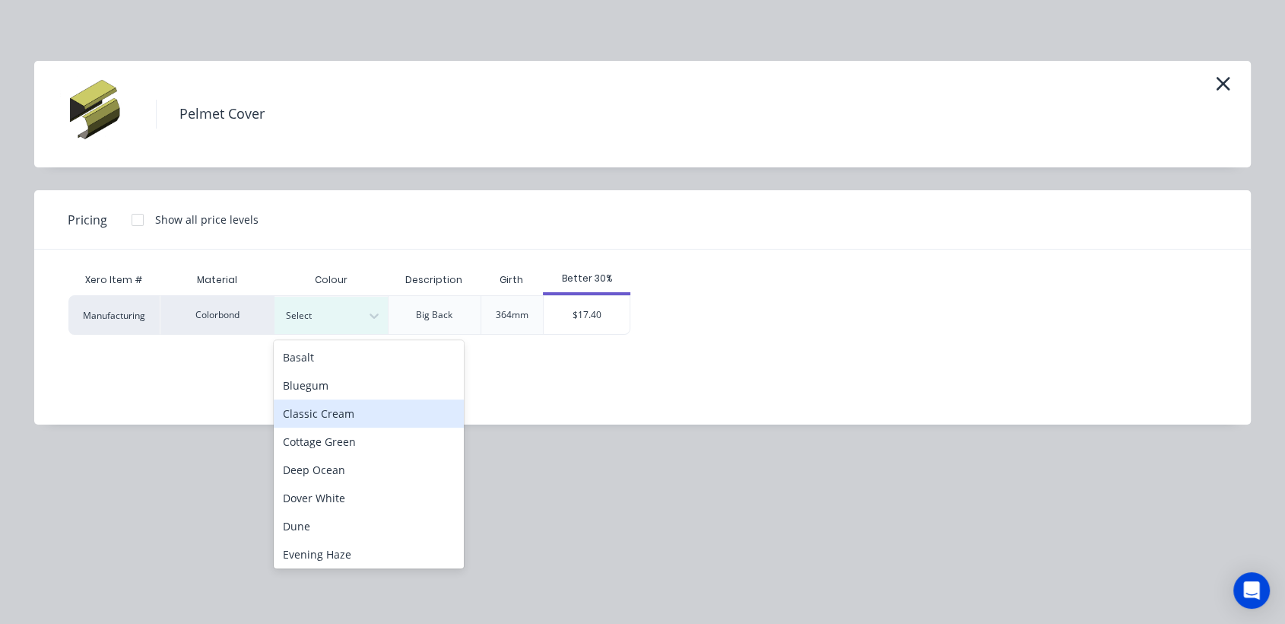
click at [351, 416] on div "Classic Cream" at bounding box center [369, 413] width 190 height 28
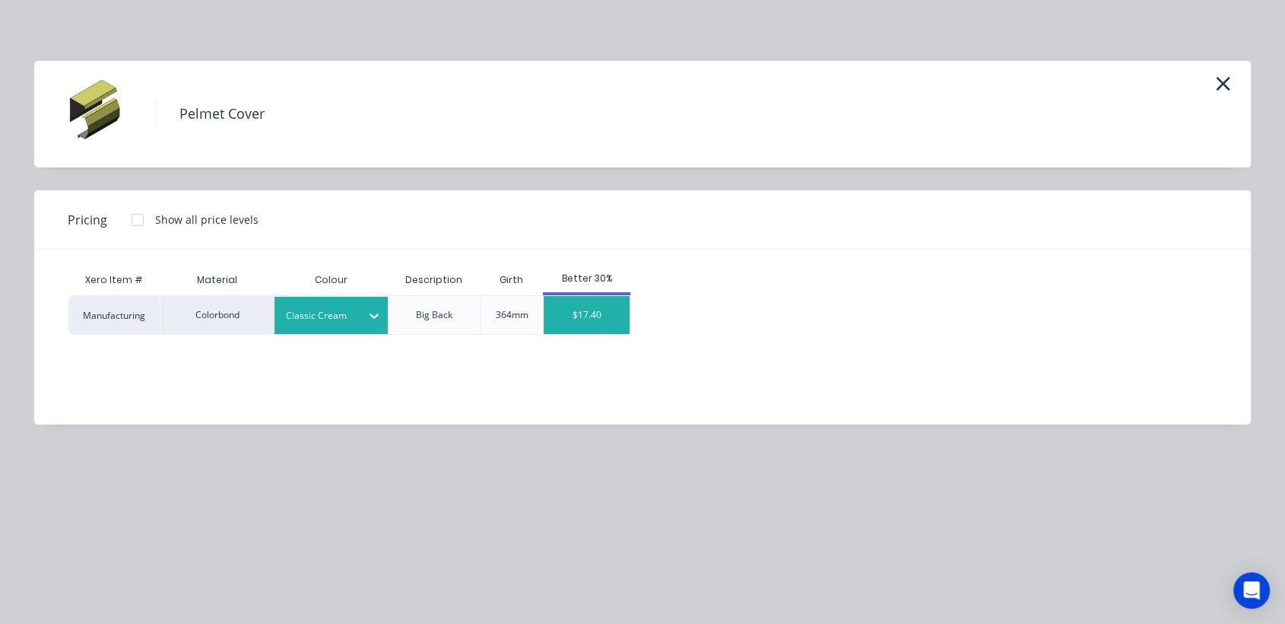
click at [596, 325] on div "$17.40" at bounding box center [587, 315] width 86 height 38
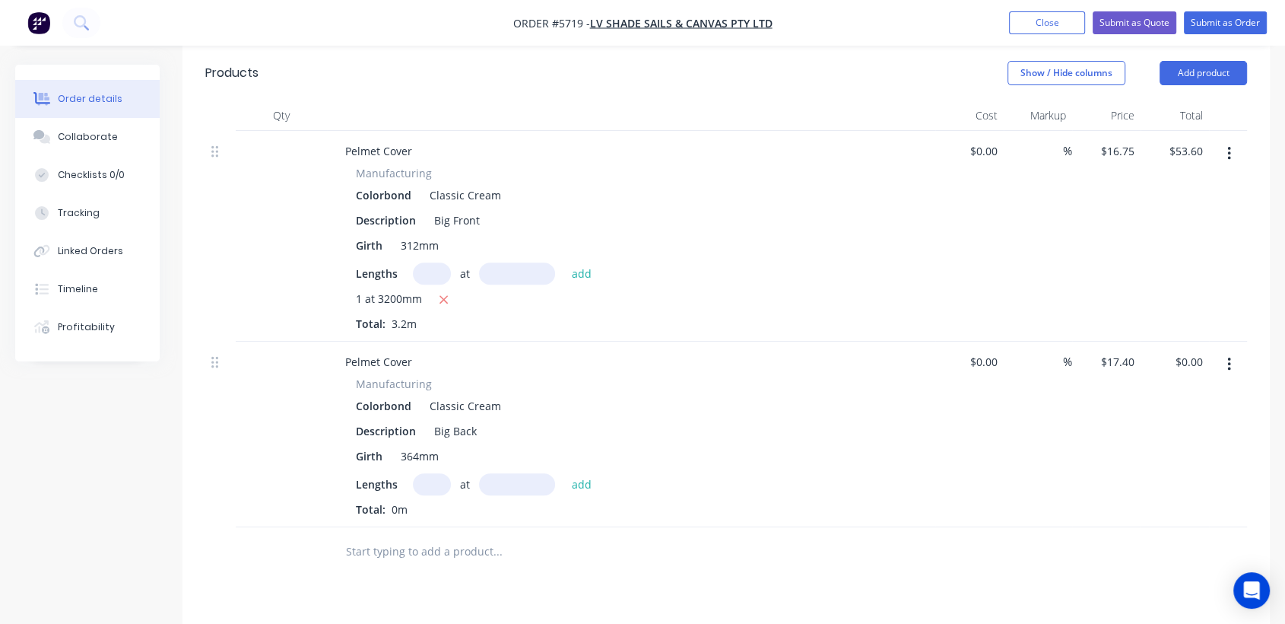
click at [435, 473] on input "text" at bounding box center [432, 484] width 38 height 22
type input "1"
type input "3200"
click at [564, 473] on button "add" at bounding box center [582, 483] width 36 height 21
type input "$55.68"
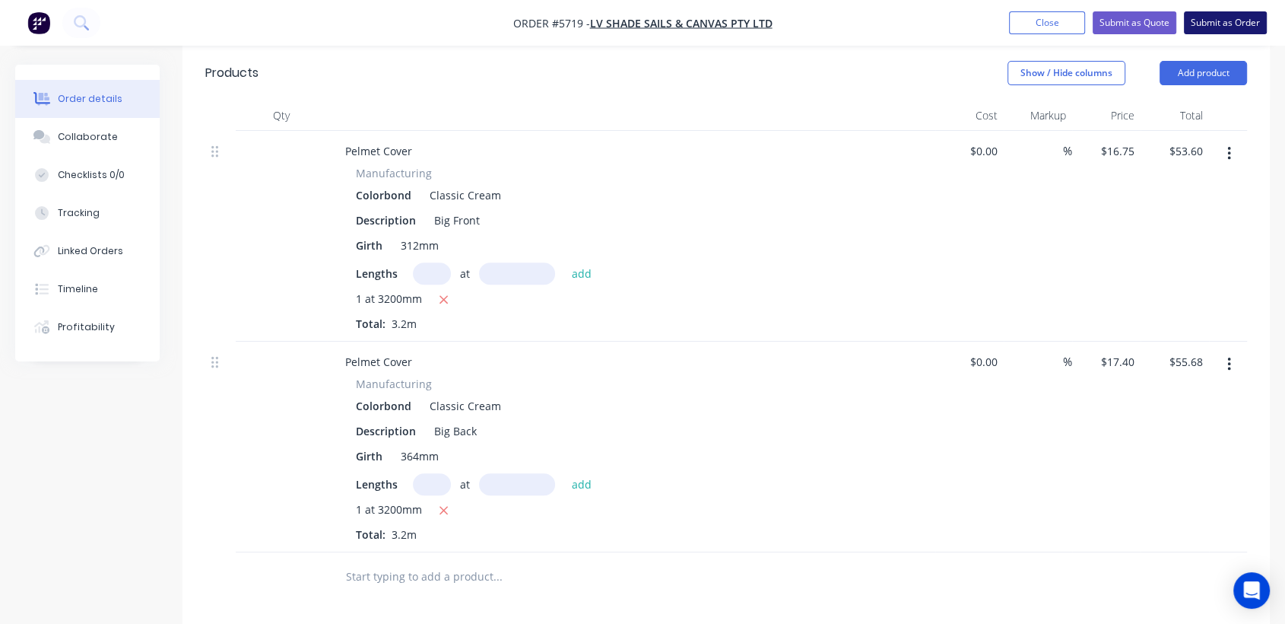
click at [1233, 21] on button "Submit as Order" at bounding box center [1225, 22] width 83 height 23
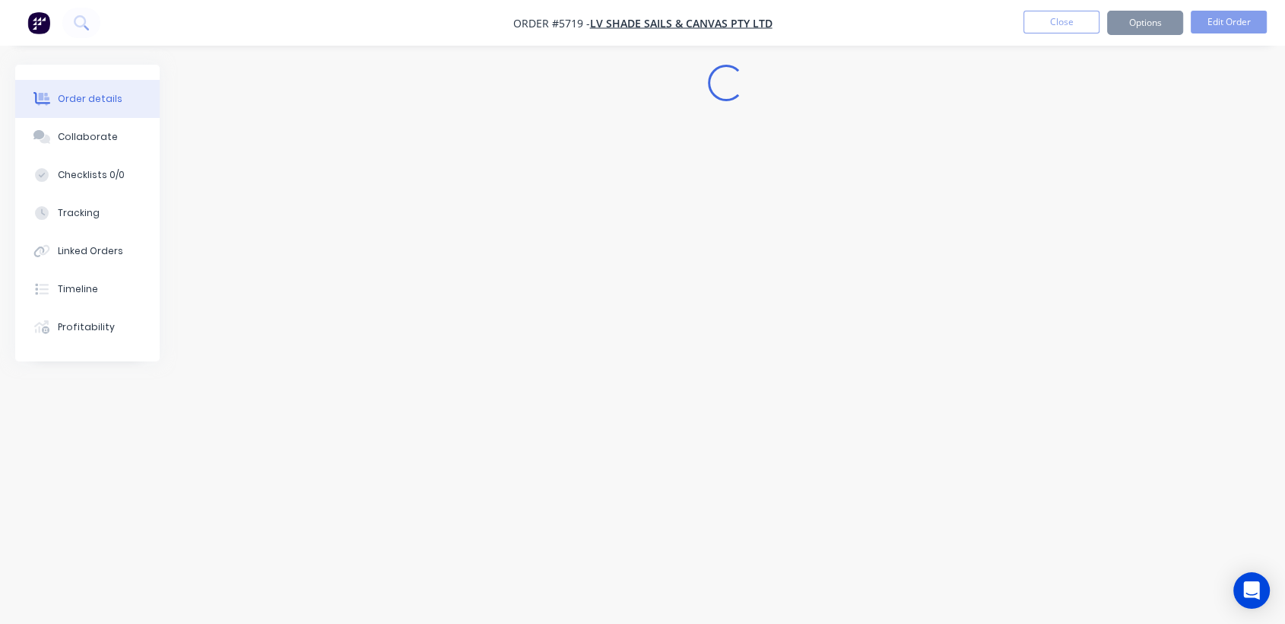
scroll to position [0, 0]
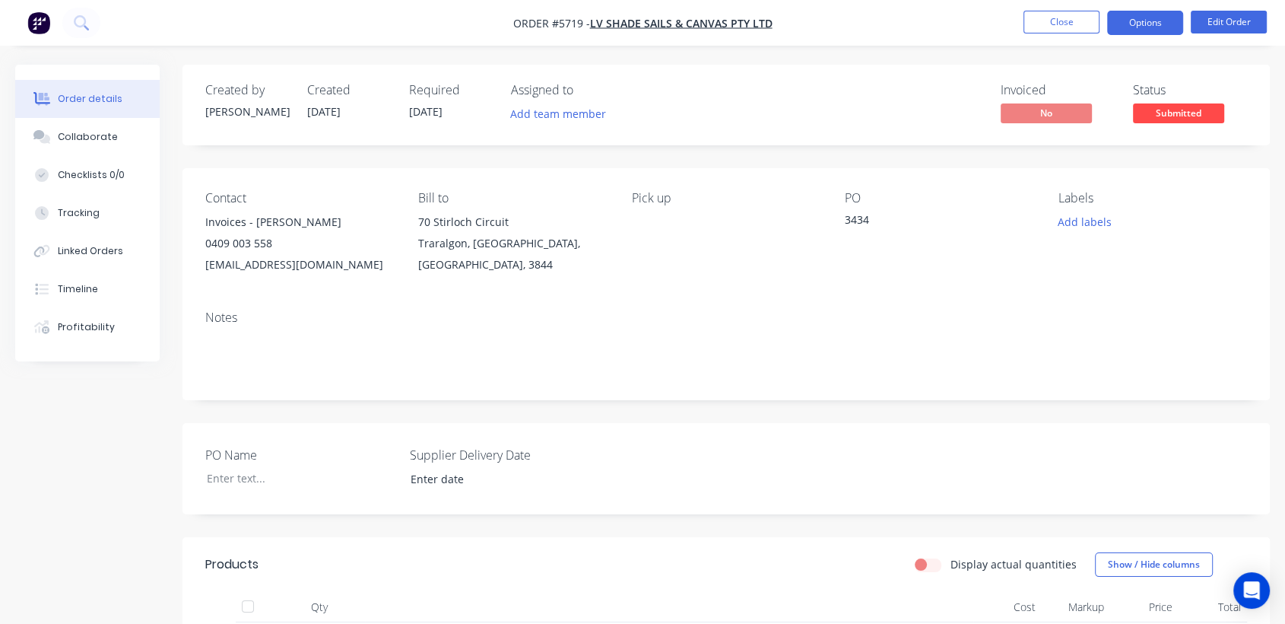
click at [1144, 33] on button "Options" at bounding box center [1145, 23] width 76 height 24
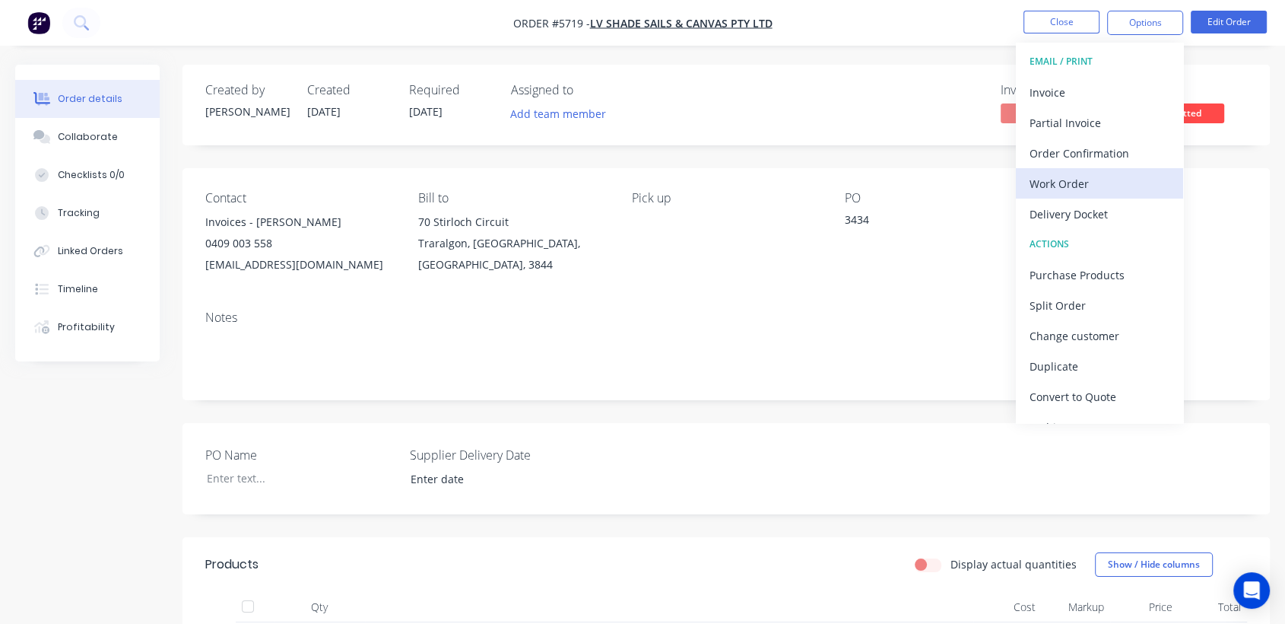
click at [1052, 186] on div "Work Order" at bounding box center [1100, 184] width 140 height 22
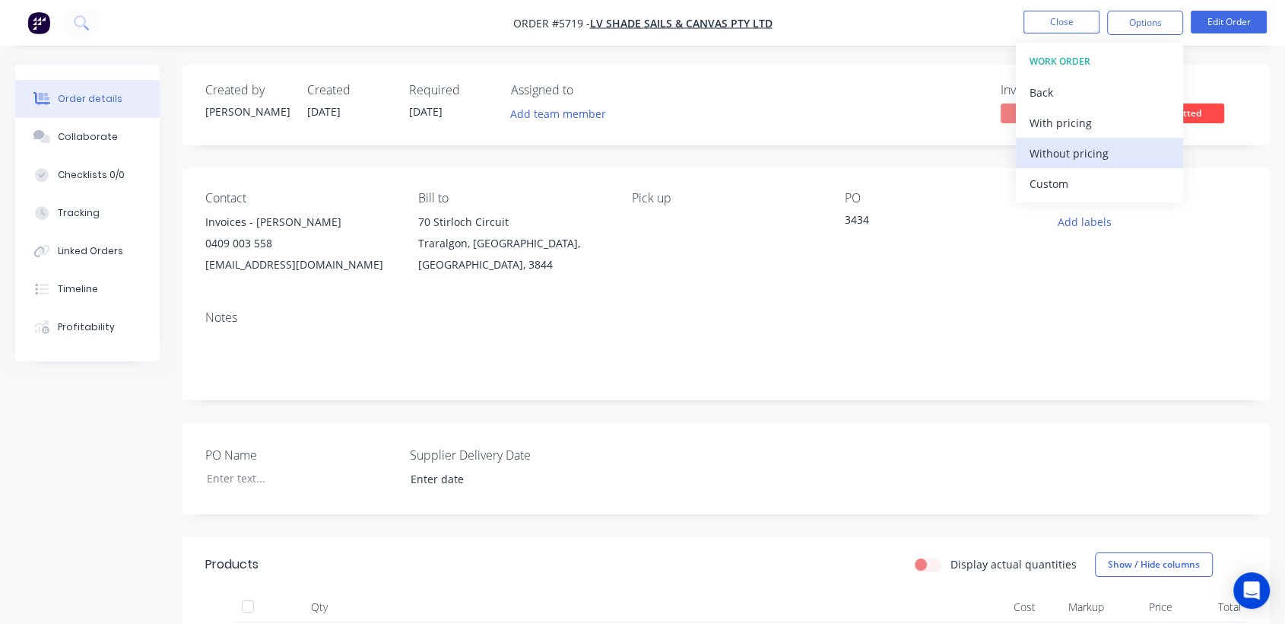
click at [1083, 148] on div "Without pricing" at bounding box center [1100, 153] width 140 height 22
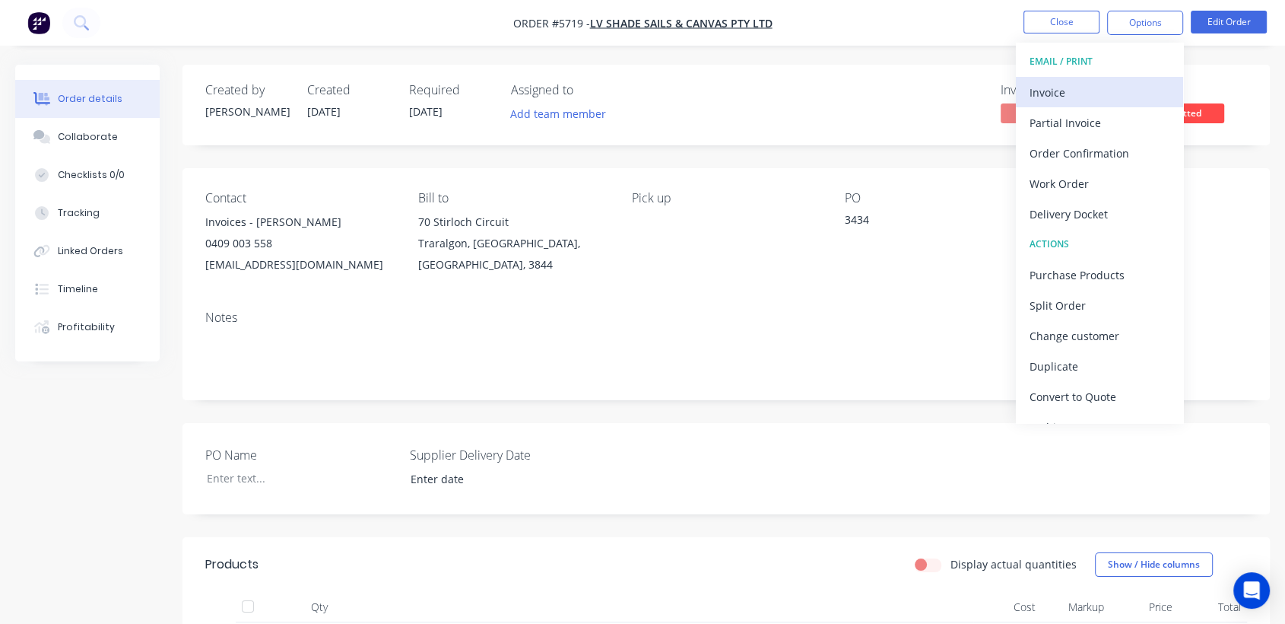
click at [1069, 87] on div "Invoice" at bounding box center [1100, 92] width 140 height 22
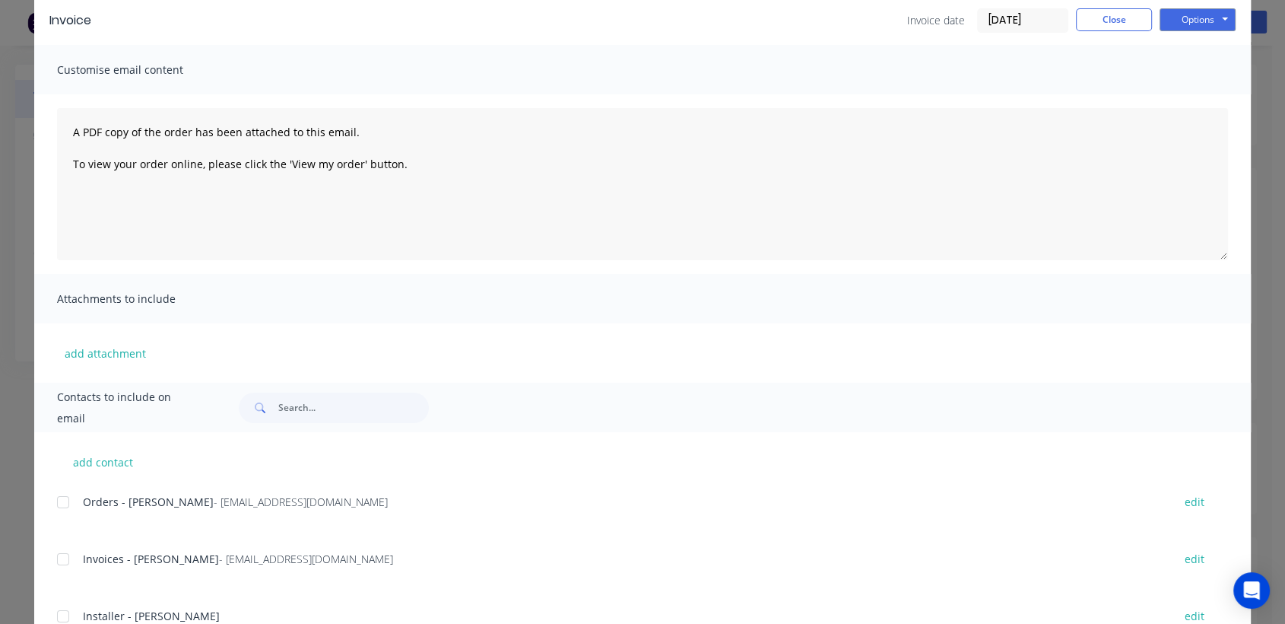
scroll to position [67, 0]
click at [55, 557] on div at bounding box center [63, 557] width 30 height 30
click at [1173, 27] on button "Options" at bounding box center [1198, 18] width 76 height 23
click at [1184, 93] on button "Email" at bounding box center [1208, 95] width 97 height 25
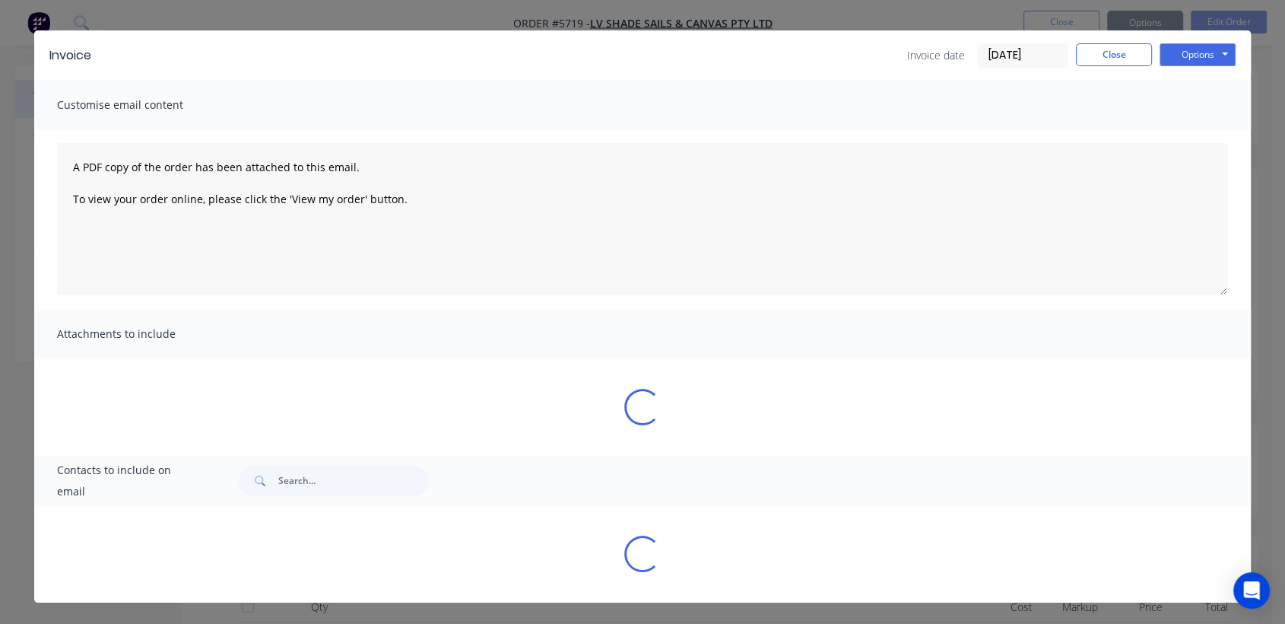
scroll to position [0, 0]
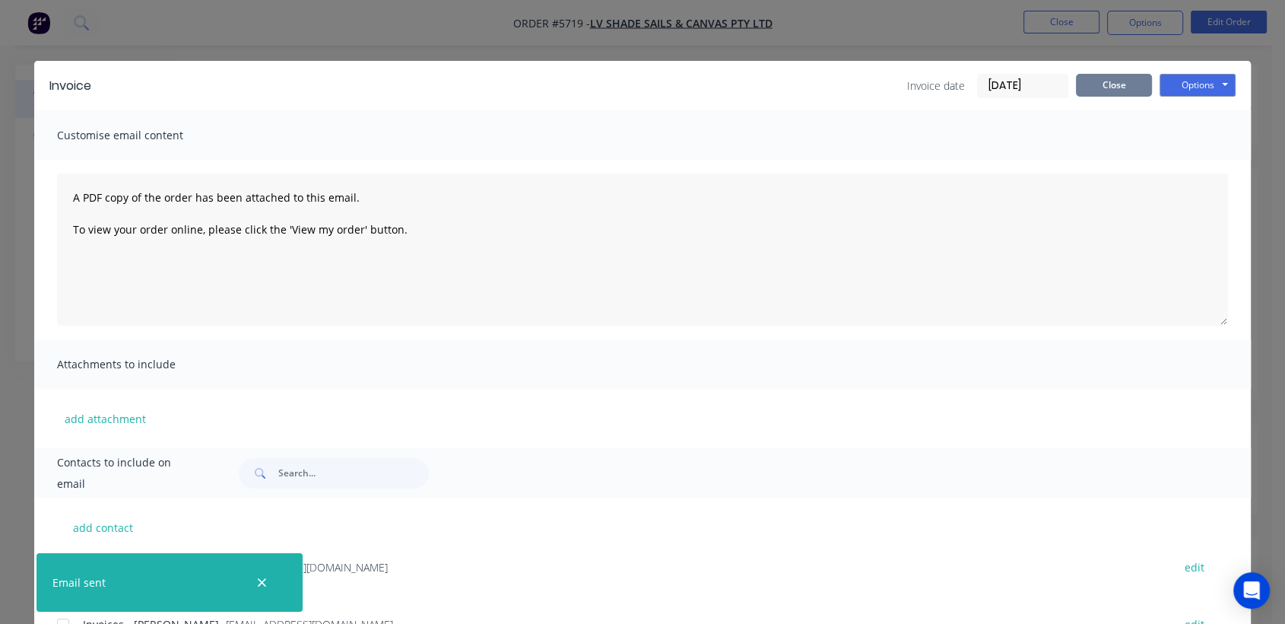
click at [1116, 81] on button "Close" at bounding box center [1114, 85] width 76 height 23
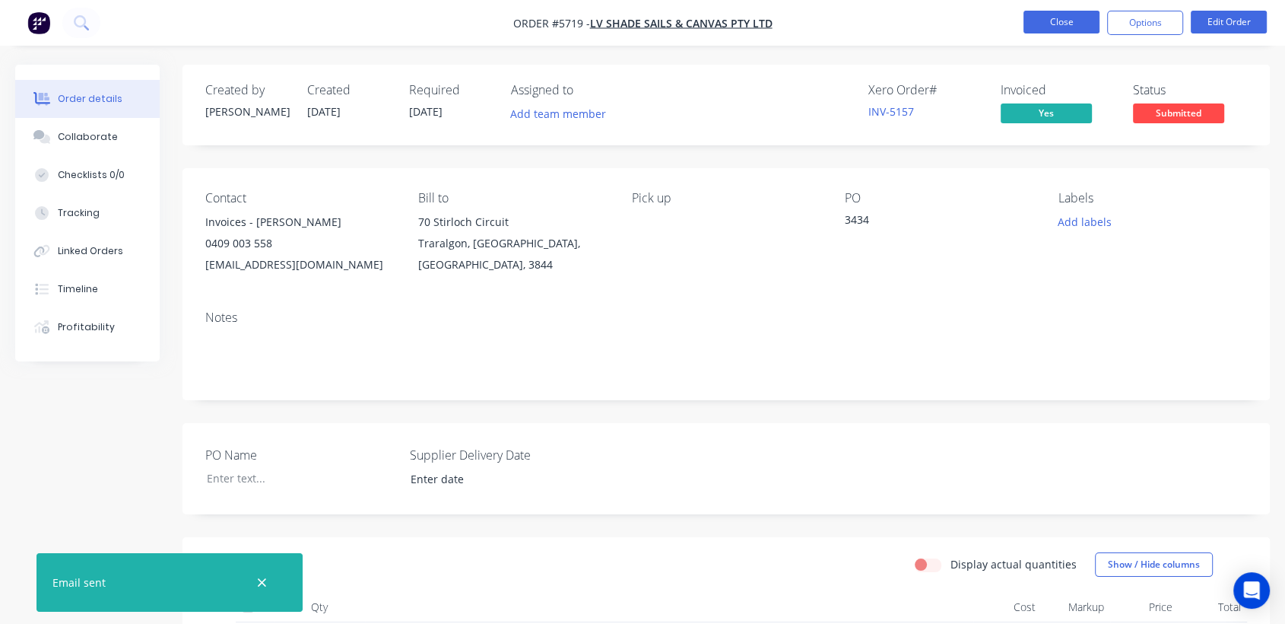
click at [1089, 20] on button "Close" at bounding box center [1062, 22] width 76 height 23
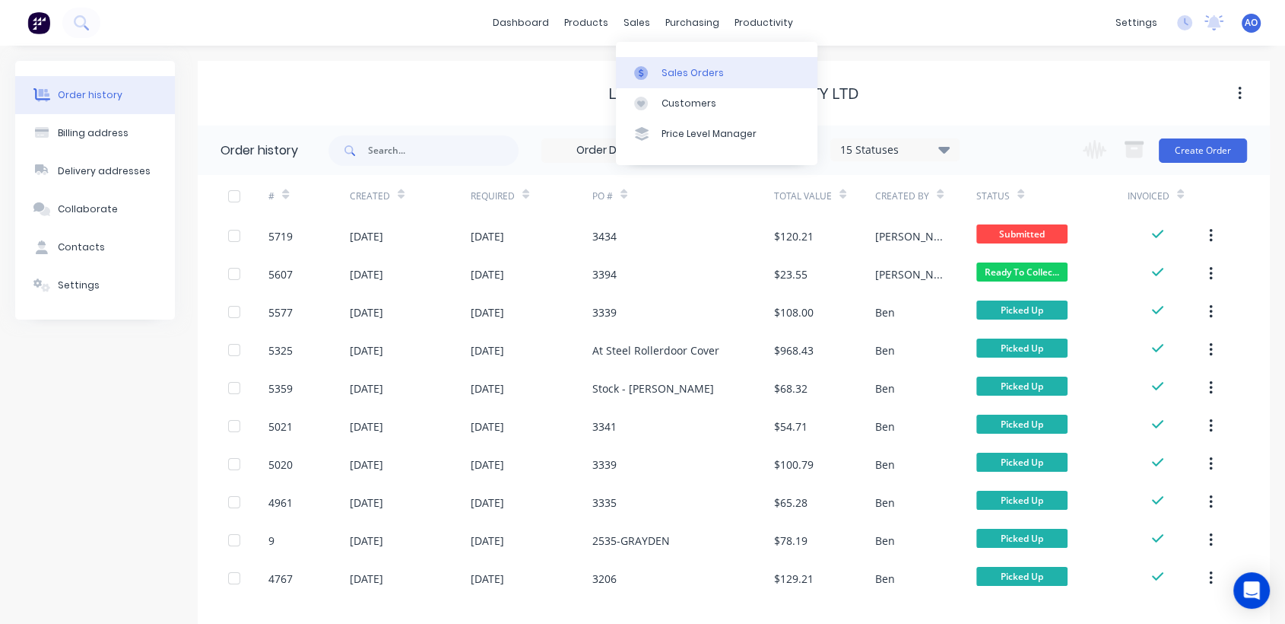
click at [652, 71] on div at bounding box center [645, 73] width 23 height 14
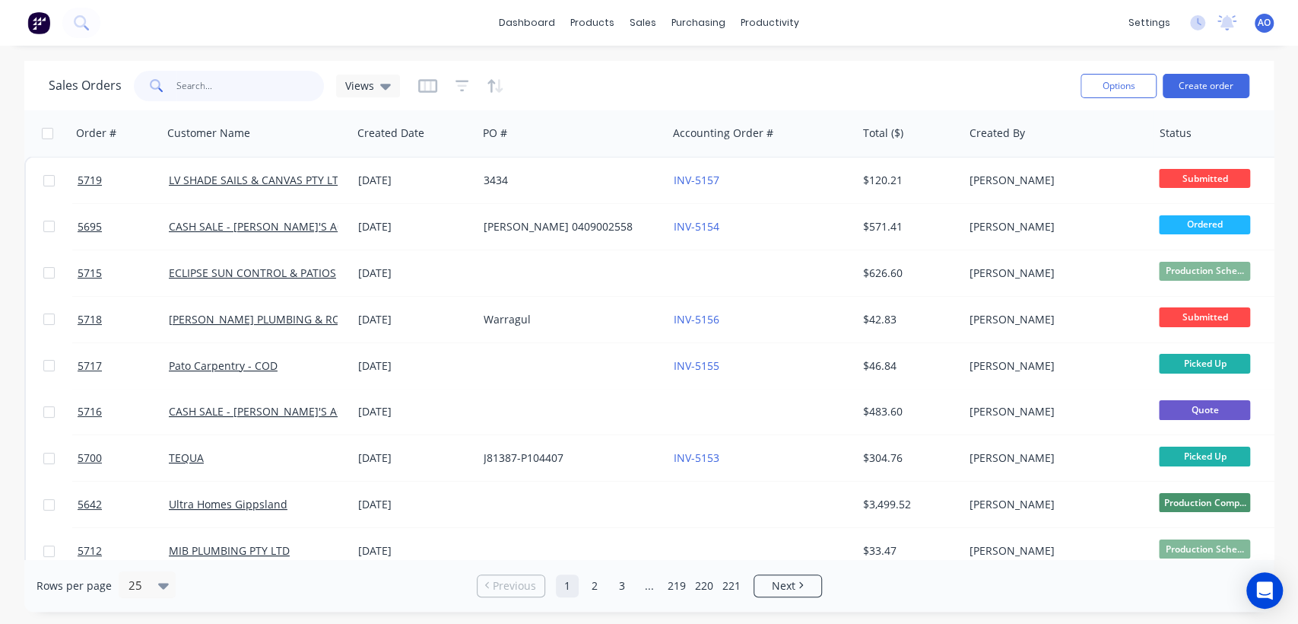
click at [192, 93] on input "text" at bounding box center [250, 86] width 148 height 30
type input "5695"
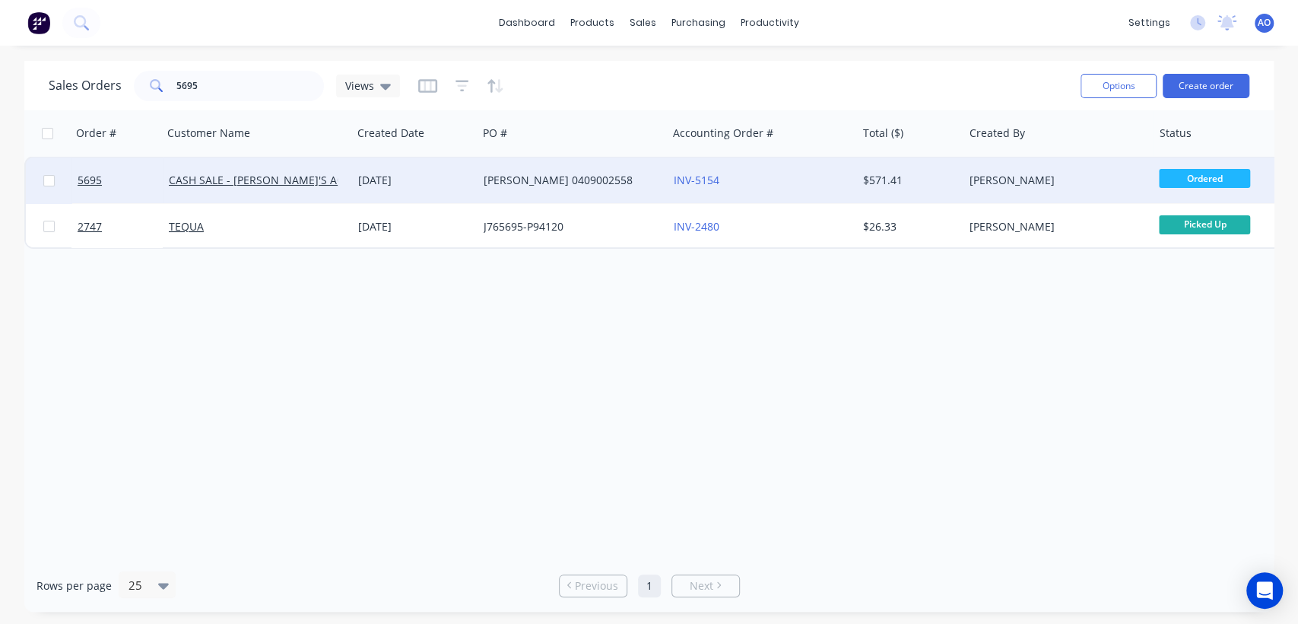
click at [656, 183] on div "[PERSON_NAME] 0409002558" at bounding box center [572, 180] width 177 height 15
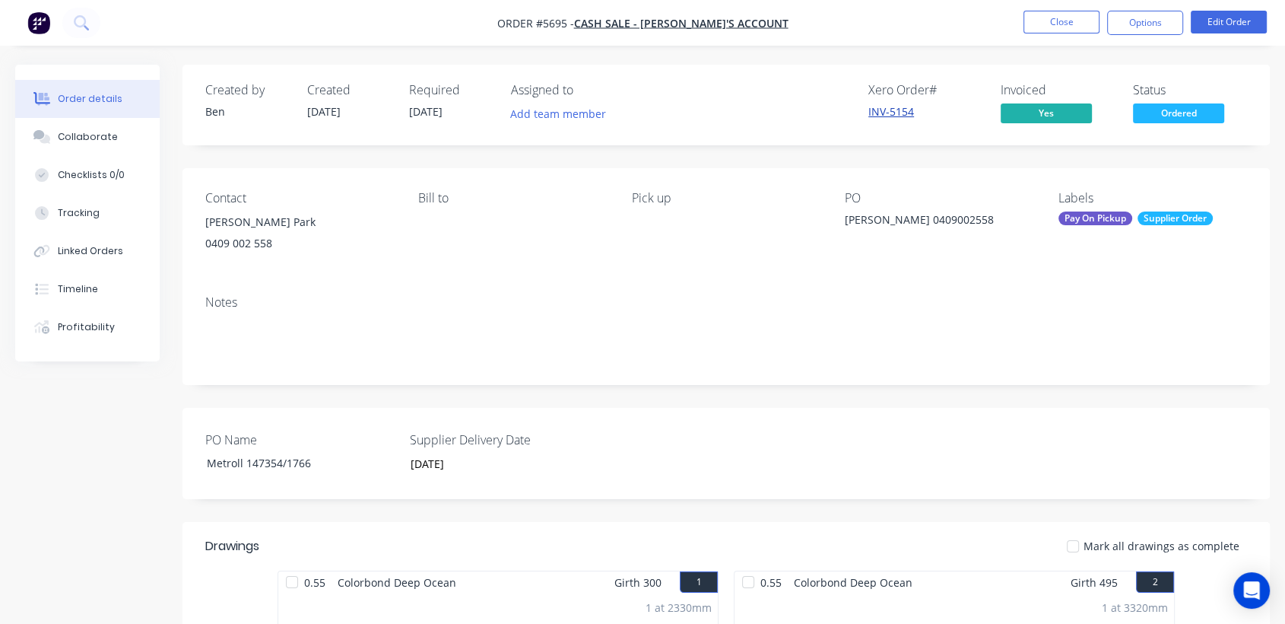
click at [900, 110] on link "INV-5154" at bounding box center [891, 111] width 46 height 14
click at [97, 251] on div "Linked Orders" at bounding box center [90, 251] width 65 height 14
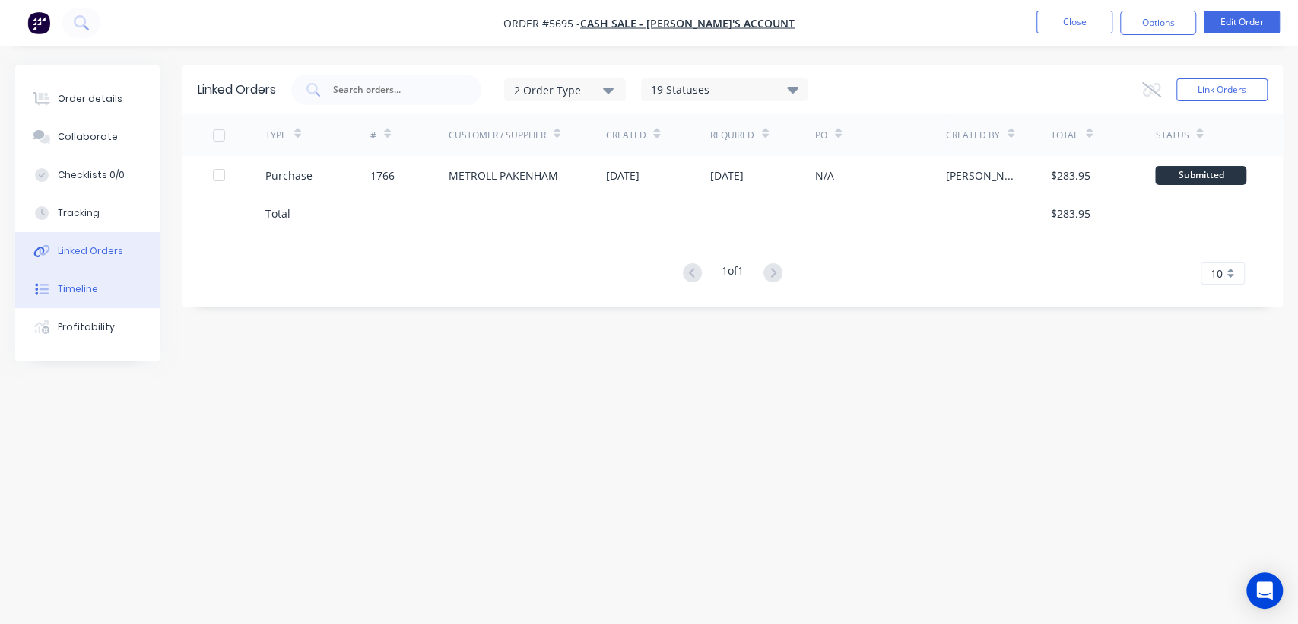
click at [97, 284] on button "Timeline" at bounding box center [87, 289] width 144 height 38
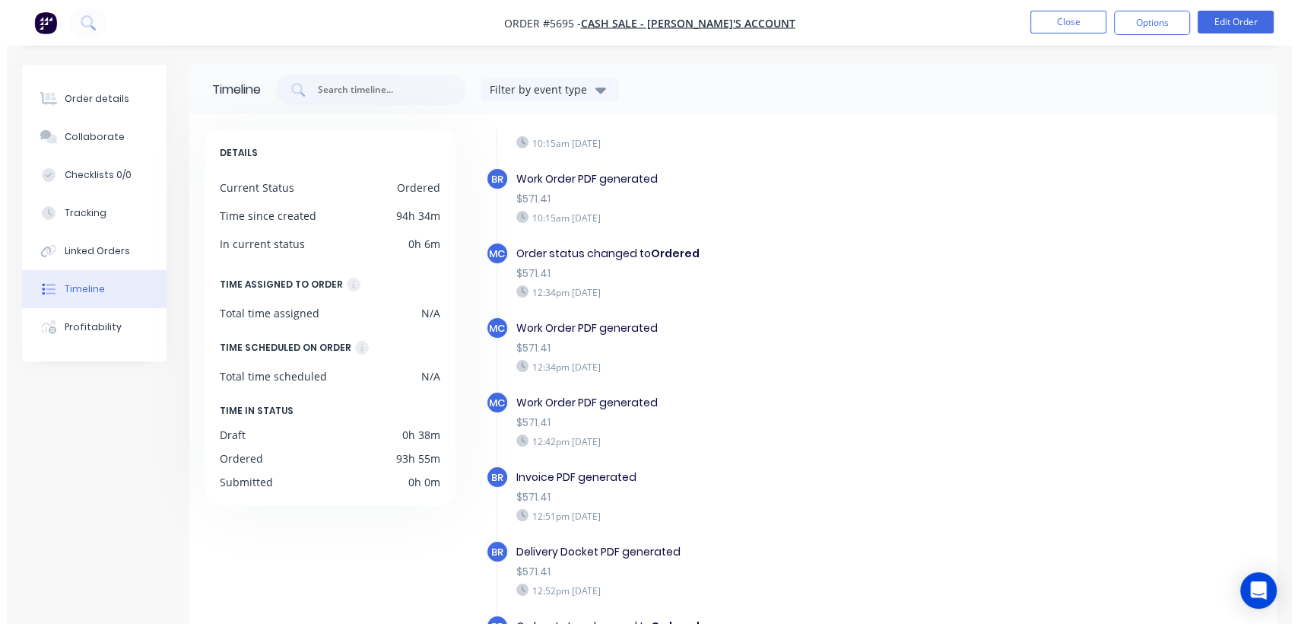
scroll to position [417, 0]
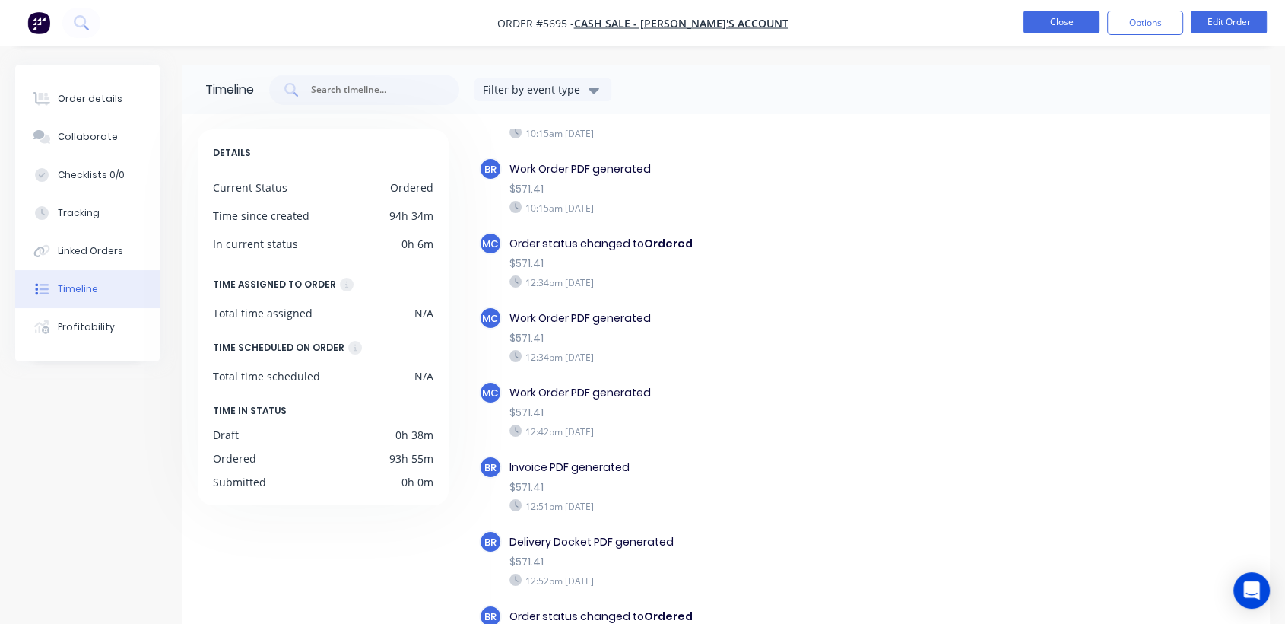
click at [1037, 20] on button "Close" at bounding box center [1062, 22] width 76 height 23
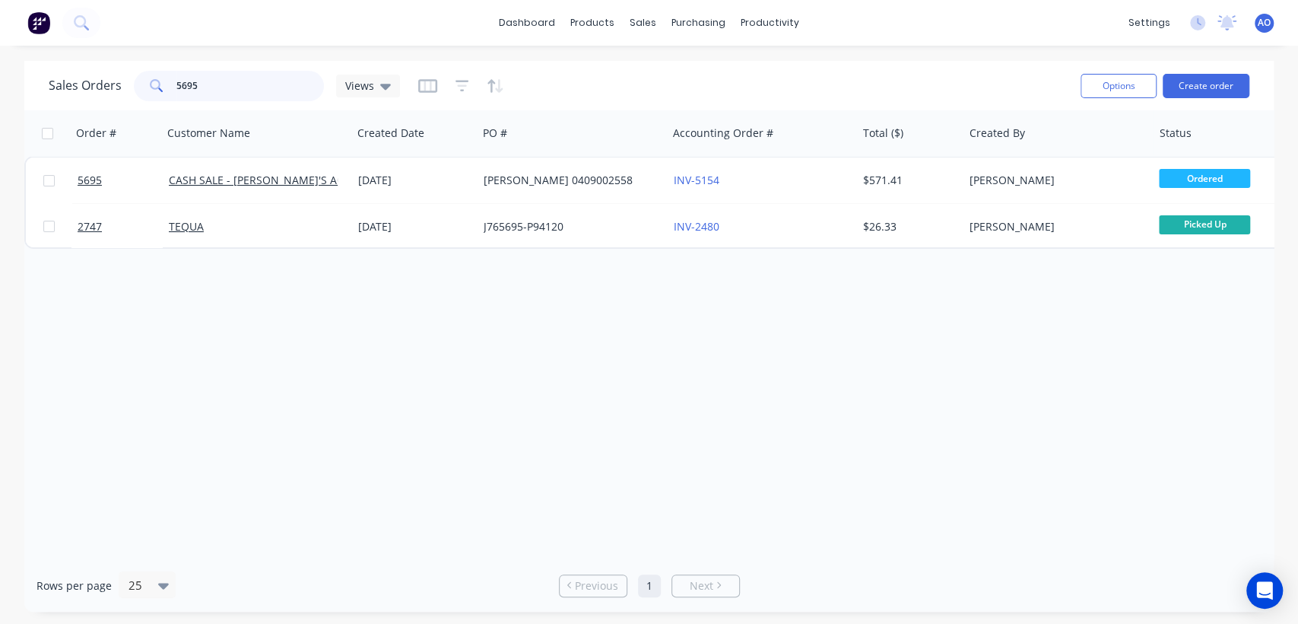
click at [294, 87] on input "5695" at bounding box center [250, 86] width 148 height 30
type input "5"
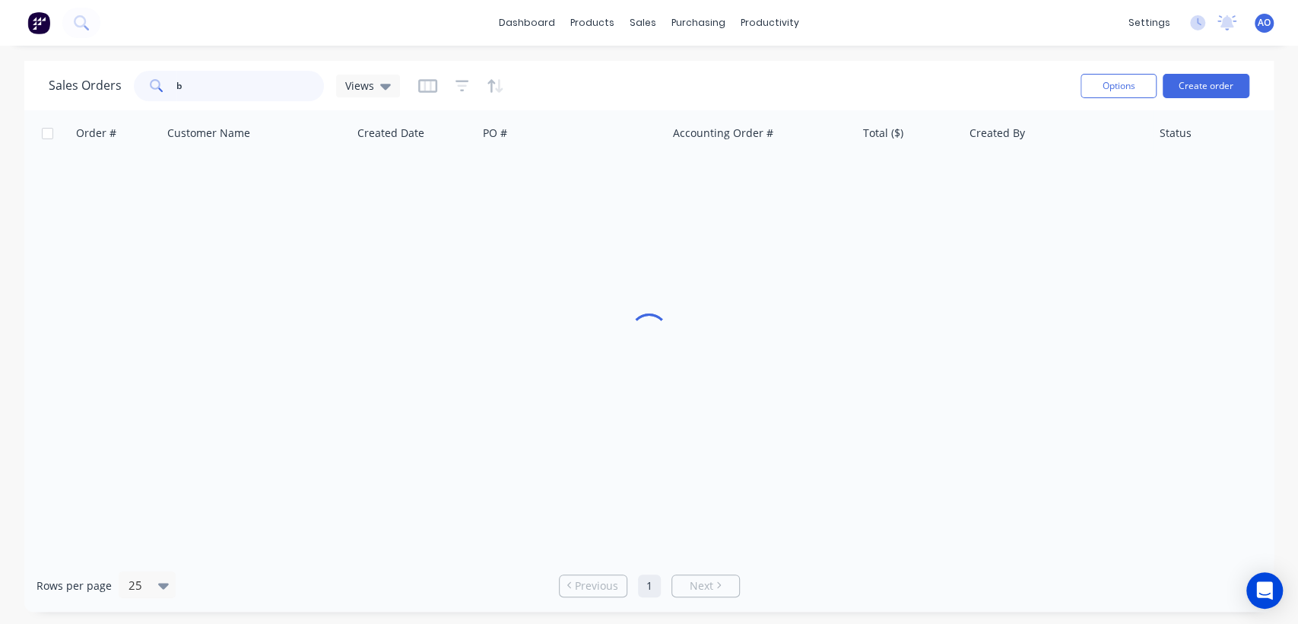
type input "b"
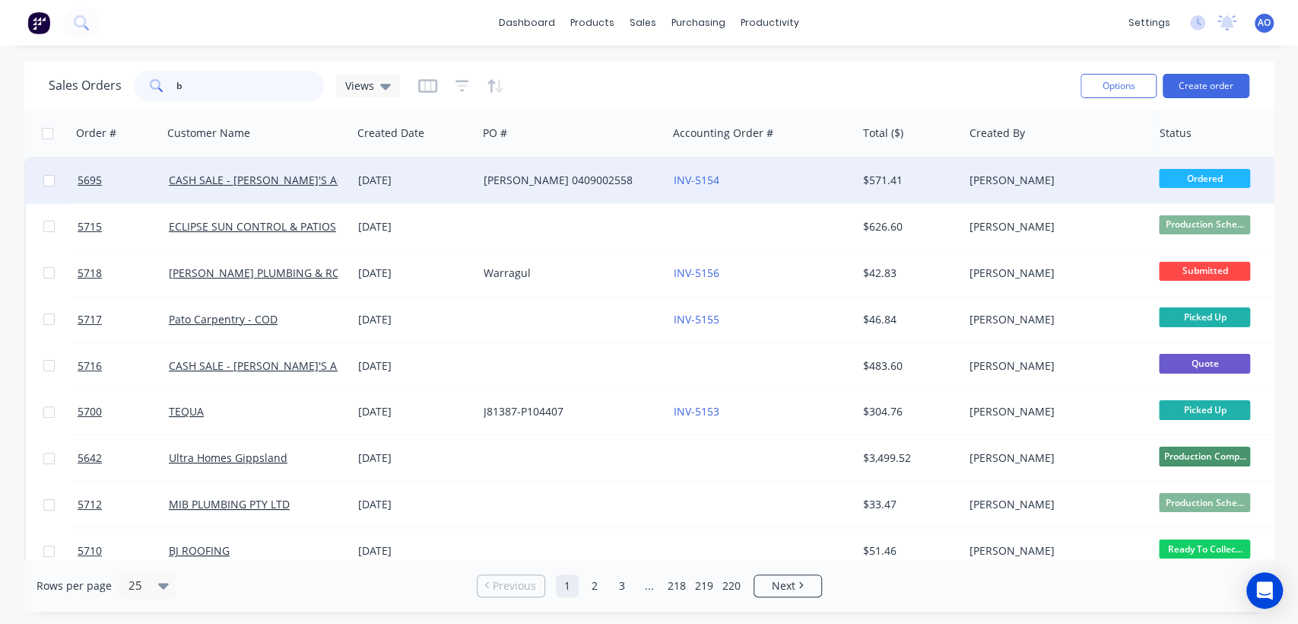
type input "b"
click at [529, 195] on div "[PERSON_NAME] 0409002558" at bounding box center [572, 180] width 189 height 46
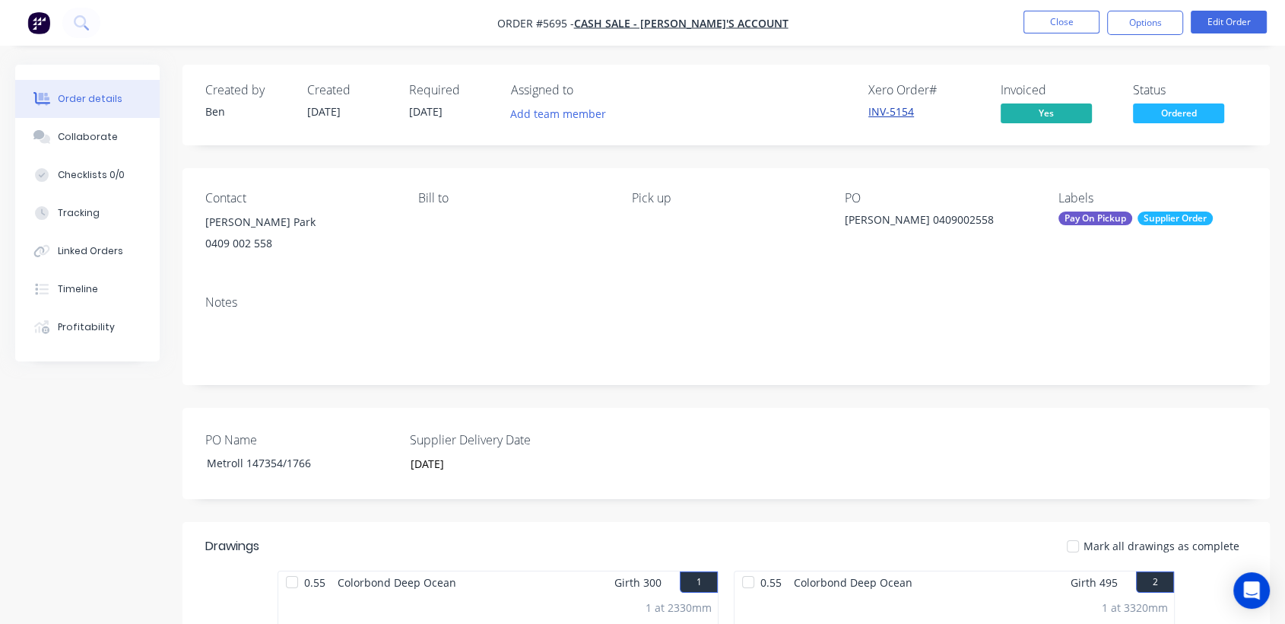
click at [891, 112] on link "INV-5154" at bounding box center [891, 111] width 46 height 14
click at [1176, 109] on span "Ordered" at bounding box center [1178, 112] width 91 height 19
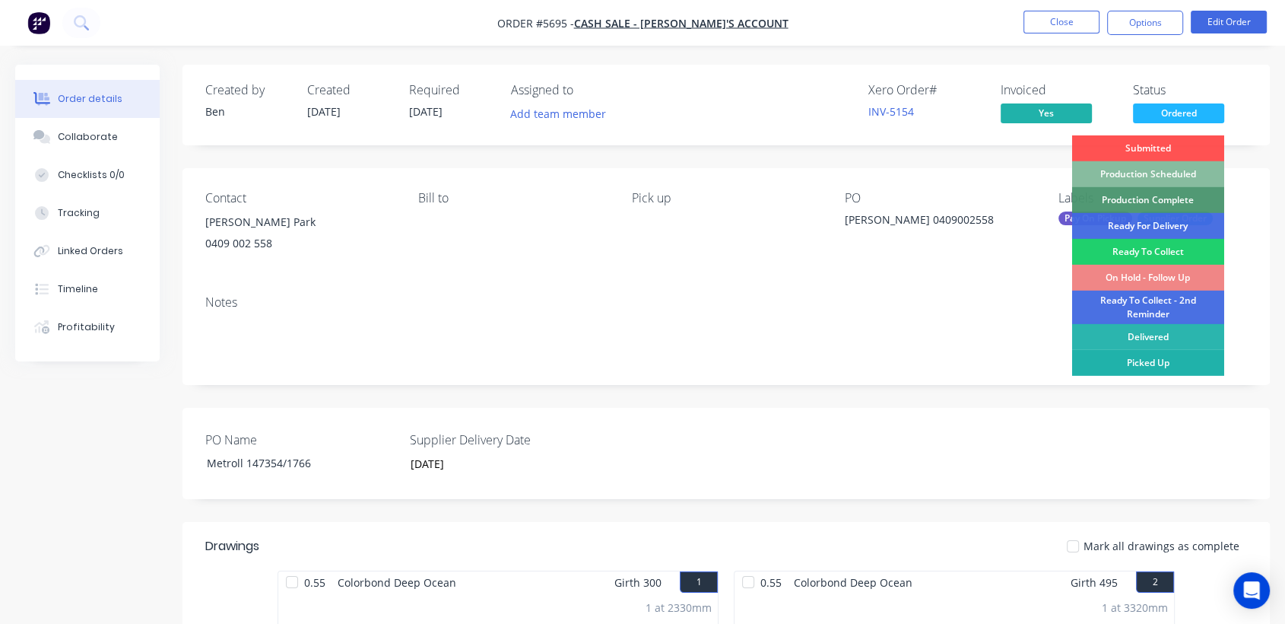
click at [1150, 359] on div "Picked Up" at bounding box center [1148, 363] width 152 height 26
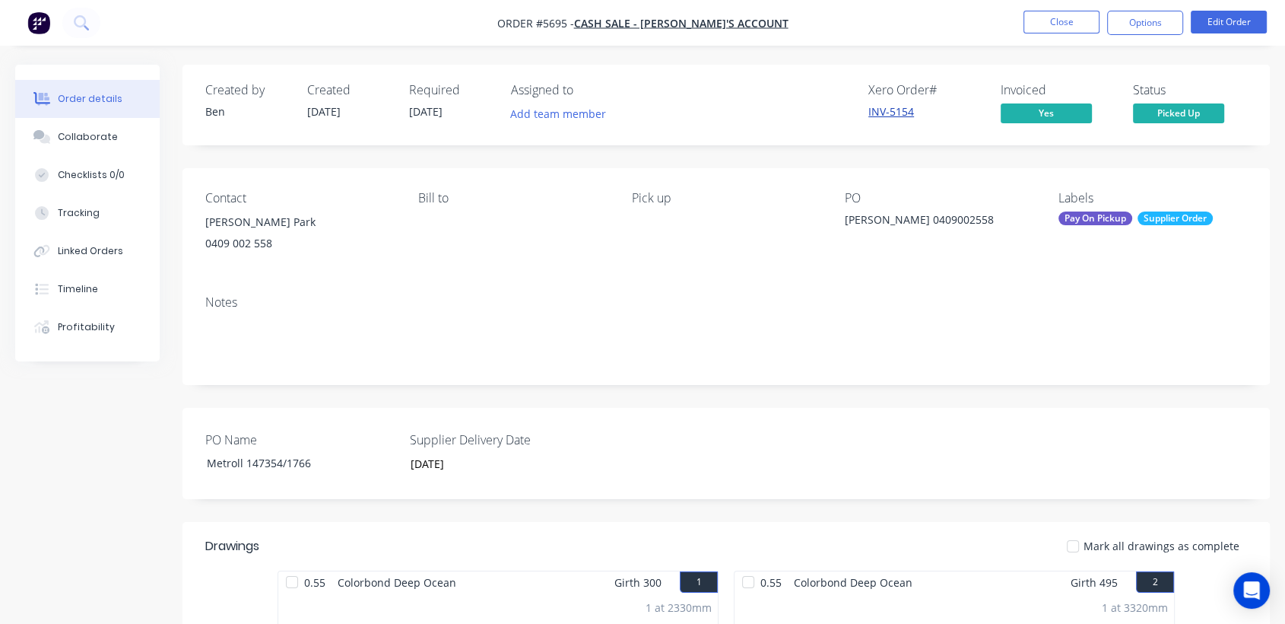
click at [888, 112] on link "INV-5154" at bounding box center [891, 111] width 46 height 14
click at [1047, 20] on button "Close" at bounding box center [1062, 22] width 76 height 23
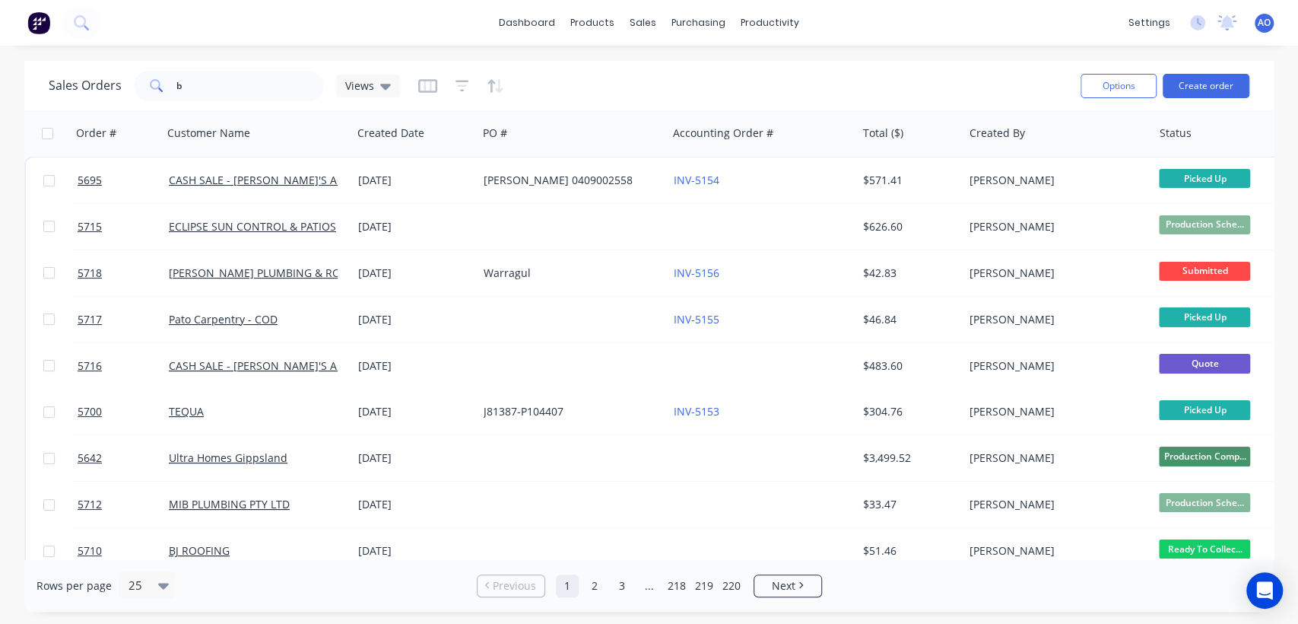
click at [1265, 24] on span "AO" at bounding box center [1264, 23] width 13 height 14
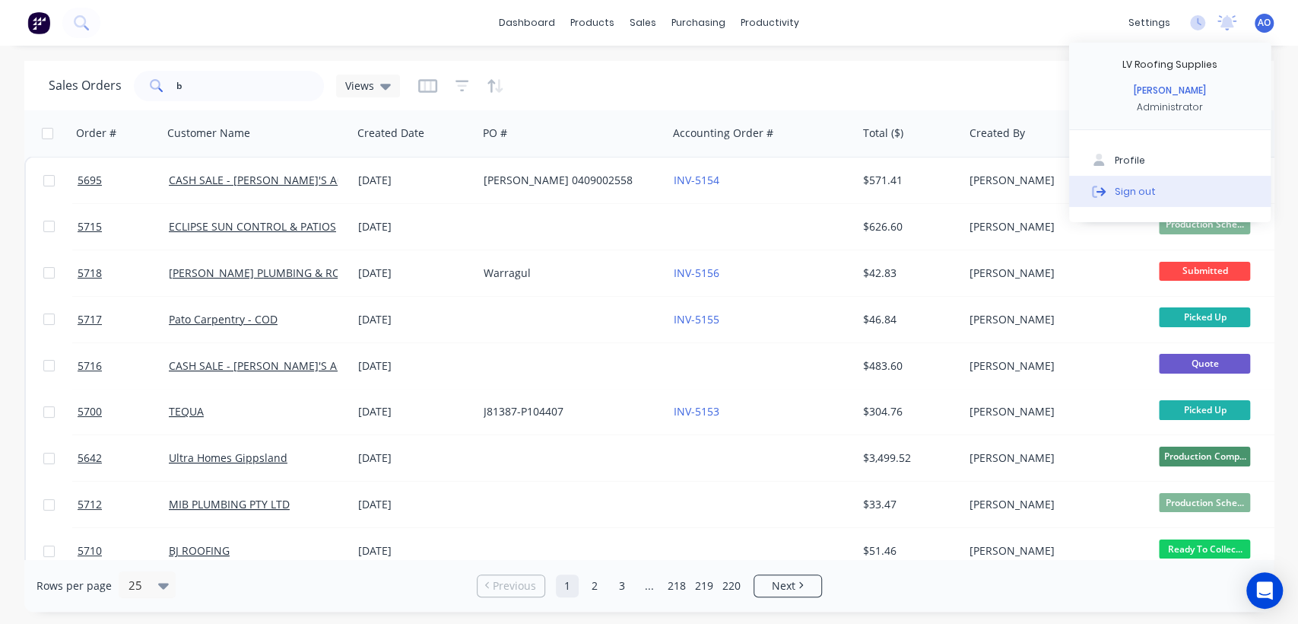
click at [1158, 186] on button "Sign out" at bounding box center [1170, 191] width 202 height 30
